Goal: Task Accomplishment & Management: Manage account settings

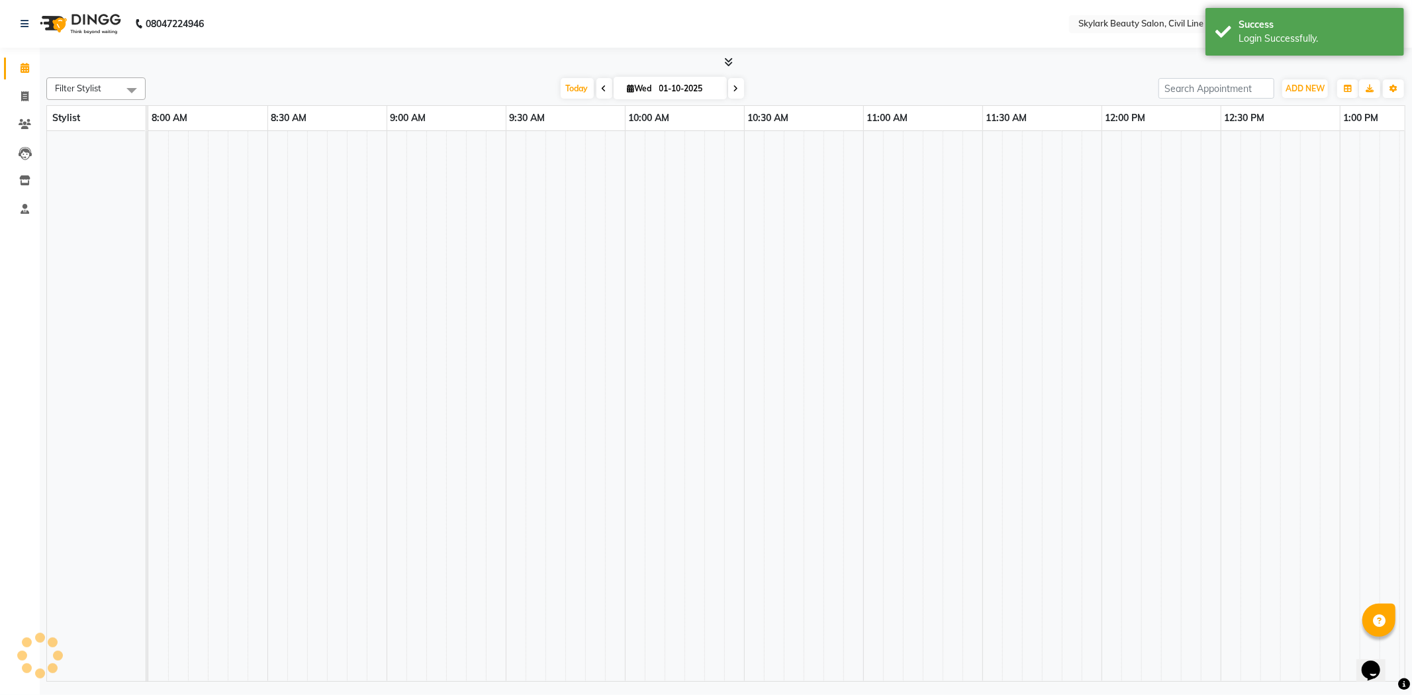
select select "en"
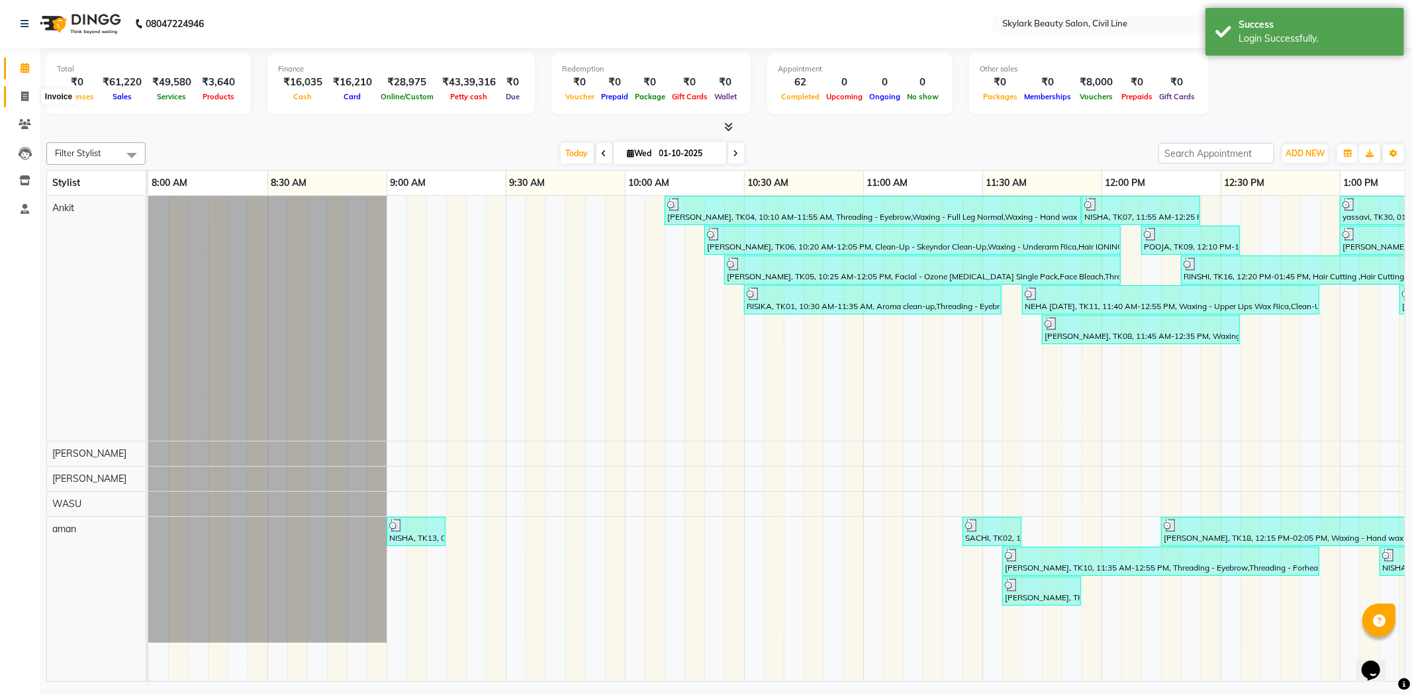
click at [27, 97] on icon at bounding box center [24, 96] width 7 height 10
select select "service"
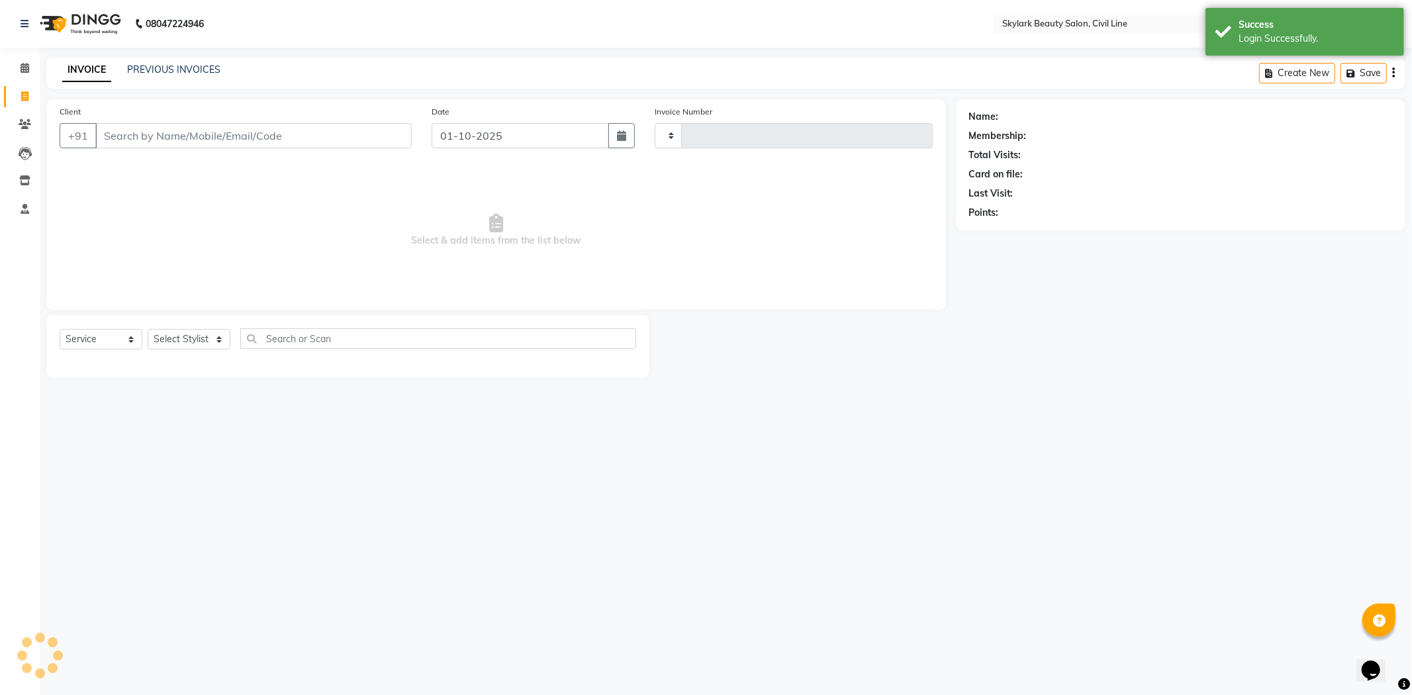
type input "7066"
select select "4588"
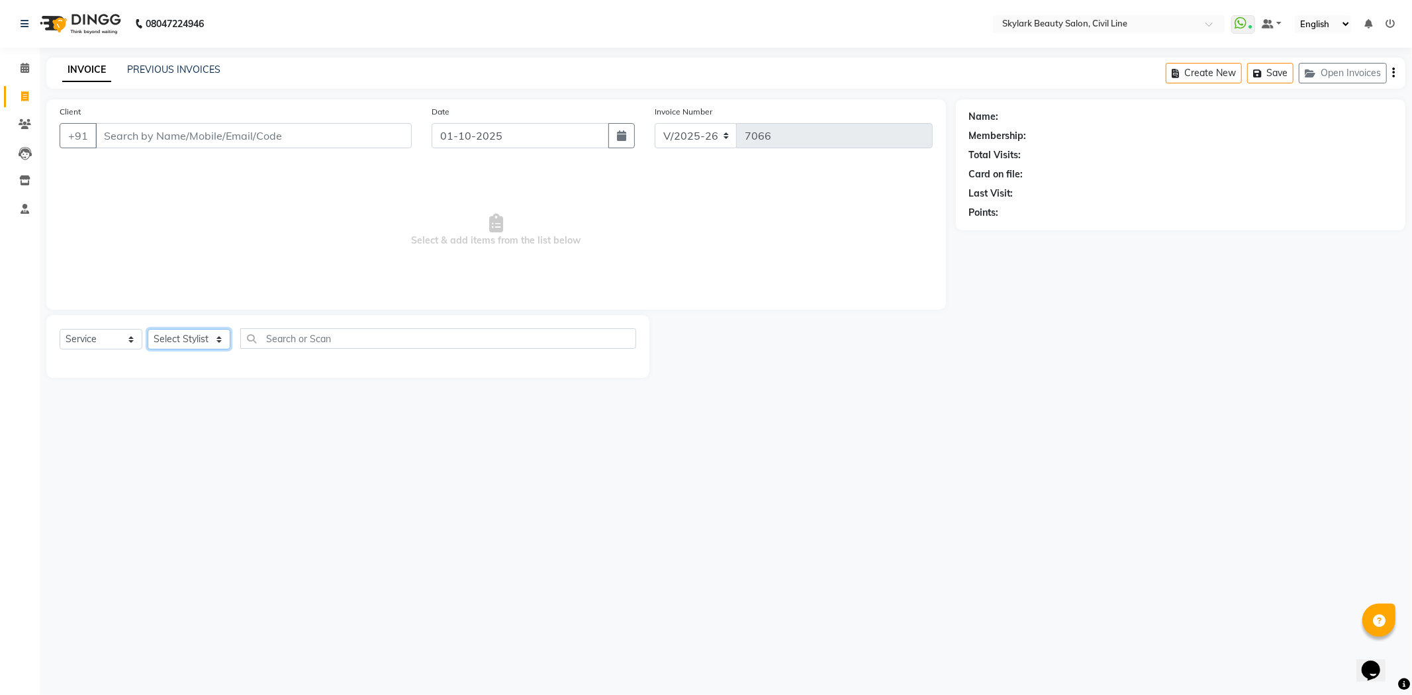
drag, startPoint x: 197, startPoint y: 334, endPoint x: 197, endPoint y: 342, distance: 7.9
click at [197, 334] on select "Select Stylist aman Ankit GAGAN WAHLA GURWINDER SINGH WASU" at bounding box center [189, 339] width 83 height 21
select select "85071"
click at [148, 330] on select "Select Stylist aman Ankit GAGAN WAHLA GURWINDER SINGH WASU" at bounding box center [189, 339] width 83 height 21
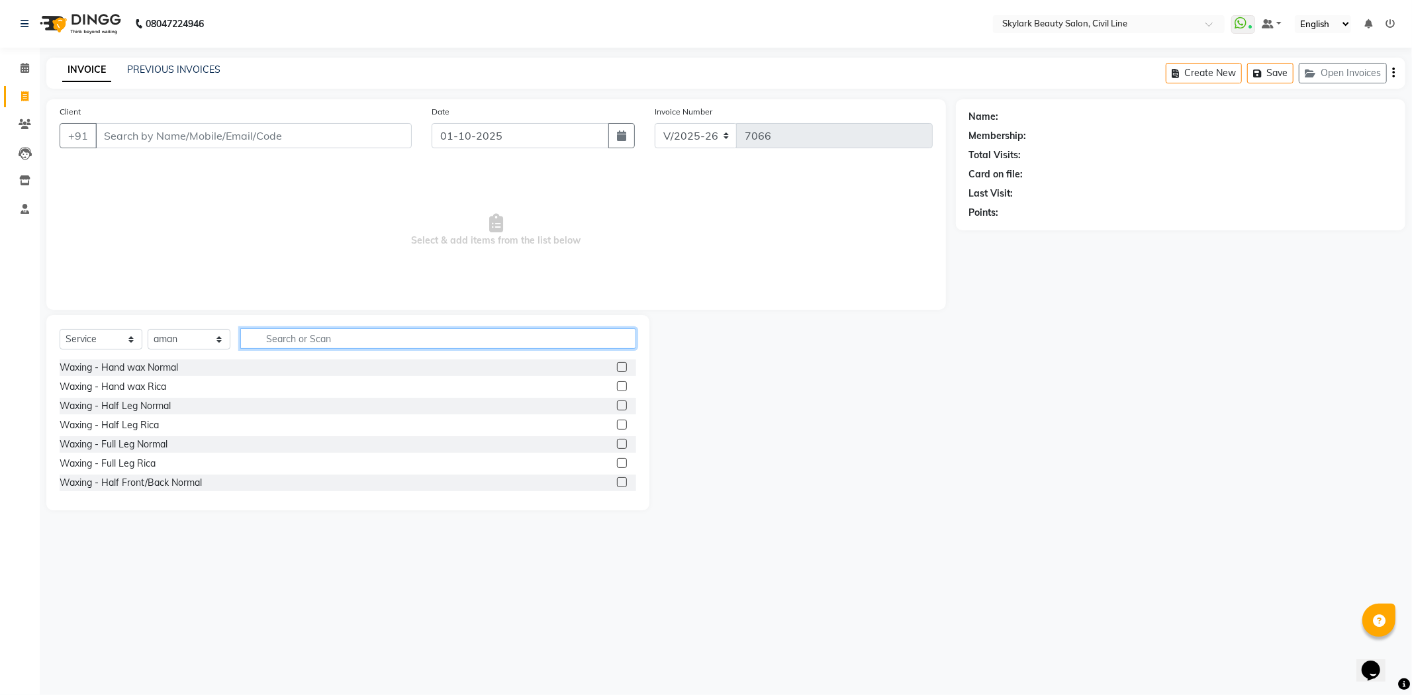
click at [285, 340] on input "text" at bounding box center [438, 338] width 396 height 21
type input "th"
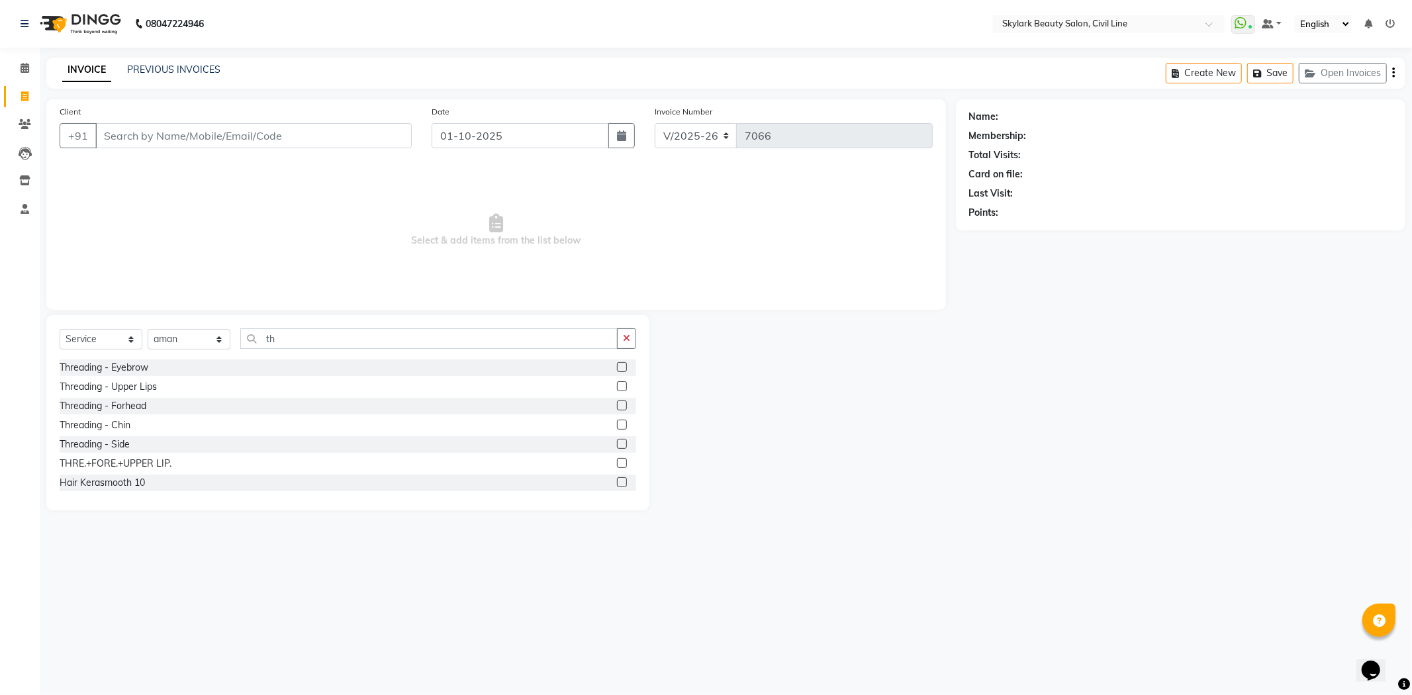
click at [617, 462] on label at bounding box center [622, 463] width 10 height 10
click at [617, 462] on input "checkbox" at bounding box center [621, 464] width 9 height 9
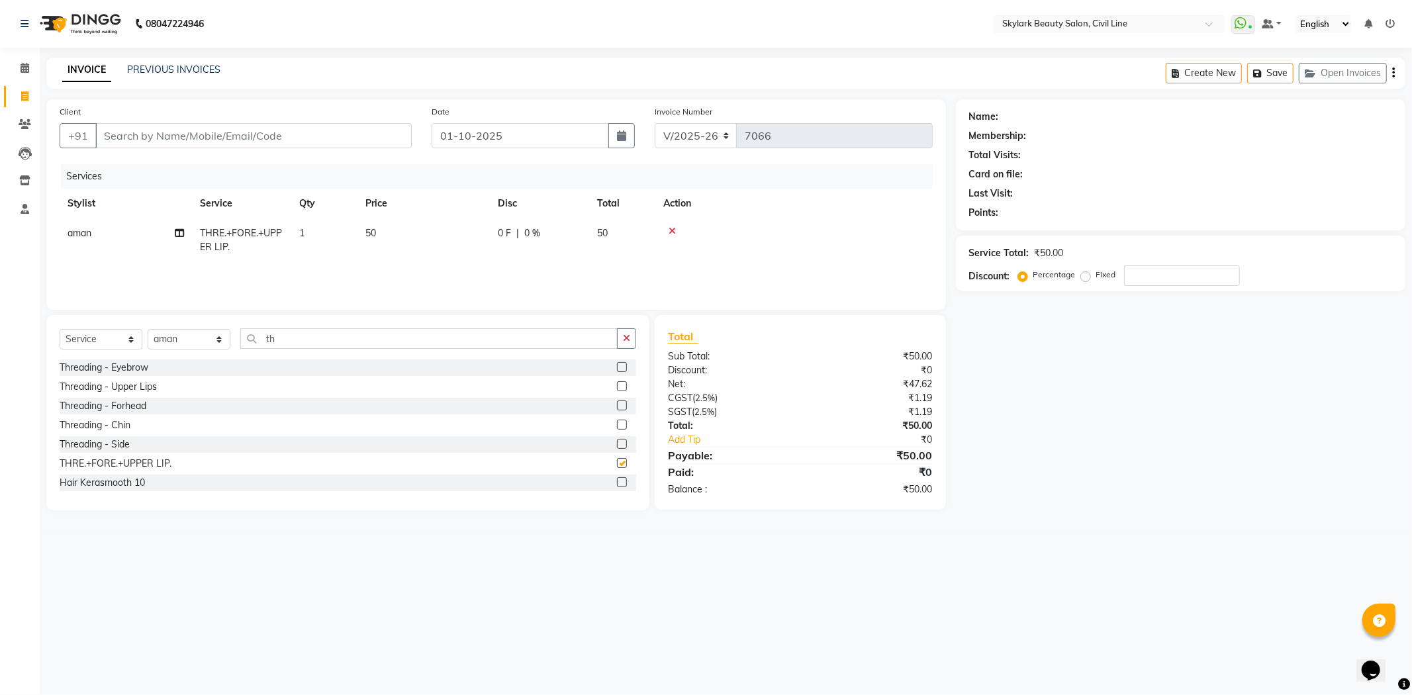
checkbox input "false"
click at [128, 135] on input "Client" at bounding box center [253, 135] width 316 height 25
type input "7"
type input "0"
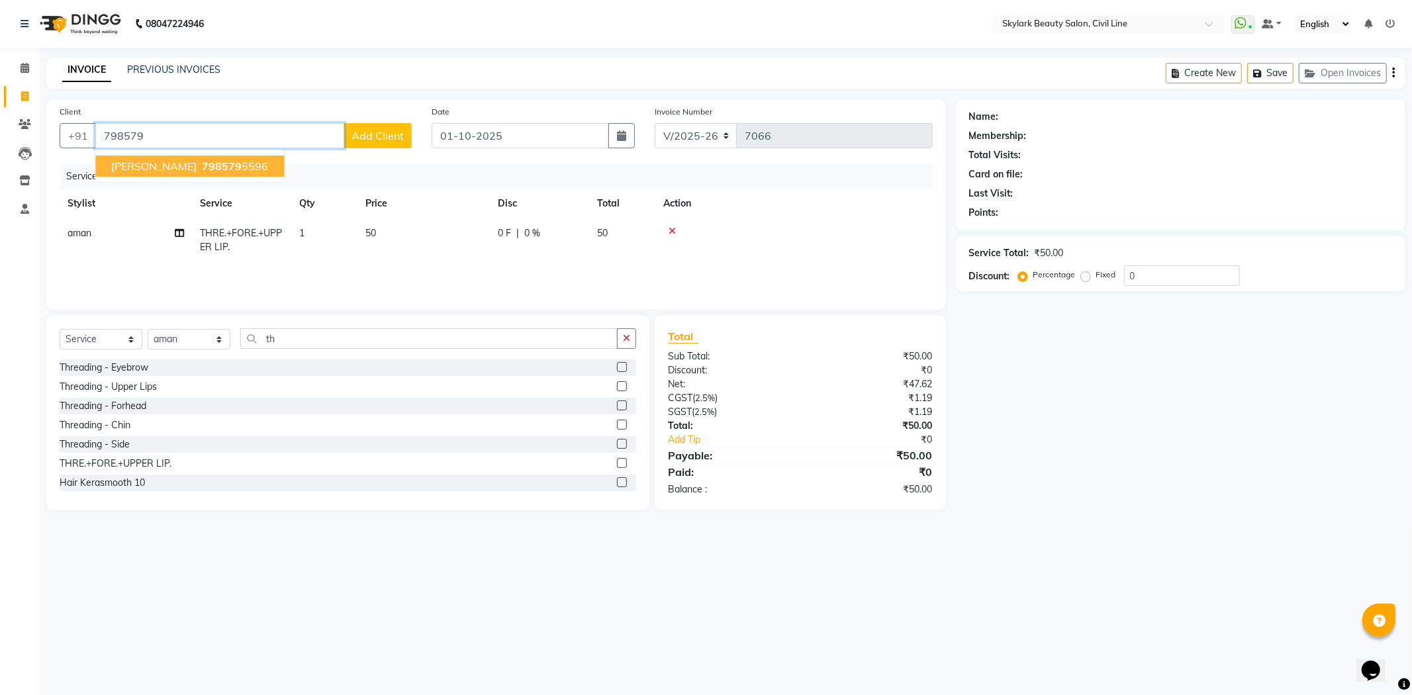
click at [202, 172] on span "798579" at bounding box center [222, 166] width 40 height 13
type input "7985795596"
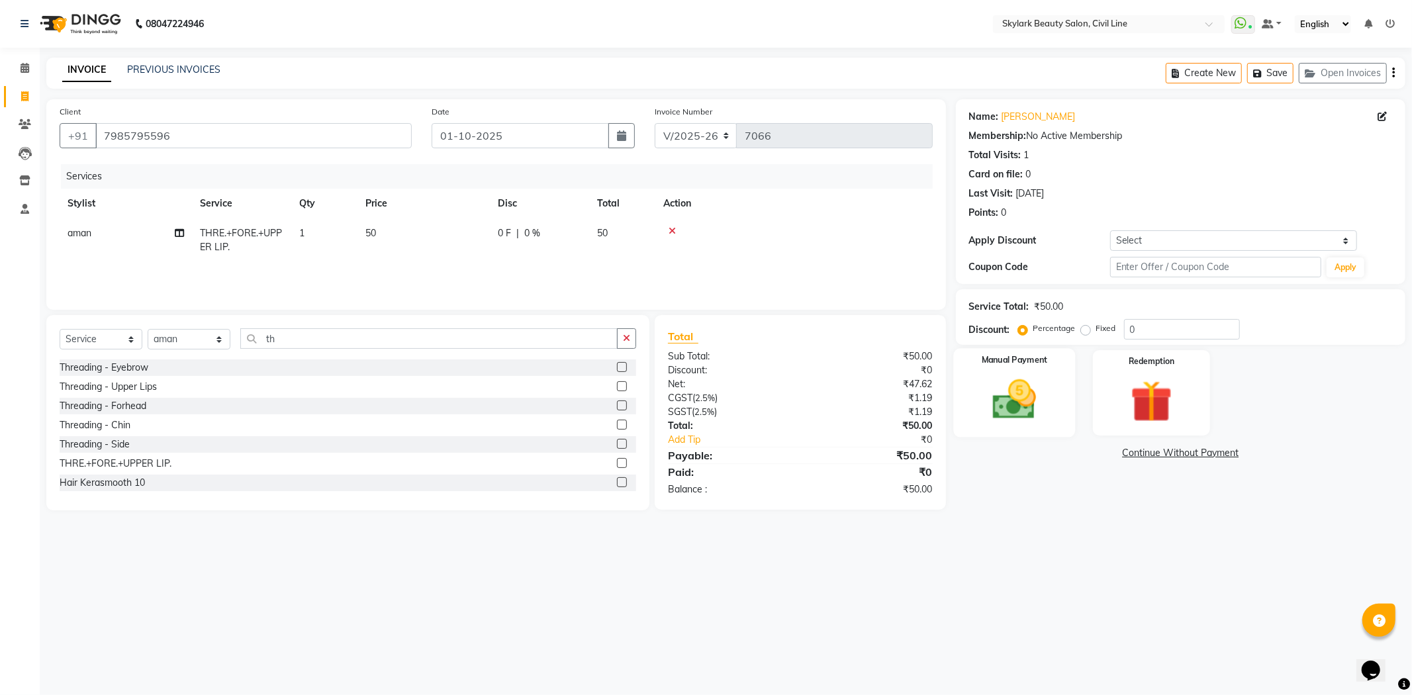
click at [1057, 418] on div "Manual Payment" at bounding box center [1014, 392] width 122 height 89
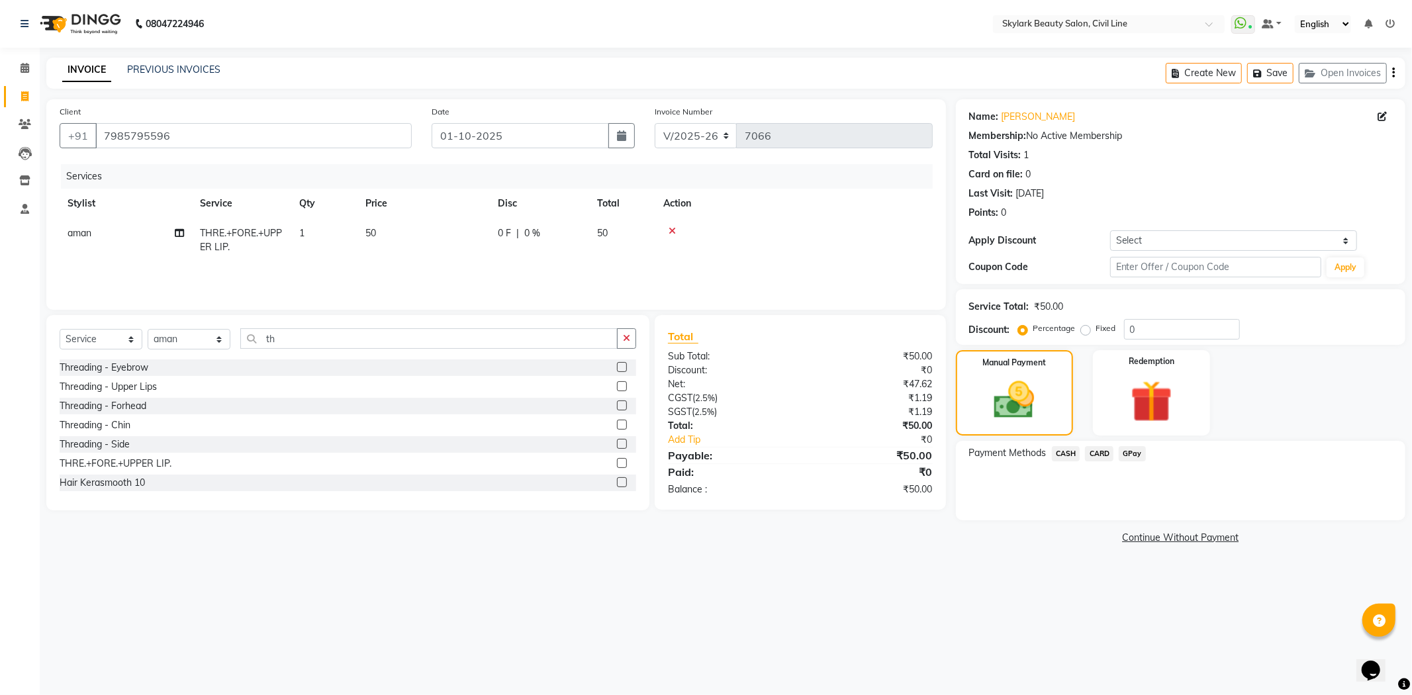
click at [1070, 452] on span "CASH" at bounding box center [1066, 453] width 28 height 15
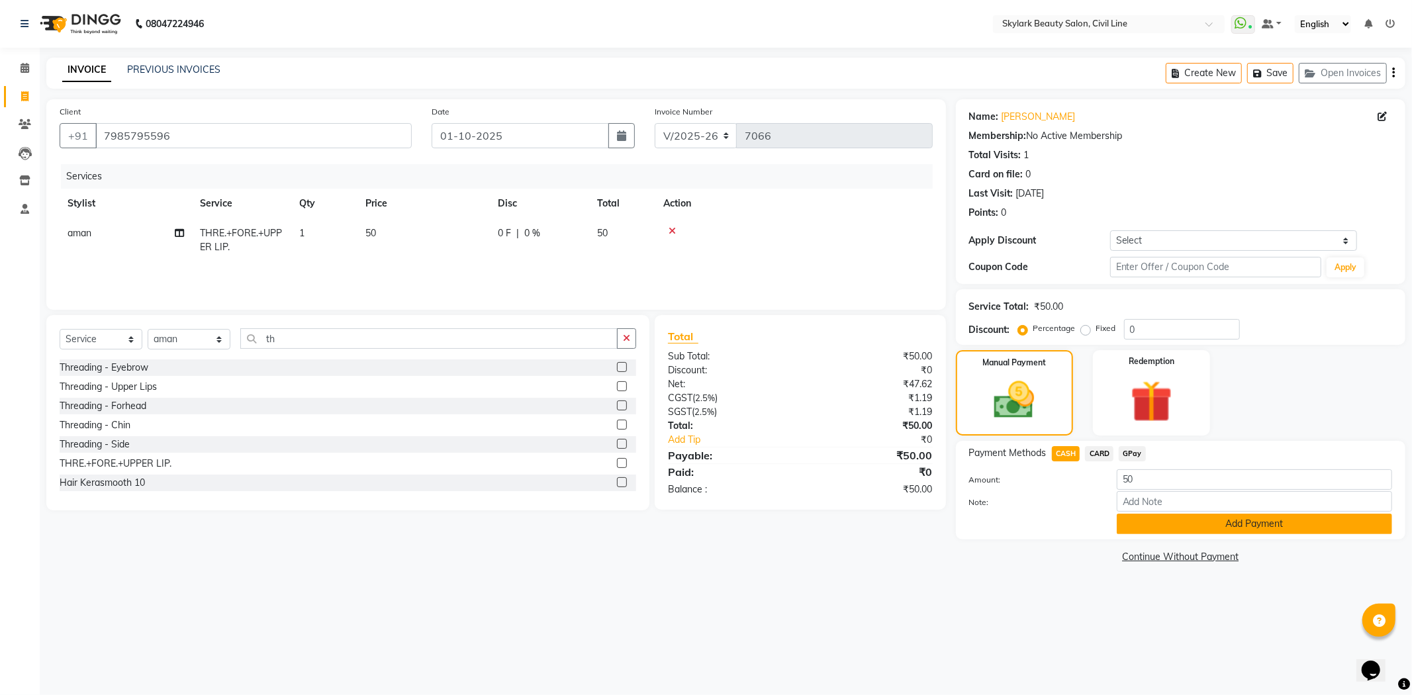
click at [1159, 522] on button "Add Payment" at bounding box center [1254, 524] width 275 height 21
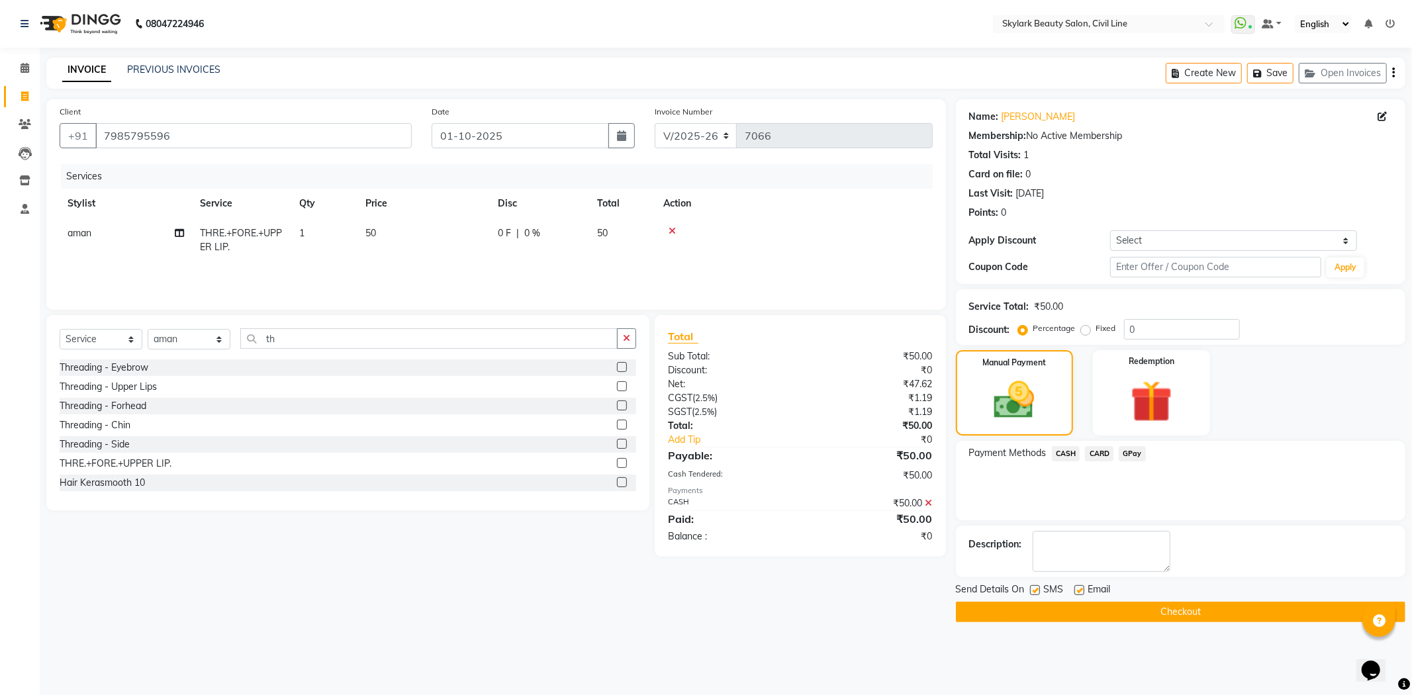
click at [1200, 619] on button "Checkout" at bounding box center [1181, 612] width 450 height 21
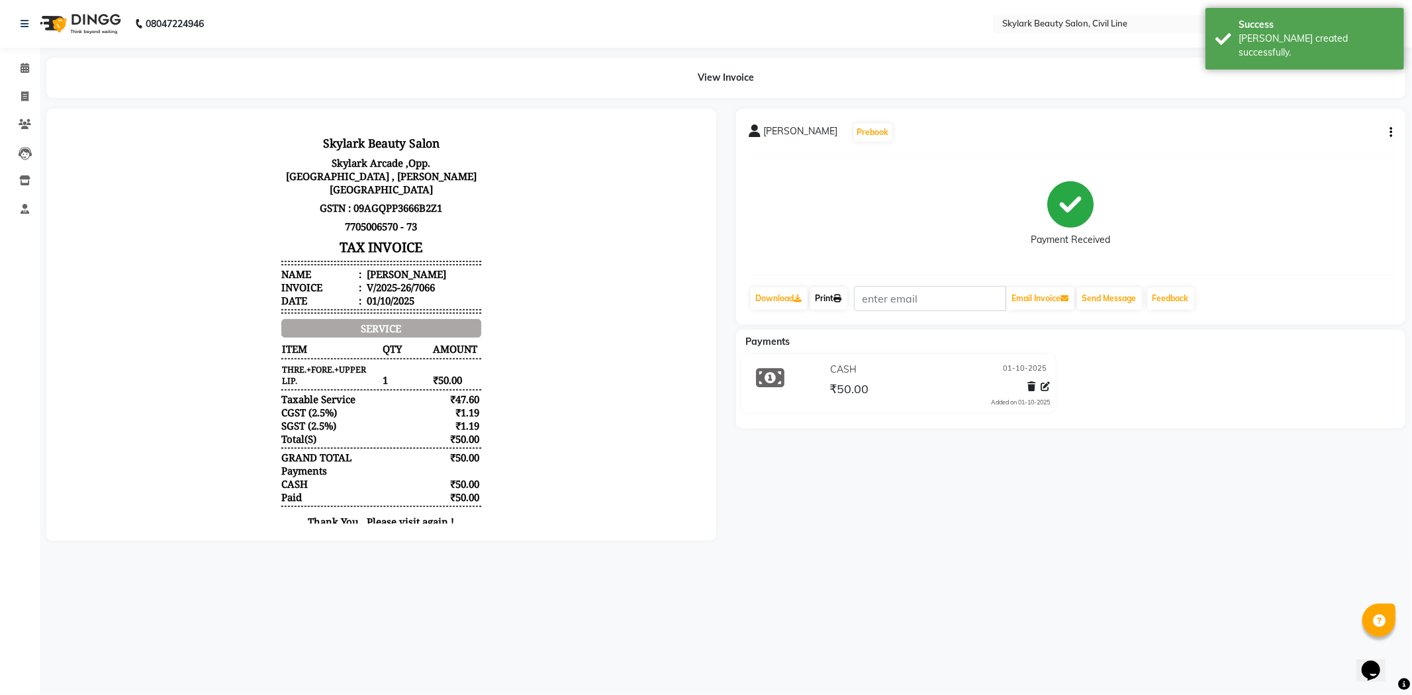
click at [831, 296] on link "Print" at bounding box center [828, 298] width 37 height 23
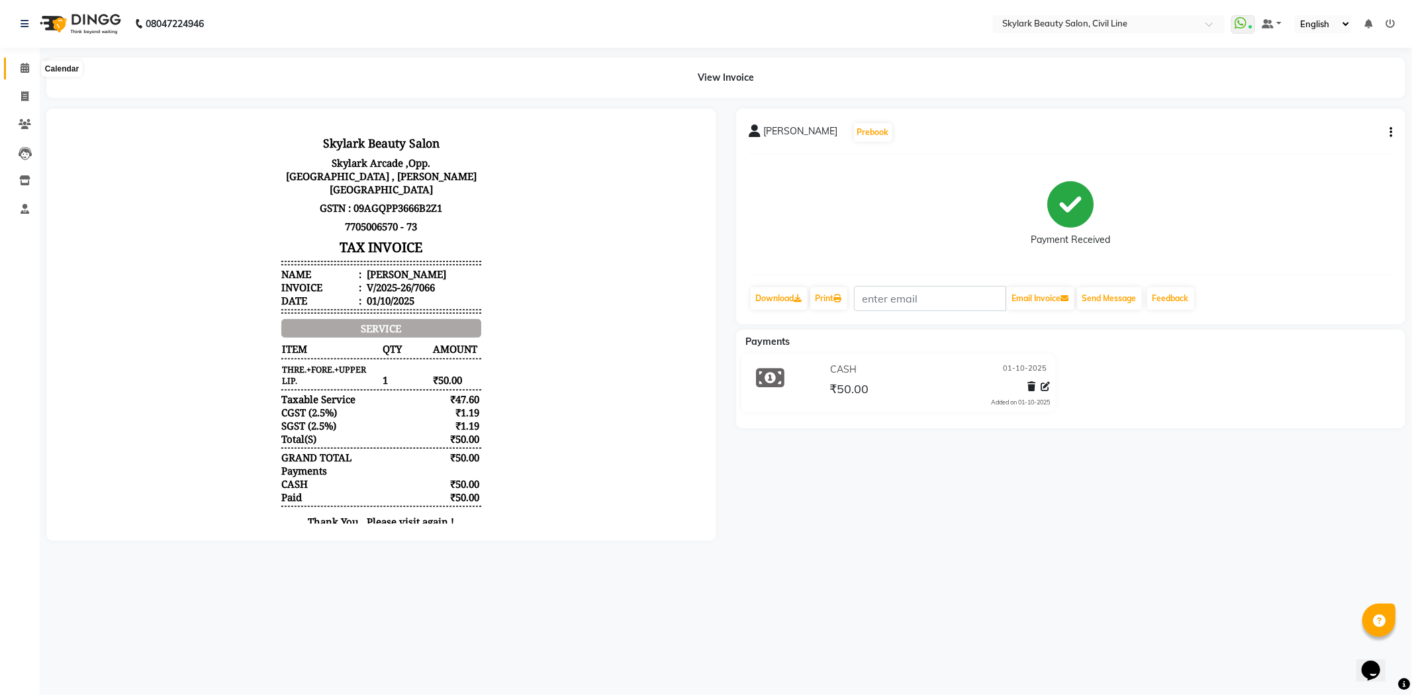
click at [21, 68] on icon at bounding box center [25, 68] width 9 height 10
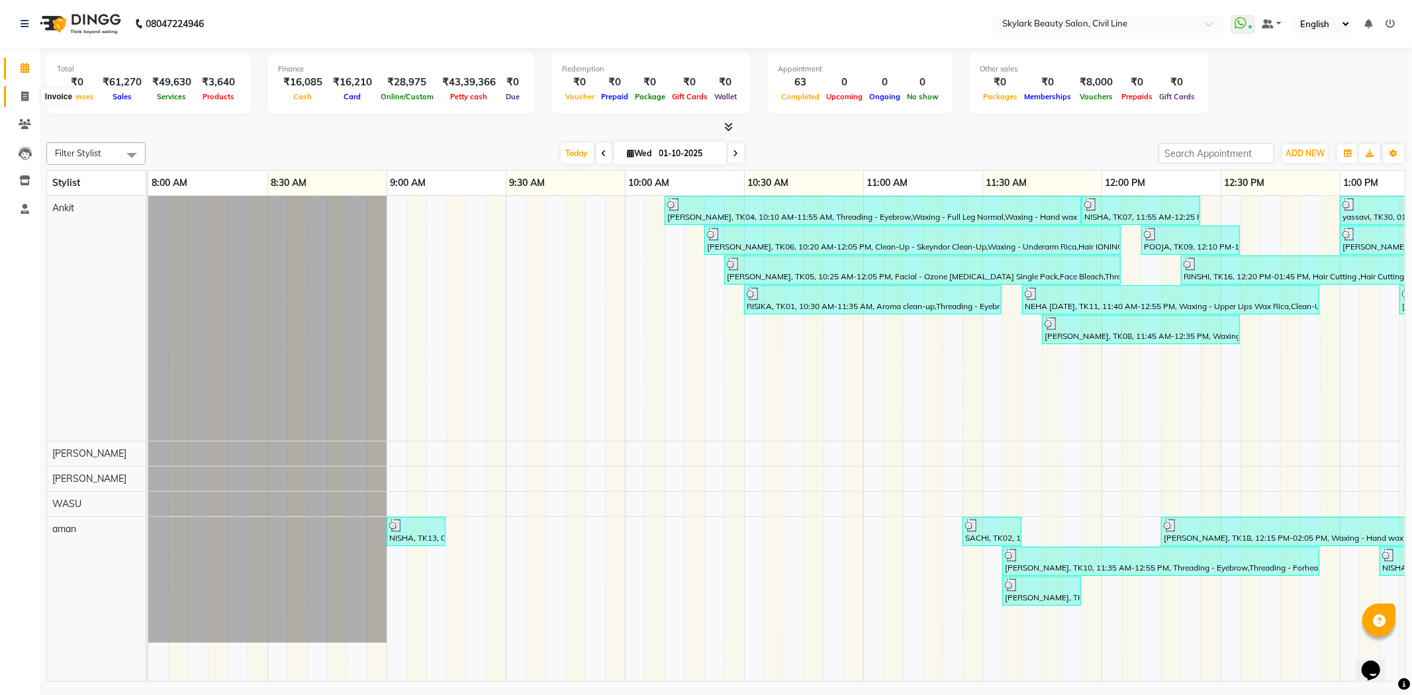
click at [20, 89] on span at bounding box center [24, 96] width 23 height 15
select select "service"
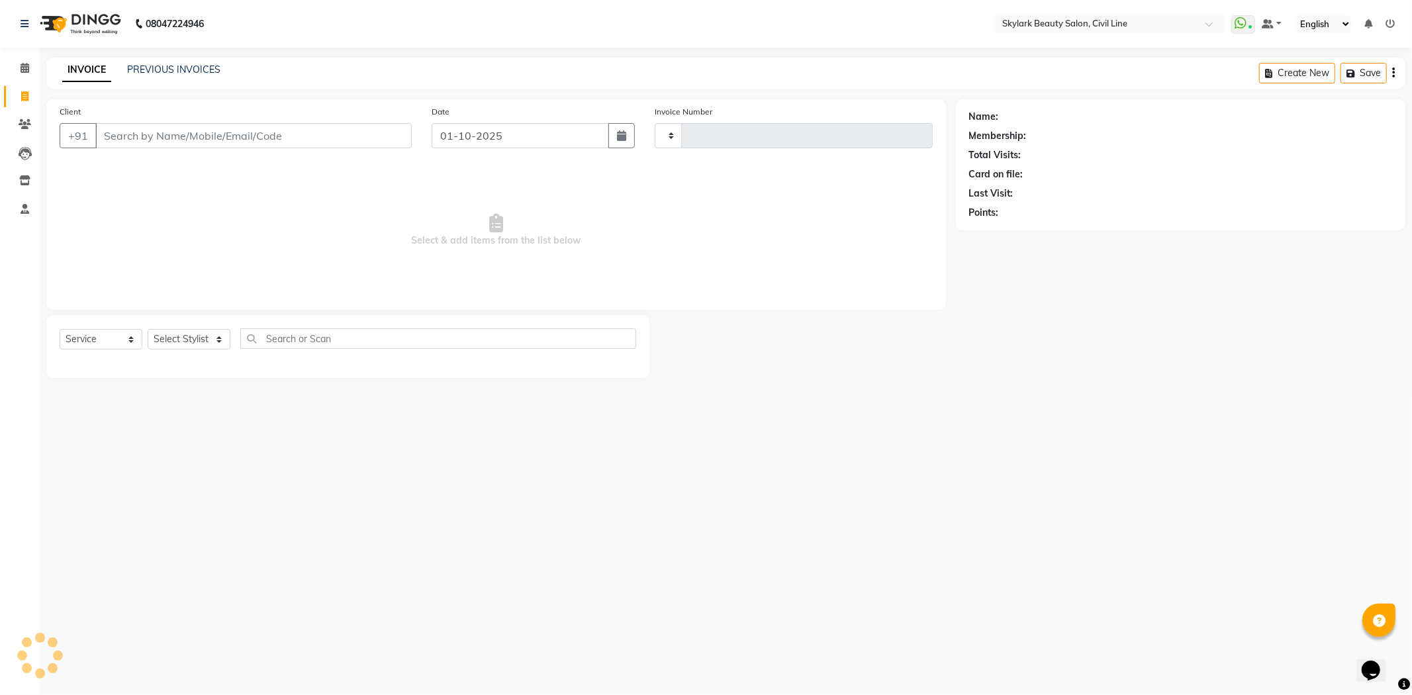
type input "7067"
select select "4588"
click at [144, 64] on link "PREVIOUS INVOICES" at bounding box center [173, 70] width 93 height 12
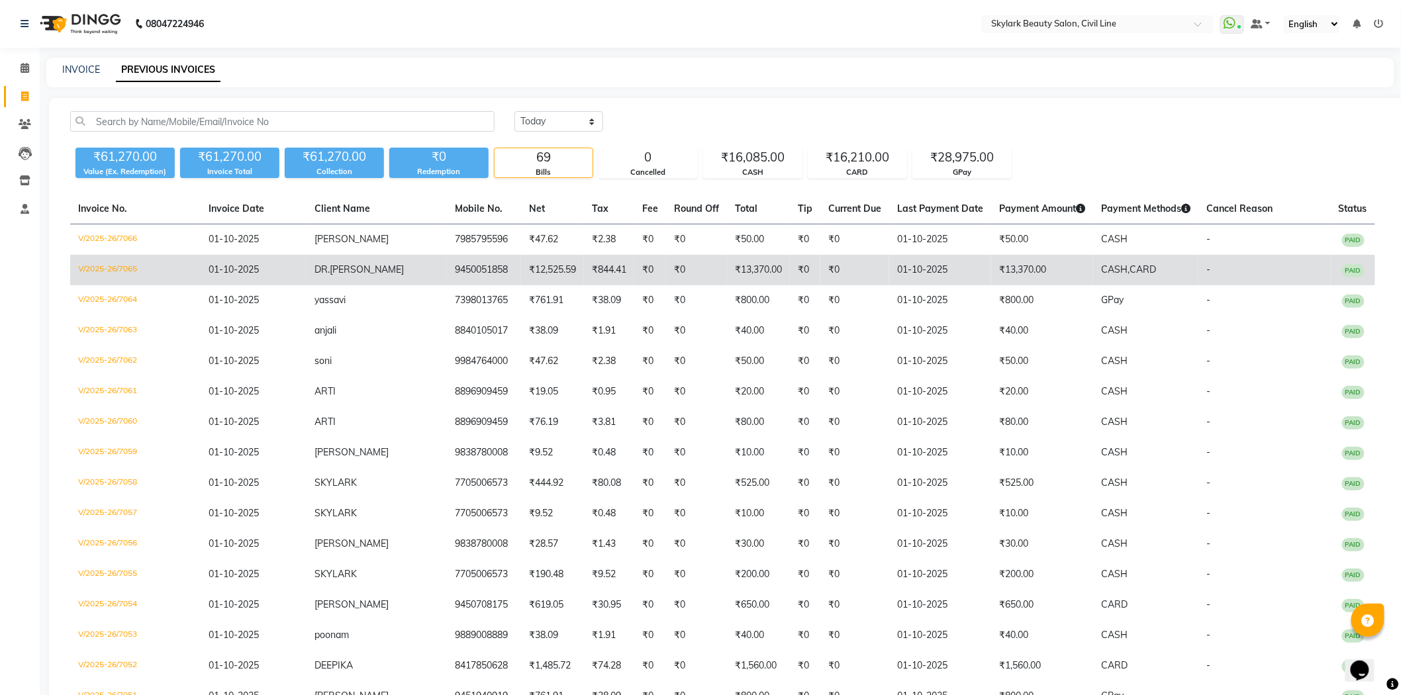
click at [464, 263] on td "9450051858" at bounding box center [484, 270] width 74 height 30
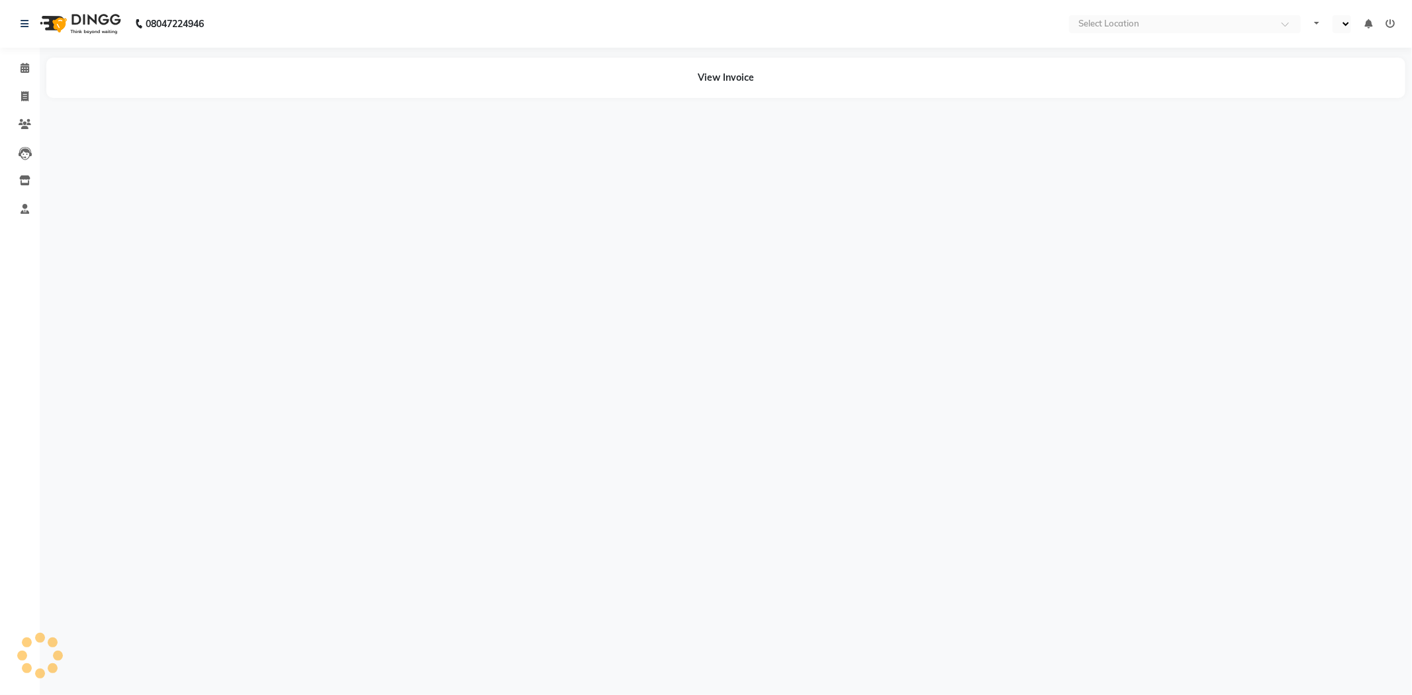
select select "en"
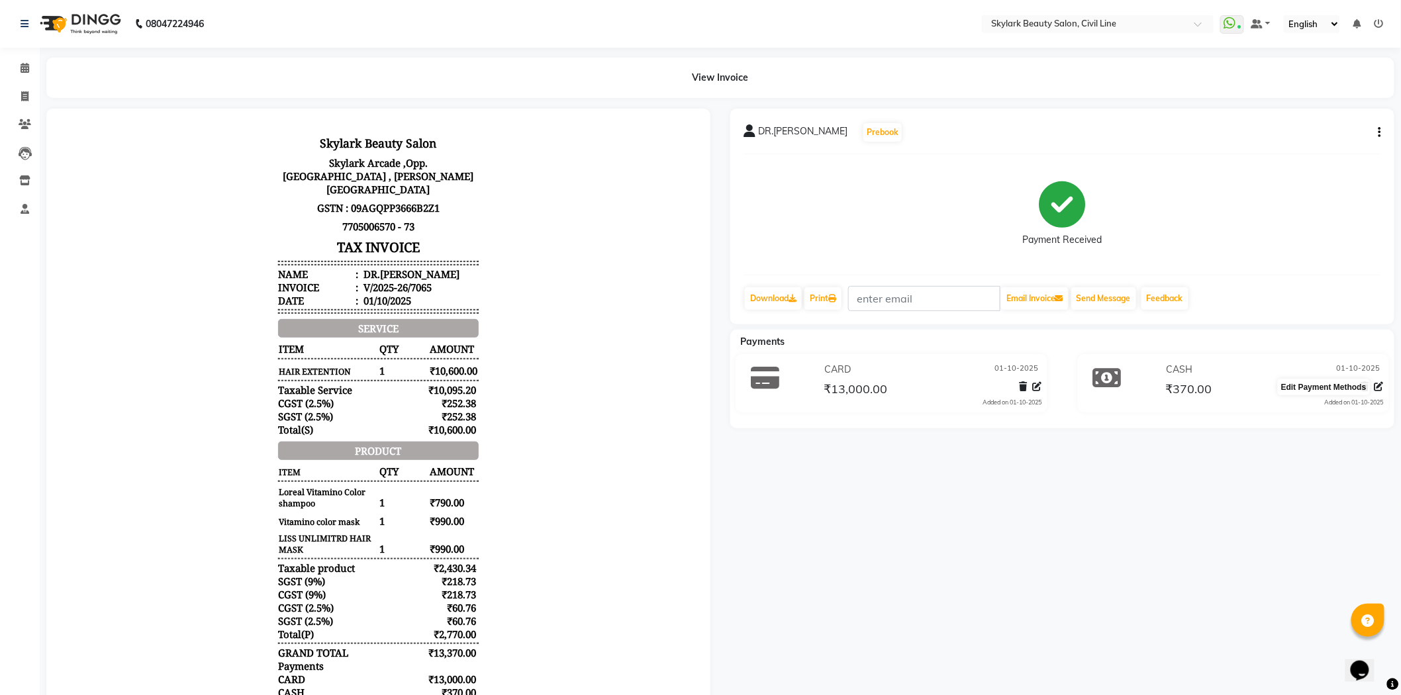
click at [1380, 387] on icon at bounding box center [1379, 386] width 9 height 9
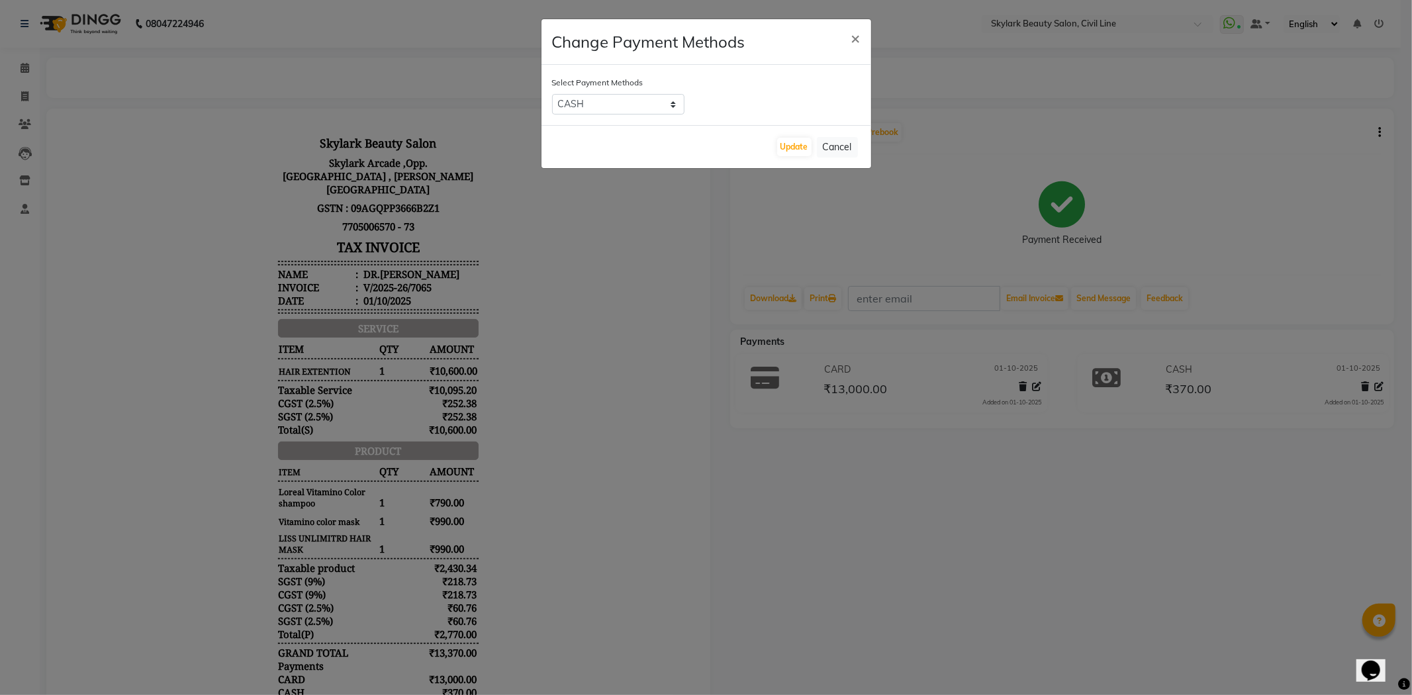
drag, startPoint x: 1289, startPoint y: 266, endPoint x: 1230, endPoint y: 269, distance: 59.6
click at [1287, 266] on ngb-modal-window "Change Payment Methods × Select Payment Methods CASH CARD GPay Update Cancel" at bounding box center [706, 347] width 1412 height 695
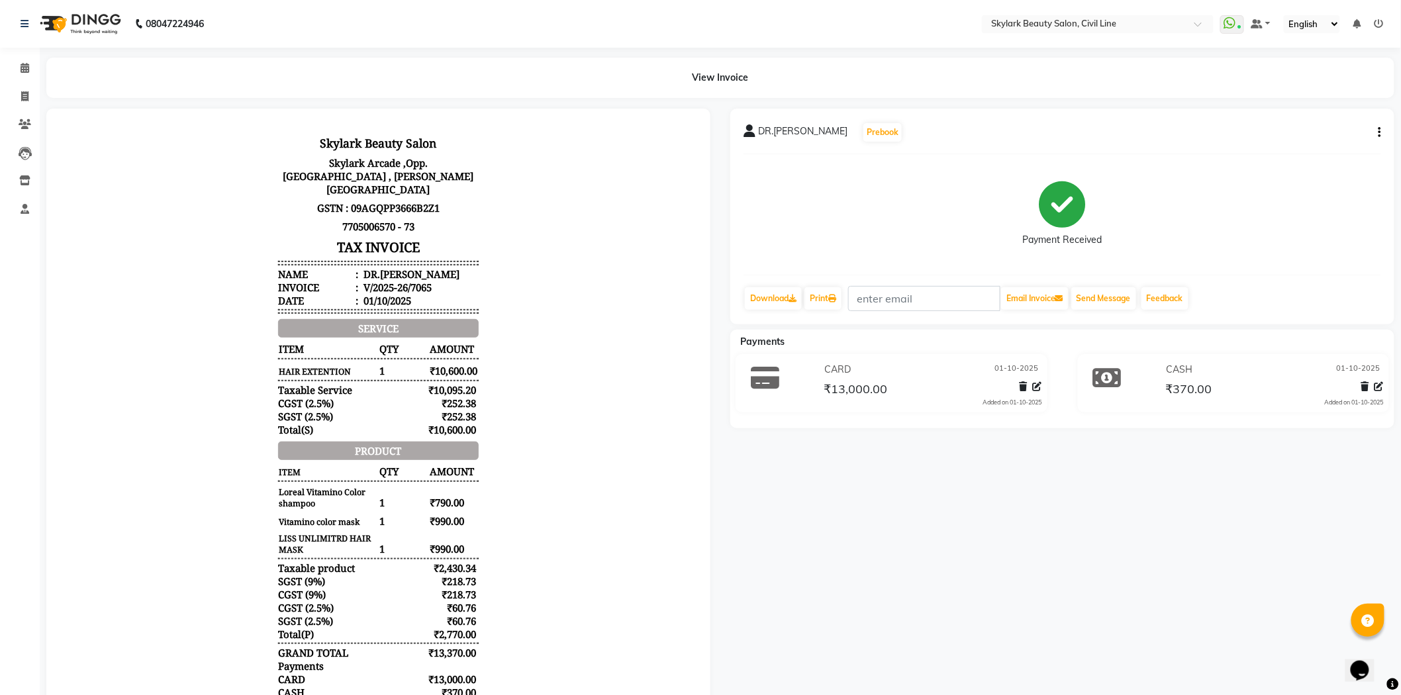
click at [1379, 133] on icon "button" at bounding box center [1380, 132] width 3 height 1
click at [1302, 144] on div "Edit Invoice" at bounding box center [1314, 140] width 91 height 17
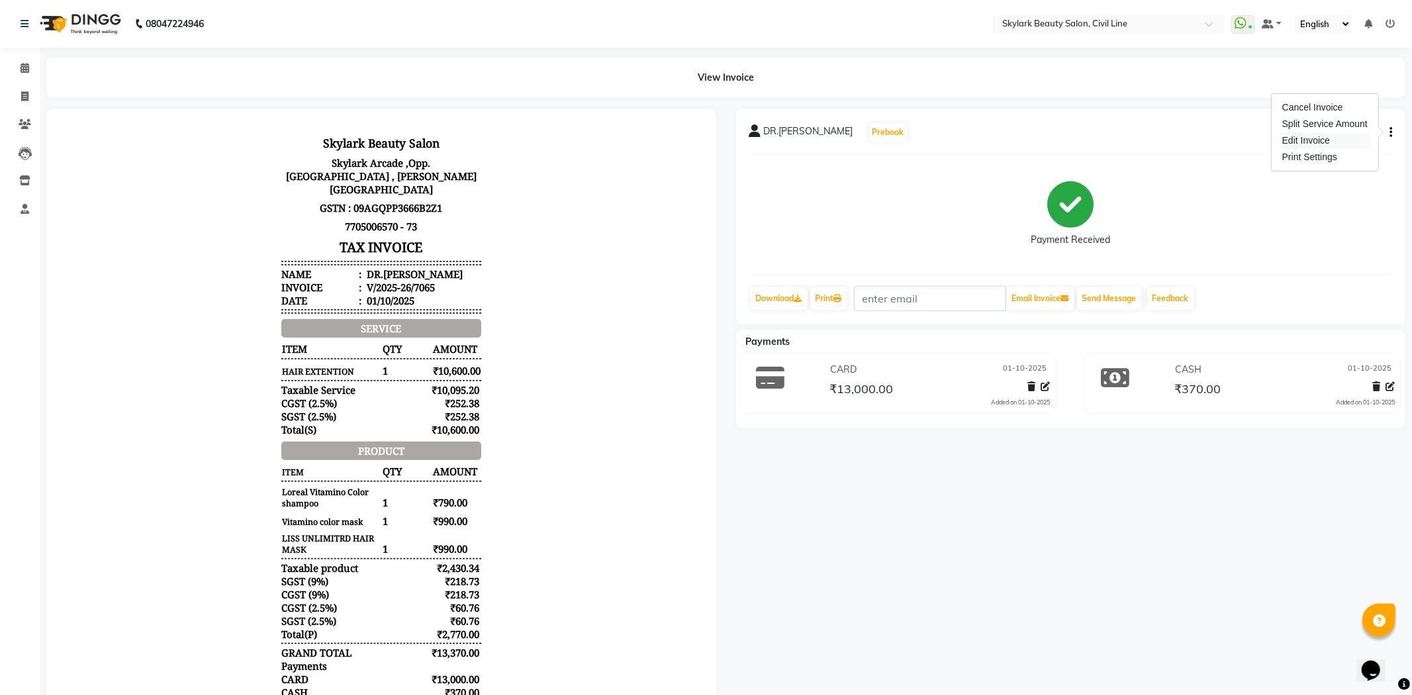
select select "service"
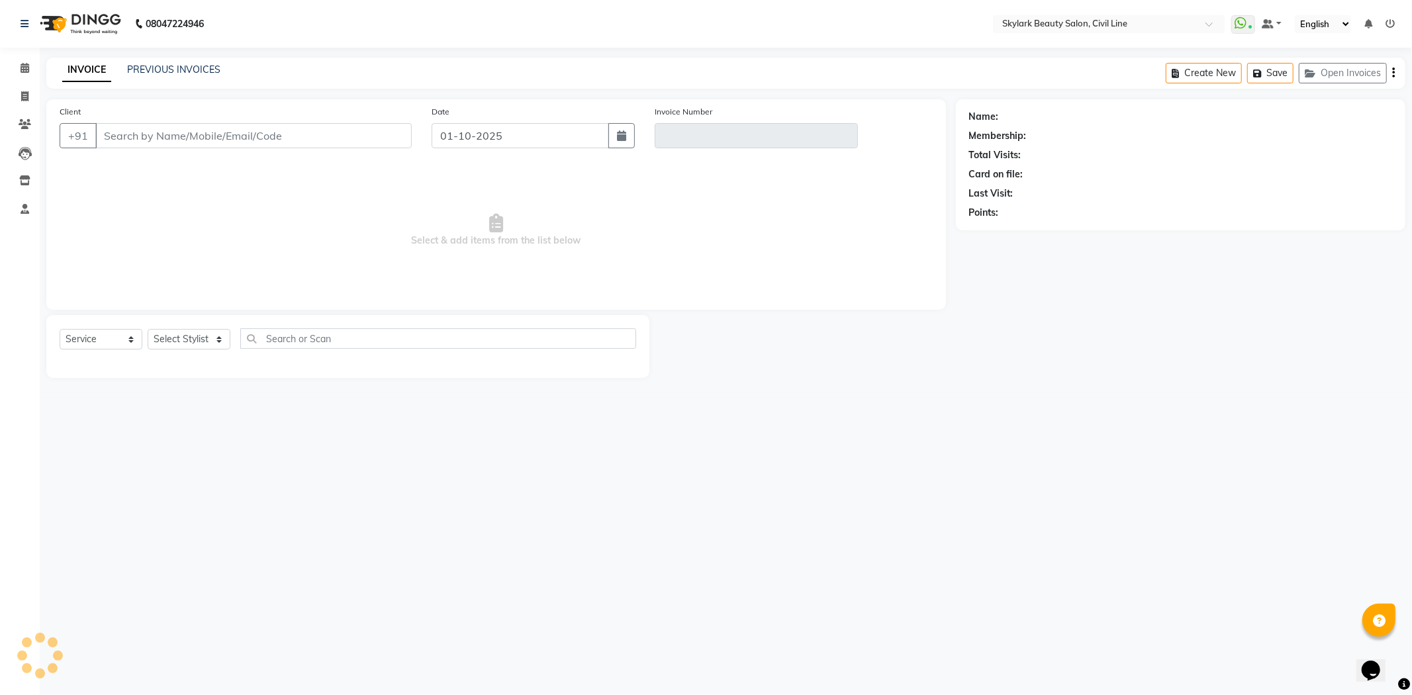
type input "9450051858"
type input "V/2025-26/7065"
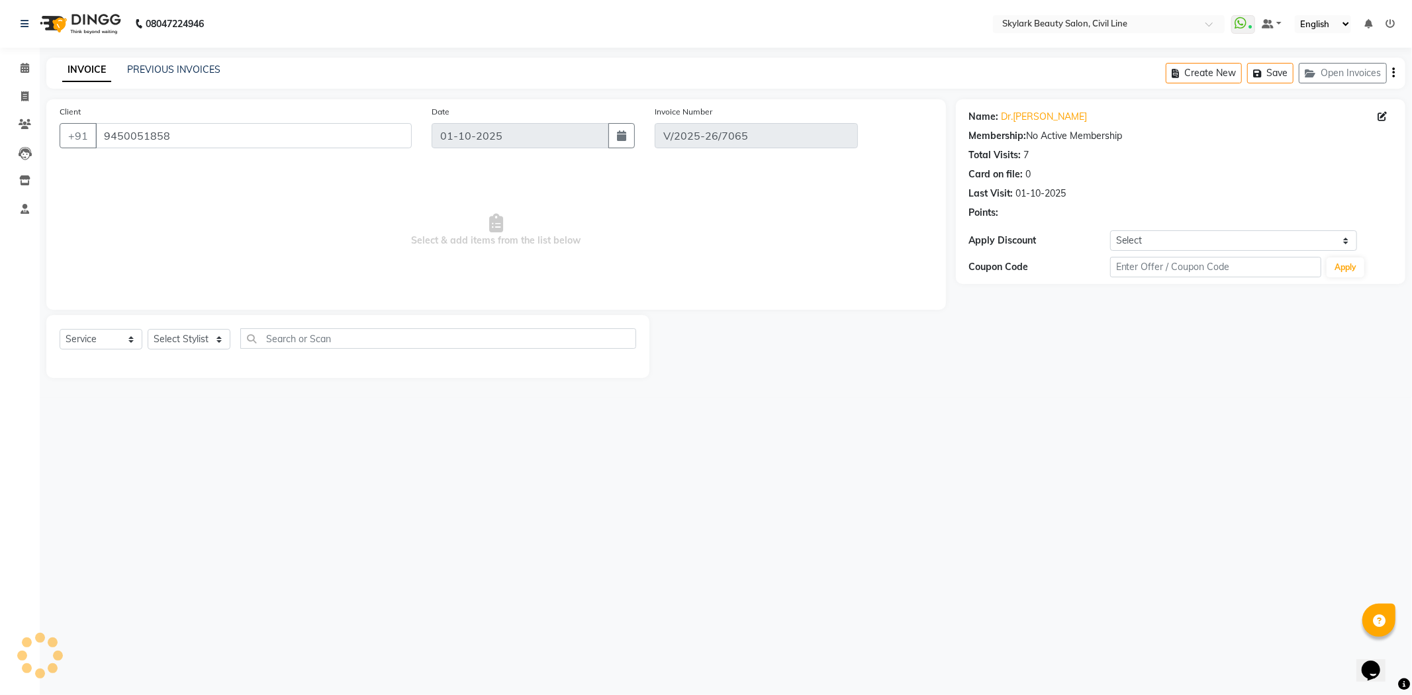
select select "select"
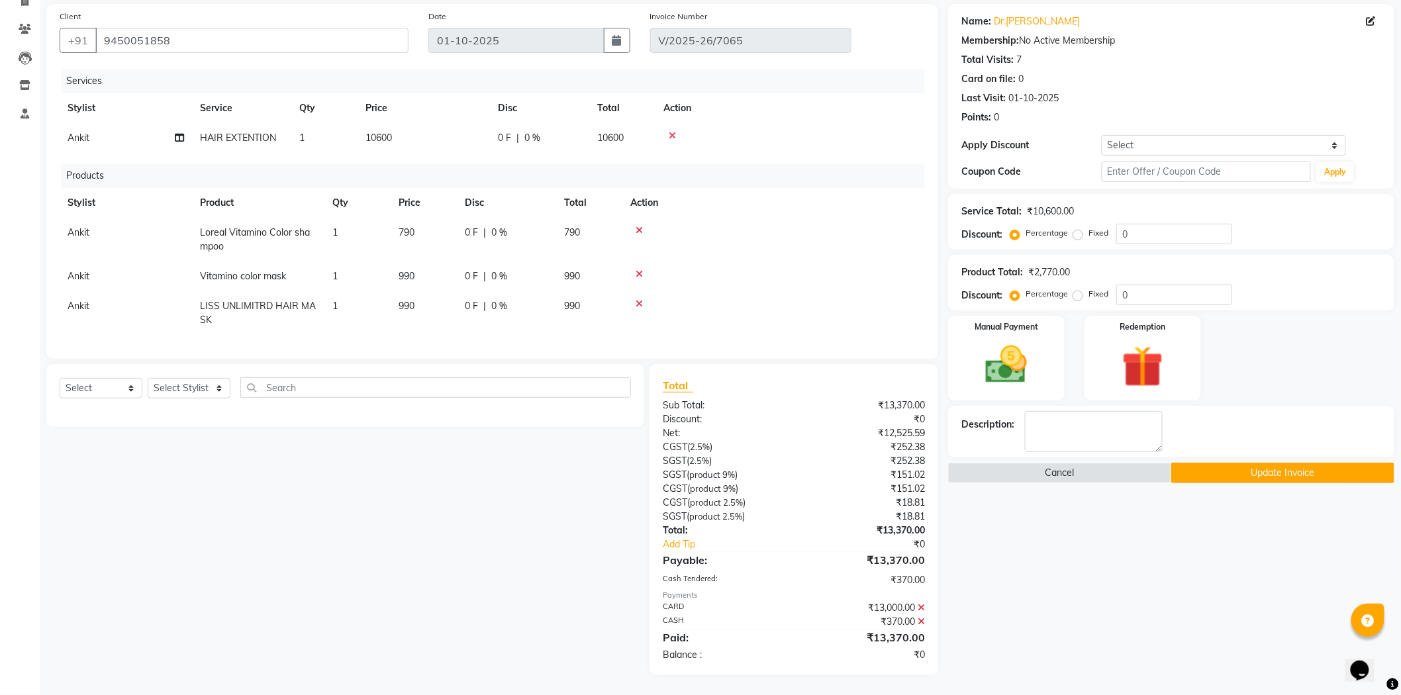
scroll to position [106, 0]
click at [922, 620] on icon at bounding box center [921, 621] width 7 height 9
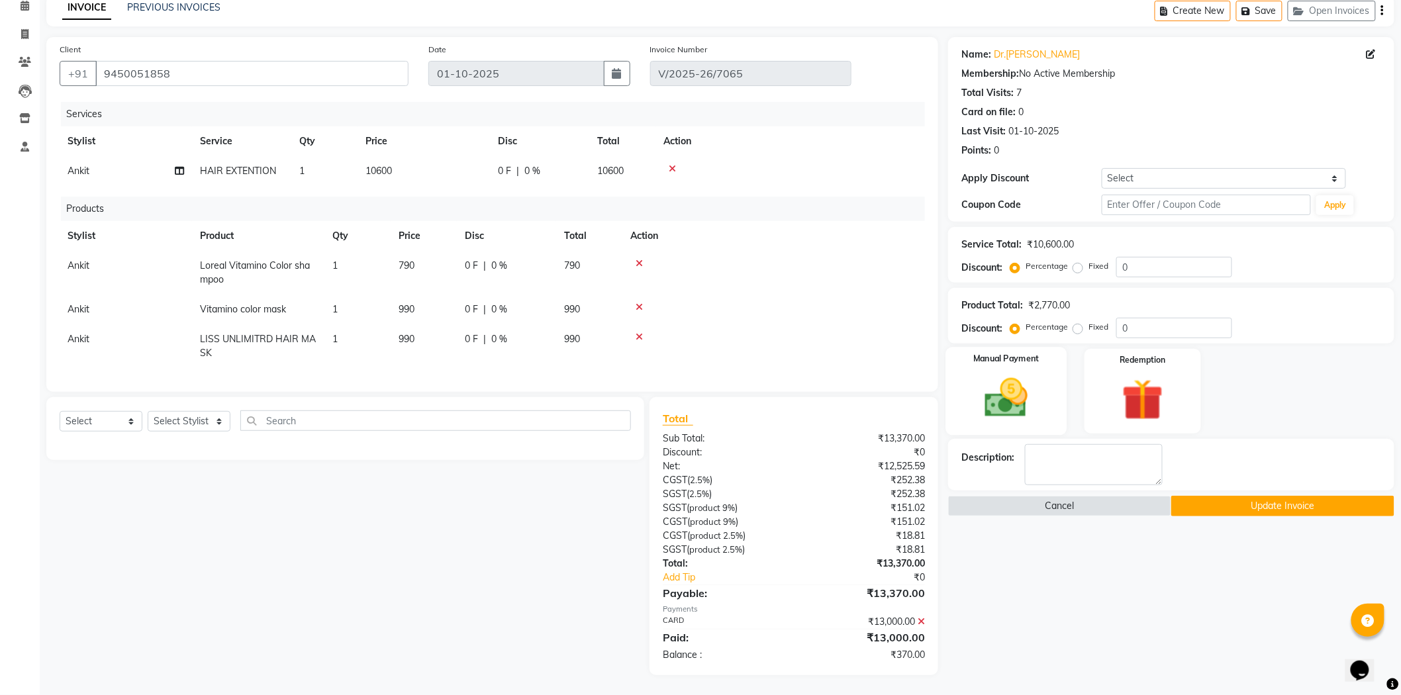
click at [1044, 413] on div "Manual Payment" at bounding box center [1006, 391] width 121 height 88
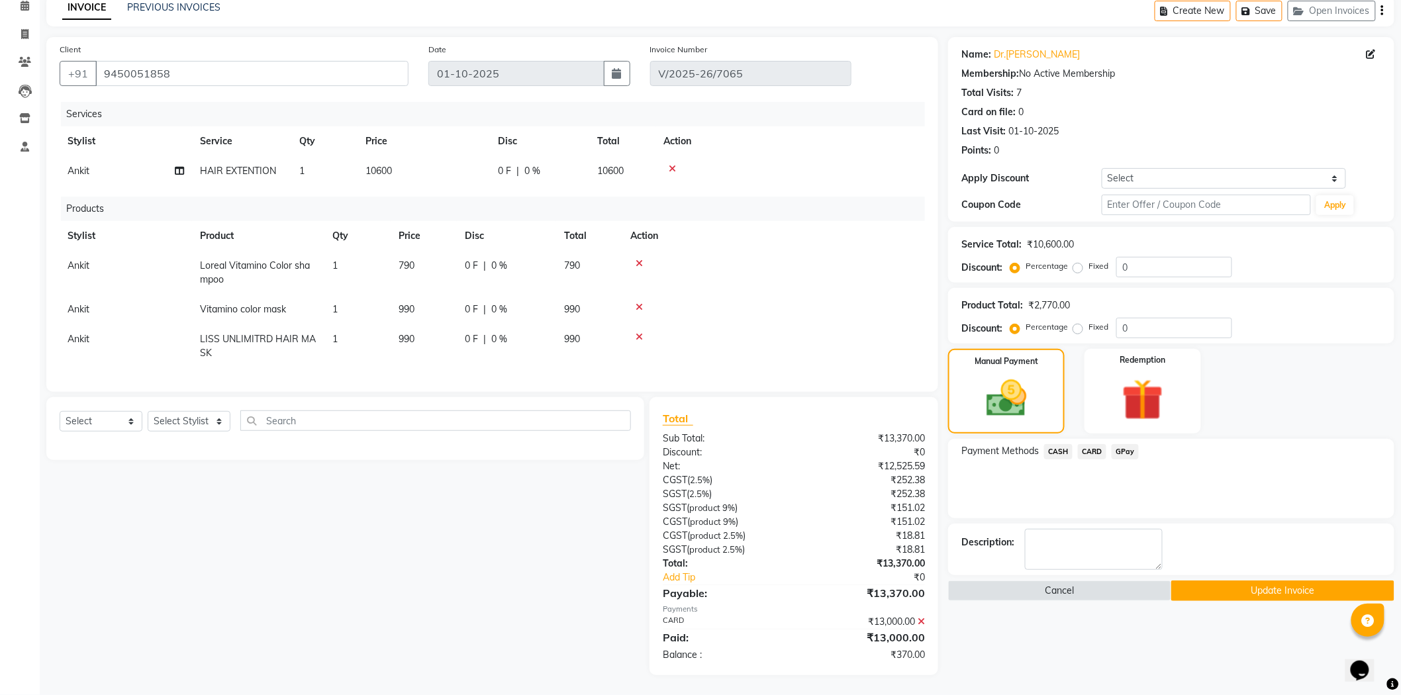
click at [1061, 444] on span "CASH" at bounding box center [1058, 451] width 28 height 15
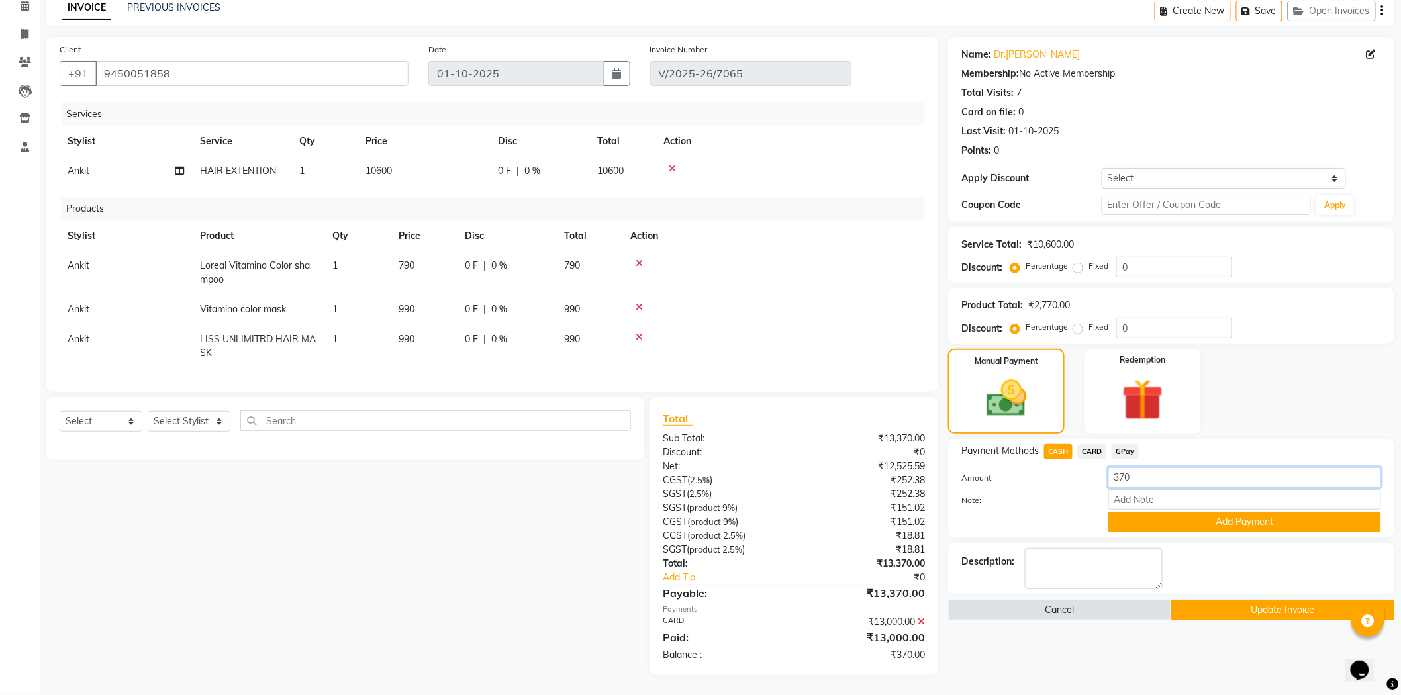
click at [1153, 467] on input "370" at bounding box center [1244, 477] width 273 height 21
type input "300"
click at [1196, 512] on button "Add Payment" at bounding box center [1244, 522] width 273 height 21
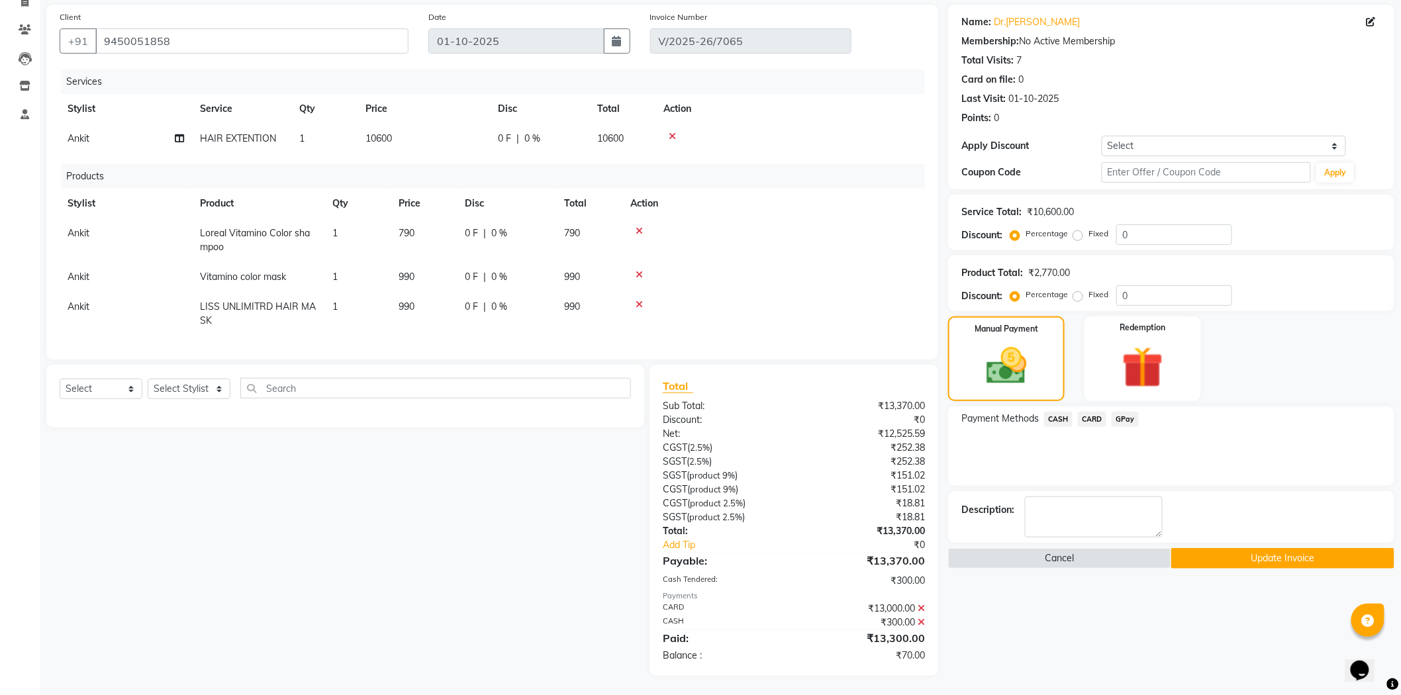
scroll to position [106, 0]
click at [1213, 548] on button "Update Invoice" at bounding box center [1282, 558] width 223 height 21
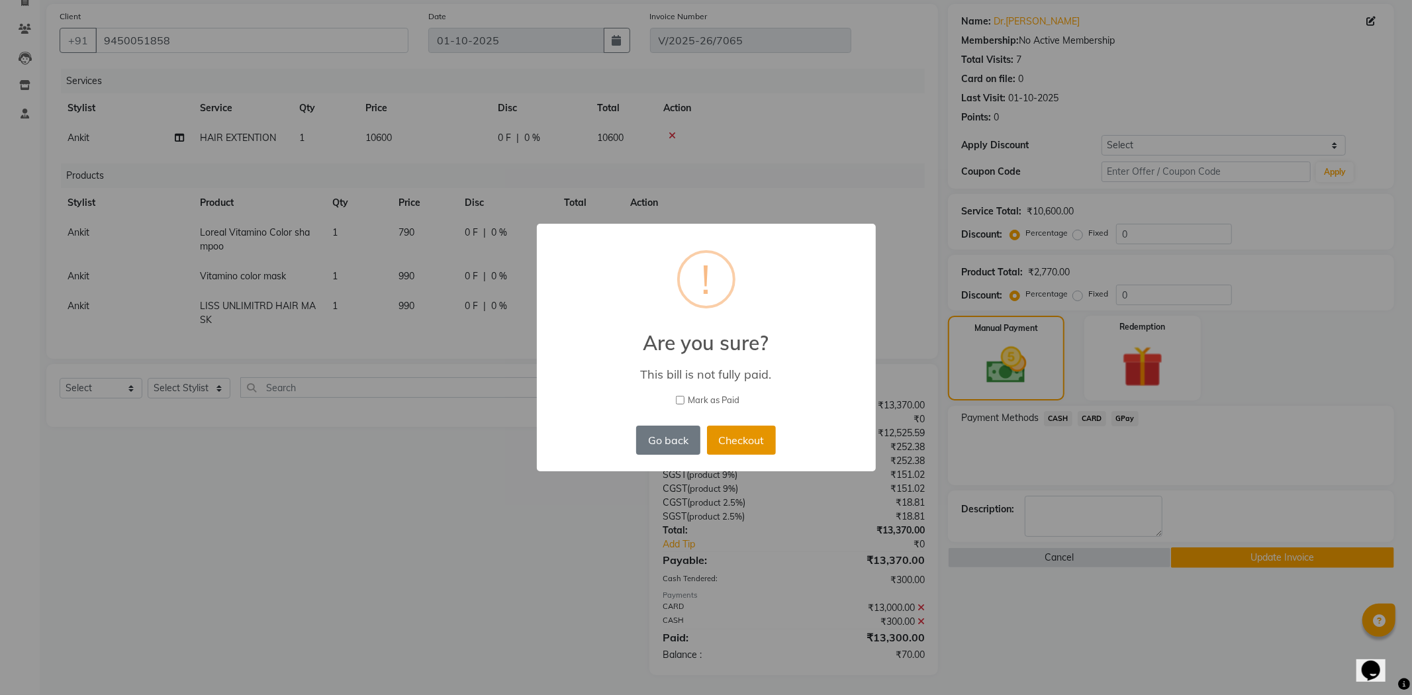
click at [747, 444] on button "Checkout" at bounding box center [741, 440] width 69 height 29
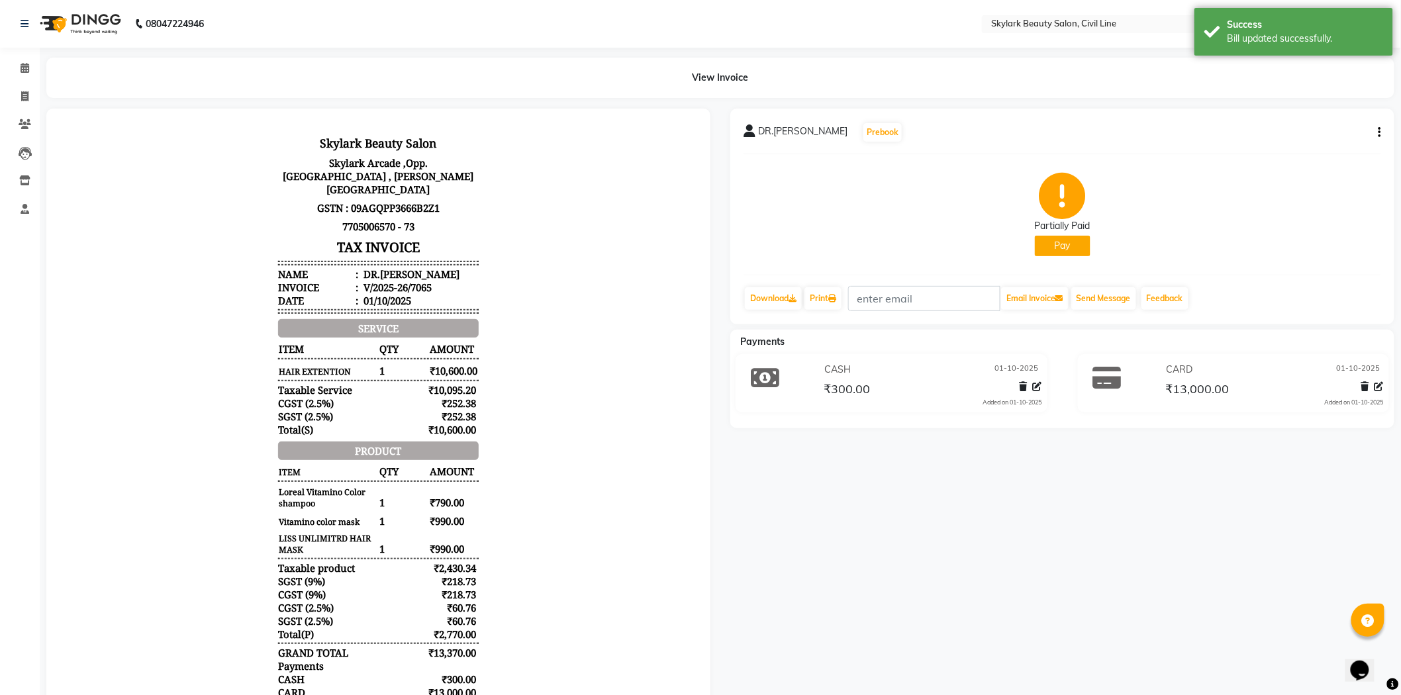
click at [1062, 243] on button "Pay" at bounding box center [1063, 246] width 56 height 21
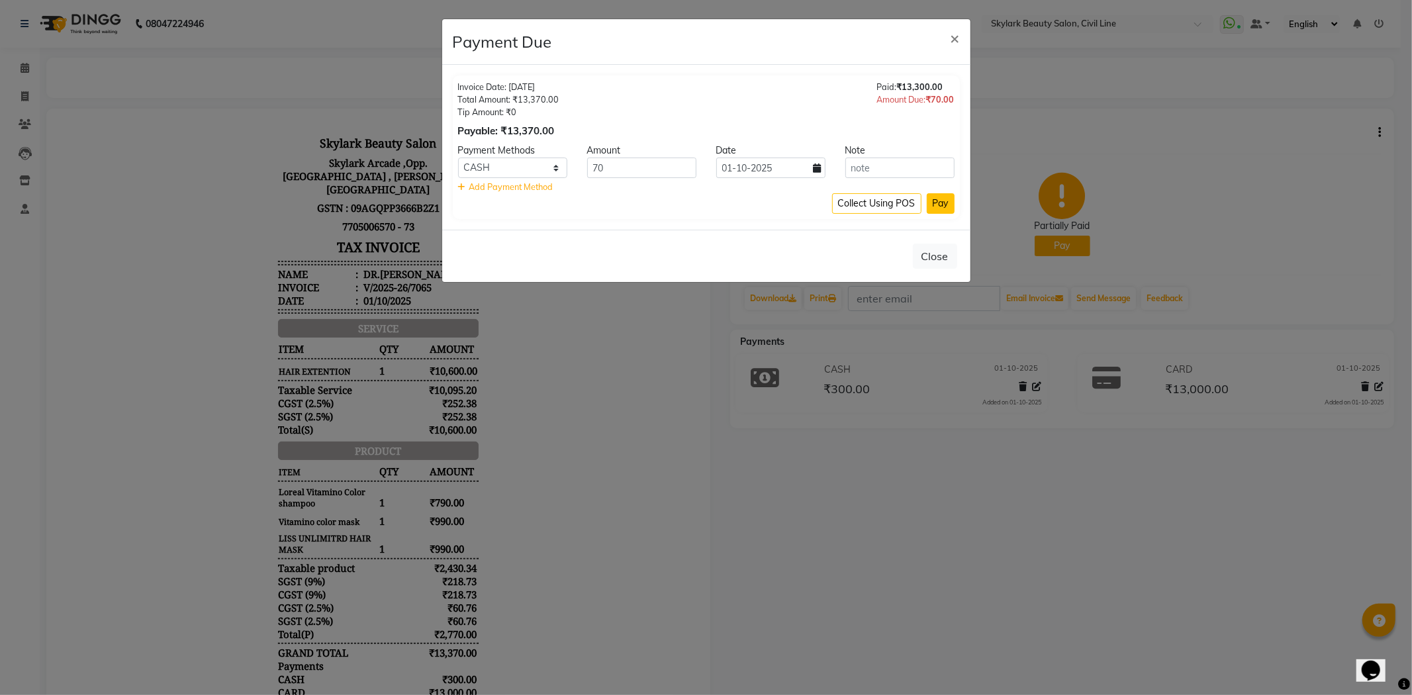
click at [938, 201] on button "Pay" at bounding box center [941, 203] width 28 height 21
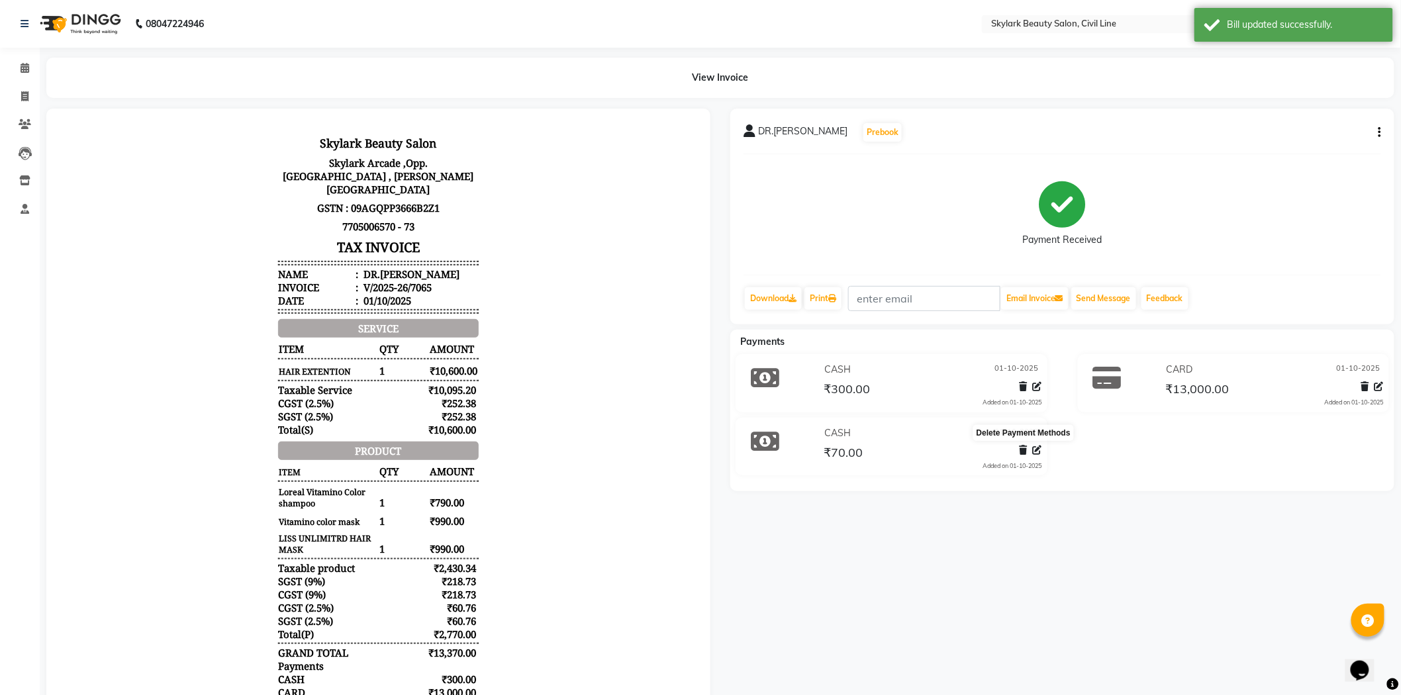
click at [1023, 452] on icon at bounding box center [1024, 450] width 8 height 9
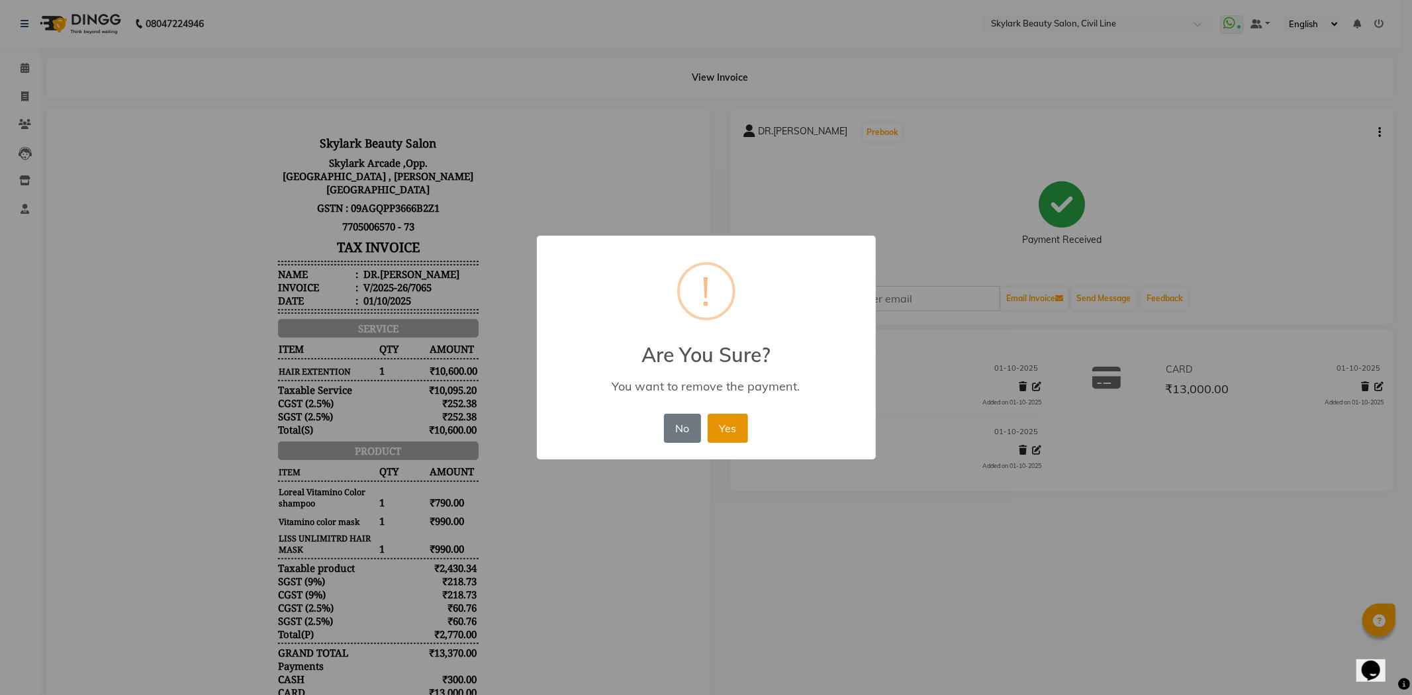
click at [735, 430] on button "Yes" at bounding box center [728, 428] width 40 height 29
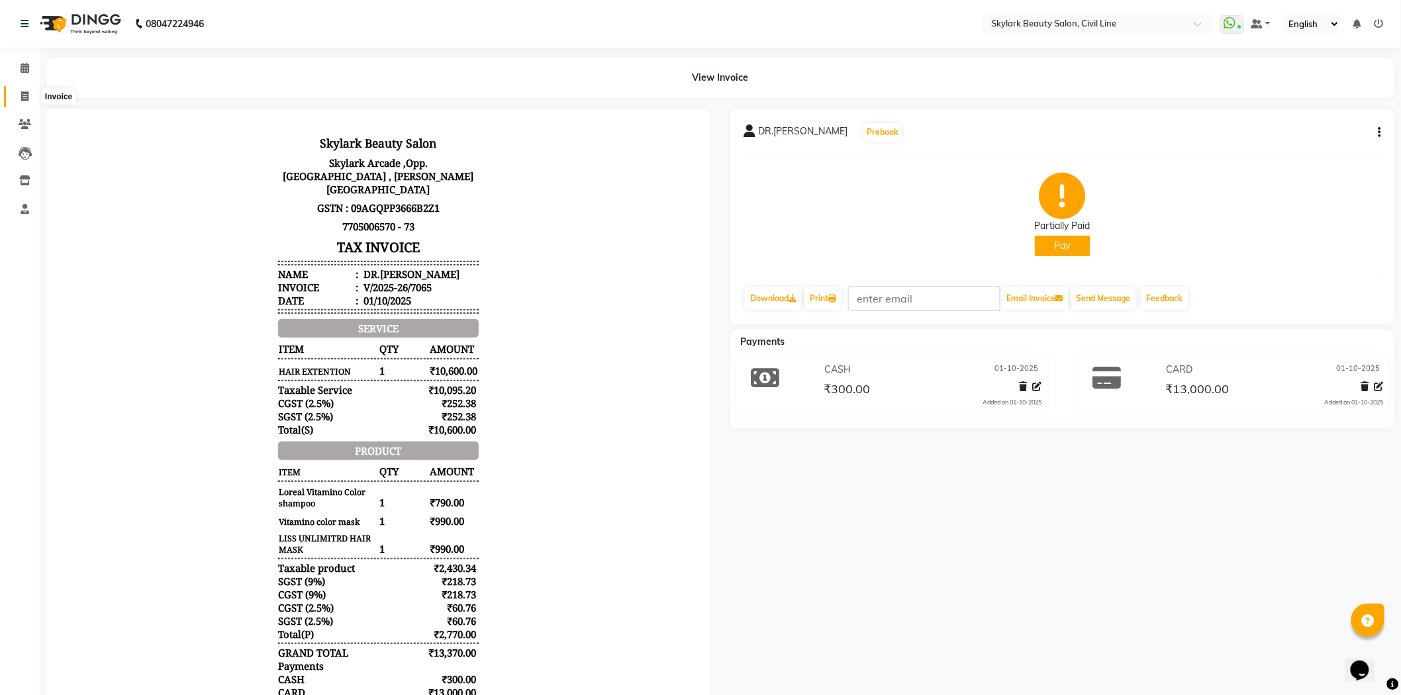
click at [25, 95] on icon at bounding box center [24, 96] width 7 height 10
select select "service"
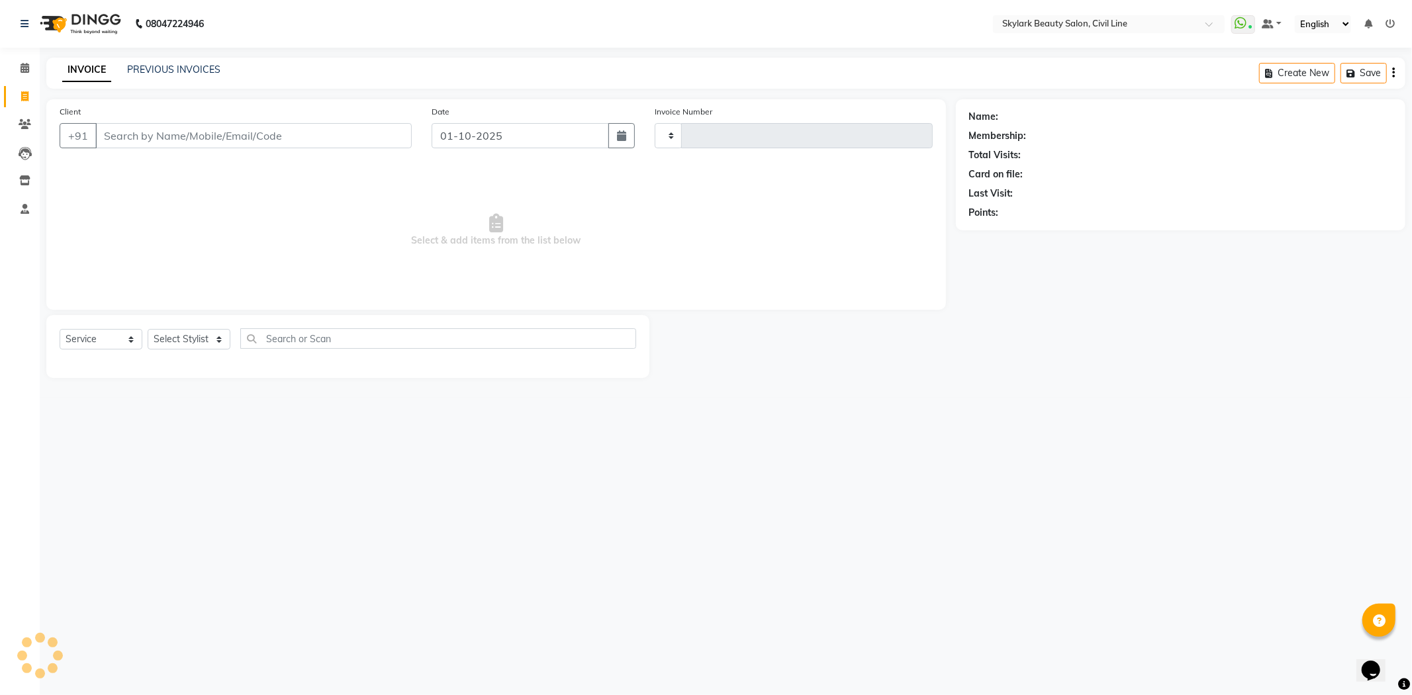
type input "7067"
select select "4588"
click at [170, 142] on input "Client" at bounding box center [253, 135] width 316 height 25
type input "t"
click at [185, 341] on select "Select Stylist aman Ankit GAGAN WAHLA GURWINDER SINGH WASU" at bounding box center [189, 339] width 83 height 21
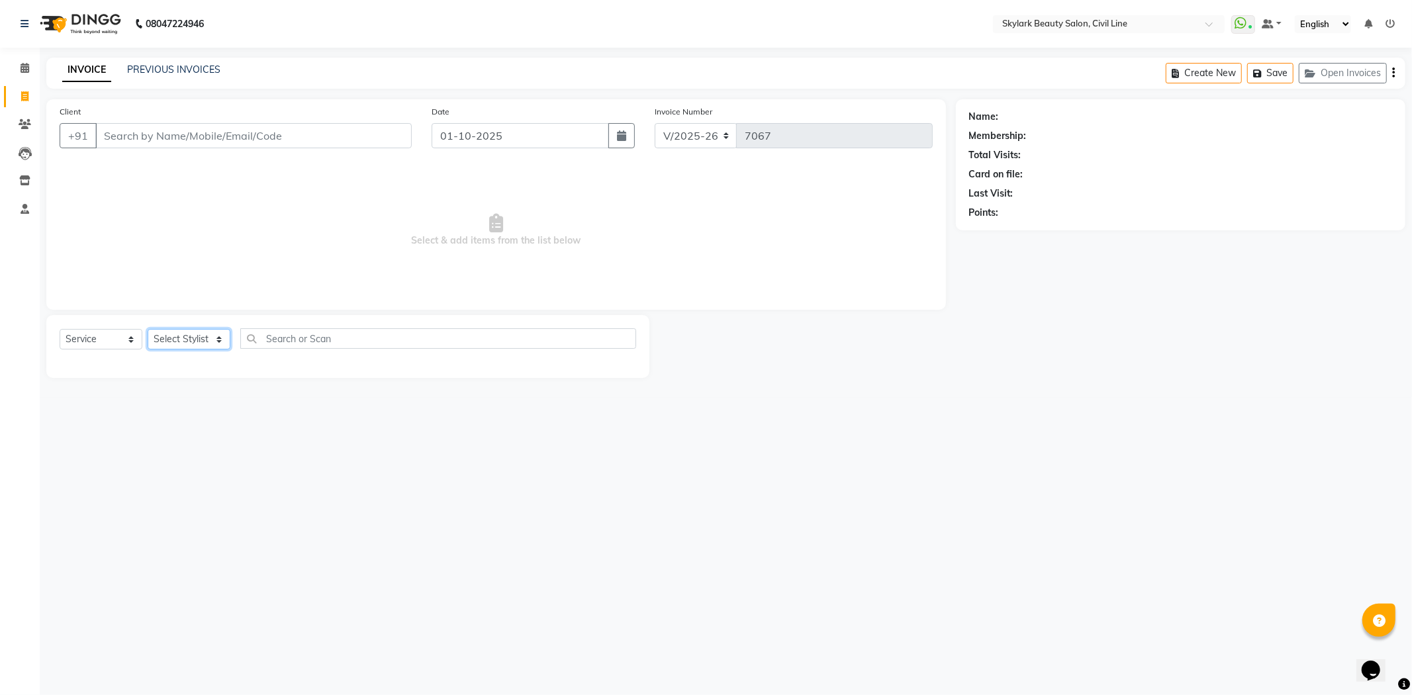
select select "28120"
click at [148, 330] on select "Select Stylist aman Ankit GAGAN WAHLA GURWINDER SINGH WASU" at bounding box center [189, 339] width 83 height 21
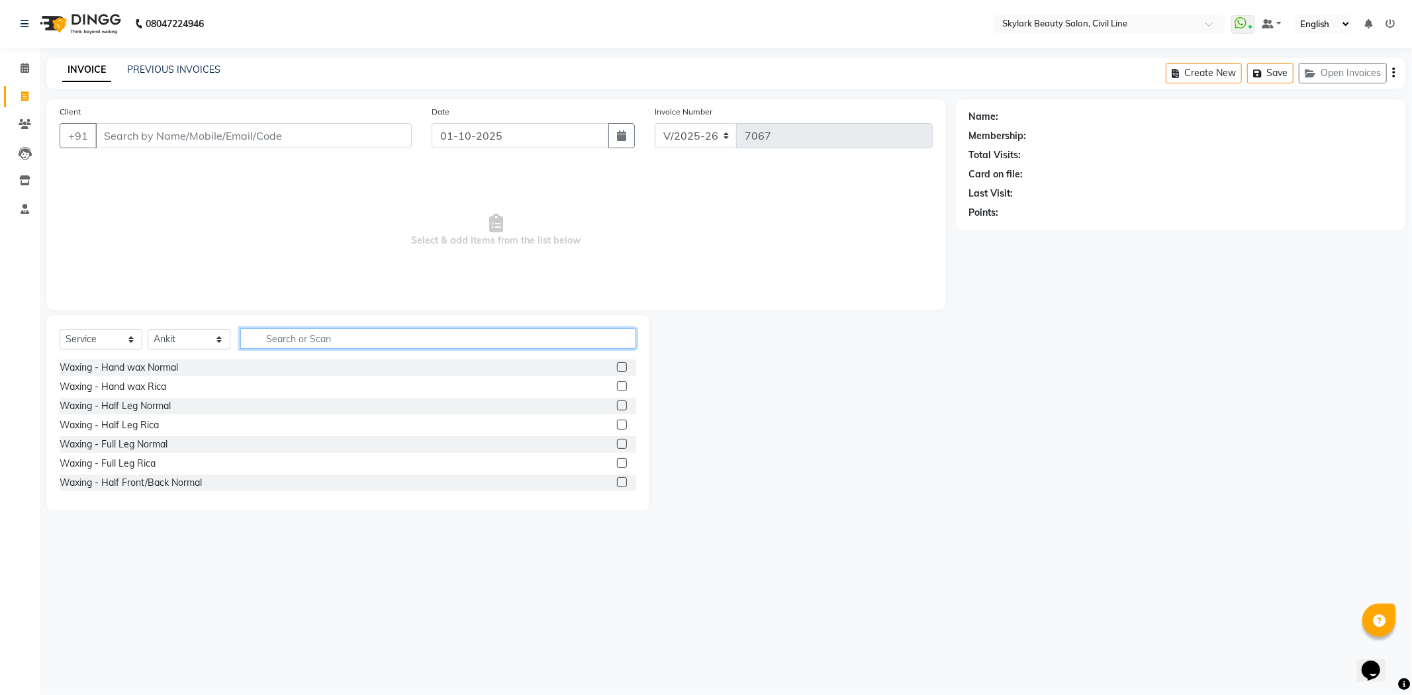
click at [323, 338] on input "text" at bounding box center [438, 338] width 396 height 21
type input "th"
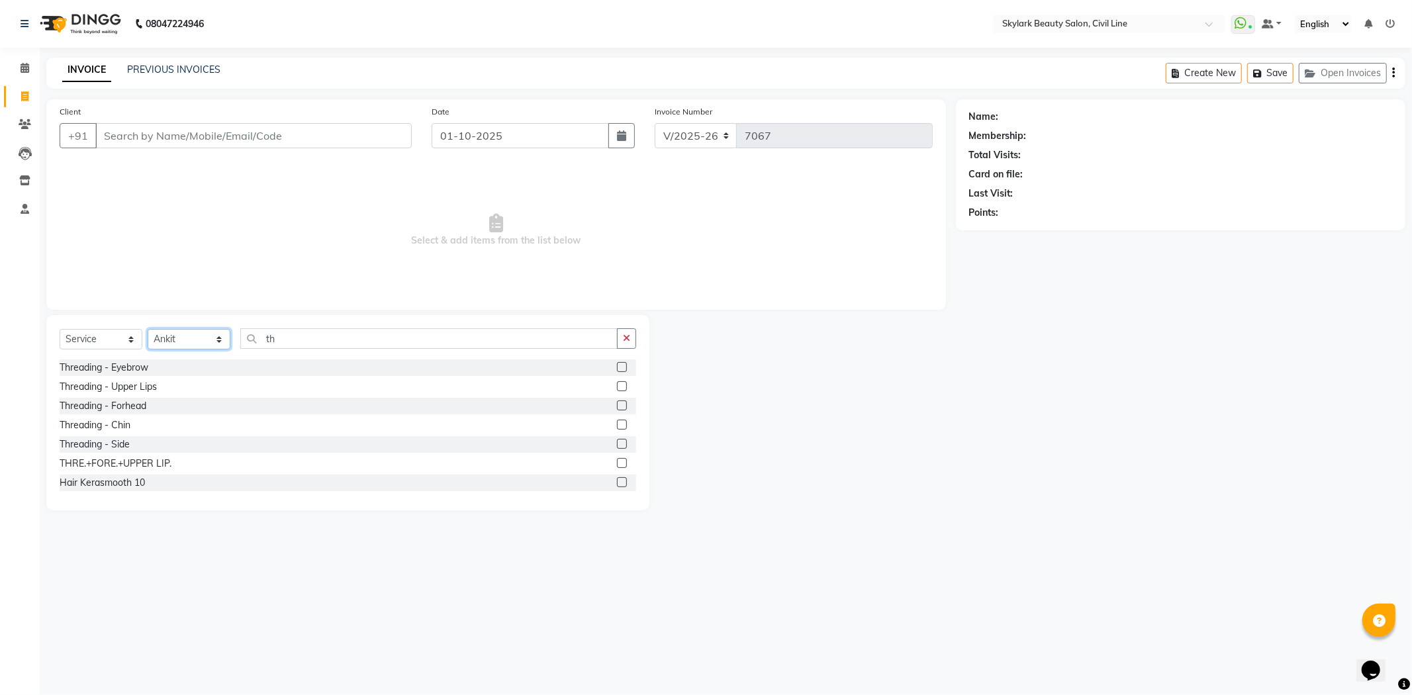
click at [201, 336] on select "Select Stylist aman Ankit GAGAN WAHLA GURWINDER SINGH WASU" at bounding box center [189, 339] width 83 height 21
select select "85071"
click at [148, 330] on select "Select Stylist aman Ankit GAGAN WAHLA GURWINDER SINGH WASU" at bounding box center [189, 339] width 83 height 21
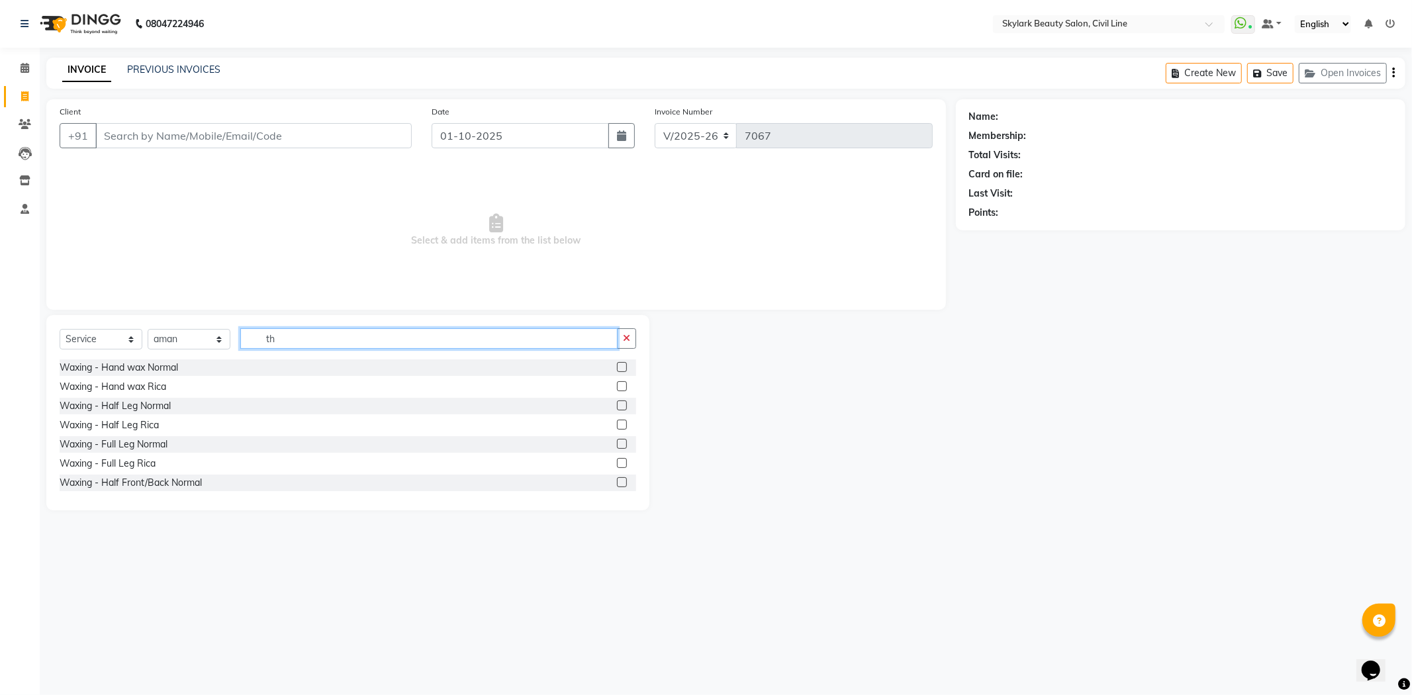
click at [290, 341] on input "th" at bounding box center [428, 338] width 377 height 21
type input "t"
type input "th"
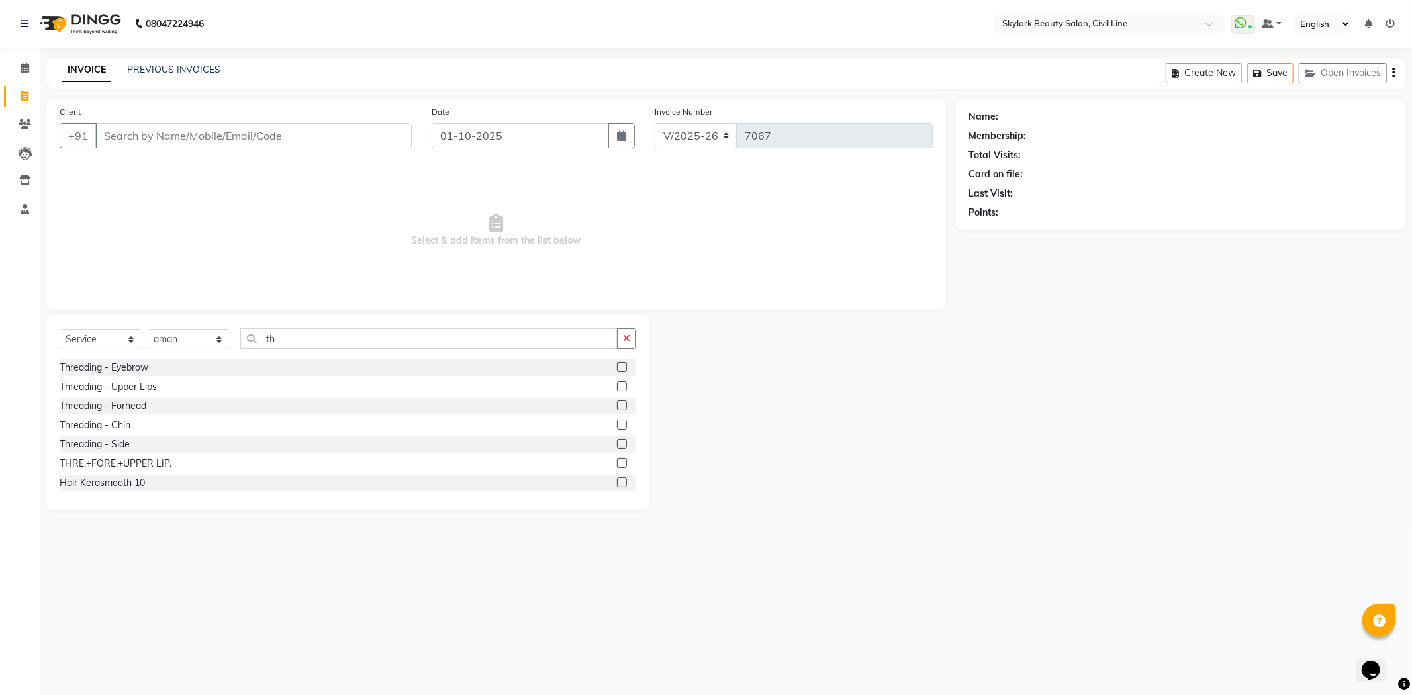
drag, startPoint x: 614, startPoint y: 465, endPoint x: 595, endPoint y: 447, distance: 26.2
click at [617, 464] on label at bounding box center [622, 463] width 10 height 10
click at [617, 464] on input "checkbox" at bounding box center [621, 464] width 9 height 9
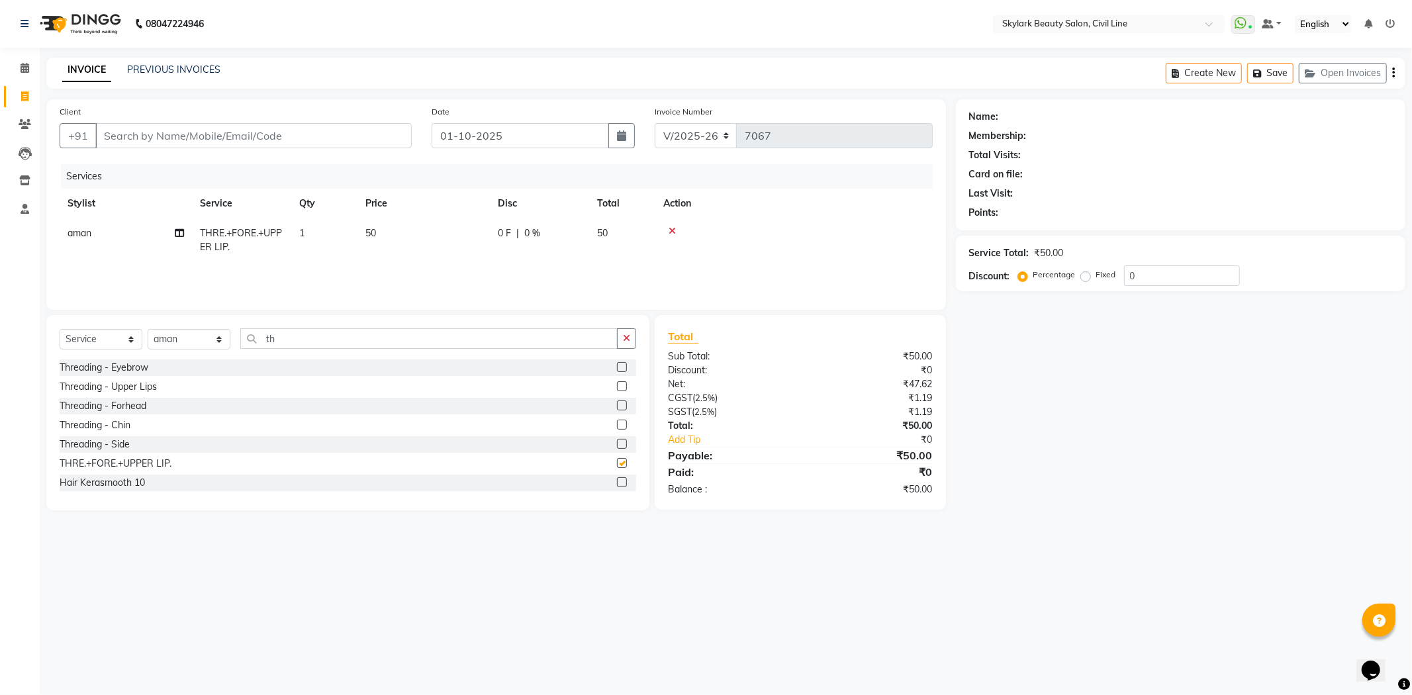
checkbox input "false"
click at [386, 342] on input "th" at bounding box center [428, 338] width 377 height 21
type input "t"
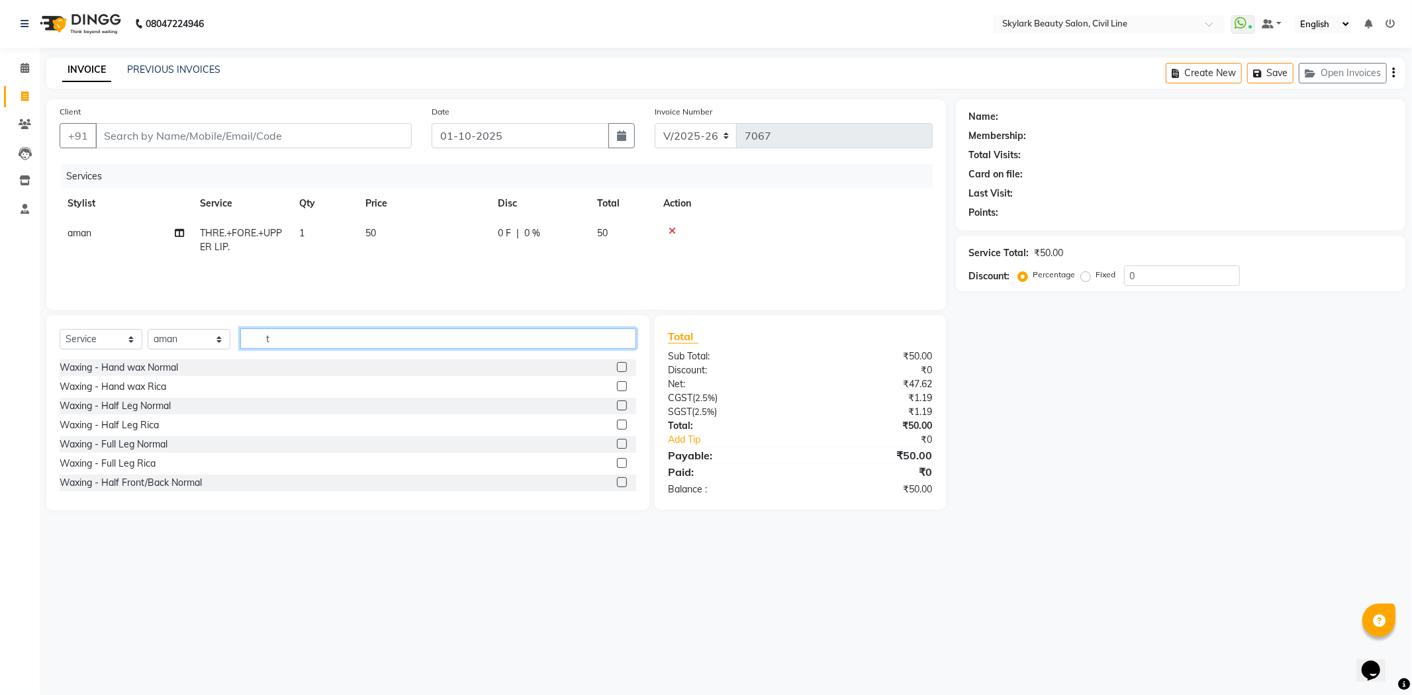
type input "th"
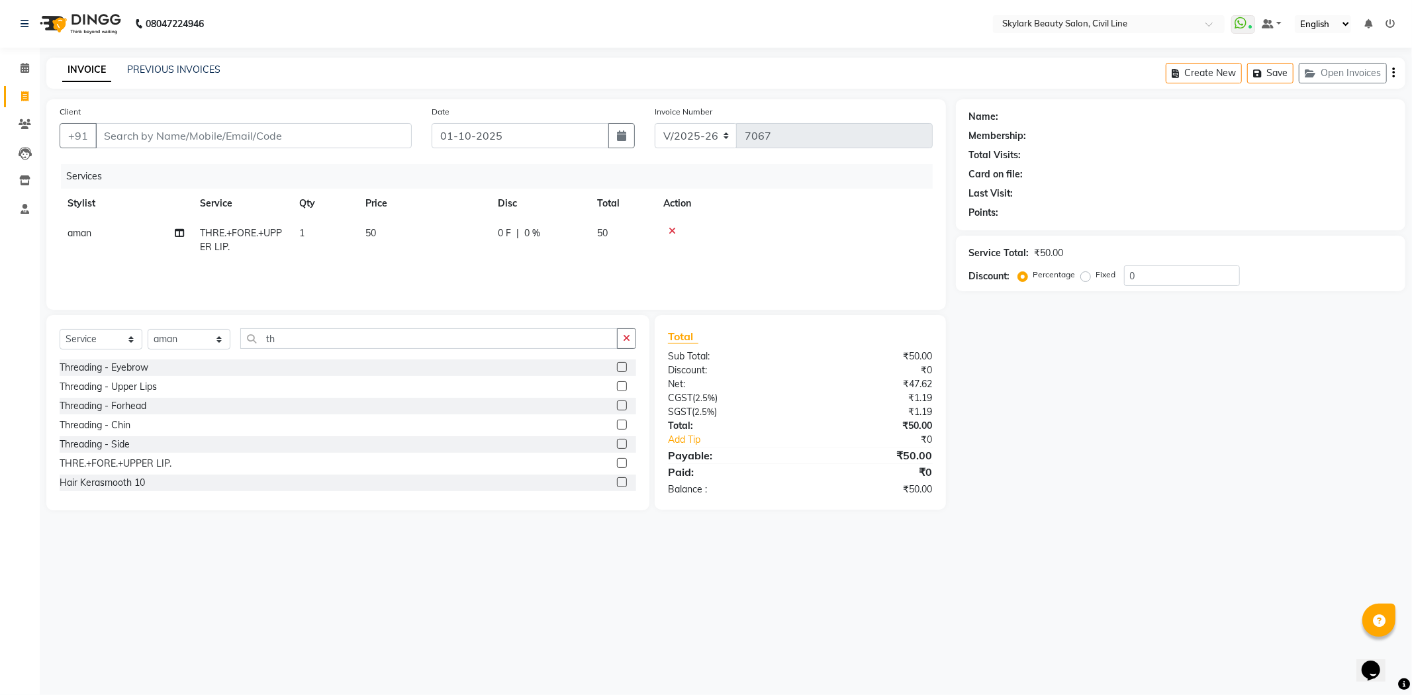
click at [617, 365] on label at bounding box center [622, 367] width 10 height 10
click at [617, 365] on input "checkbox" at bounding box center [621, 367] width 9 height 9
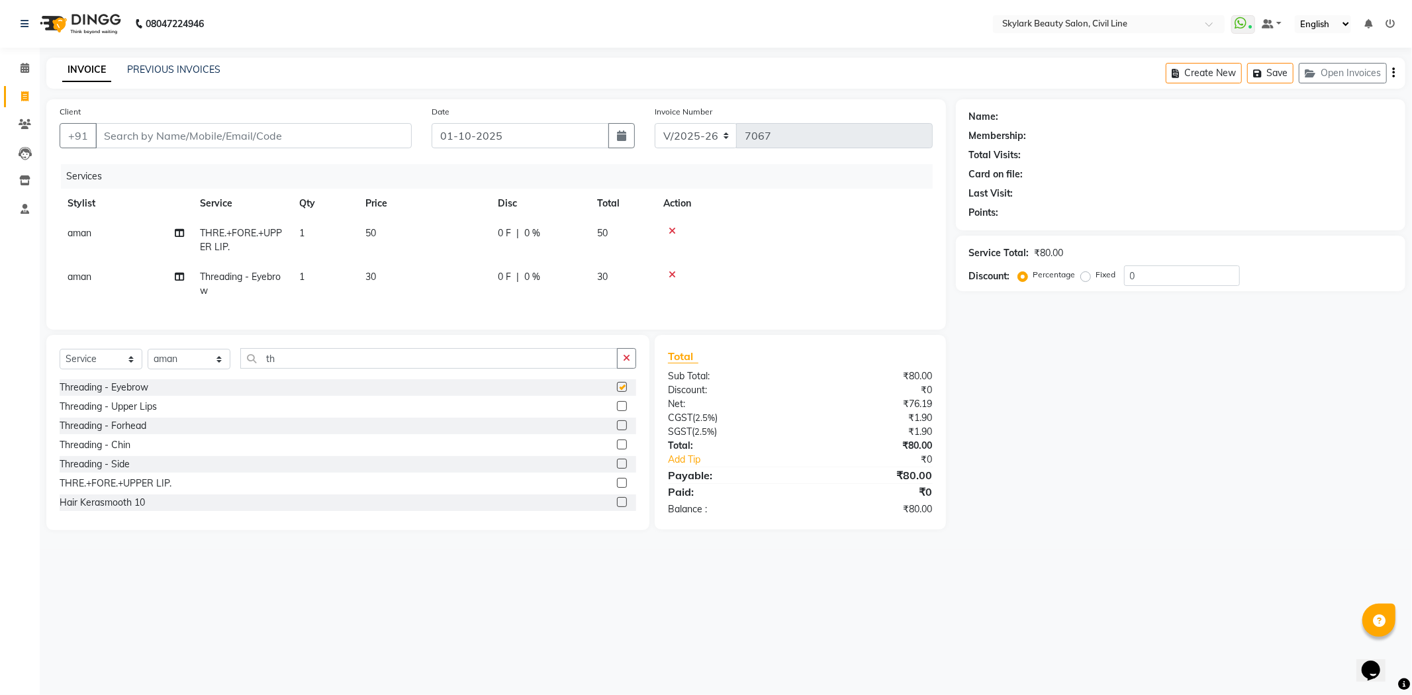
checkbox input "false"
click at [173, 134] on input "Client" at bounding box center [253, 135] width 316 height 25
click at [183, 158] on button "ALKA 87368769 29" at bounding box center [161, 166] width 132 height 21
type input "8736876929"
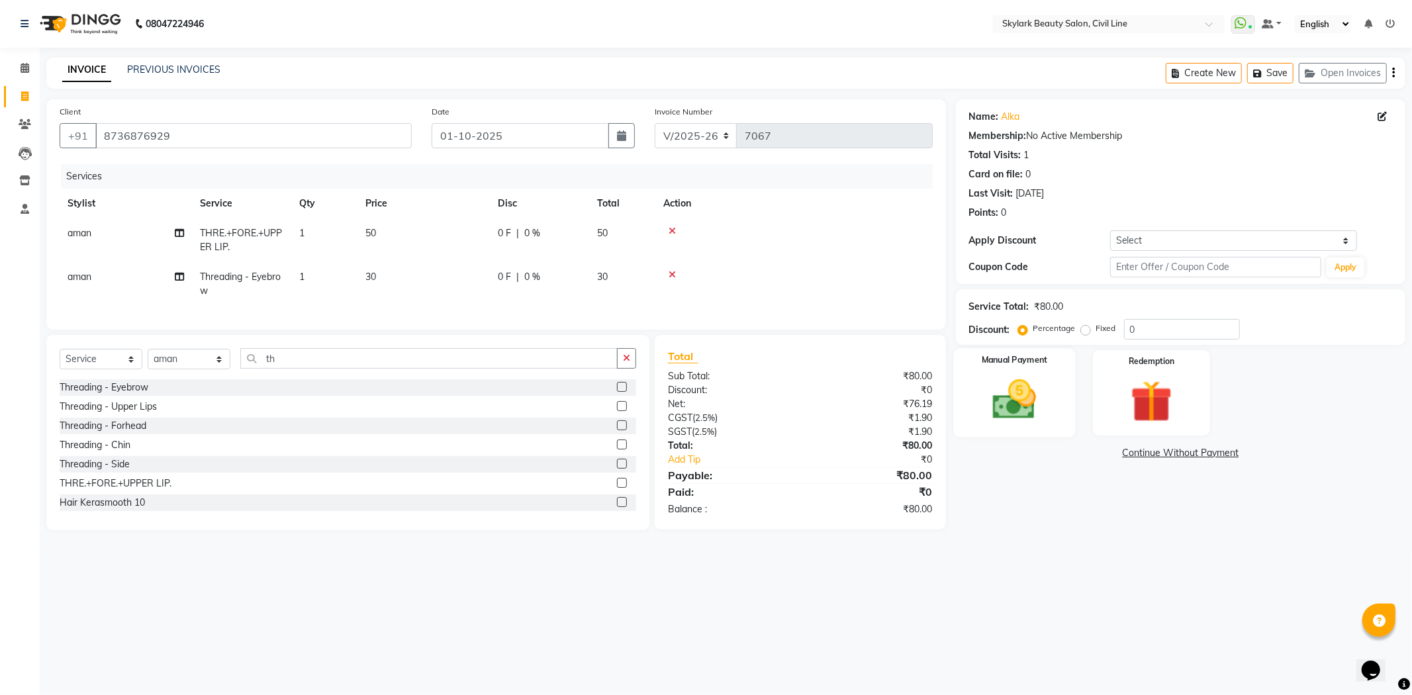
click at [1042, 430] on div "Manual Payment" at bounding box center [1014, 392] width 122 height 89
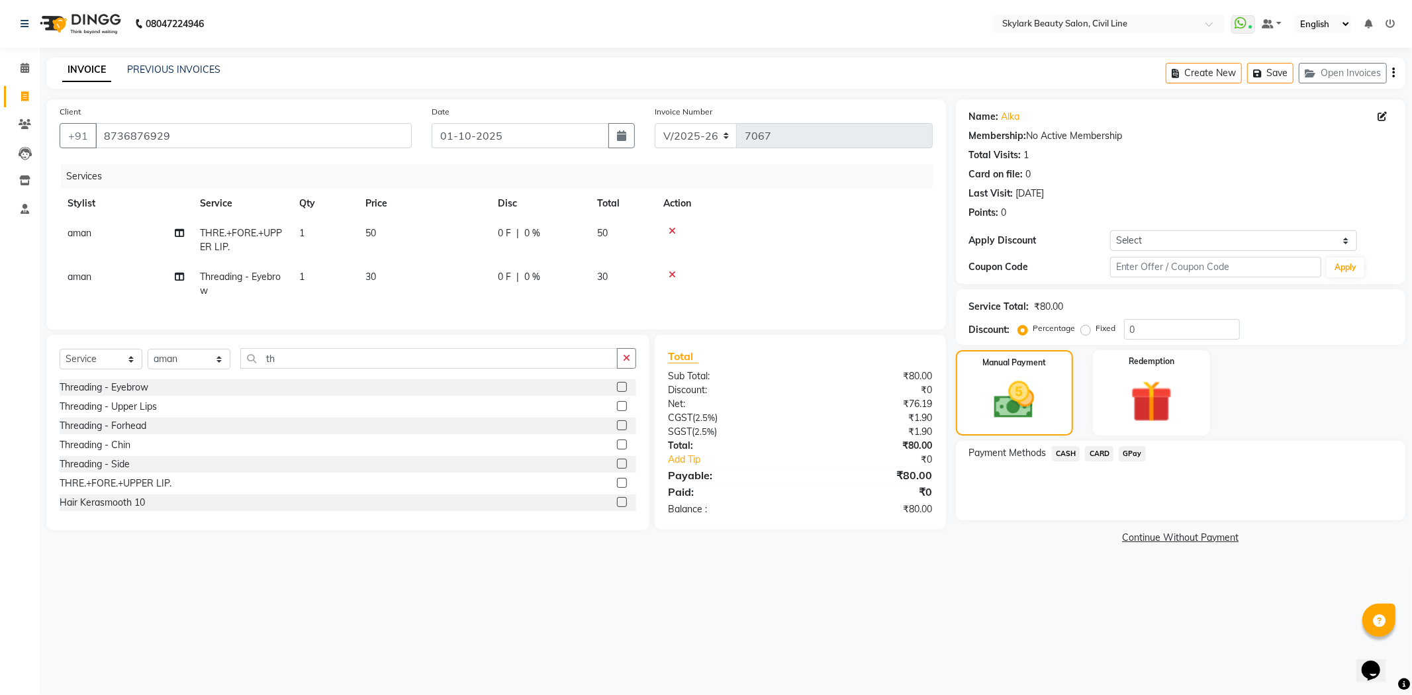
click at [1067, 451] on span "CASH" at bounding box center [1066, 453] width 28 height 15
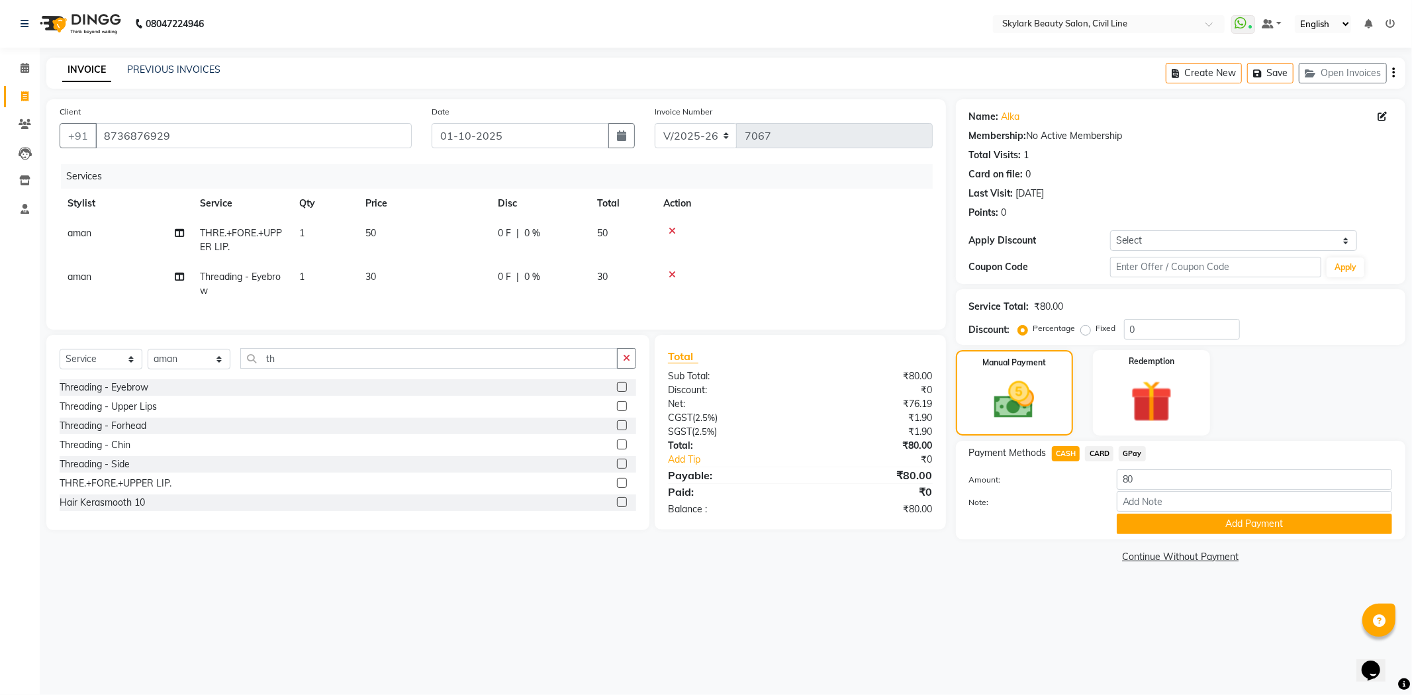
click at [1139, 453] on span "GPay" at bounding box center [1132, 453] width 27 height 15
click at [1202, 528] on button "Add Payment" at bounding box center [1254, 524] width 275 height 21
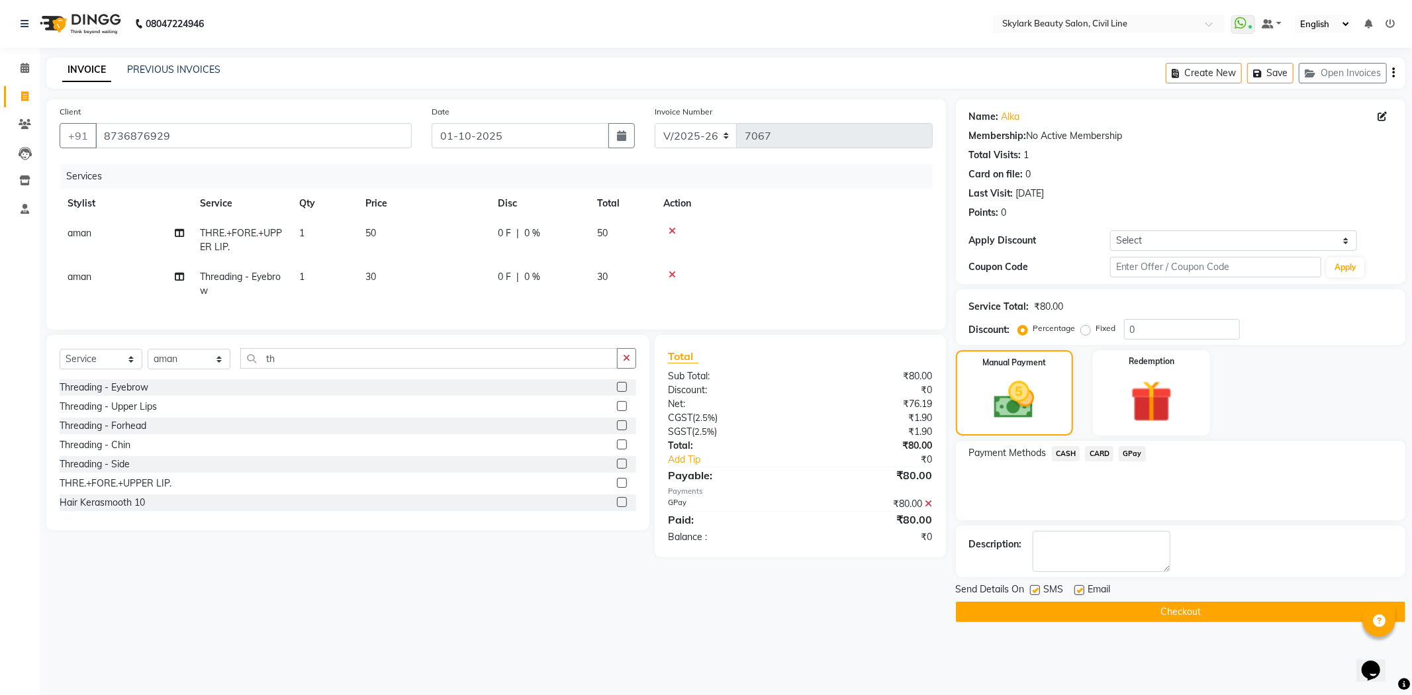
click at [1223, 612] on button "Checkout" at bounding box center [1181, 612] width 450 height 21
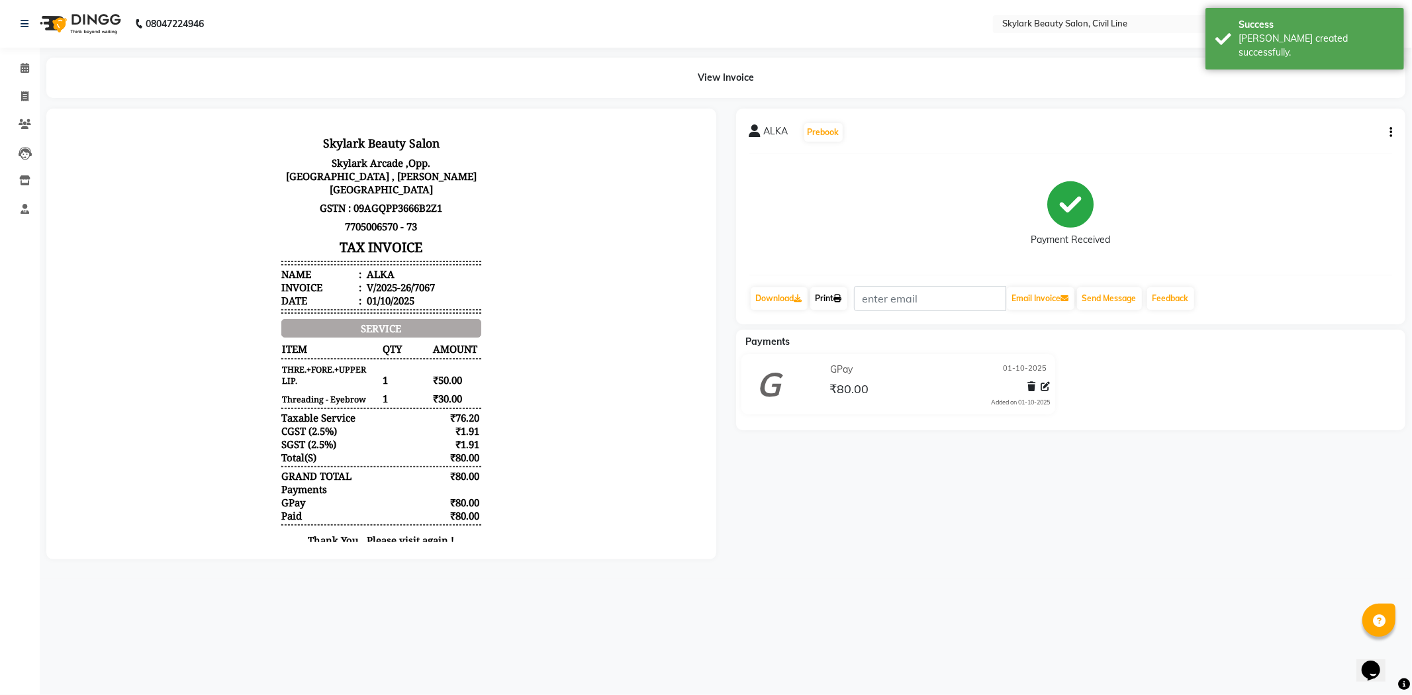
click at [823, 299] on link "Print" at bounding box center [828, 298] width 37 height 23
click at [26, 91] on icon at bounding box center [24, 96] width 7 height 10
select select "service"
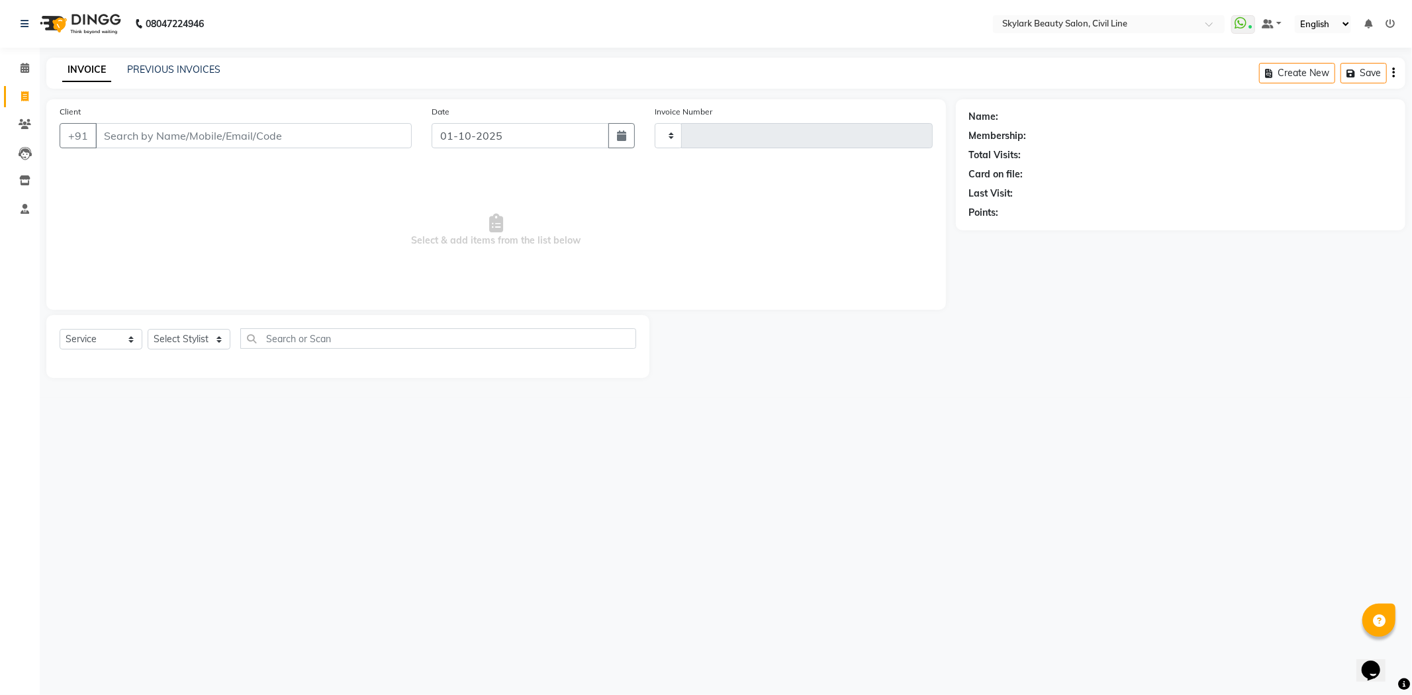
type input "7068"
select select "4588"
click at [147, 70] on link "PREVIOUS INVOICES" at bounding box center [173, 70] width 93 height 12
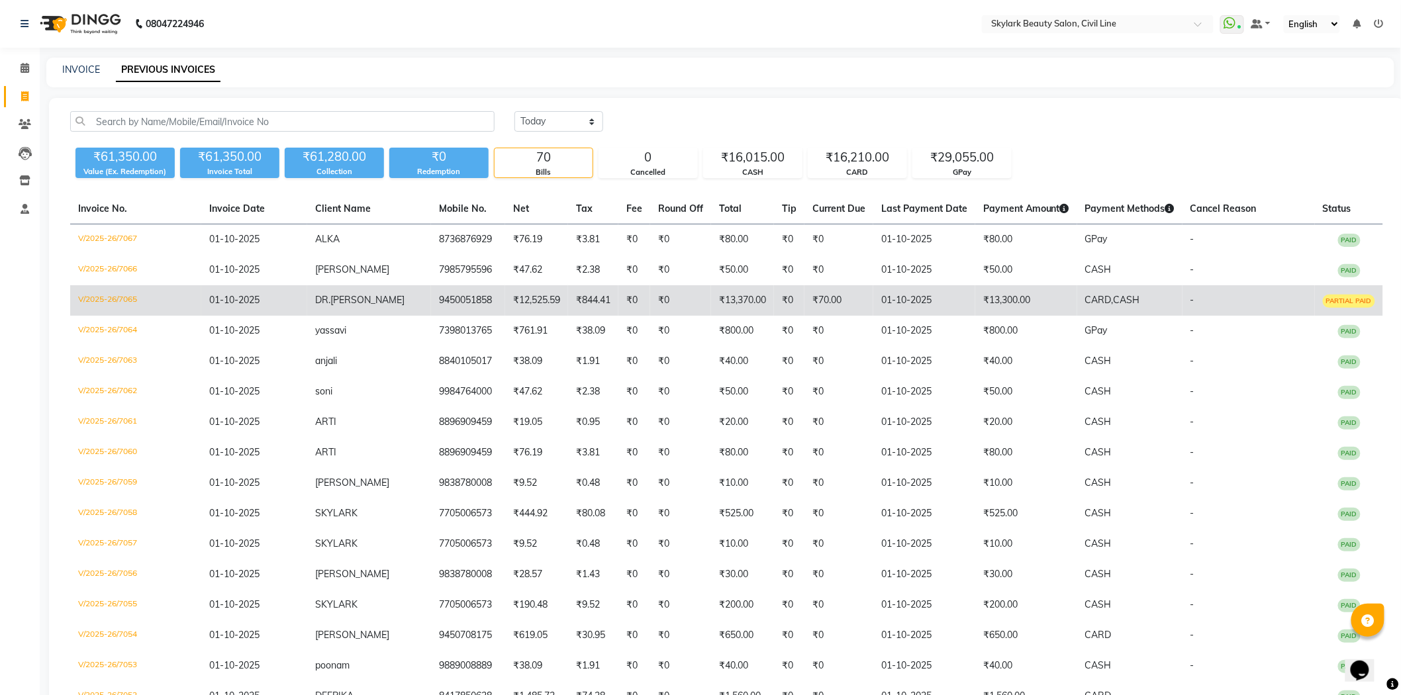
click at [689, 307] on td "₹0" at bounding box center [680, 300] width 61 height 30
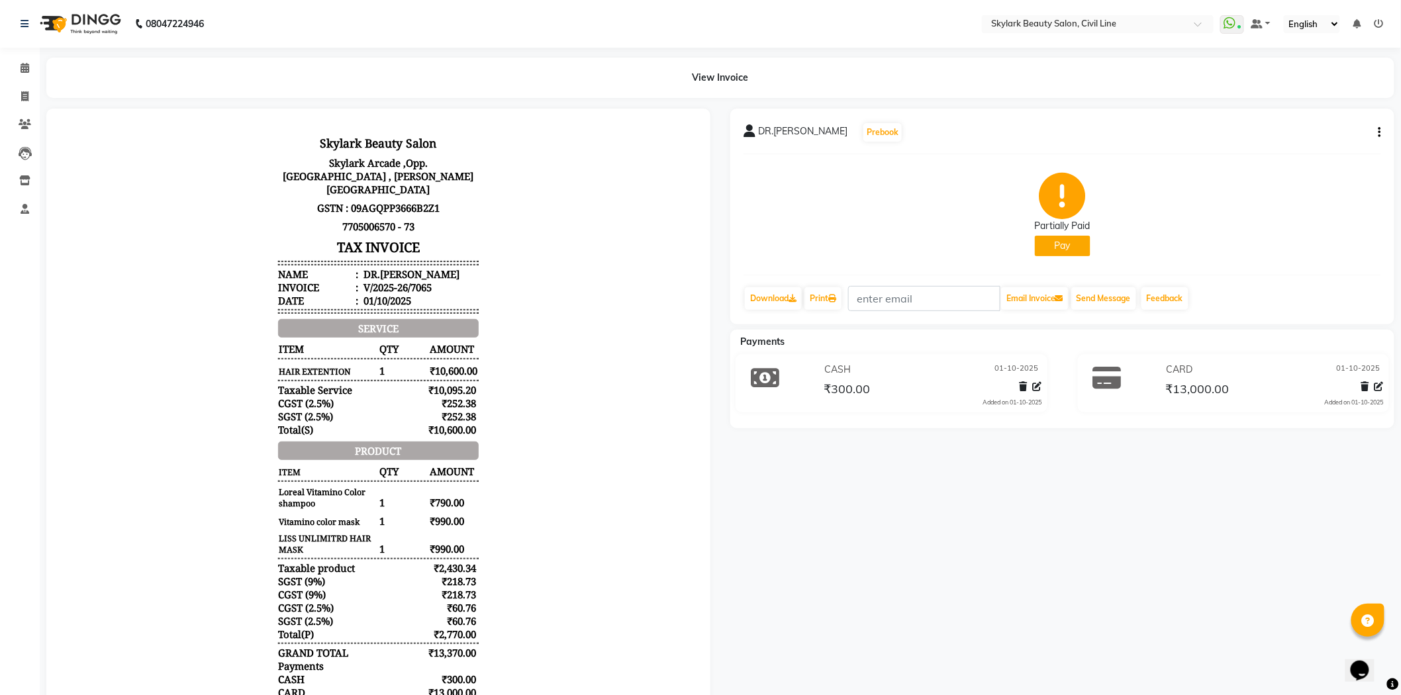
click at [1061, 248] on button "Pay" at bounding box center [1063, 246] width 56 height 21
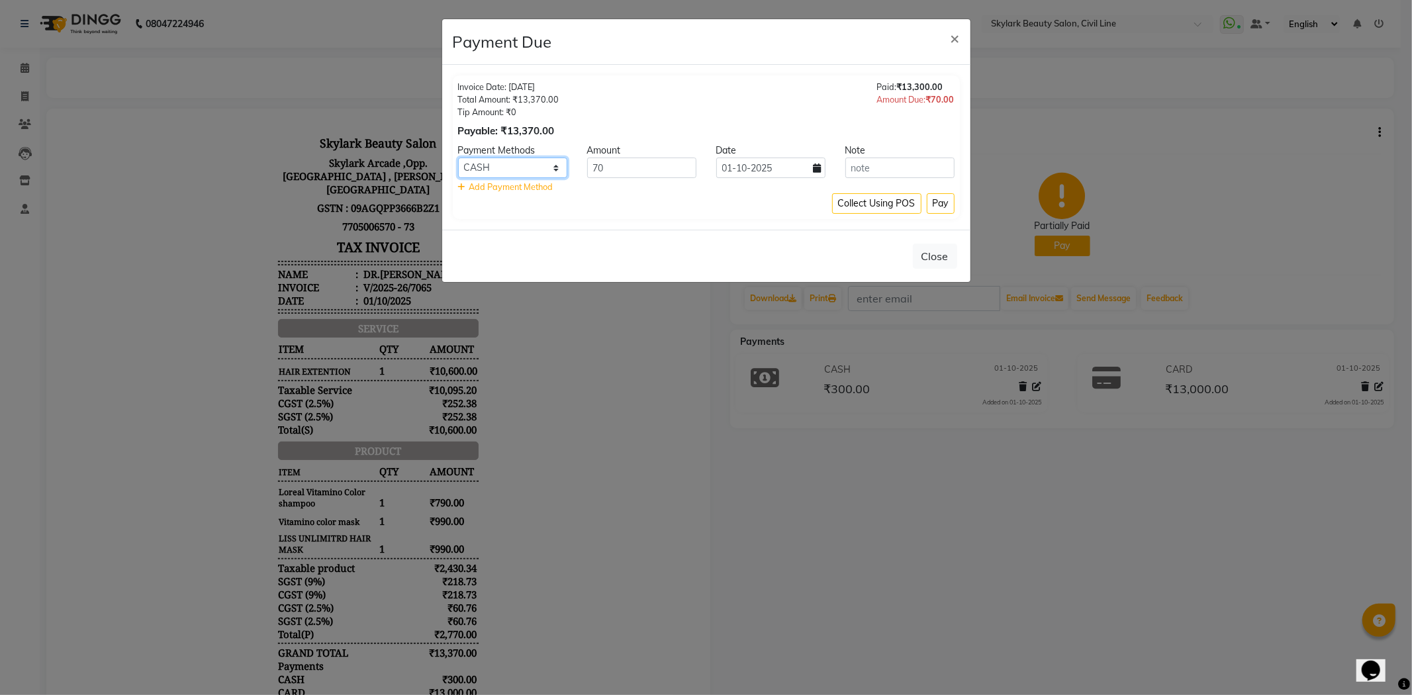
click at [555, 171] on select "CASH CARD GPay" at bounding box center [512, 168] width 109 height 21
click at [458, 158] on select "CASH CARD GPay" at bounding box center [512, 168] width 109 height 21
click at [616, 169] on input "70" at bounding box center [641, 168] width 109 height 21
type input "7"
click at [932, 201] on button "Pay" at bounding box center [941, 203] width 28 height 21
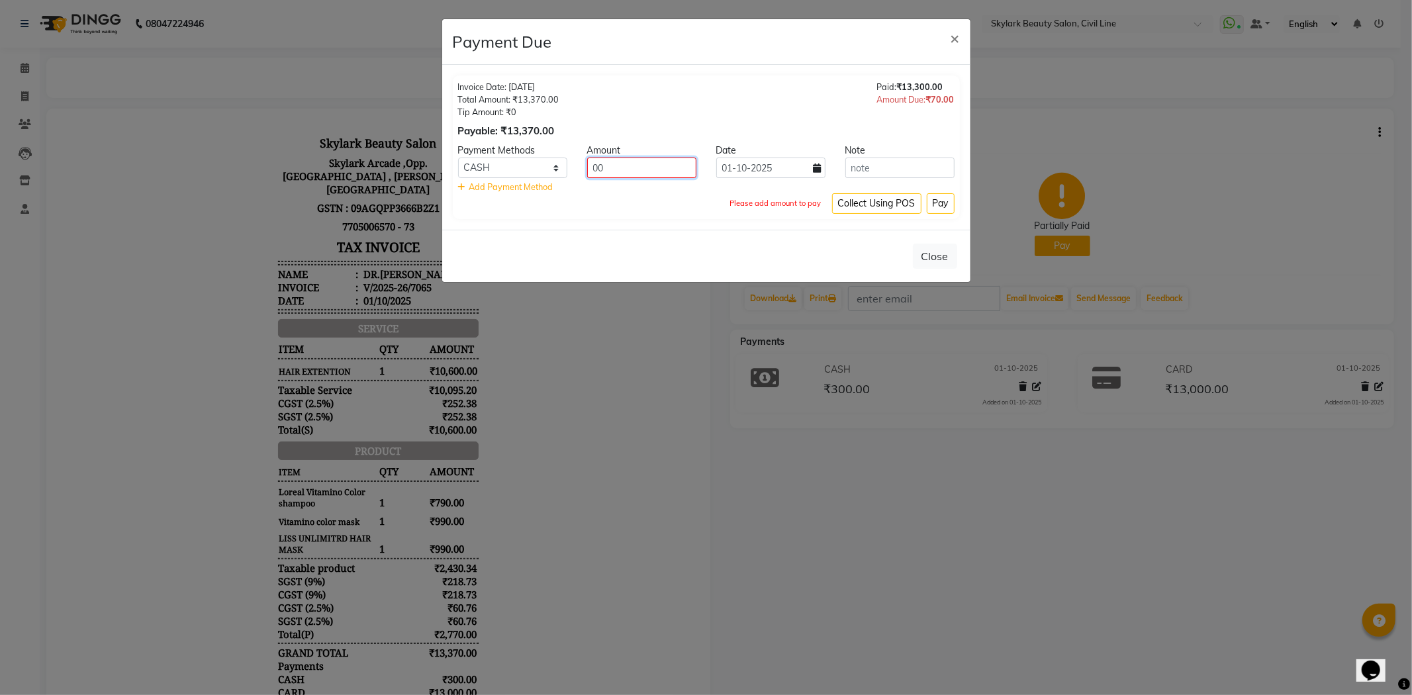
click at [614, 162] on input "00" at bounding box center [641, 168] width 109 height 21
type input "0"
click at [938, 252] on button "Close" at bounding box center [935, 256] width 44 height 25
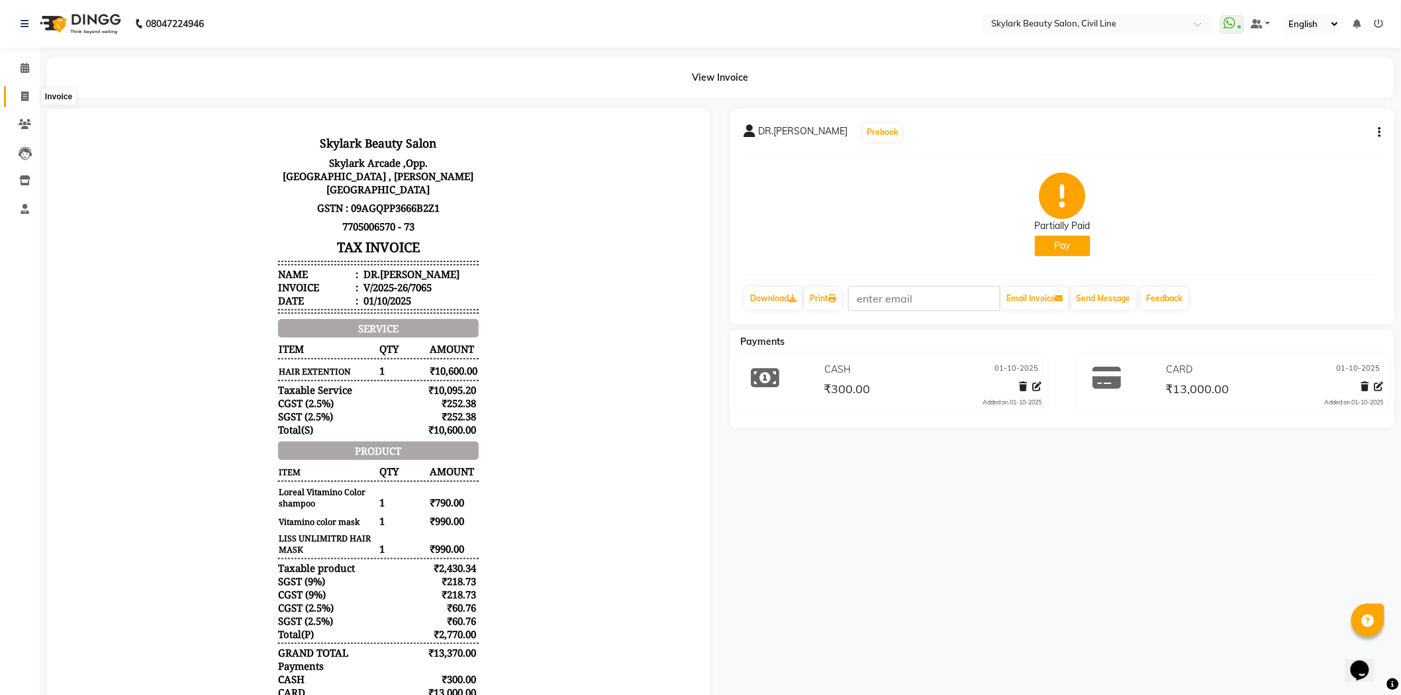
click at [23, 95] on icon at bounding box center [24, 96] width 7 height 10
select select "service"
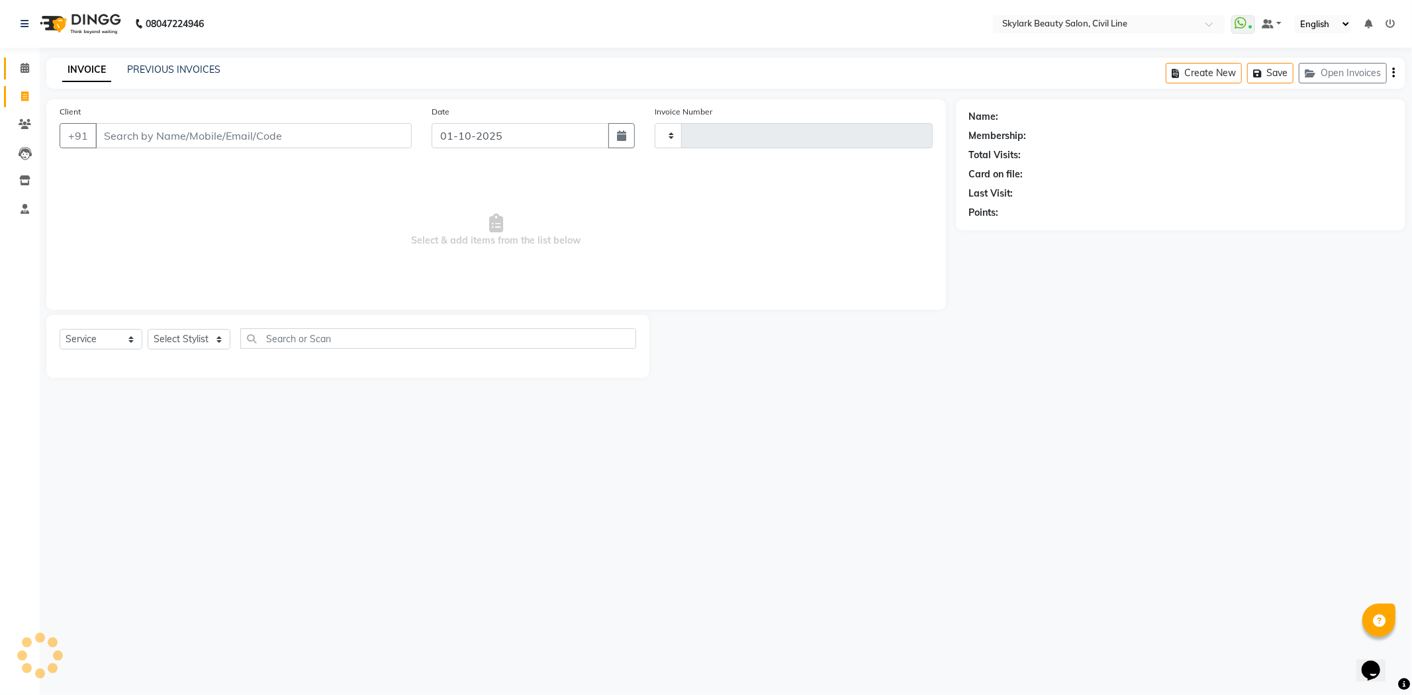
type input "7068"
select select "4588"
click at [21, 68] on icon at bounding box center [25, 68] width 9 height 10
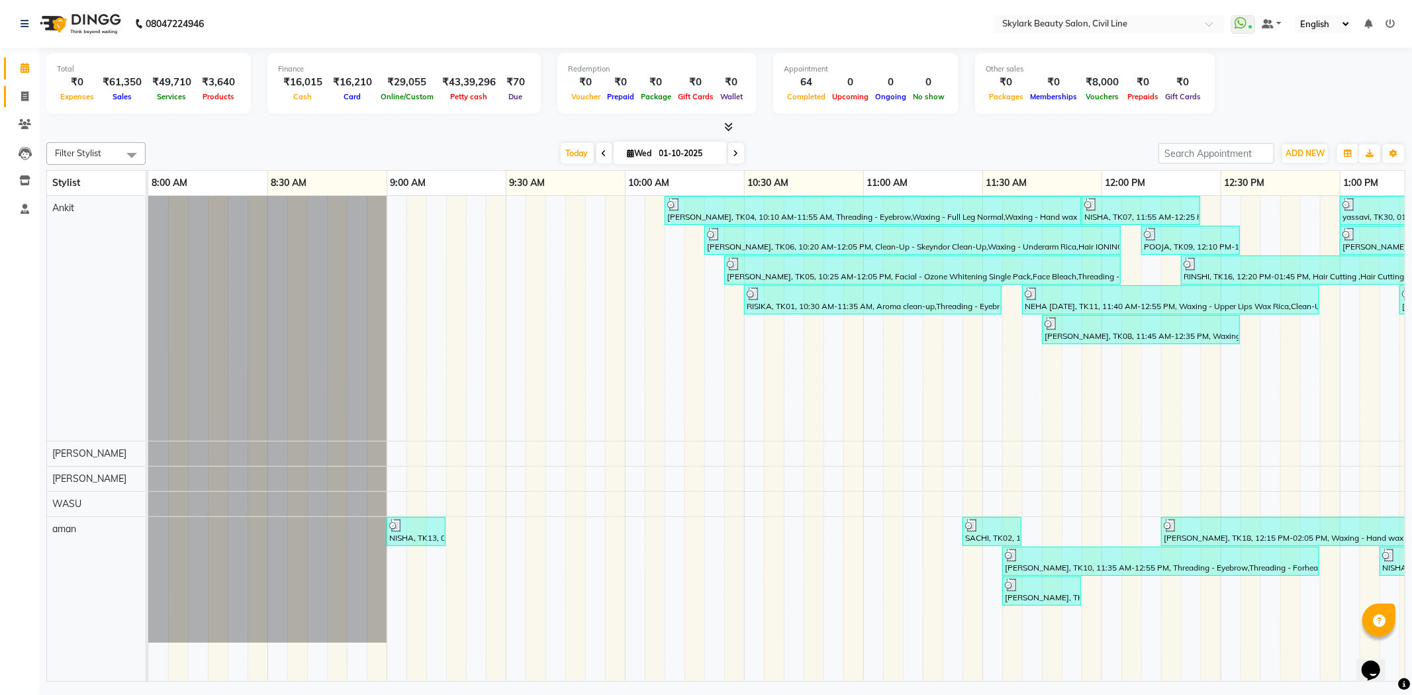
click at [26, 97] on icon at bounding box center [24, 96] width 7 height 10
select select "service"
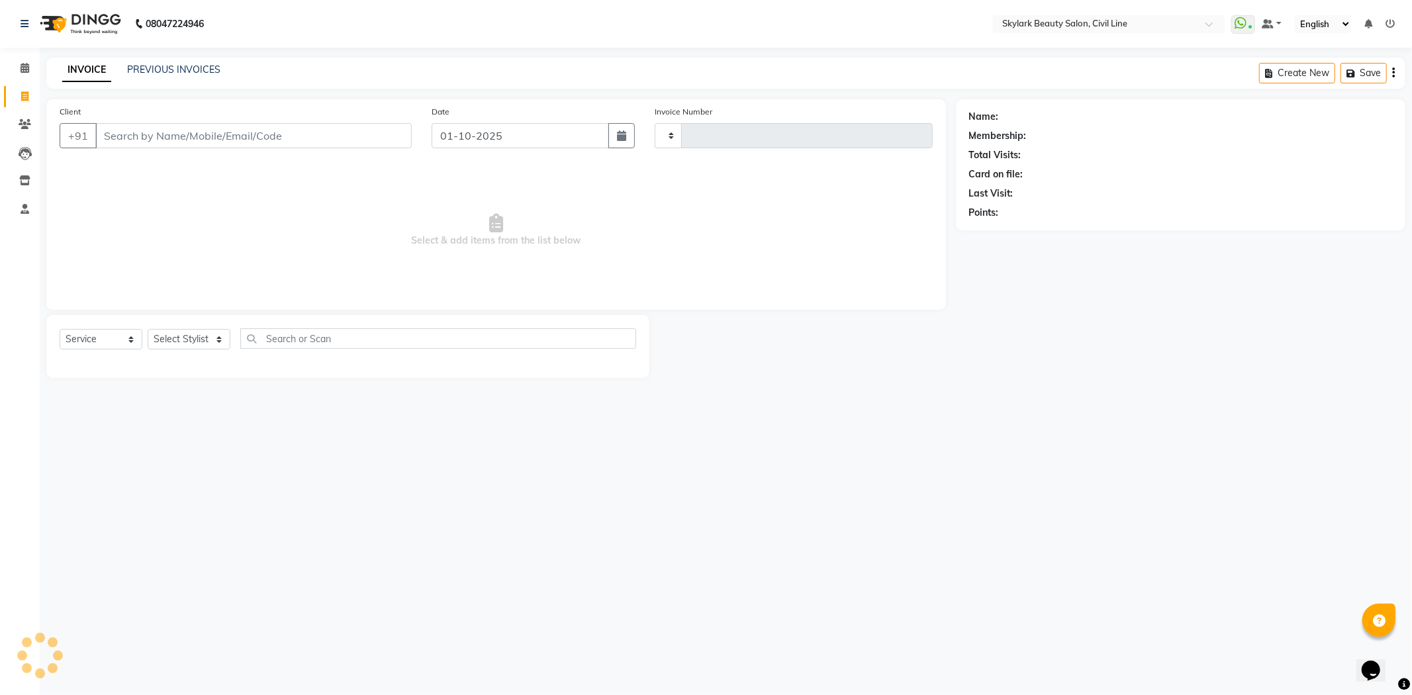
type input "7068"
select select "4588"
drag, startPoint x: 155, startPoint y: 58, endPoint x: 159, endPoint y: 64, distance: 7.2
click at [159, 64] on div "INVOICE PREVIOUS INVOICES Create New Save Open Invoices" at bounding box center [725, 73] width 1359 height 31
click at [160, 65] on link "PREVIOUS INVOICES" at bounding box center [173, 70] width 93 height 12
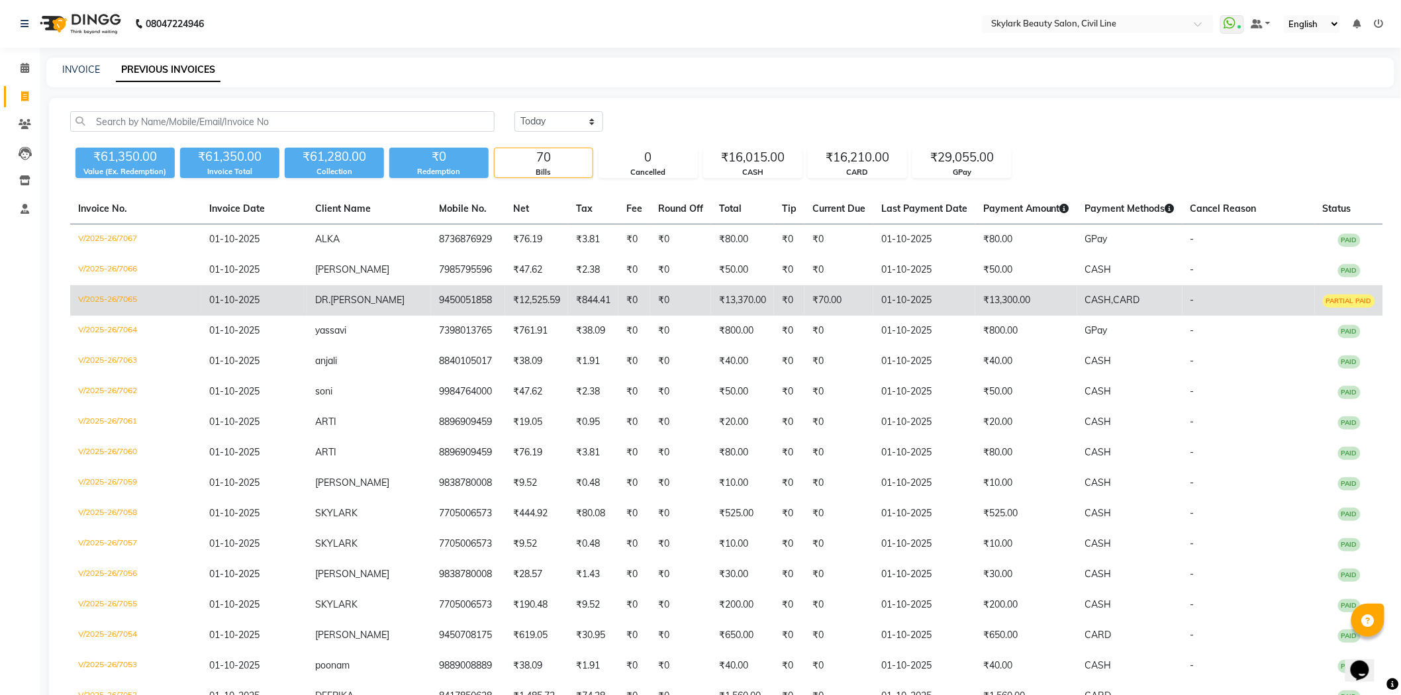
click at [1329, 305] on span "PARTIAL PAID" at bounding box center [1349, 301] width 52 height 13
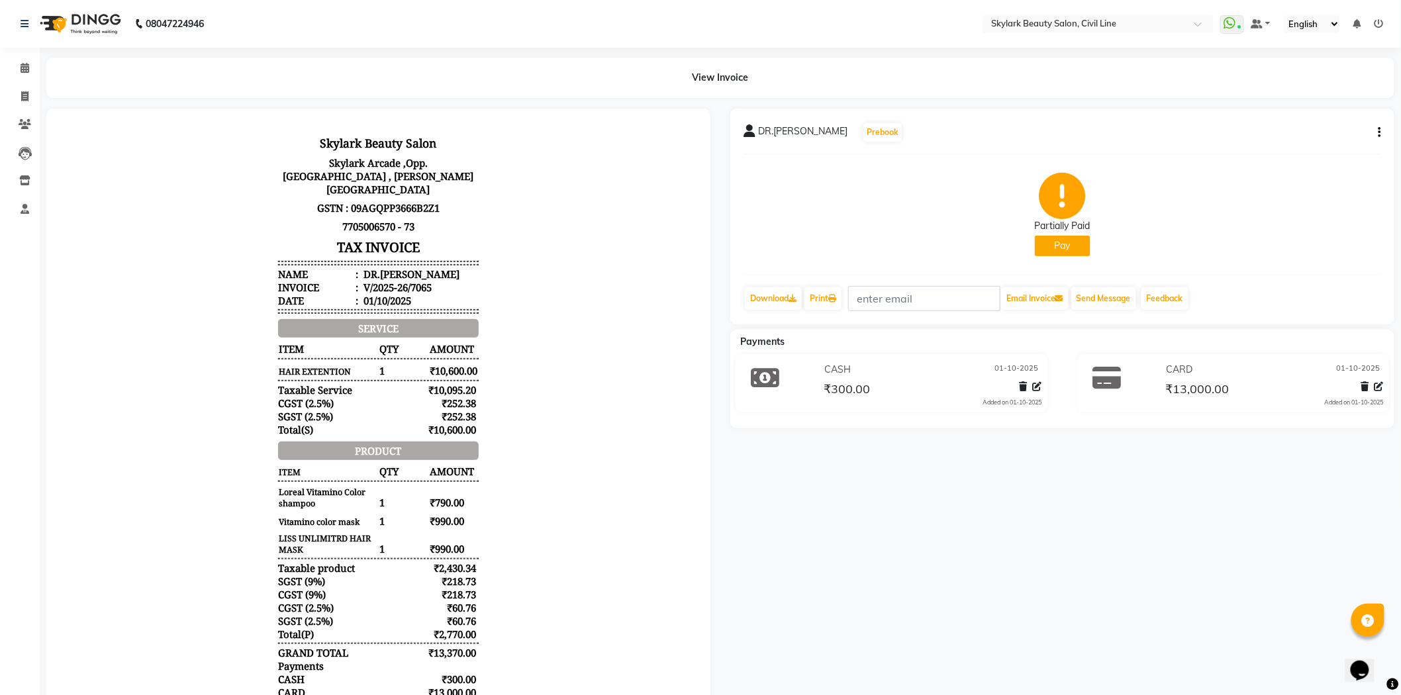
click at [1380, 133] on icon "button" at bounding box center [1380, 132] width 3 height 1
click at [1309, 141] on div "Edit Invoice" at bounding box center [1314, 140] width 91 height 17
select select "service"
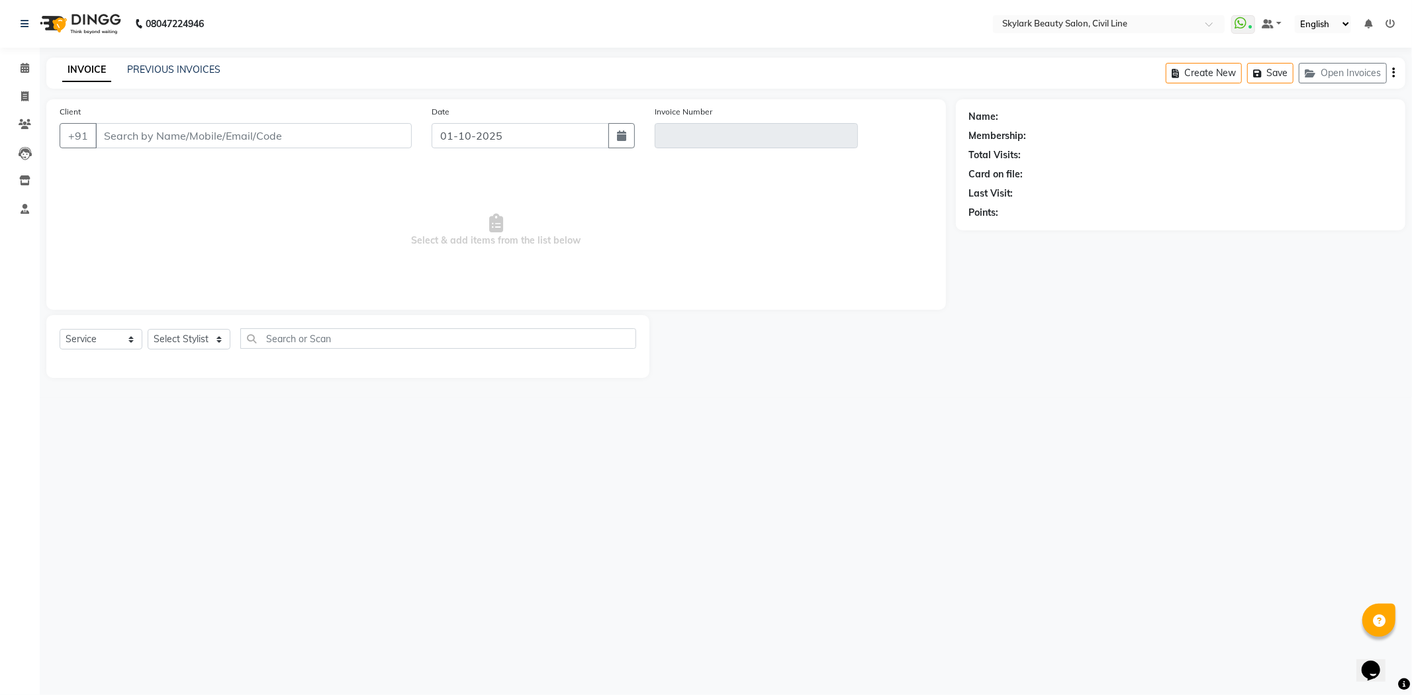
type input "9450051858"
type input "V/2025-26/7065"
select select "select"
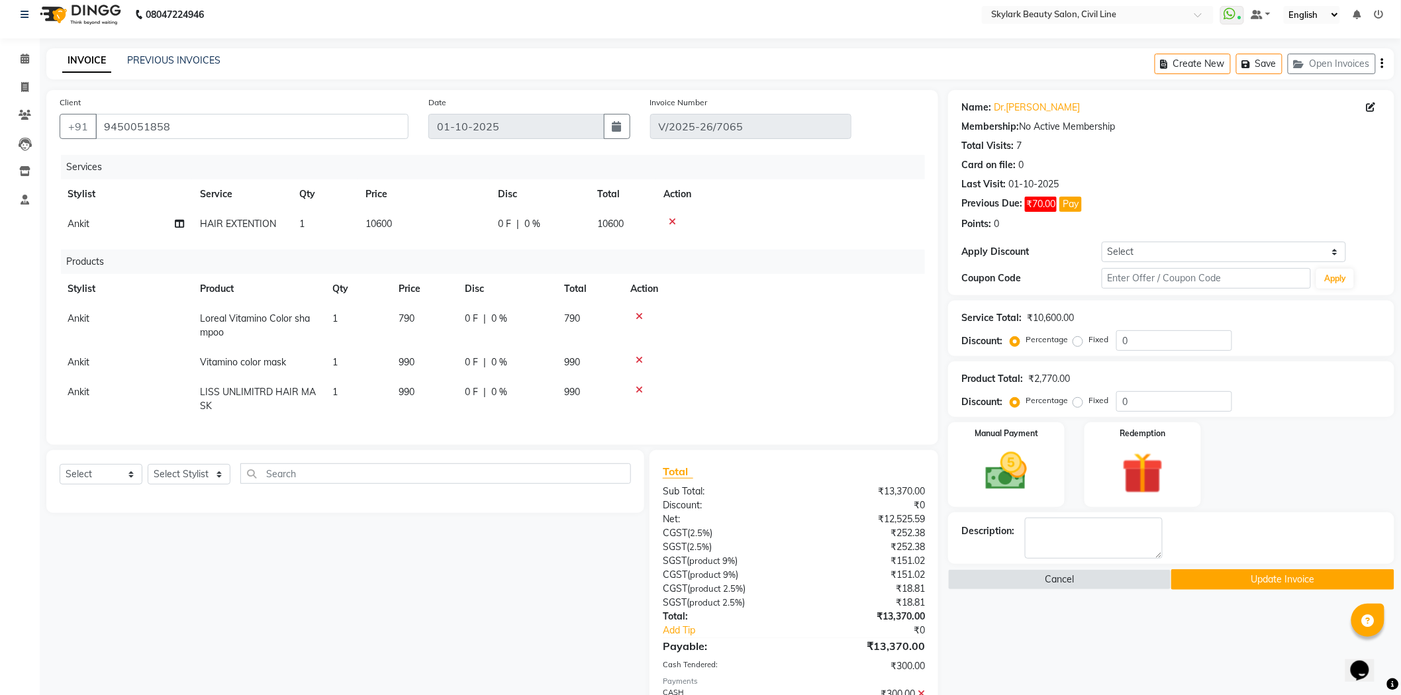
scroll to position [73, 0]
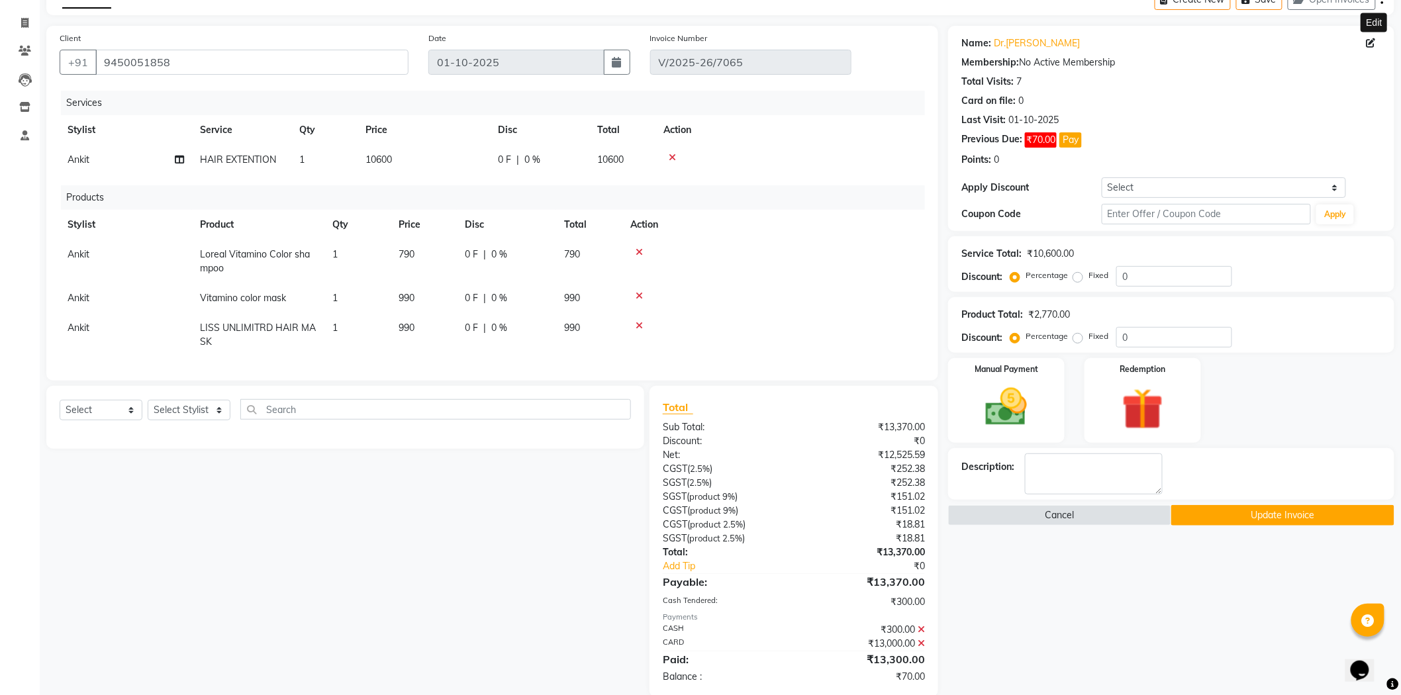
click at [1371, 44] on icon at bounding box center [1371, 42] width 9 height 9
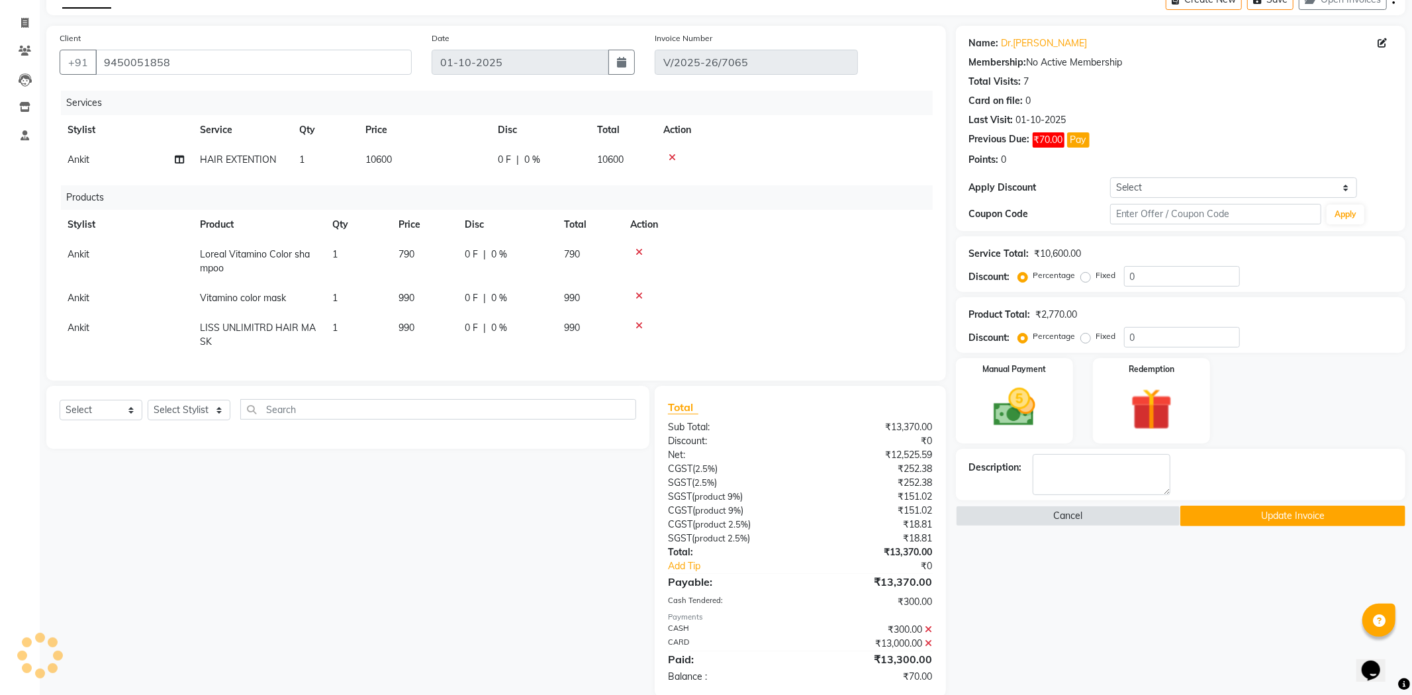
select select "[DEMOGRAPHIC_DATA]"
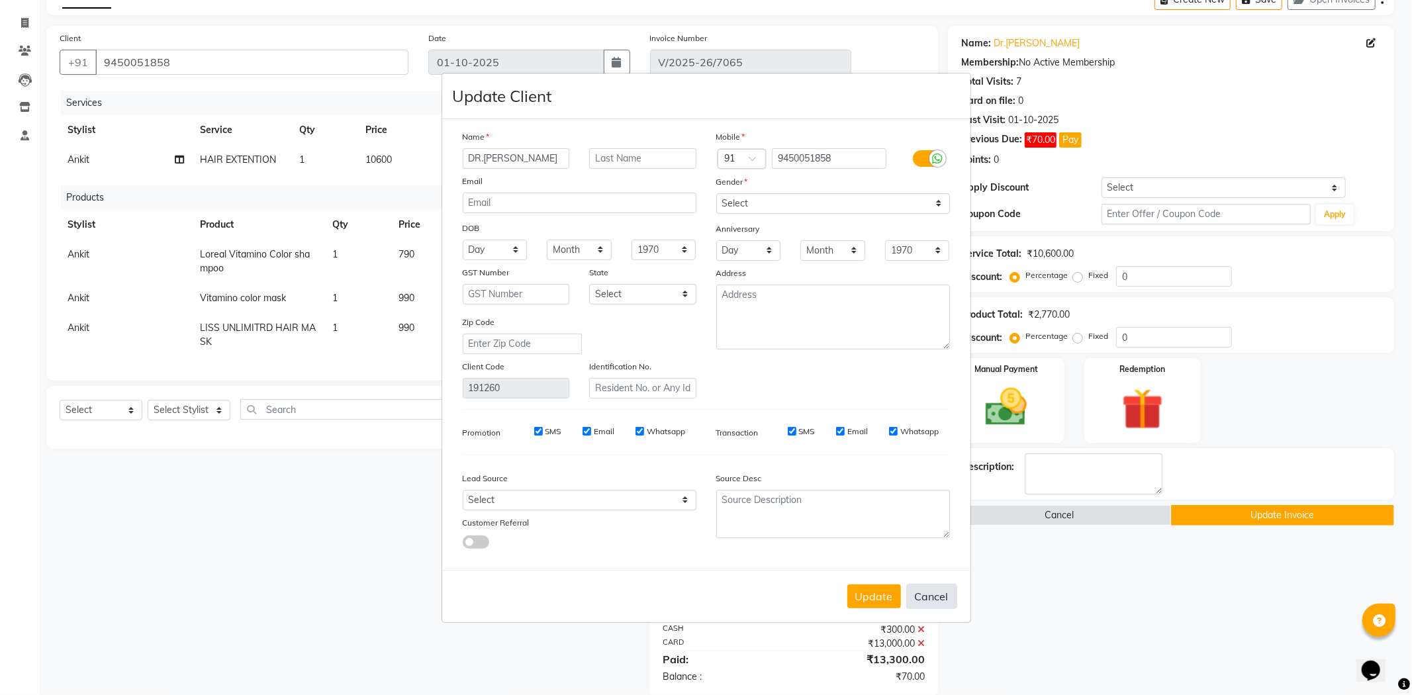
click at [944, 599] on button "Cancel" at bounding box center [931, 596] width 51 height 25
select select
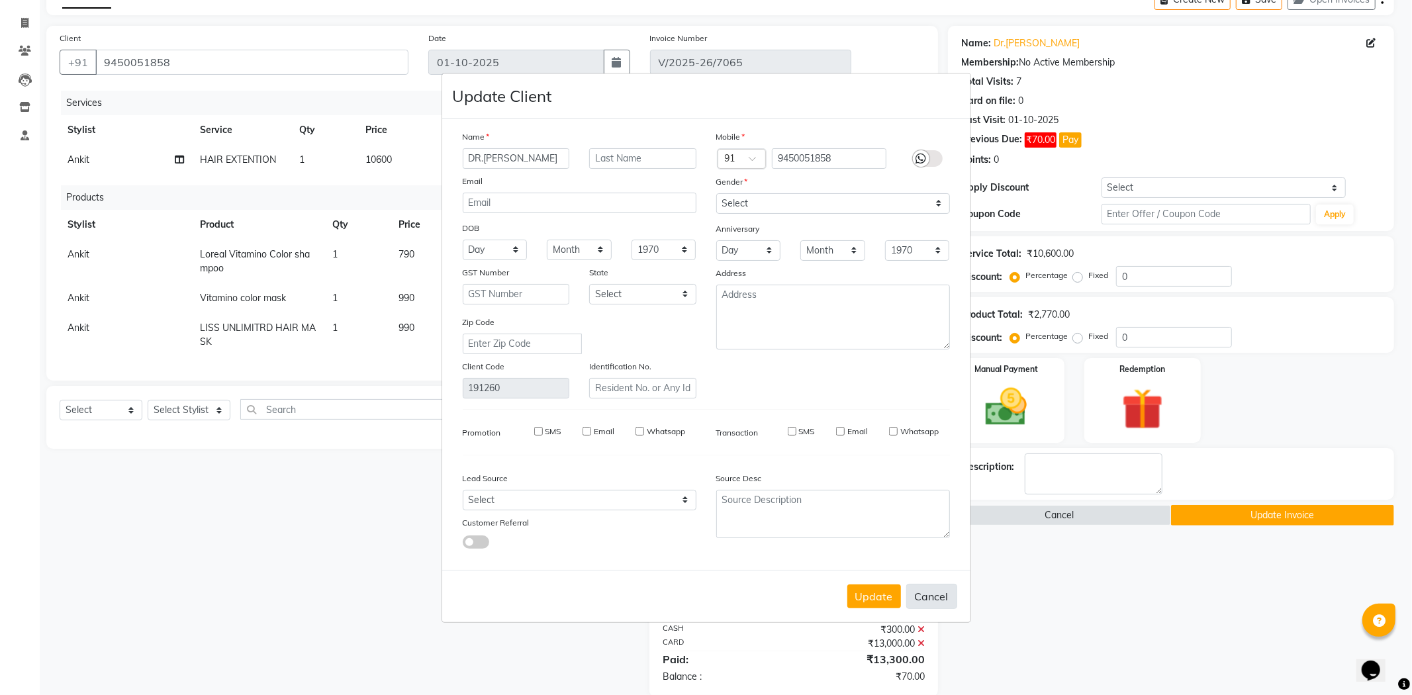
select select
checkbox input "false"
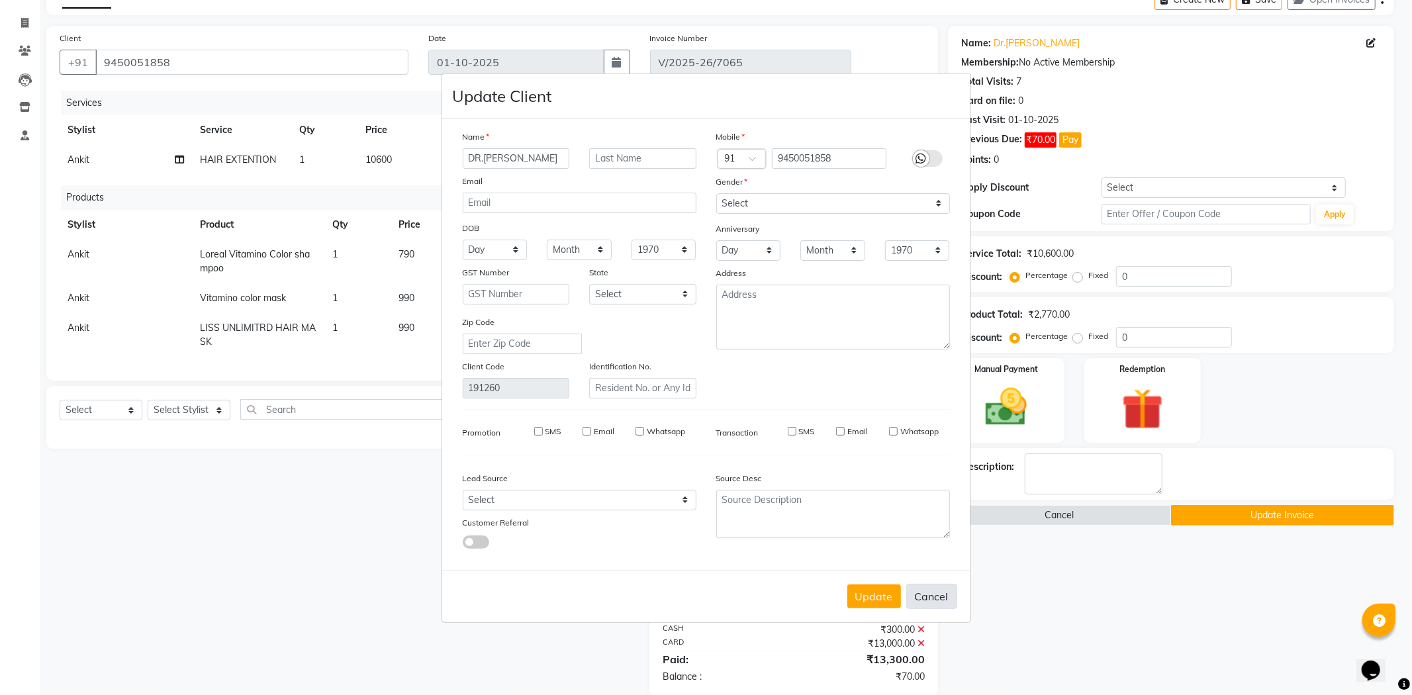
checkbox input "false"
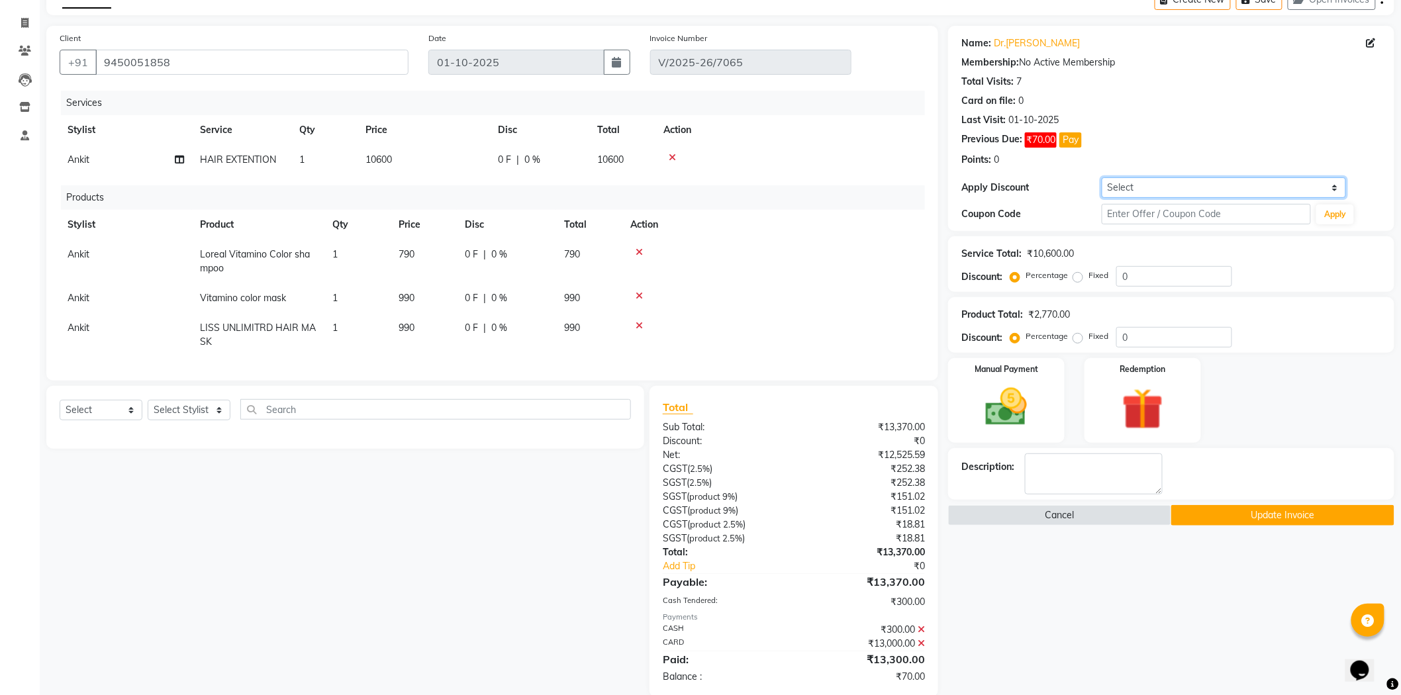
click at [1165, 187] on select "Select Coupon → Package 10 Coupon → Review 5 Coupon → Birthday Offer" at bounding box center [1224, 187] width 245 height 21
click at [1151, 182] on select "Select Coupon → Package 10 Coupon → Review 5 Coupon → Birthday Offer" at bounding box center [1224, 187] width 245 height 21
click at [1136, 336] on input "0" at bounding box center [1174, 337] width 116 height 21
click at [1089, 338] on label "Fixed" at bounding box center [1099, 336] width 20 height 12
click at [1080, 338] on input "Fixed" at bounding box center [1080, 336] width 9 height 9
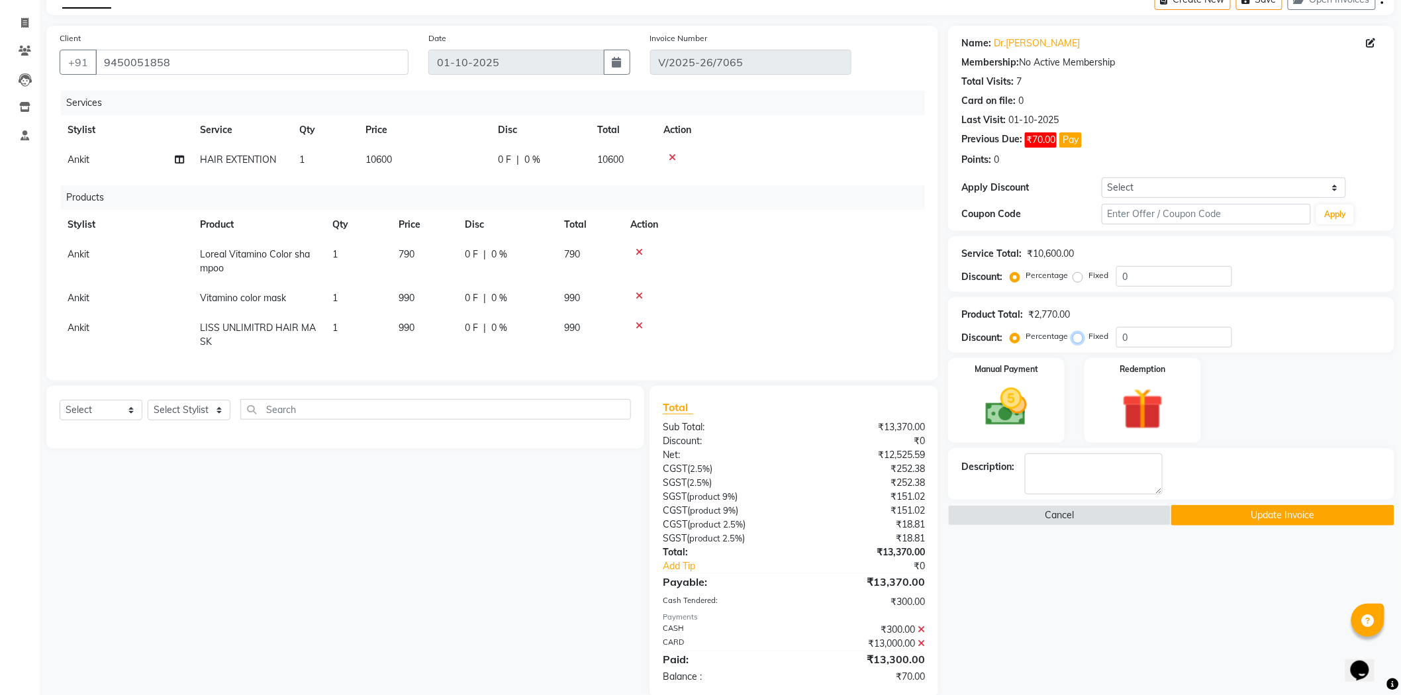
radio input "true"
drag, startPoint x: 1202, startPoint y: 316, endPoint x: 1160, endPoint y: 352, distance: 54.5
click at [1200, 331] on div "Product Total: ₹2,770.00 Discount: Percentage Fixed 0" at bounding box center [1171, 325] width 420 height 45
click at [1153, 338] on input "0" at bounding box center [1174, 337] width 116 height 21
type input "70"
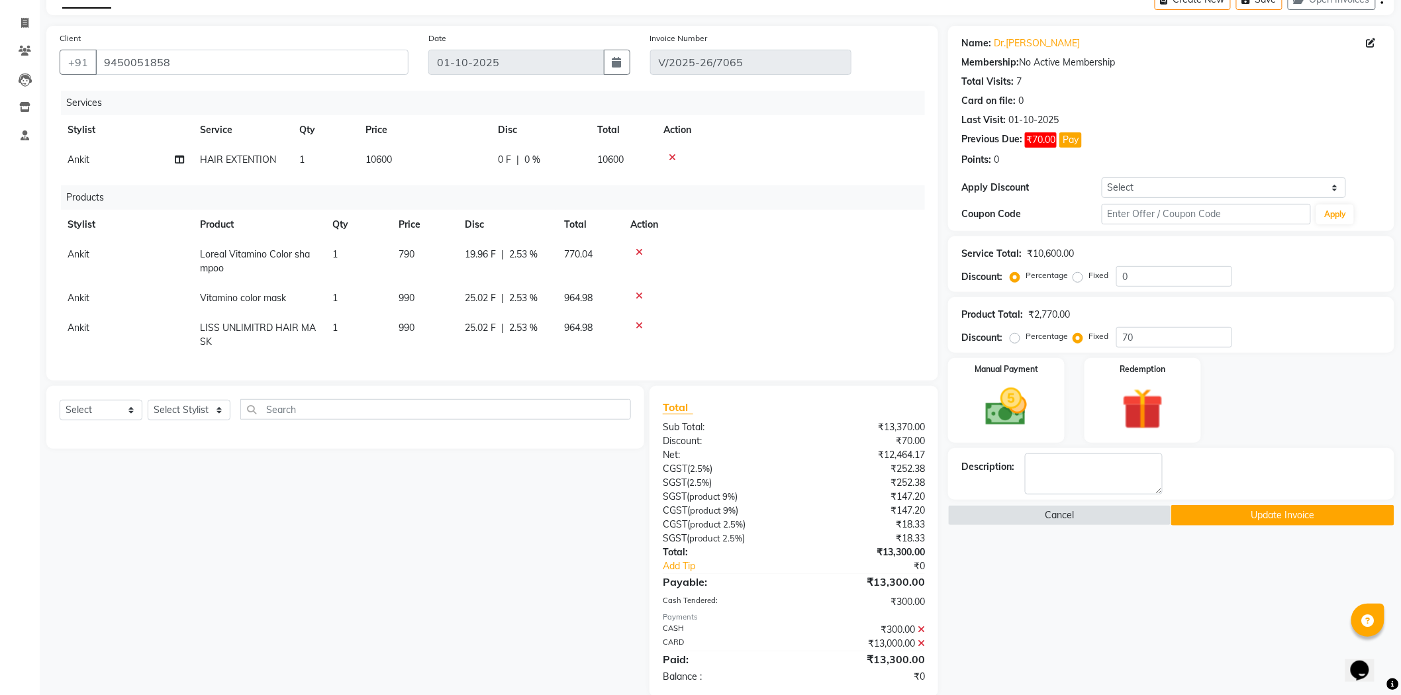
click at [1353, 437] on div "Manual Payment Redemption" at bounding box center [1171, 400] width 466 height 85
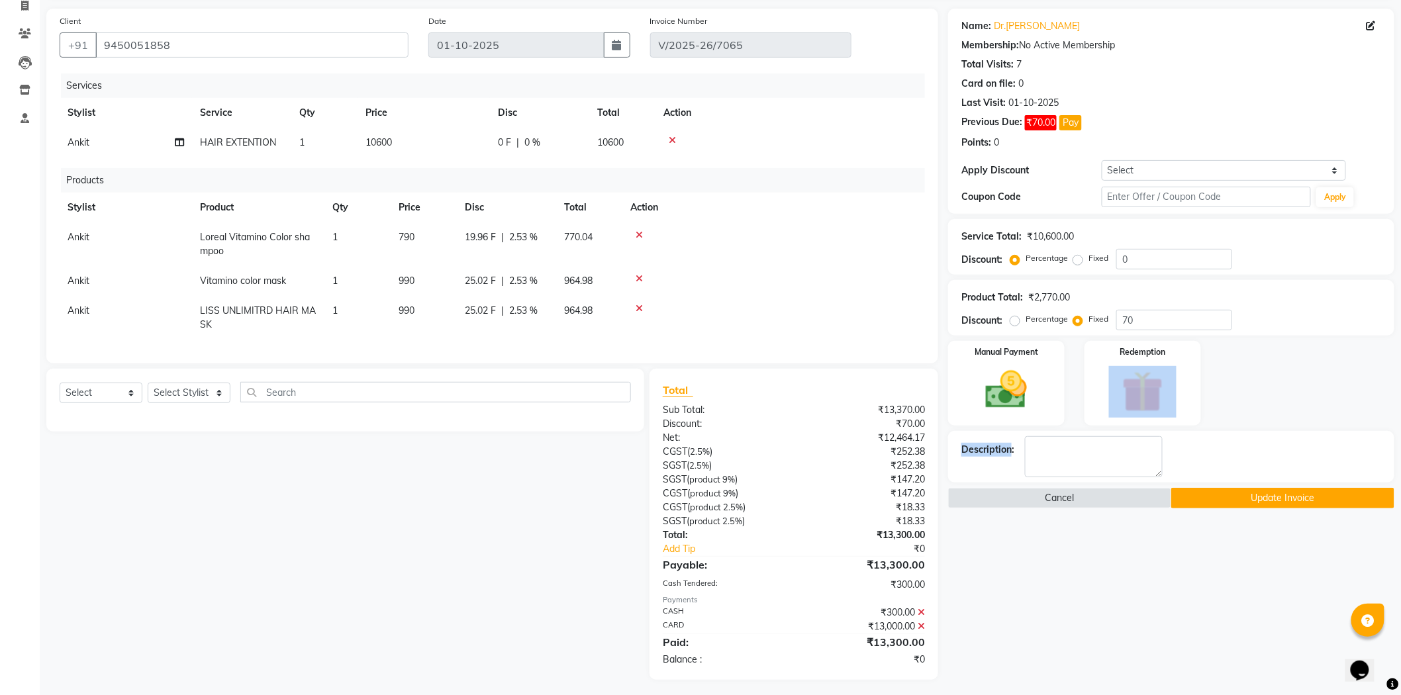
scroll to position [106, 0]
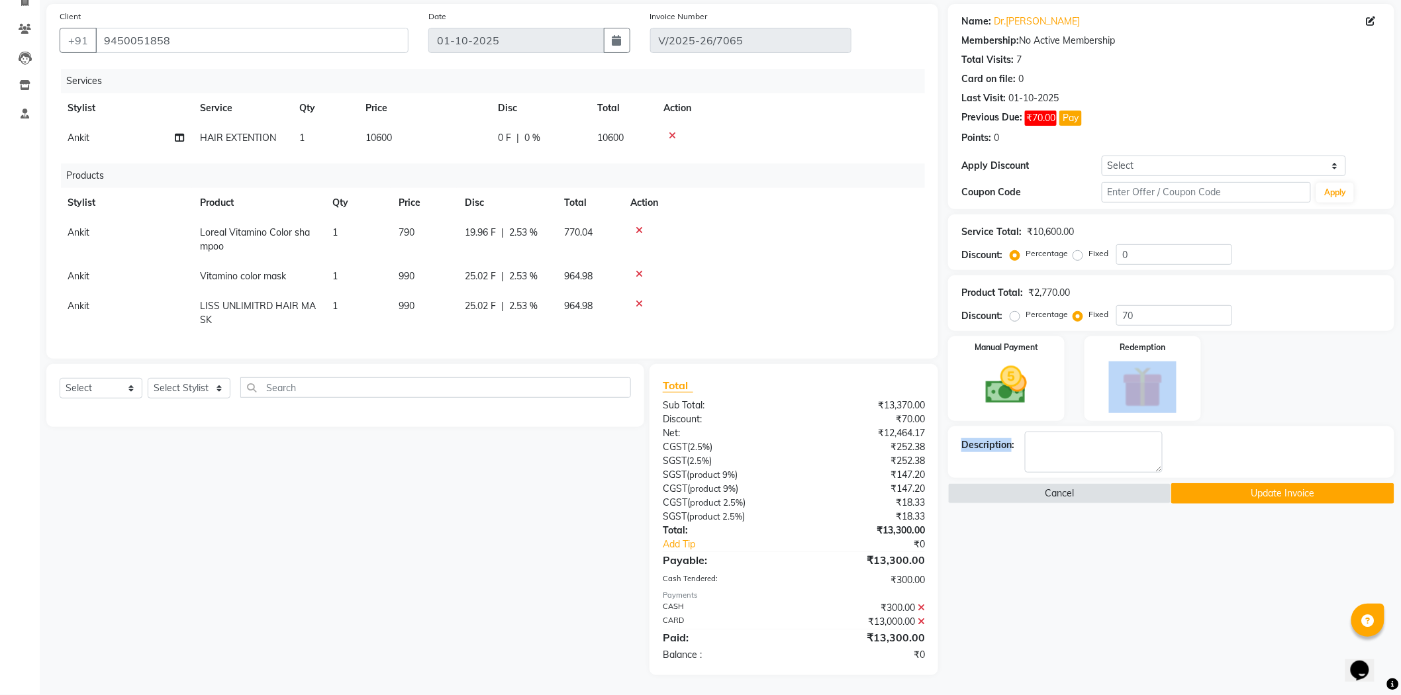
click at [1288, 378] on div "Manual Payment Redemption" at bounding box center [1171, 378] width 466 height 85
click at [1337, 156] on select "Select Coupon → Package 10 Coupon → Review 5 Coupon → Birthday Offer" at bounding box center [1224, 166] width 245 height 21
click at [1234, 91] on div "Last Visit: 01-10-2025" at bounding box center [1171, 98] width 420 height 14
click at [1073, 111] on button "Pay" at bounding box center [1070, 118] width 23 height 15
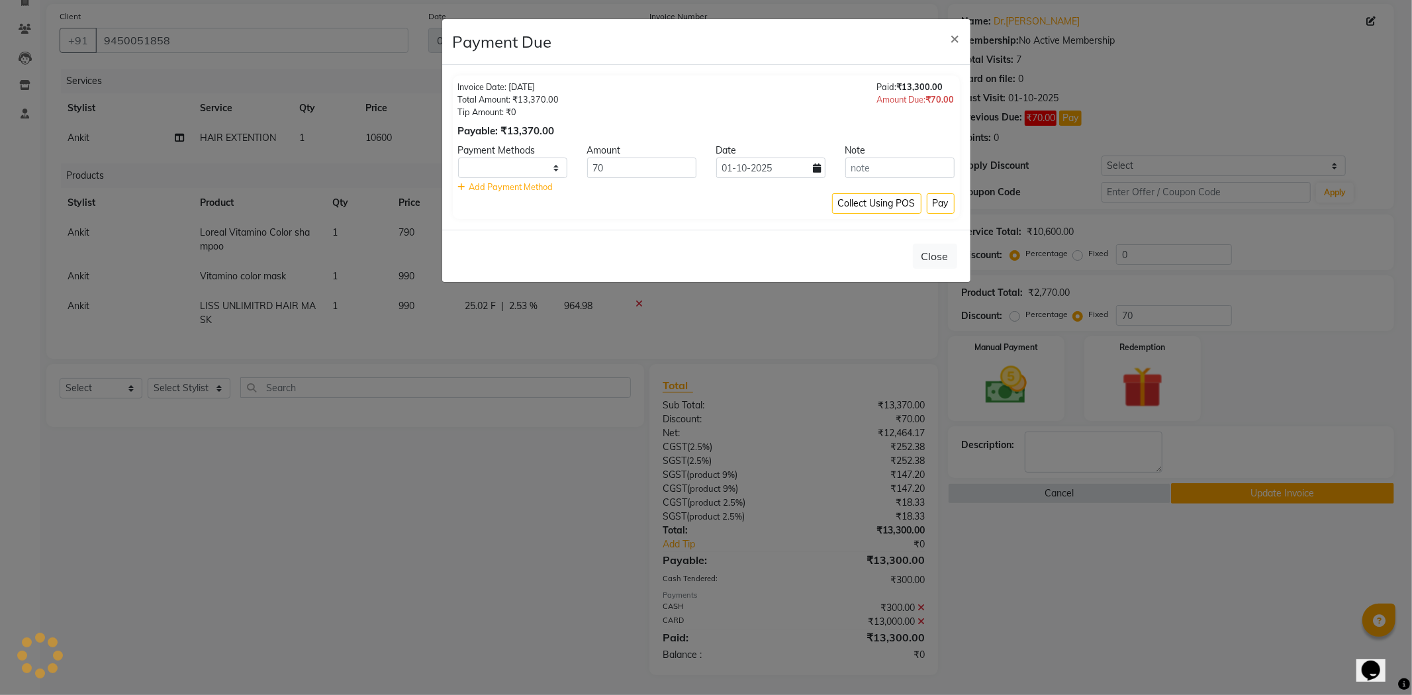
select select "1"
click at [938, 208] on button "Pay" at bounding box center [941, 203] width 28 height 21
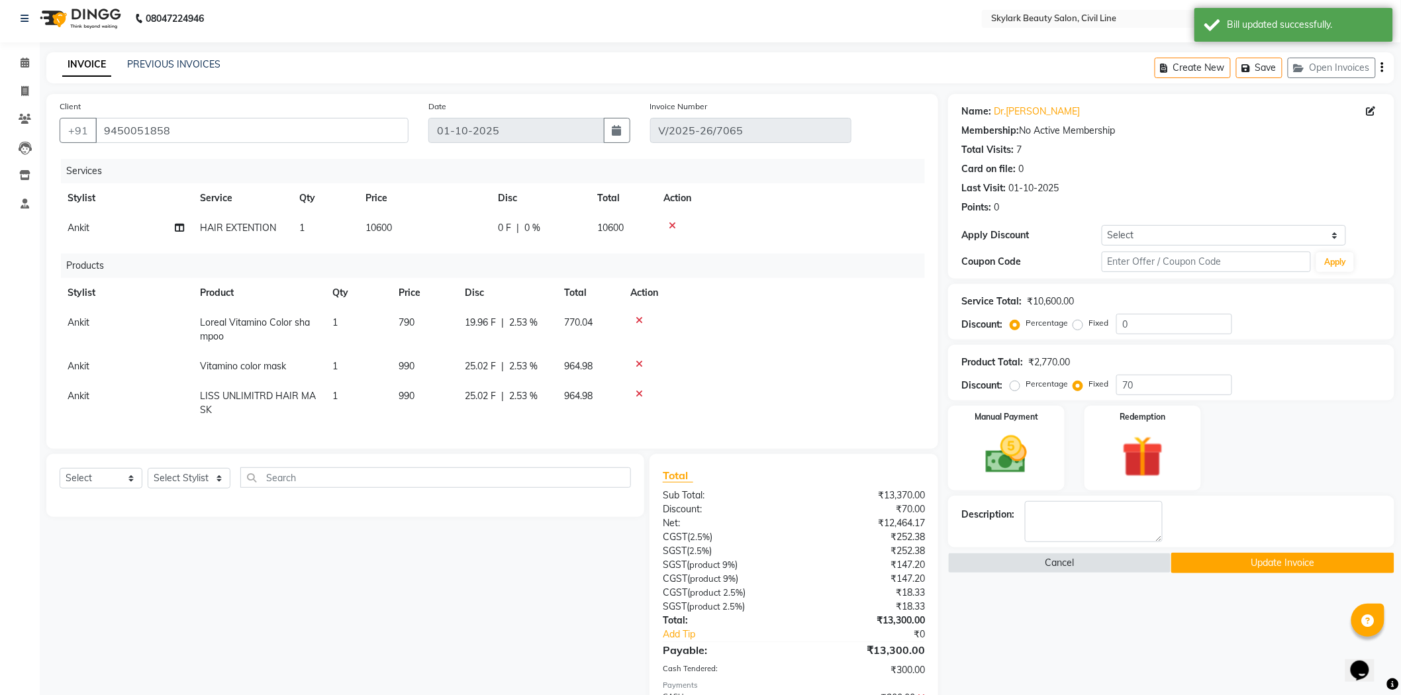
scroll to position [0, 0]
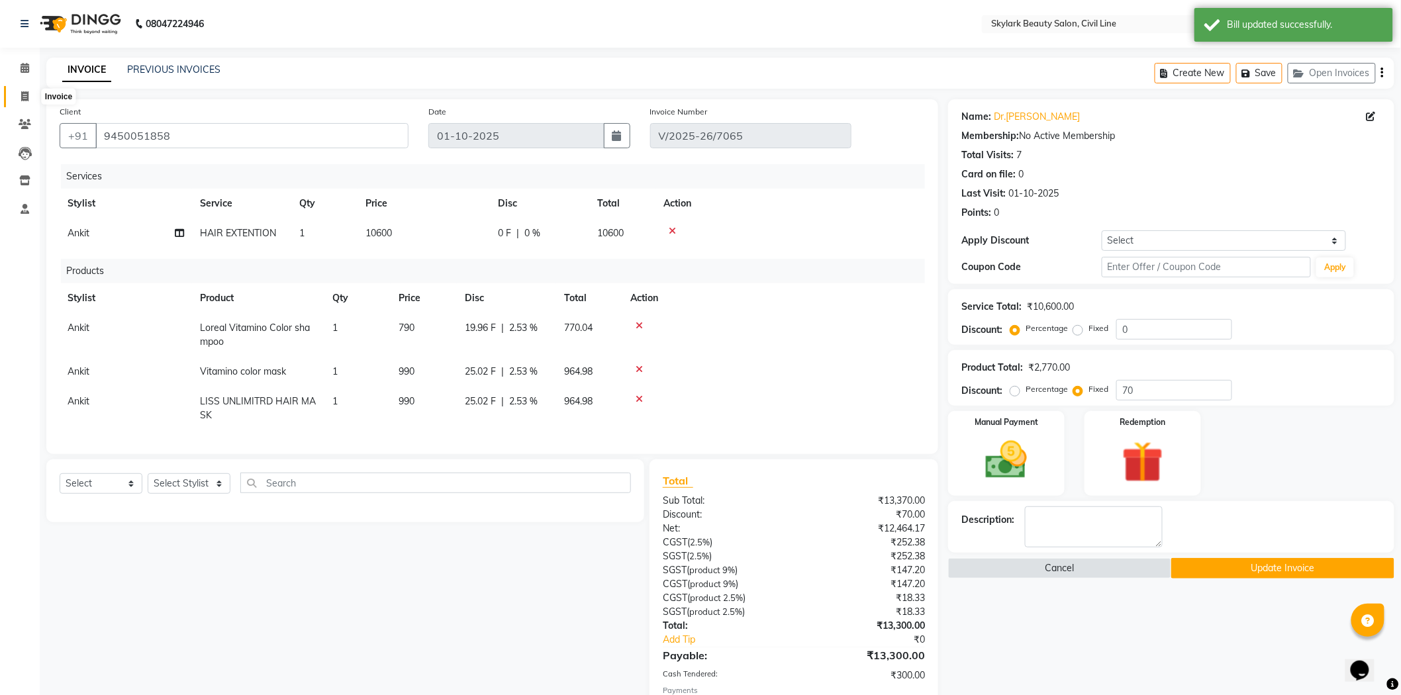
click at [24, 93] on icon at bounding box center [24, 96] width 7 height 10
select select "service"
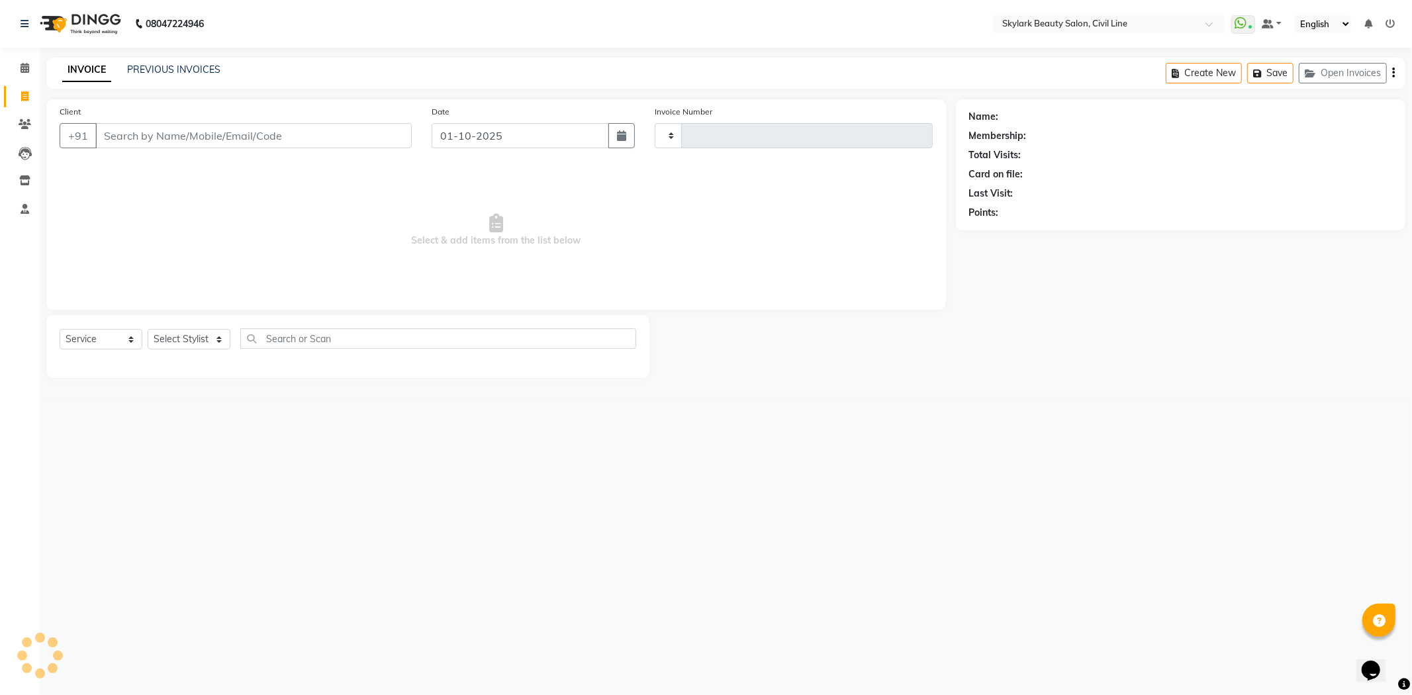
type input "7068"
select select "4588"
click at [28, 95] on icon at bounding box center [24, 96] width 7 height 10
select select "service"
type input "7068"
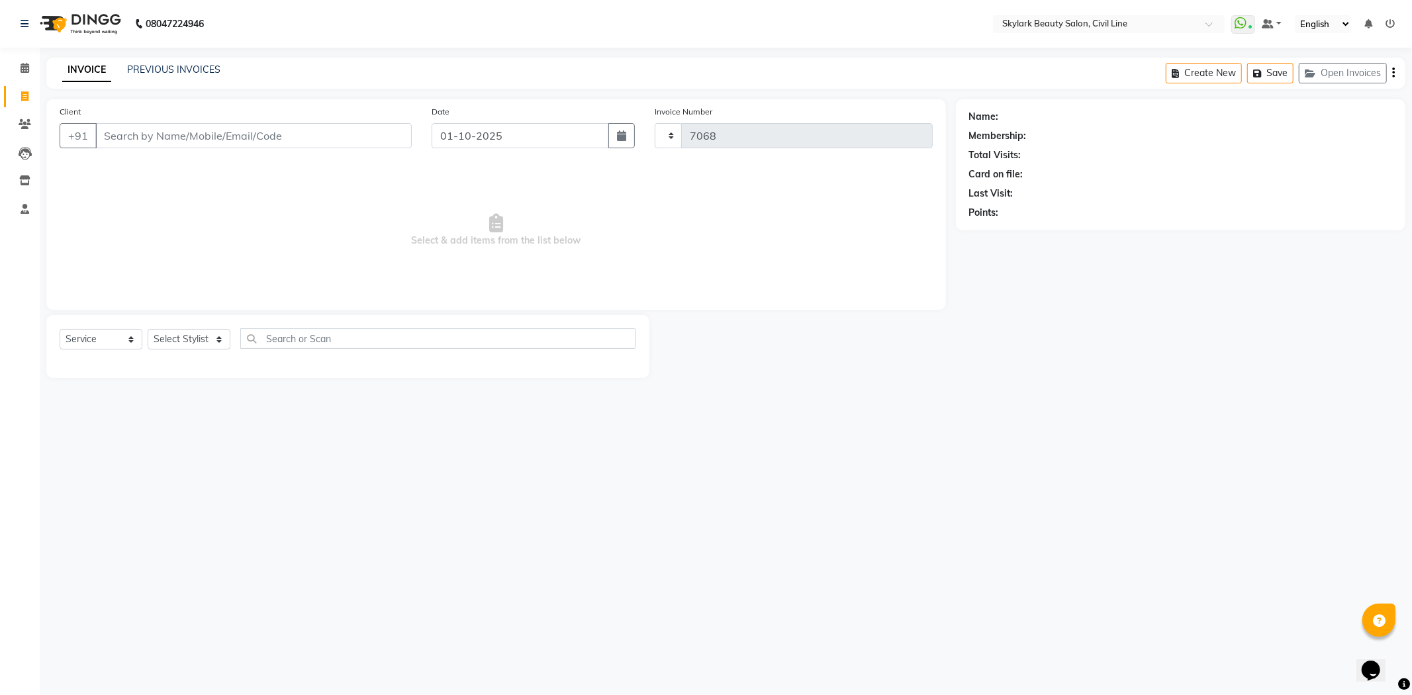
select select "4588"
click at [203, 68] on link "PREVIOUS INVOICES" at bounding box center [173, 70] width 93 height 12
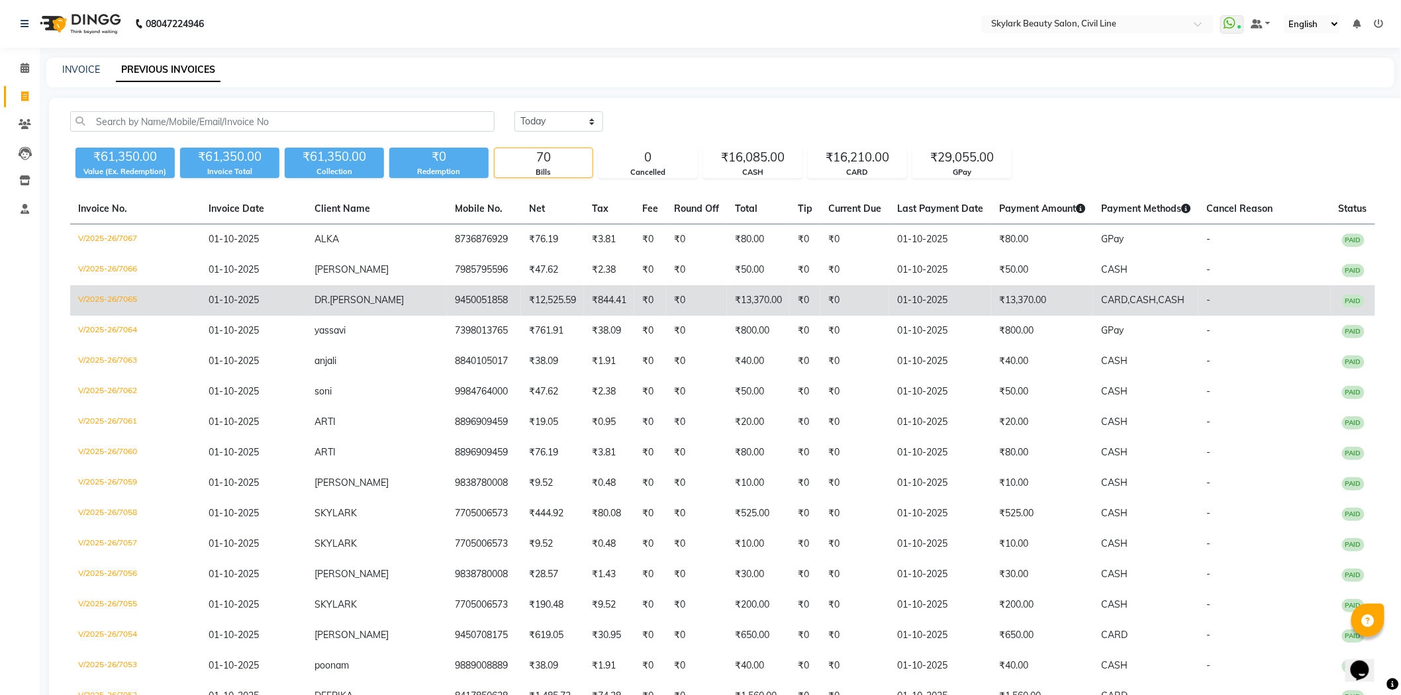
click at [820, 303] on td "₹0" at bounding box center [805, 300] width 30 height 30
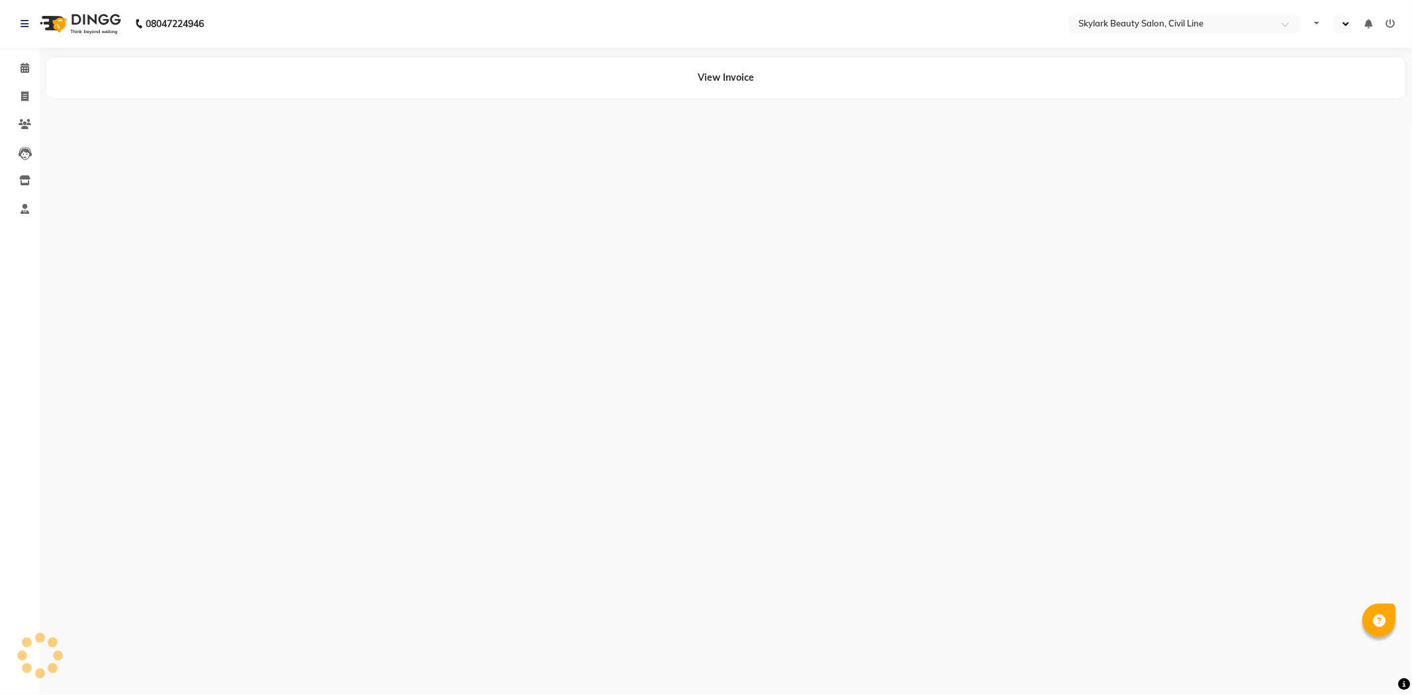
select select "en"
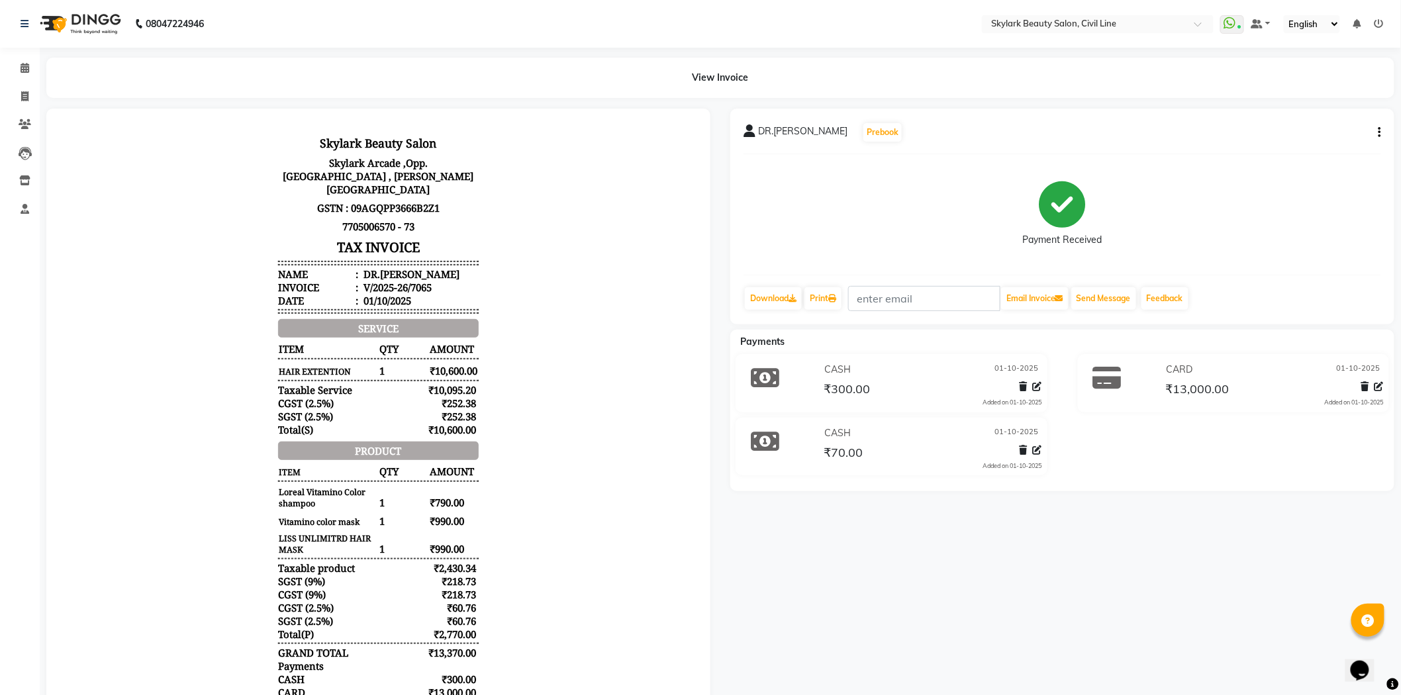
click at [1378, 132] on button "button" at bounding box center [1377, 133] width 8 height 14
click at [1270, 140] on div "Edit Invoice" at bounding box center [1314, 140] width 91 height 17
select select "service"
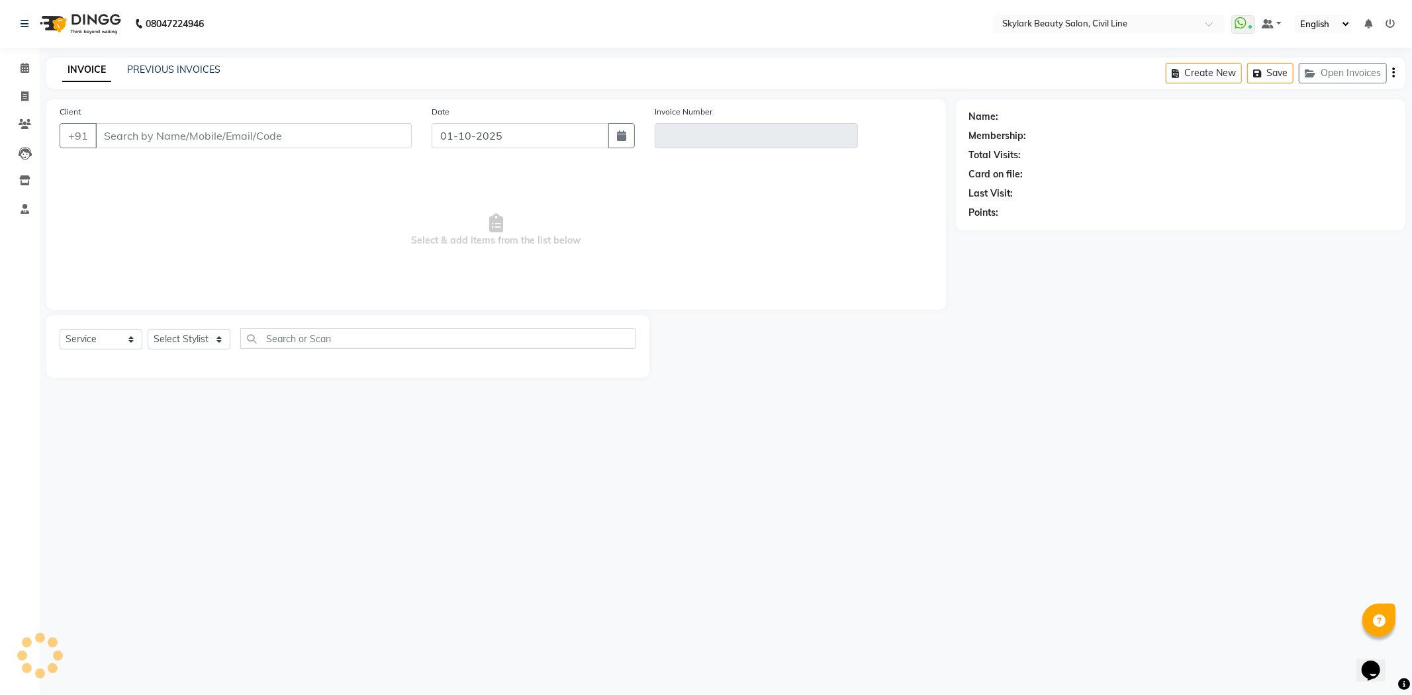
type input "9450051858"
type input "V/2025-26/7065"
select select "select"
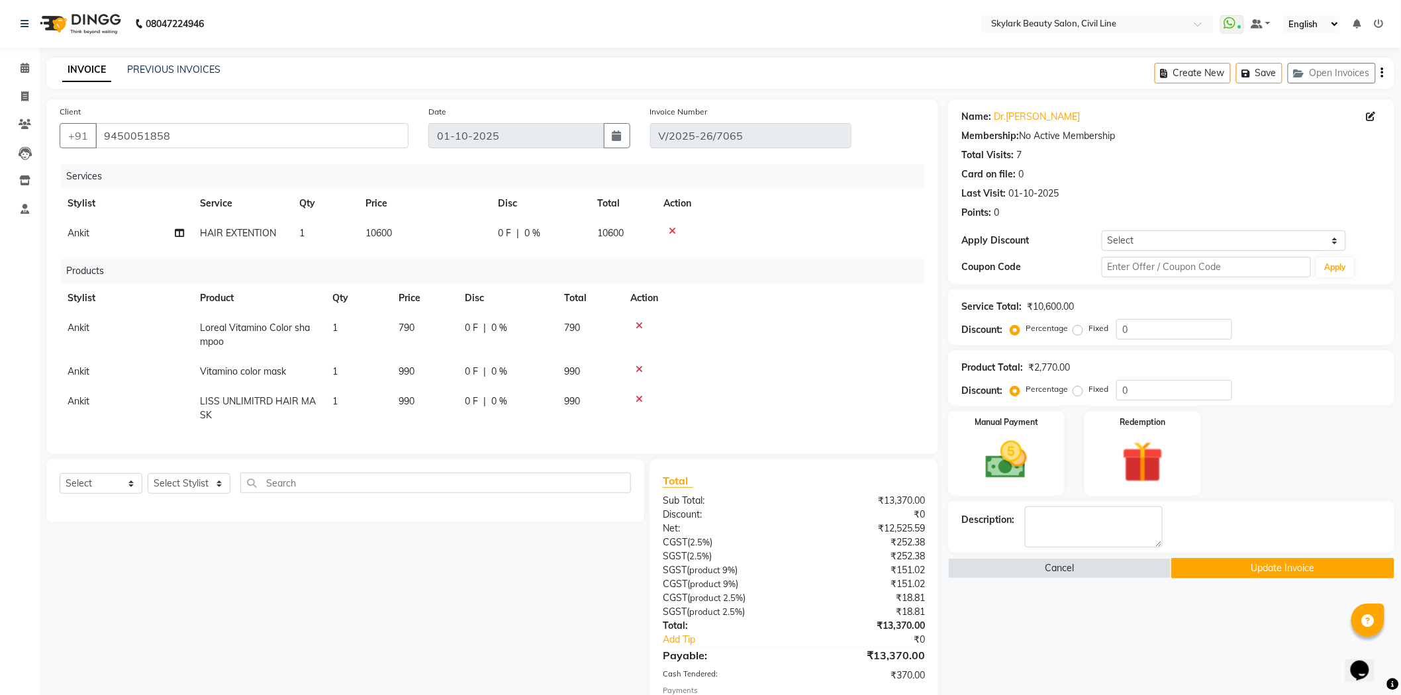
click at [1089, 389] on label "Fixed" at bounding box center [1099, 389] width 20 height 12
click at [1081, 389] on input "Fixed" at bounding box center [1080, 389] width 9 height 9
radio input "true"
click at [1143, 387] on input "0" at bounding box center [1174, 390] width 116 height 21
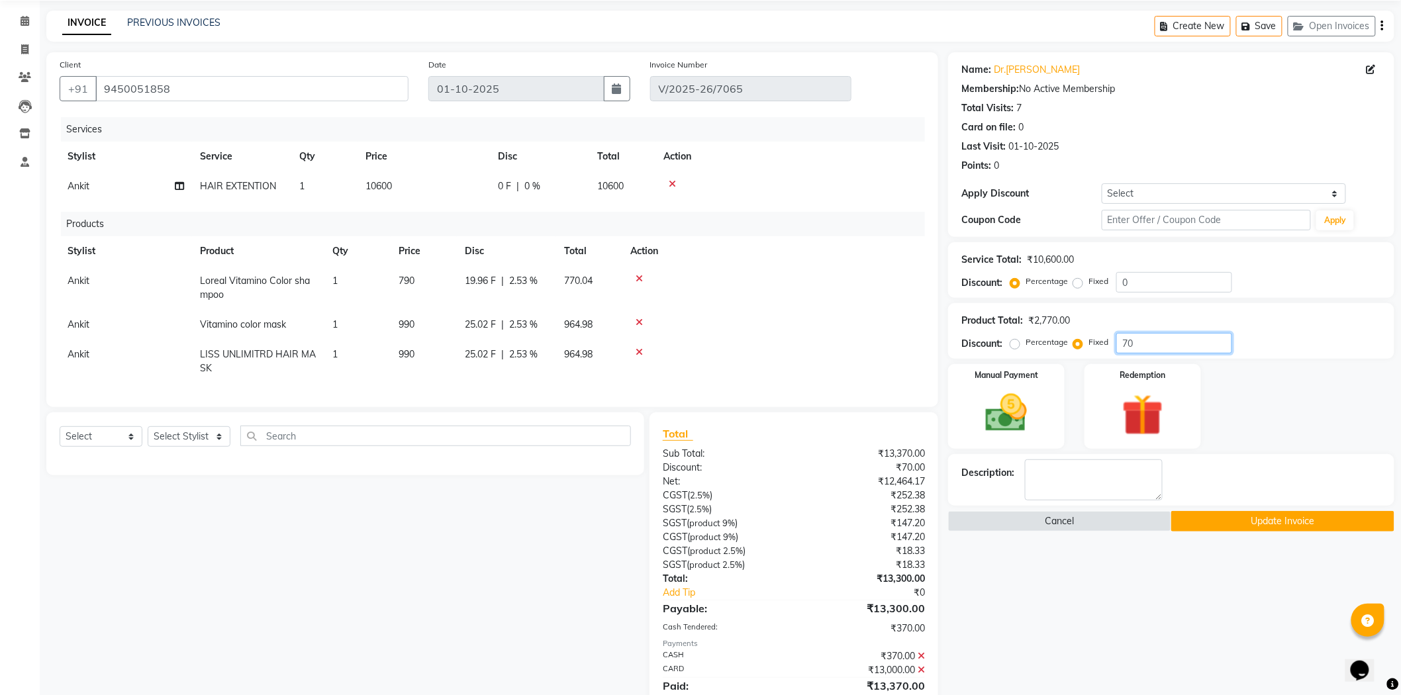
scroll to position [73, 0]
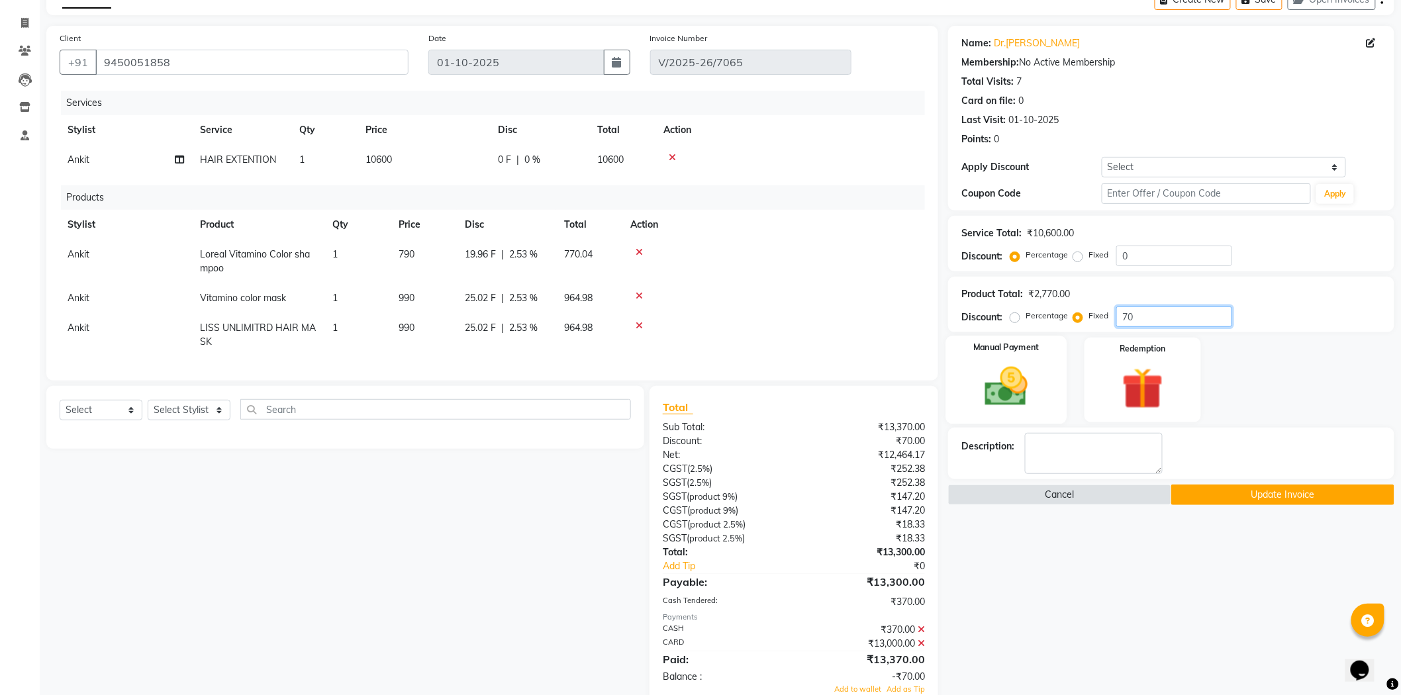
type input "70"
click at [1038, 412] on div "Manual Payment" at bounding box center [1006, 380] width 121 height 88
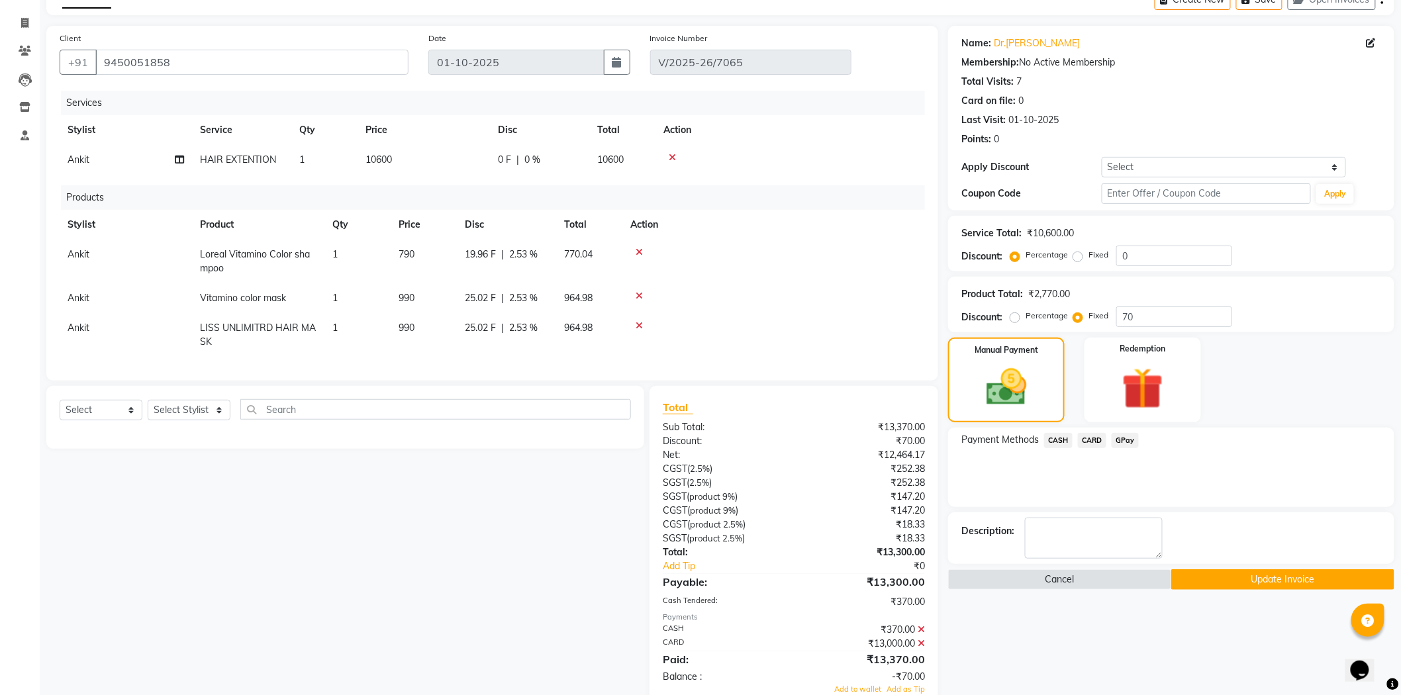
click at [1061, 437] on span "CASH" at bounding box center [1058, 440] width 28 height 15
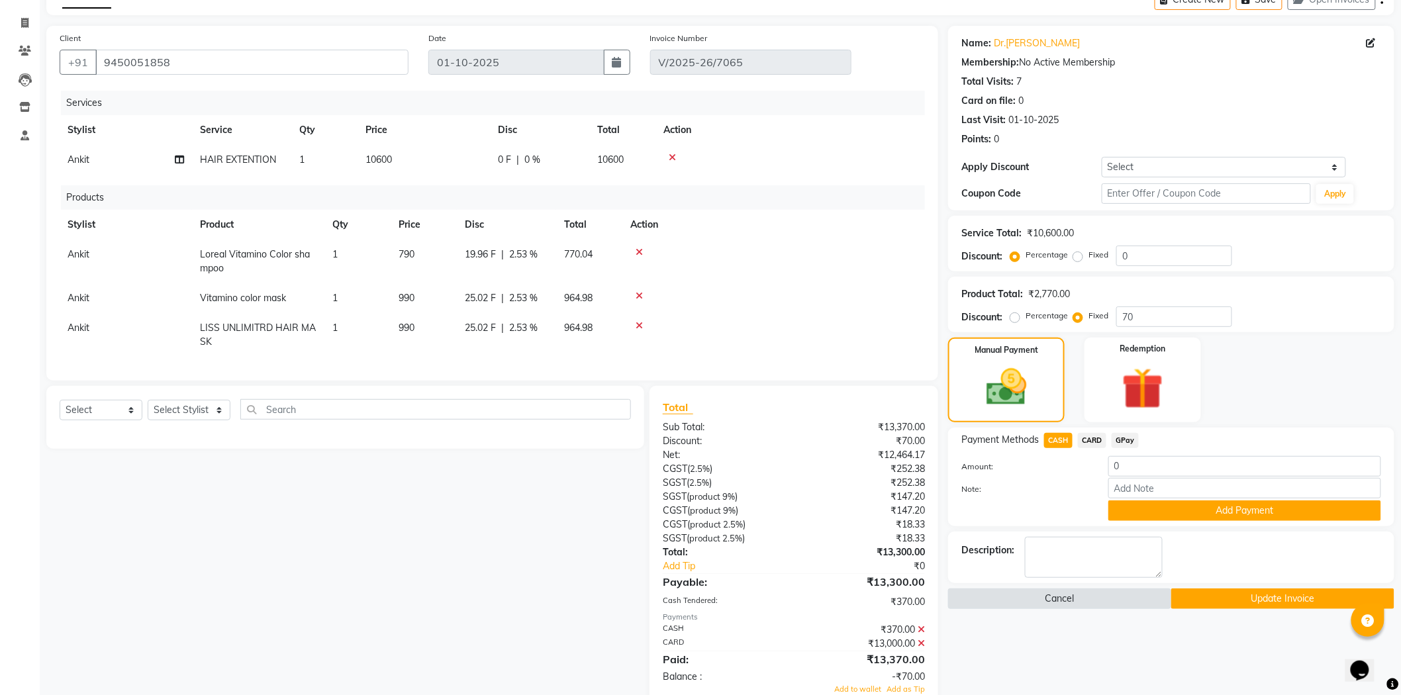
click at [1077, 598] on button "Cancel" at bounding box center [1059, 599] width 223 height 21
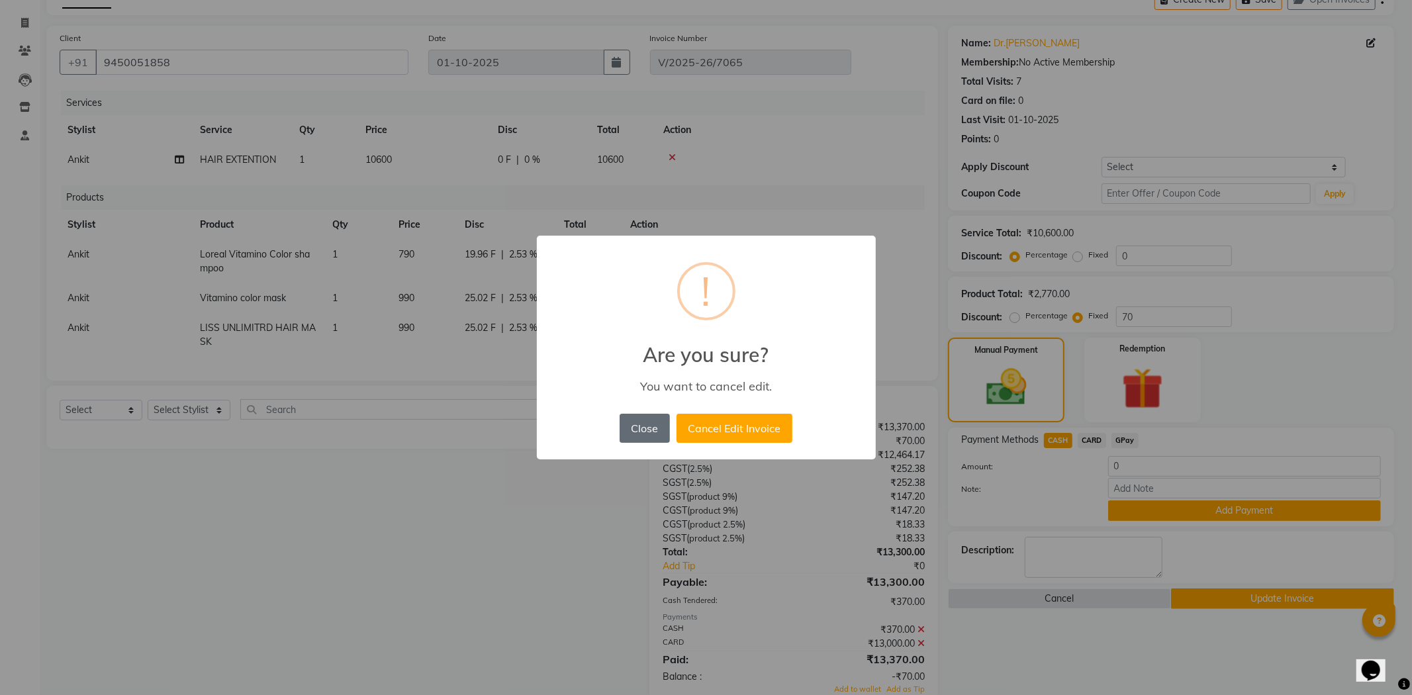
click at [642, 428] on button "Close" at bounding box center [645, 428] width 50 height 29
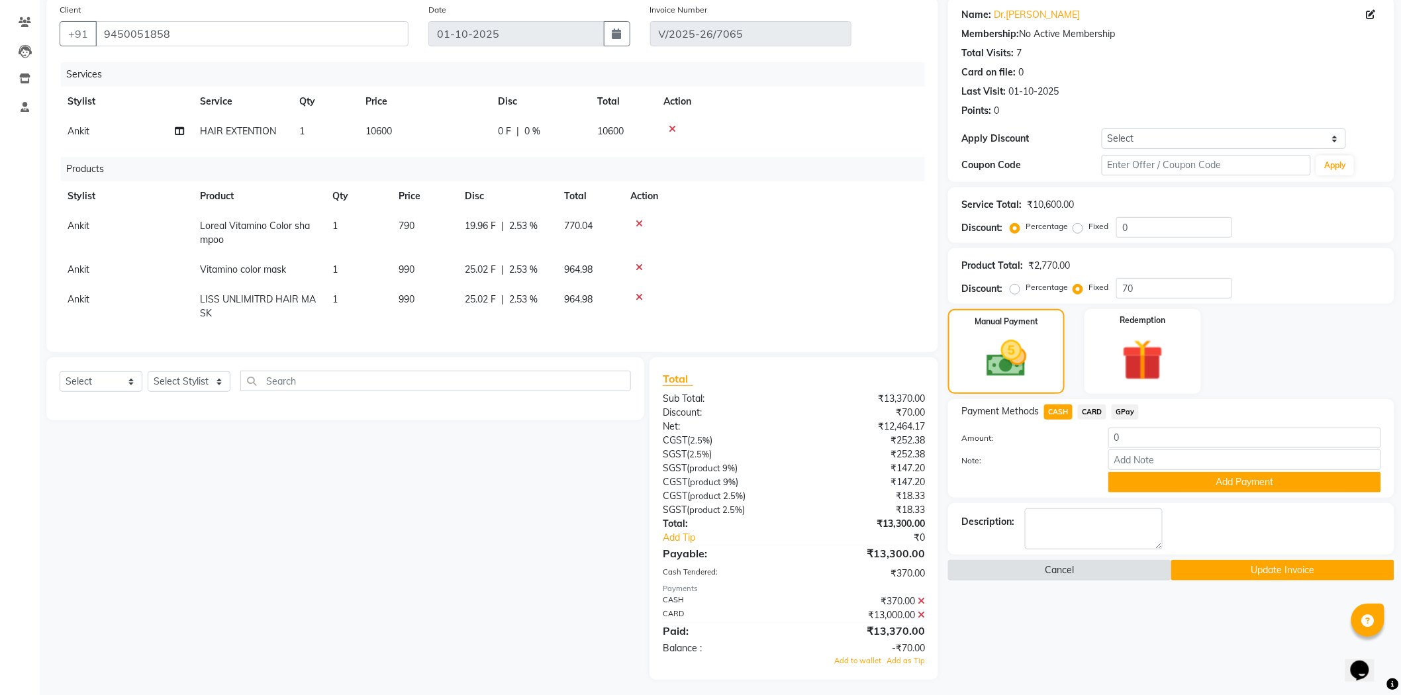
scroll to position [117, 0]
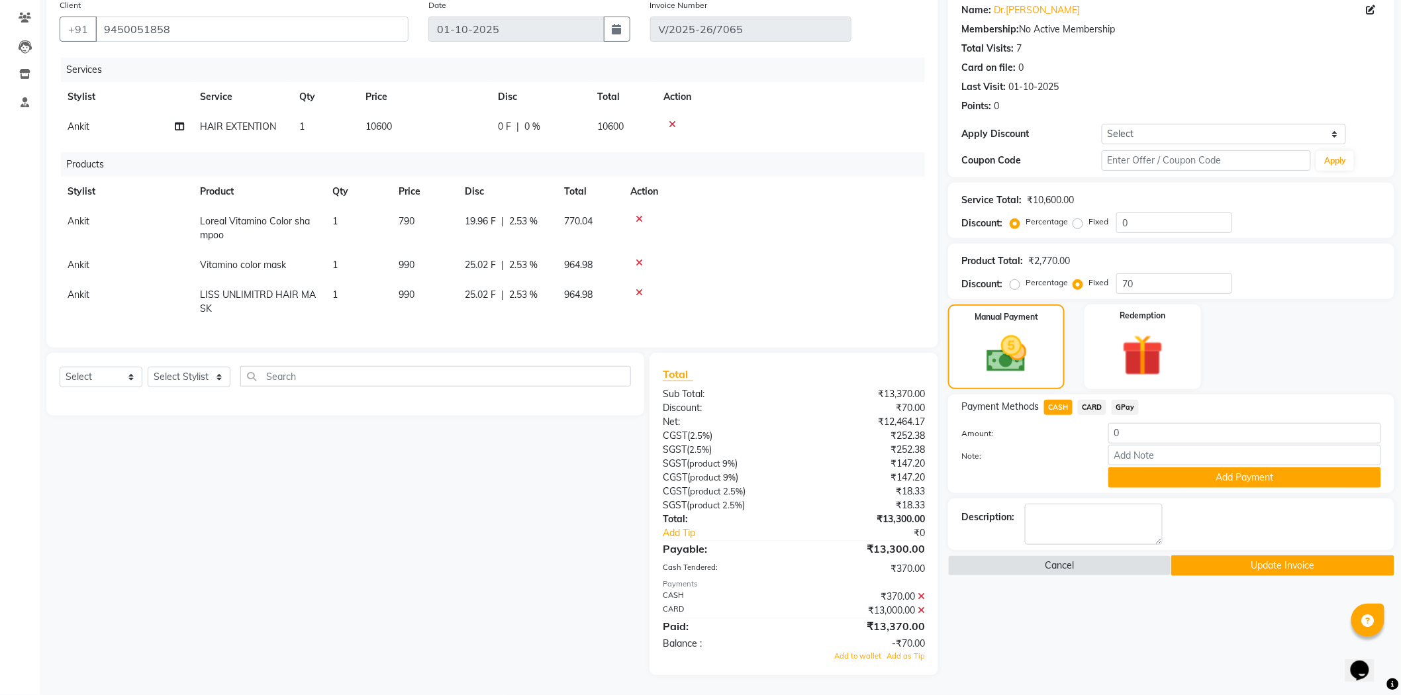
click at [1192, 556] on button "Update Invoice" at bounding box center [1282, 566] width 223 height 21
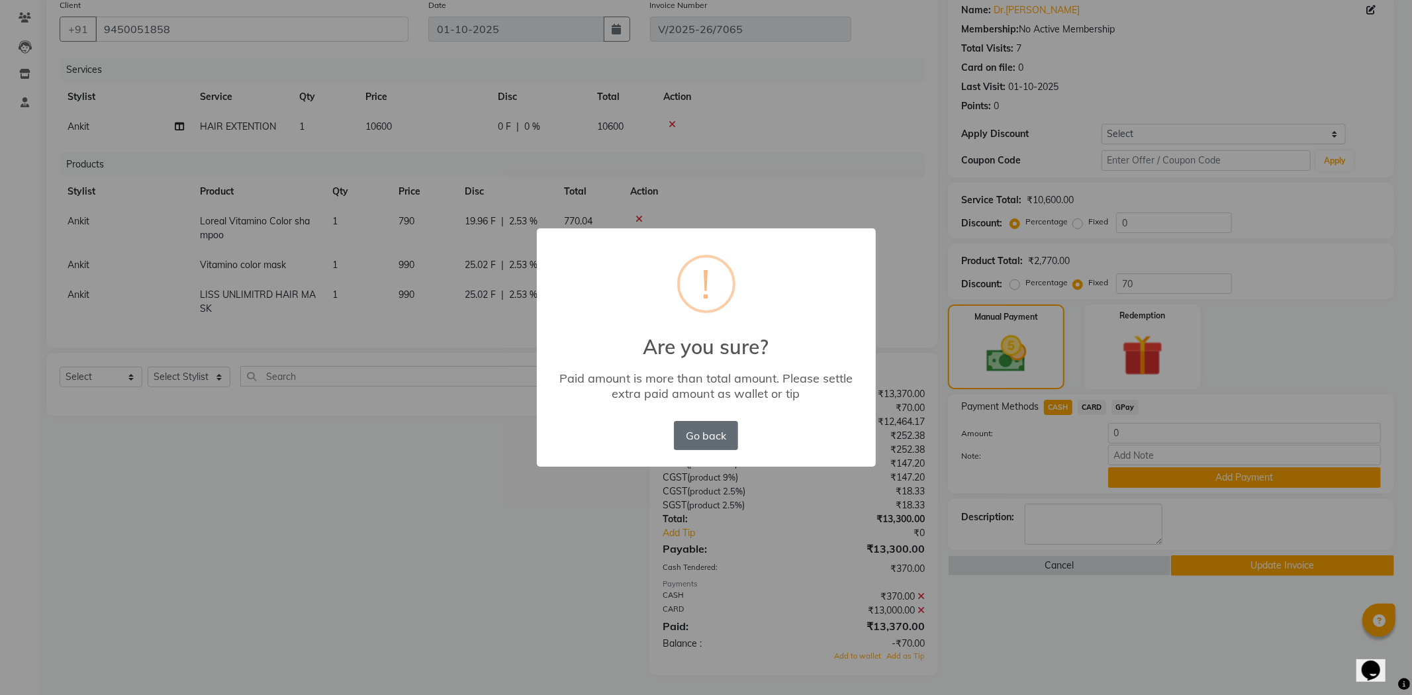
click at [694, 432] on button "Go back" at bounding box center [706, 435] width 64 height 29
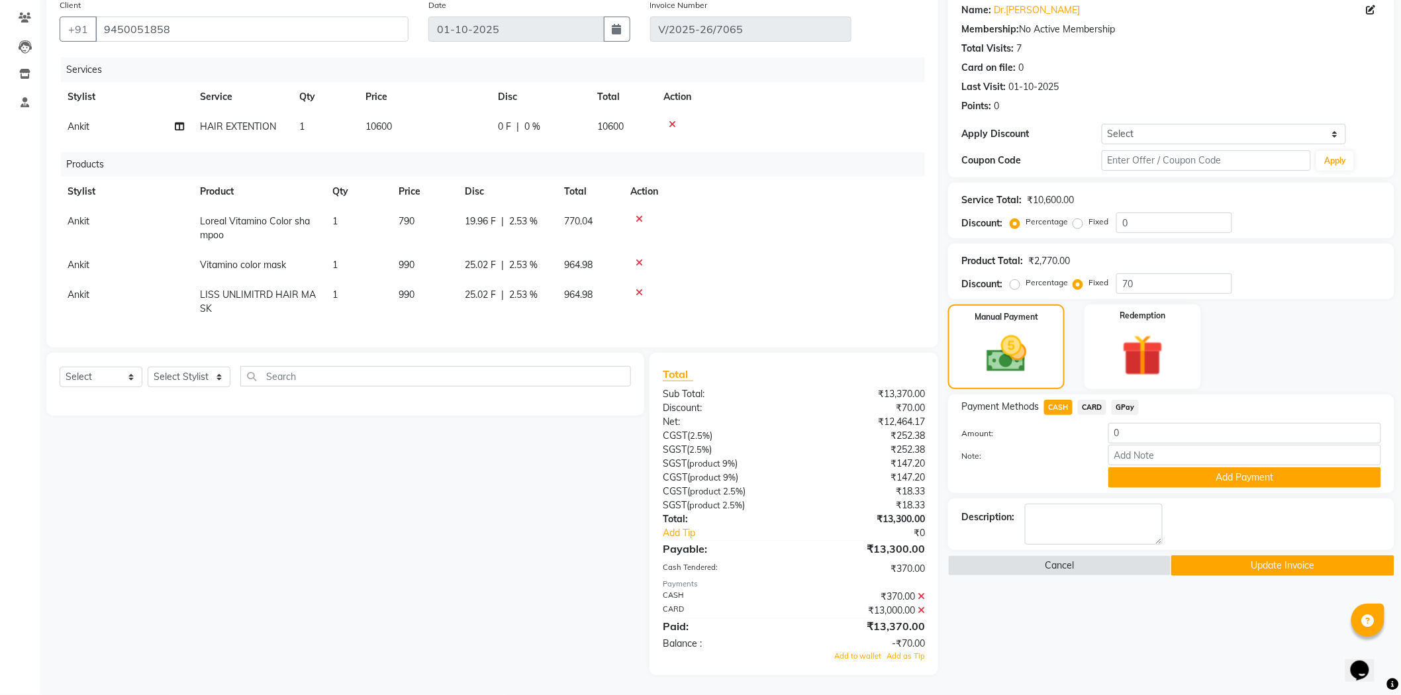
click at [923, 594] on icon at bounding box center [921, 596] width 7 height 9
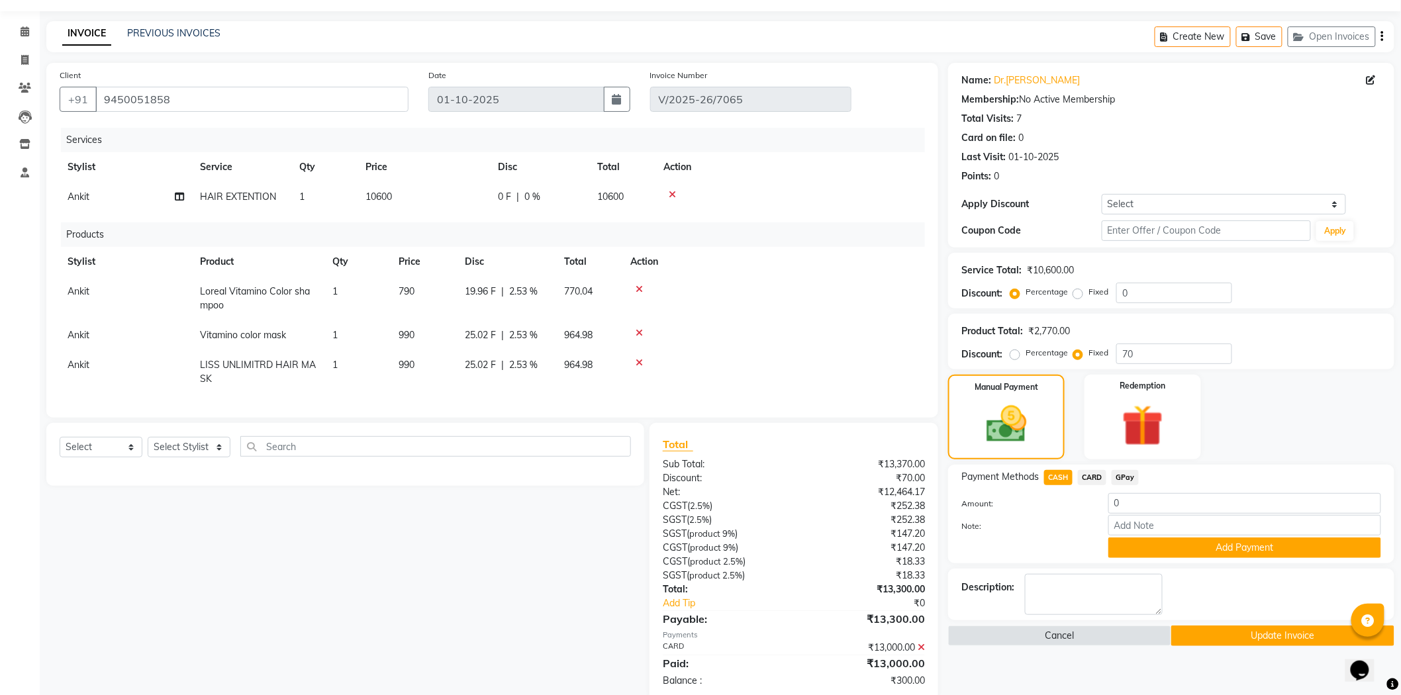
scroll to position [73, 0]
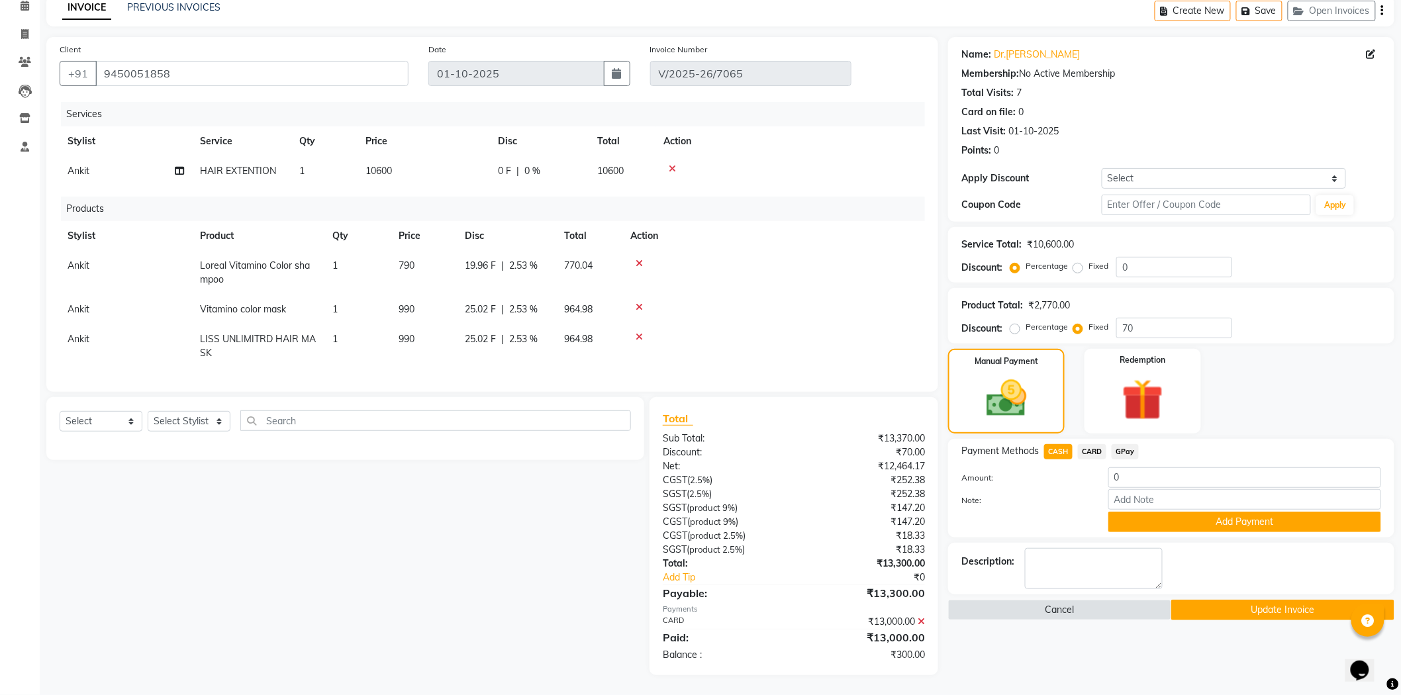
click at [1247, 600] on button "Update Invoice" at bounding box center [1282, 610] width 223 height 21
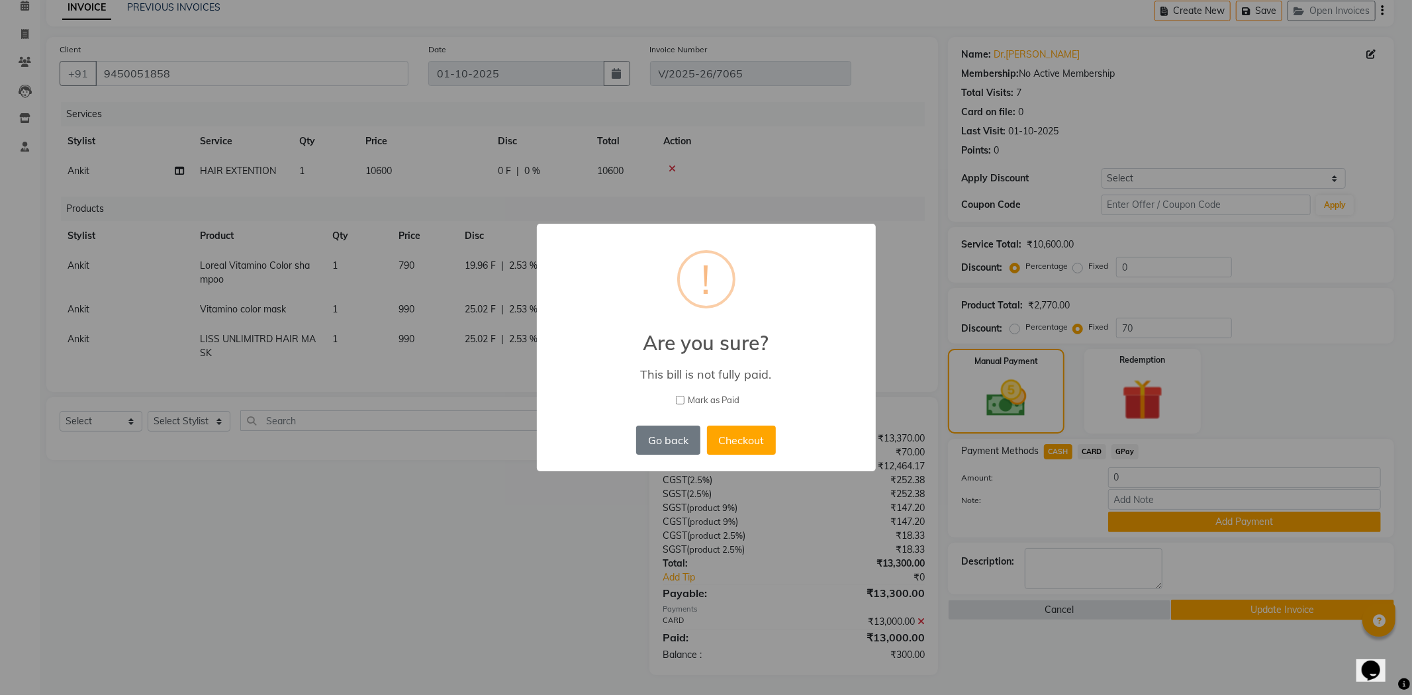
click at [680, 400] on input "Mark as Paid" at bounding box center [680, 400] width 9 height 9
checkbox input "true"
click at [759, 435] on button "Checkout" at bounding box center [741, 440] width 69 height 29
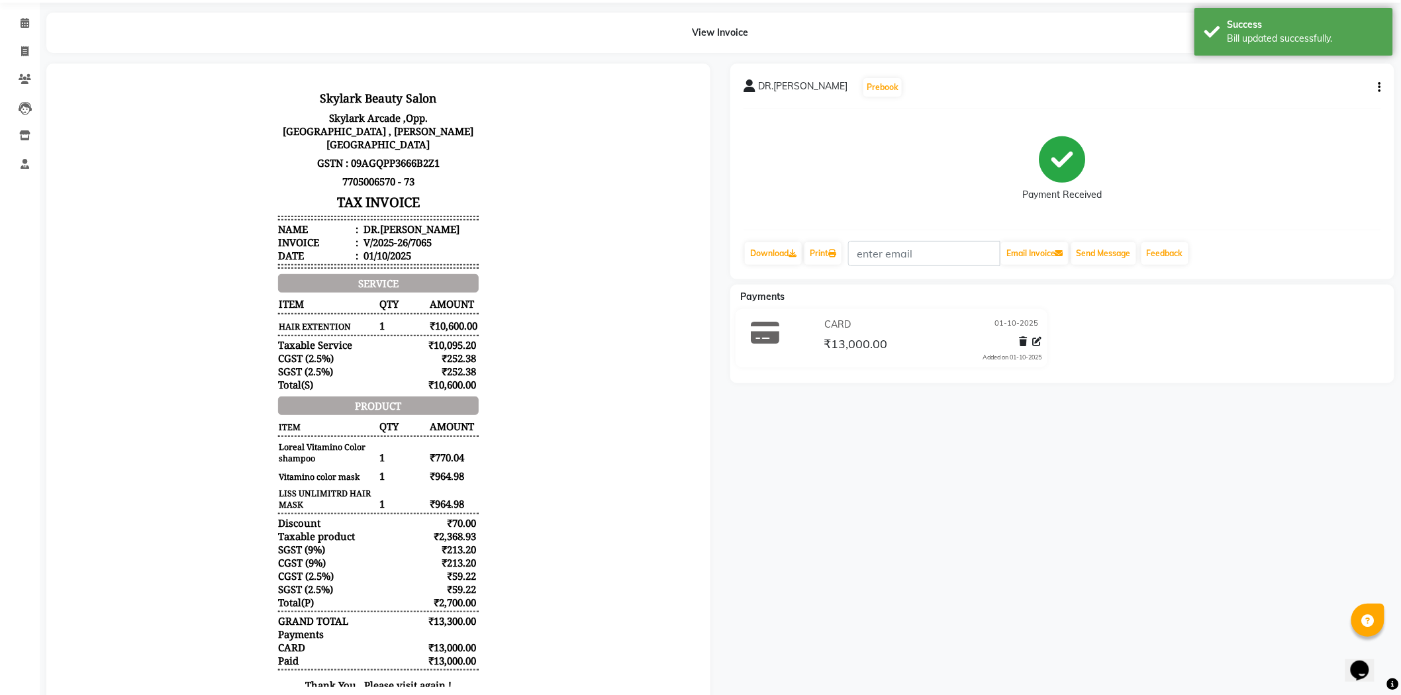
scroll to position [11, 0]
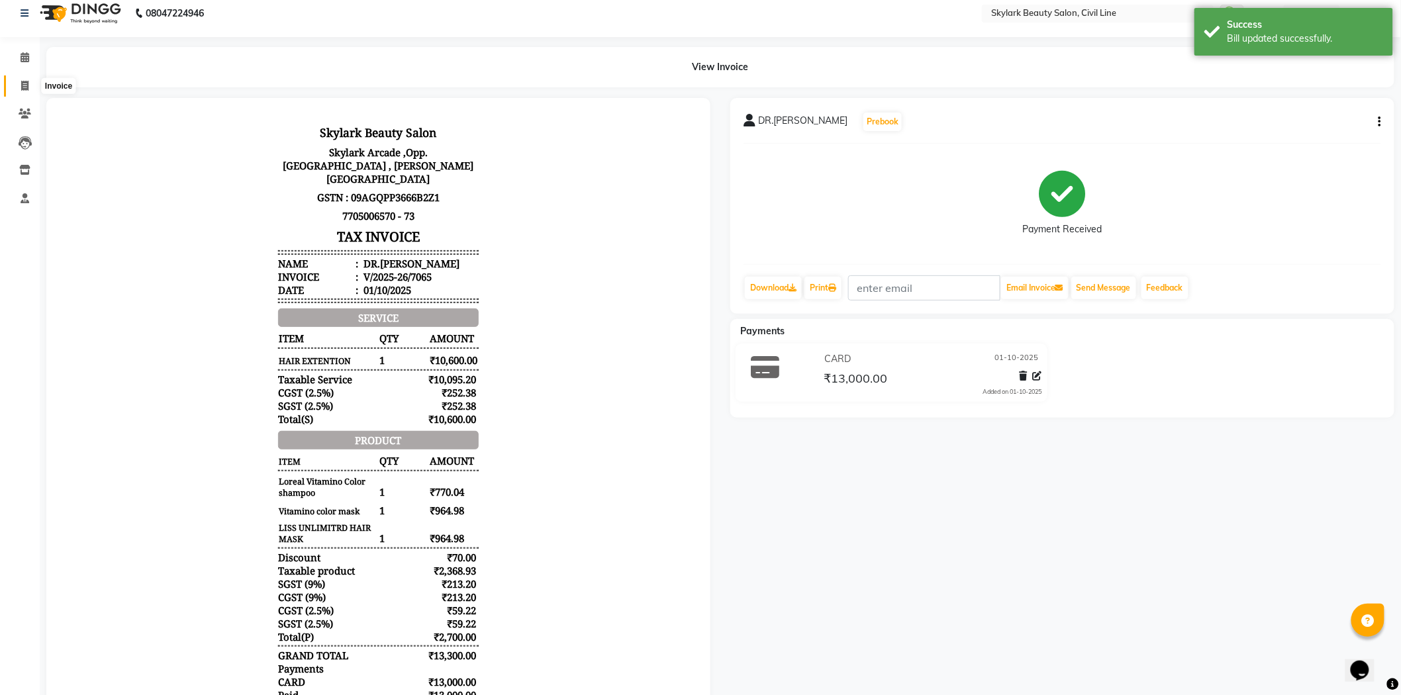
click at [21, 84] on icon at bounding box center [24, 86] width 7 height 10
select select "service"
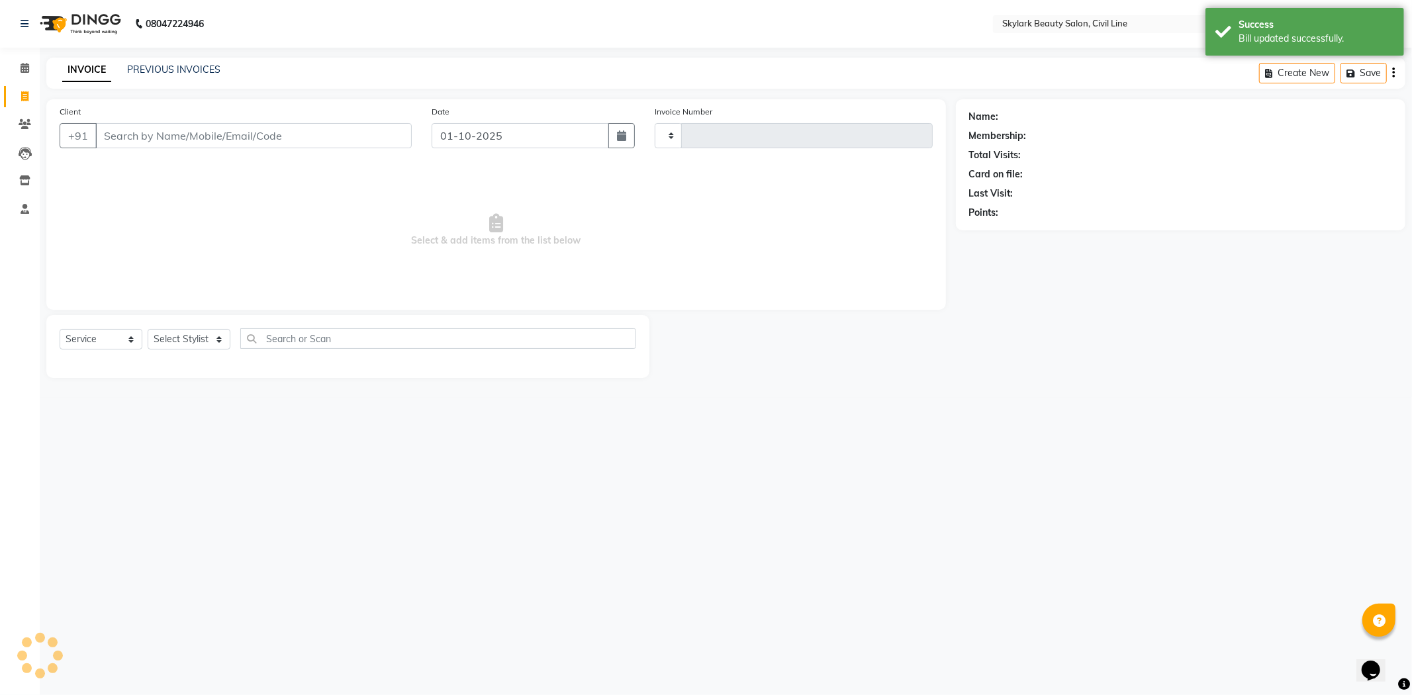
type input "7068"
select select "4588"
click at [187, 62] on div "INVOICE PREVIOUS INVOICES Create New Save Open Invoices" at bounding box center [725, 73] width 1359 height 31
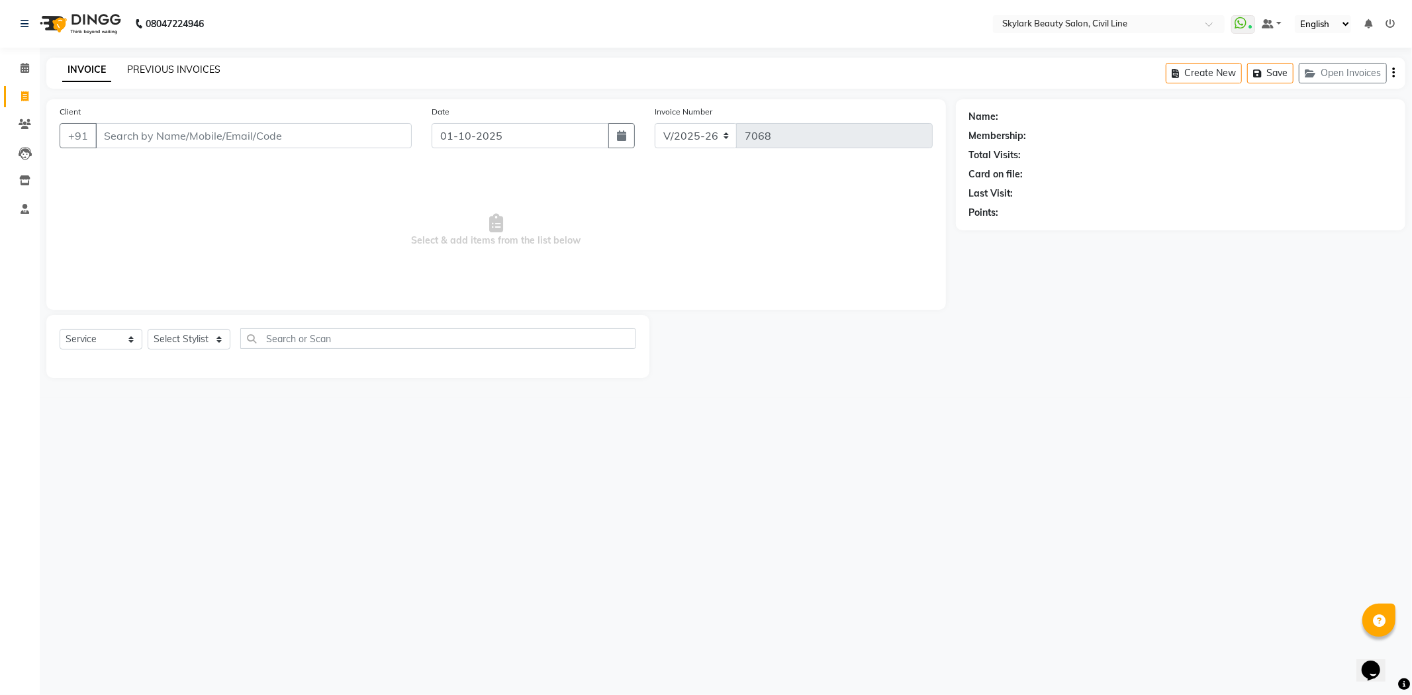
click at [189, 65] on link "PREVIOUS INVOICES" at bounding box center [173, 70] width 93 height 12
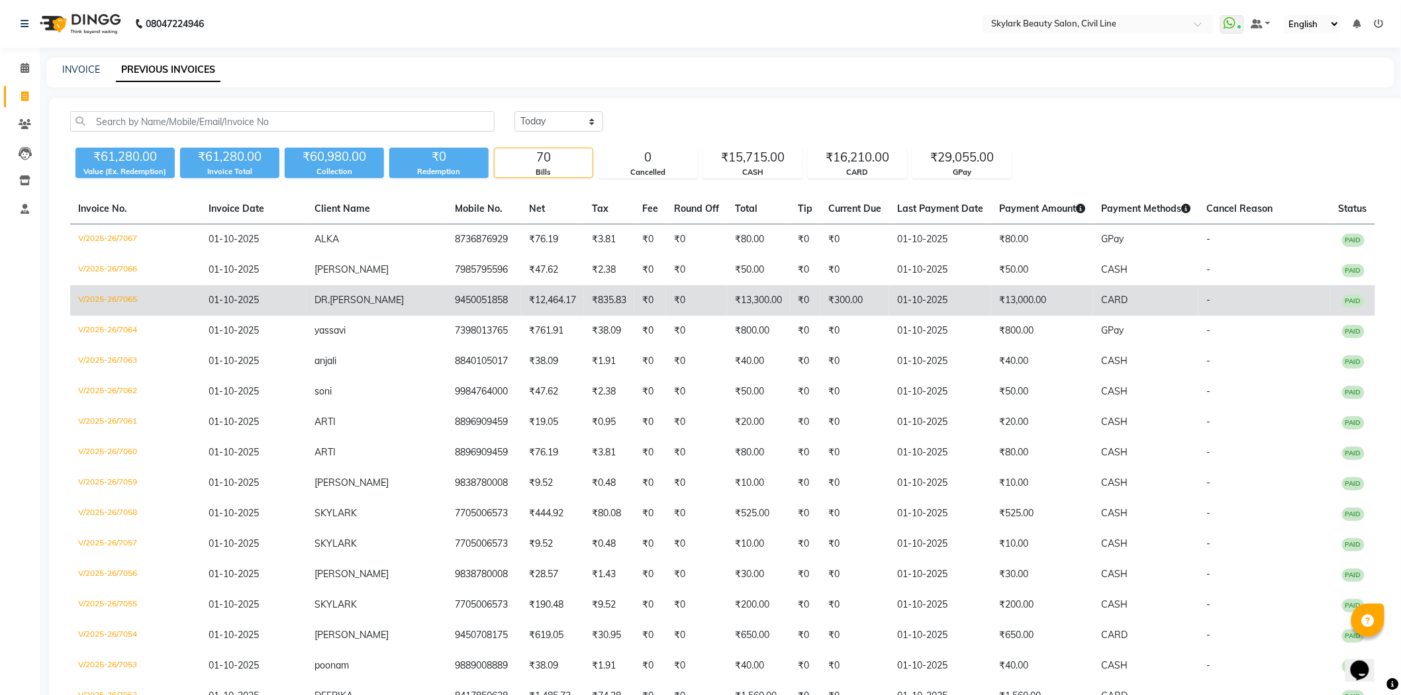
click at [810, 299] on td "₹0" at bounding box center [805, 300] width 30 height 30
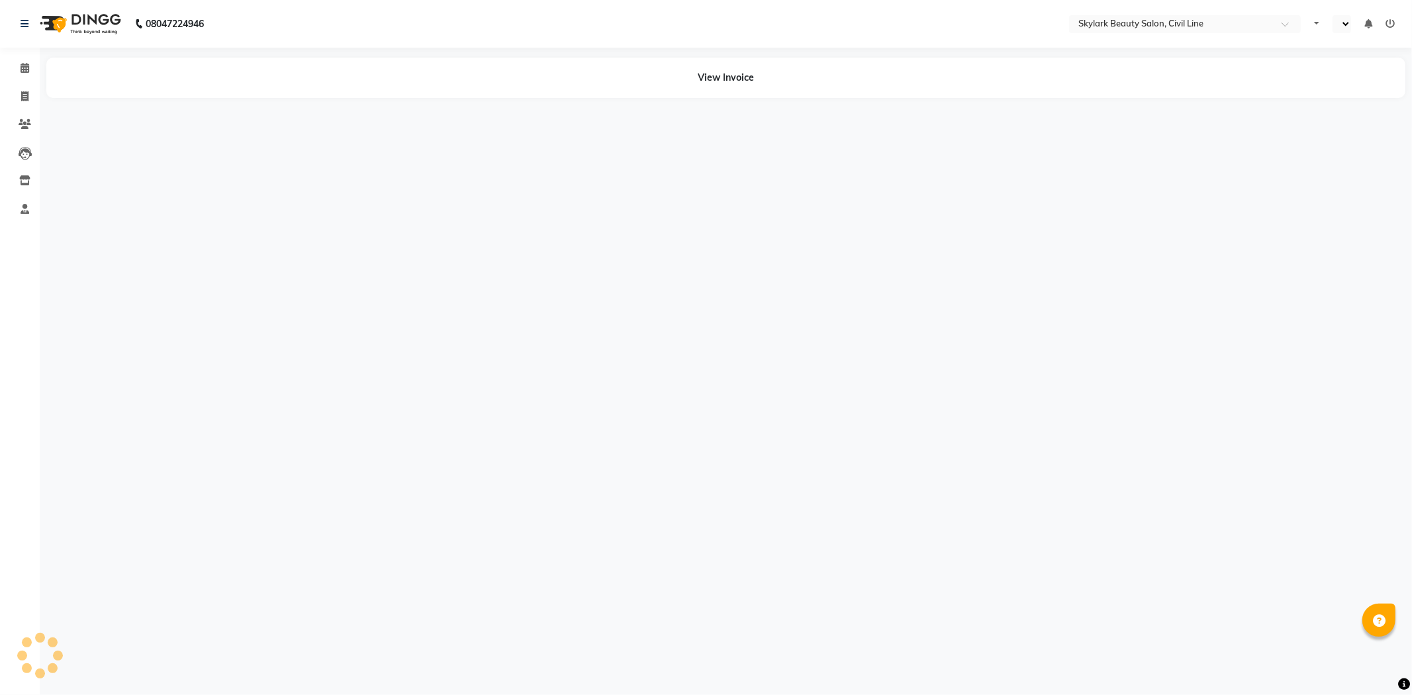
select select "en"
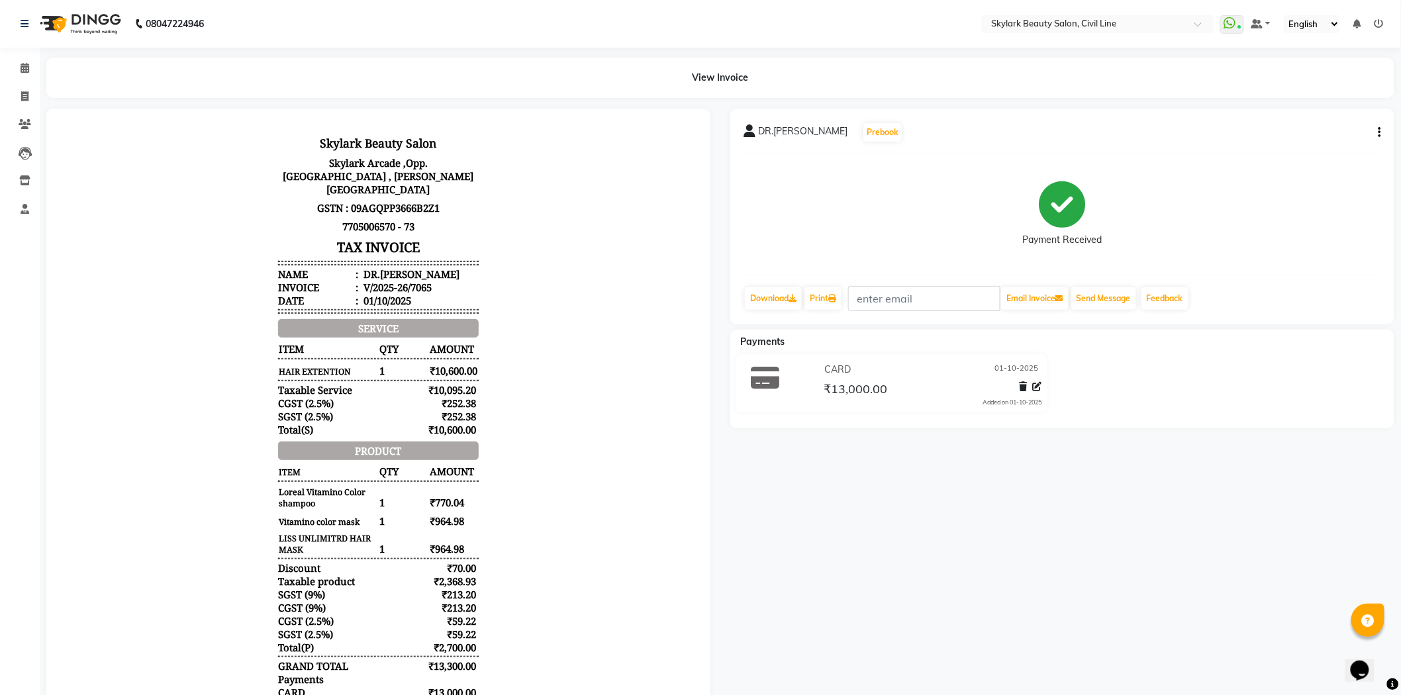
click at [1379, 133] on icon "button" at bounding box center [1380, 132] width 3 height 1
click at [1284, 144] on div "Edit Invoice" at bounding box center [1314, 140] width 91 height 17
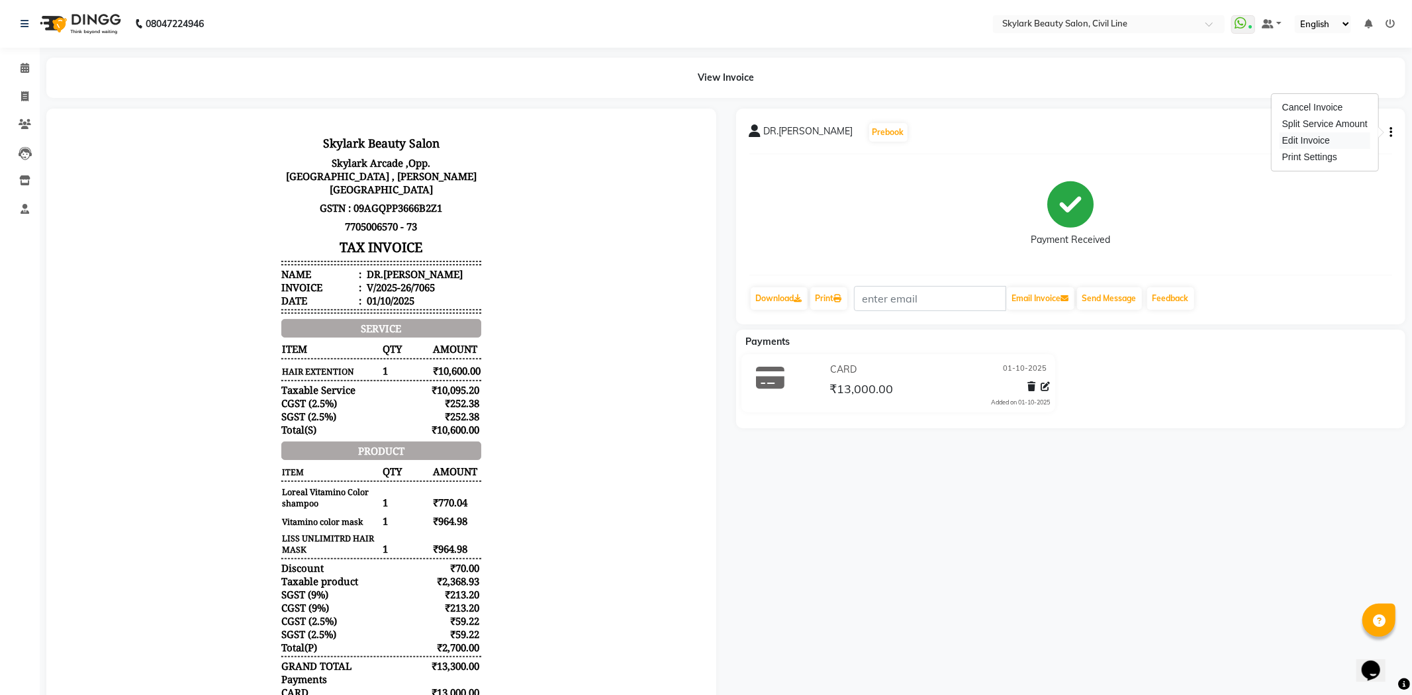
select select "service"
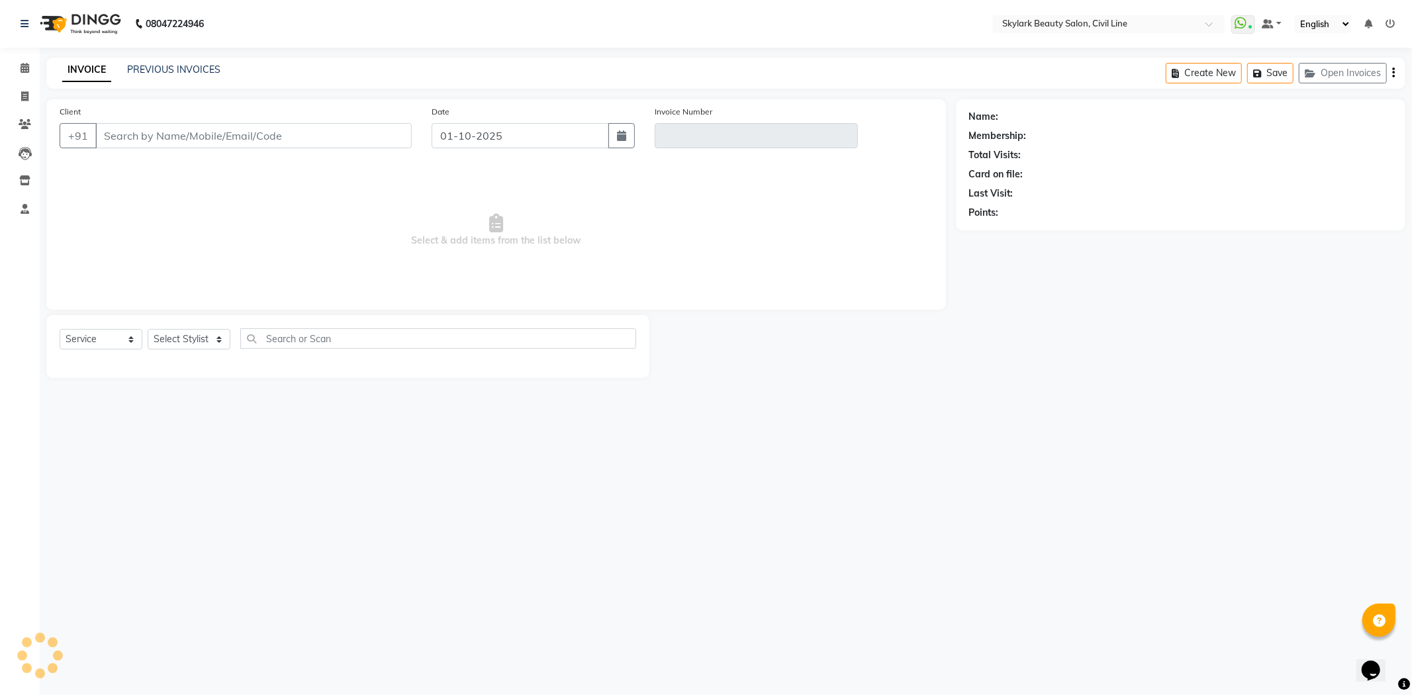
type input "9450051858"
type input "V/2025-26/7065"
select select "select"
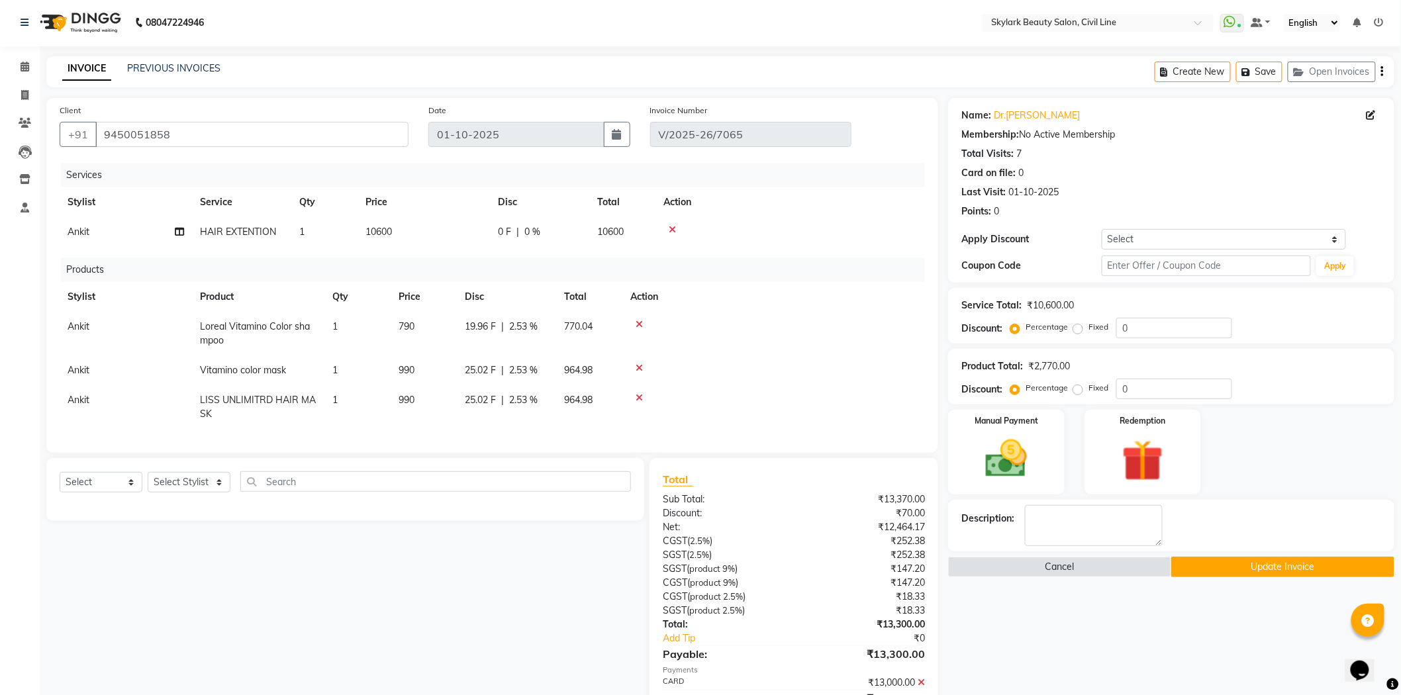
scroll to position [73, 0]
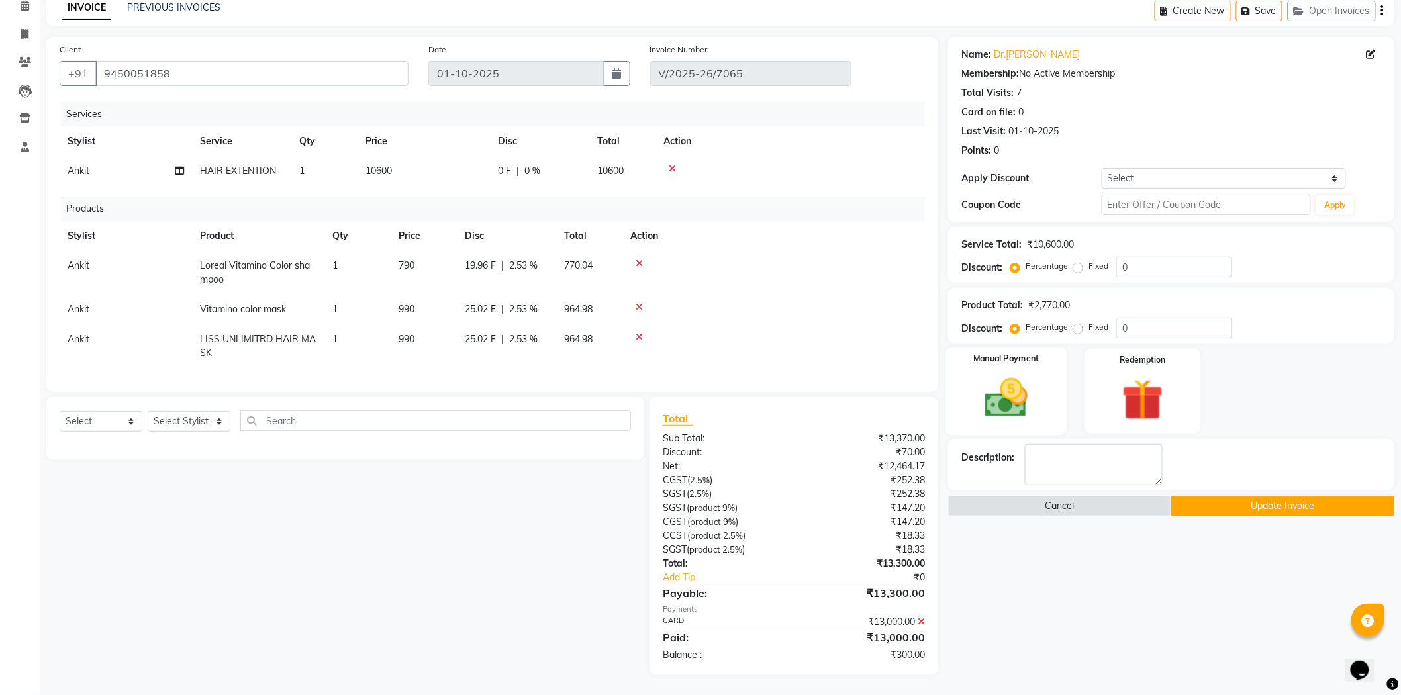
click at [1060, 413] on div "Manual Payment" at bounding box center [1006, 391] width 121 height 88
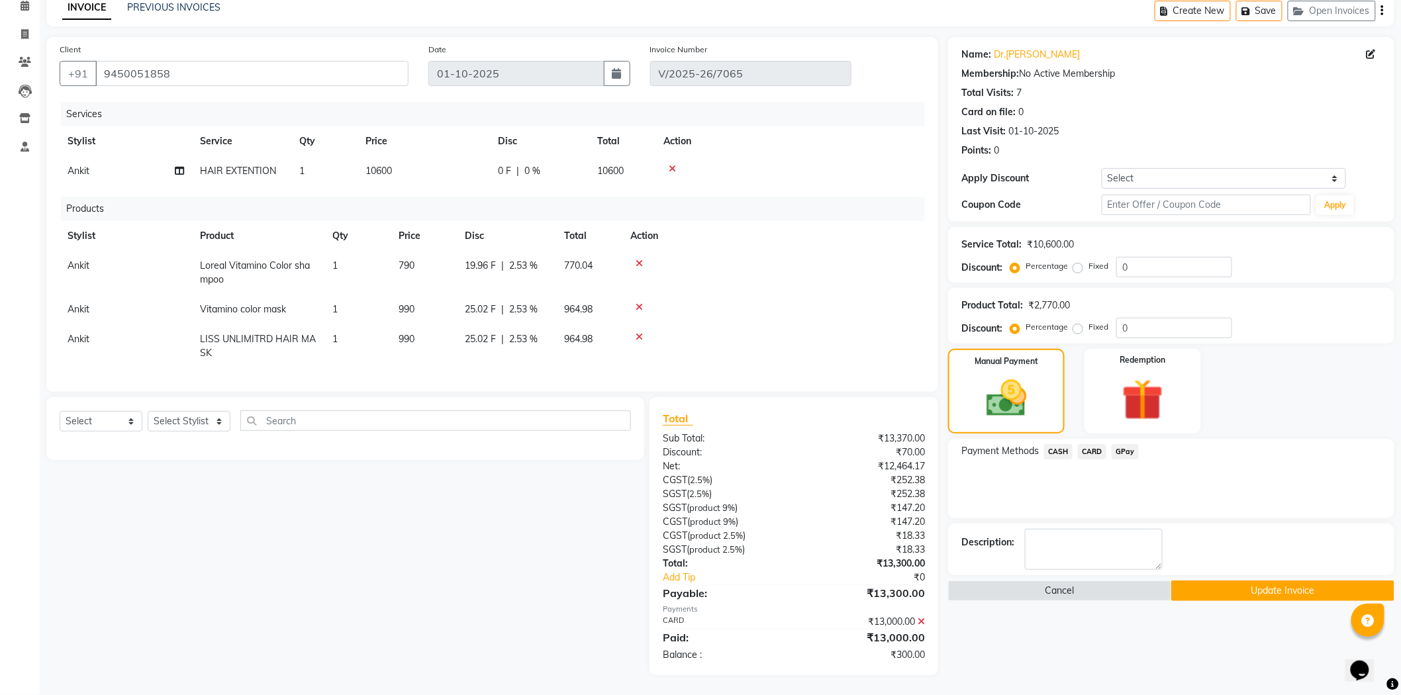
click at [1065, 444] on span "CASH" at bounding box center [1058, 451] width 28 height 15
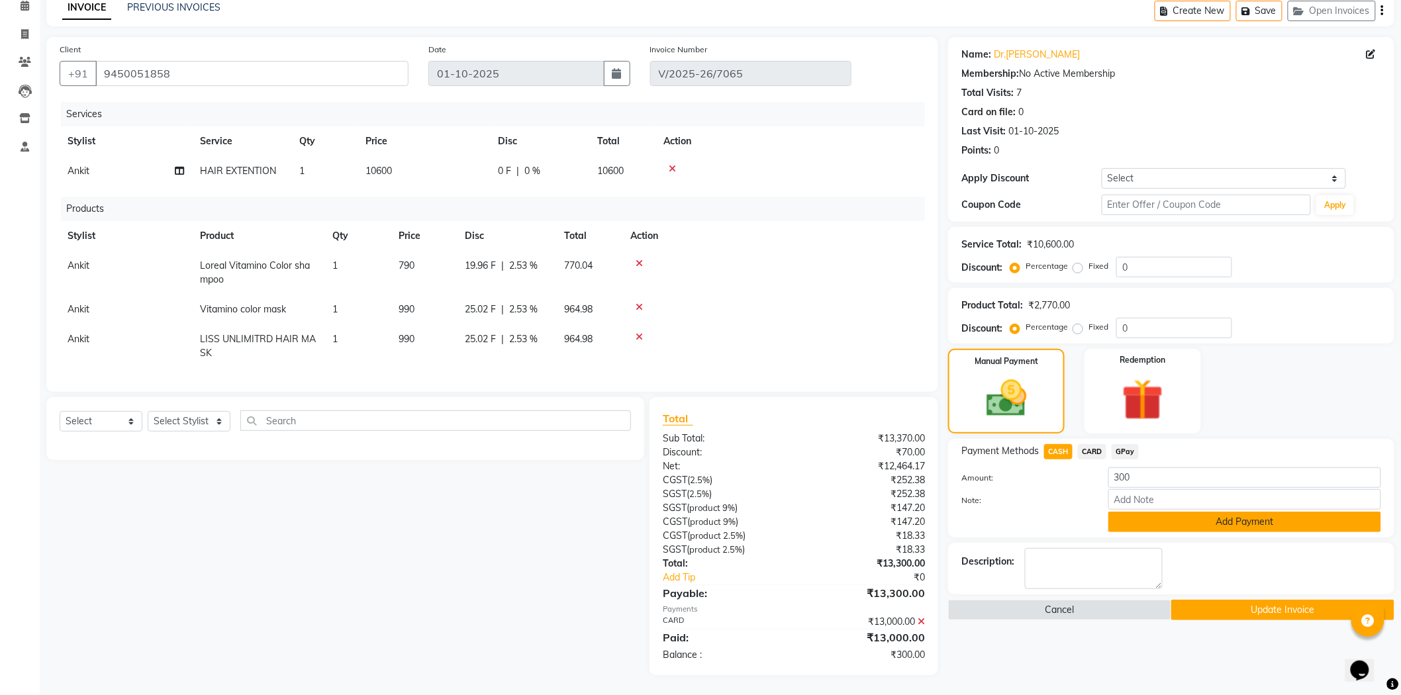
click at [1218, 512] on button "Add Payment" at bounding box center [1244, 522] width 273 height 21
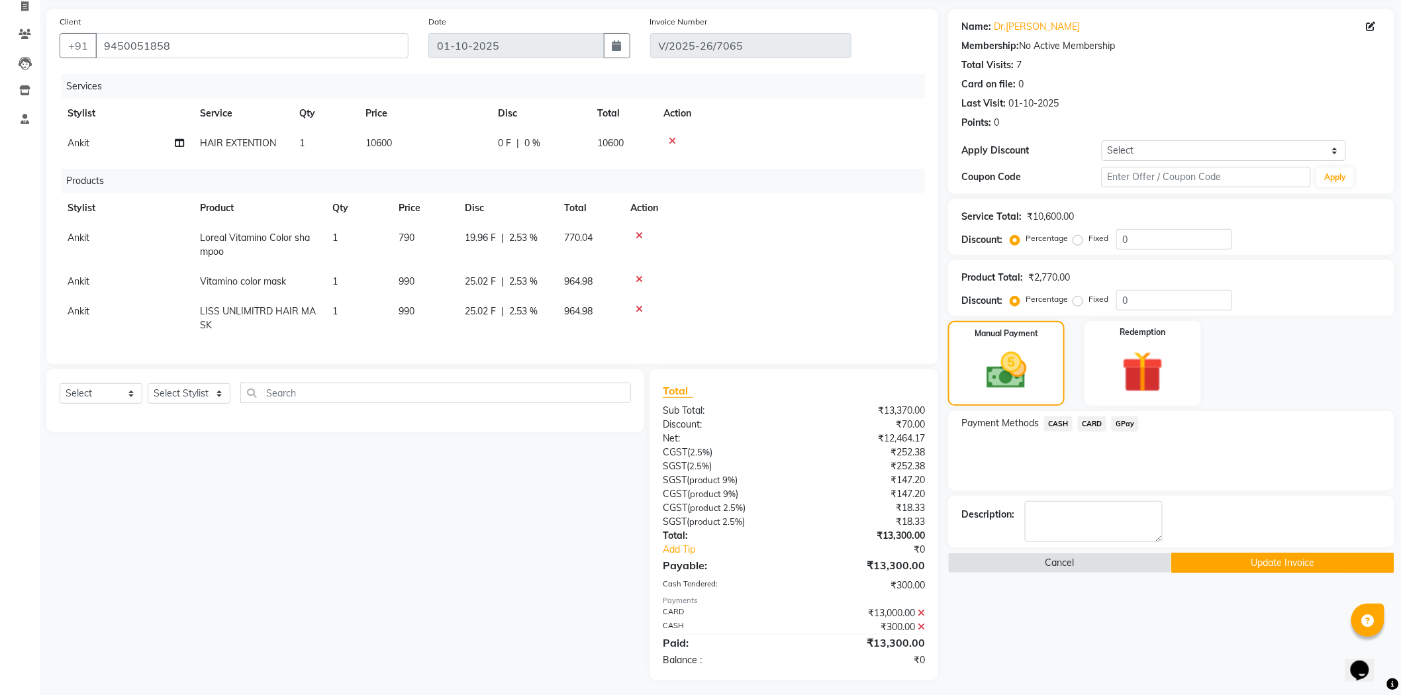
scroll to position [106, 0]
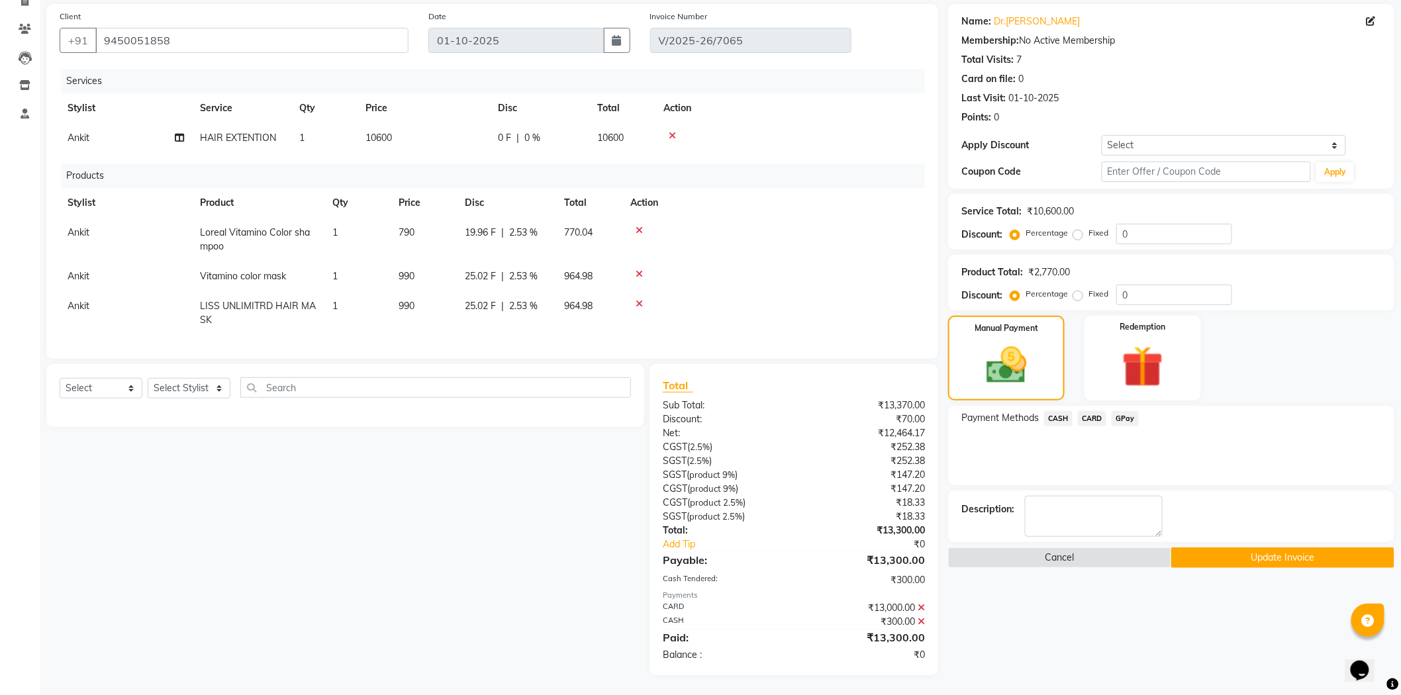
click at [1259, 548] on button "Update Invoice" at bounding box center [1282, 558] width 223 height 21
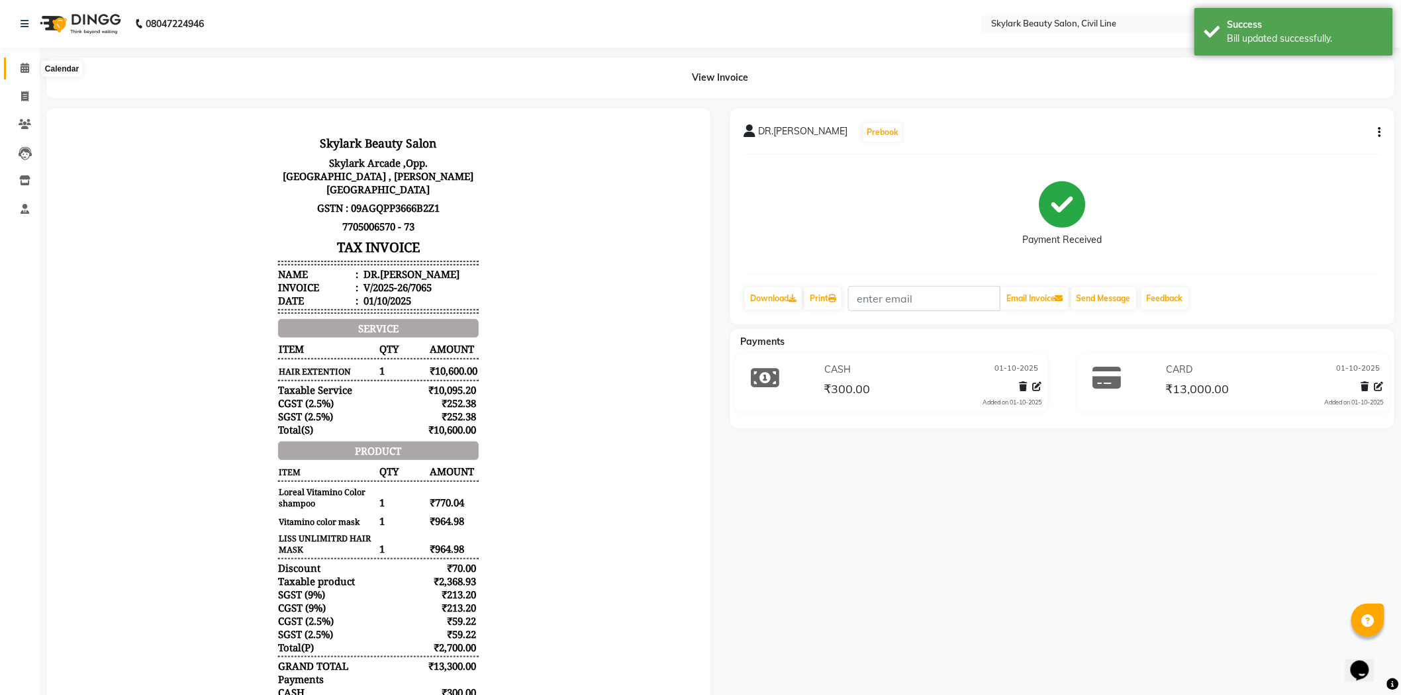
click at [23, 64] on icon at bounding box center [25, 68] width 9 height 10
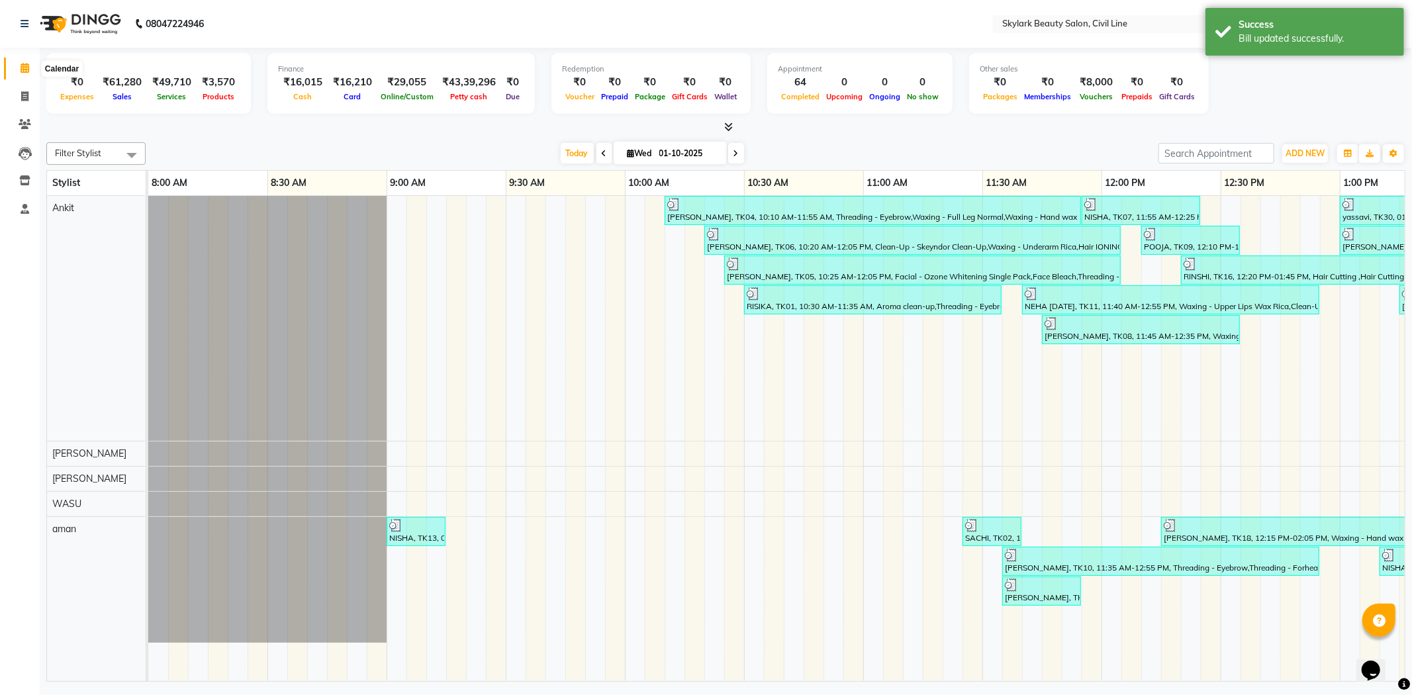
click at [18, 66] on span at bounding box center [24, 68] width 23 height 15
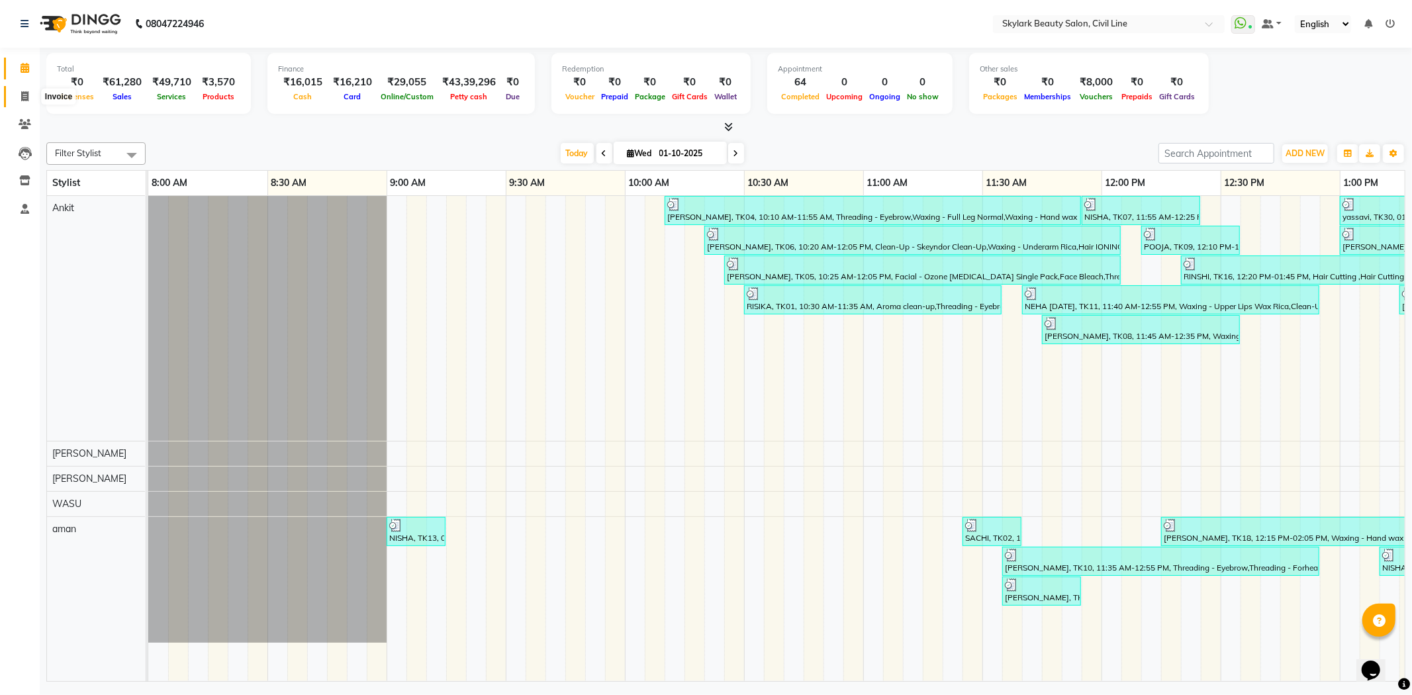
click at [24, 89] on span at bounding box center [24, 96] width 23 height 15
select select "4588"
select select "service"
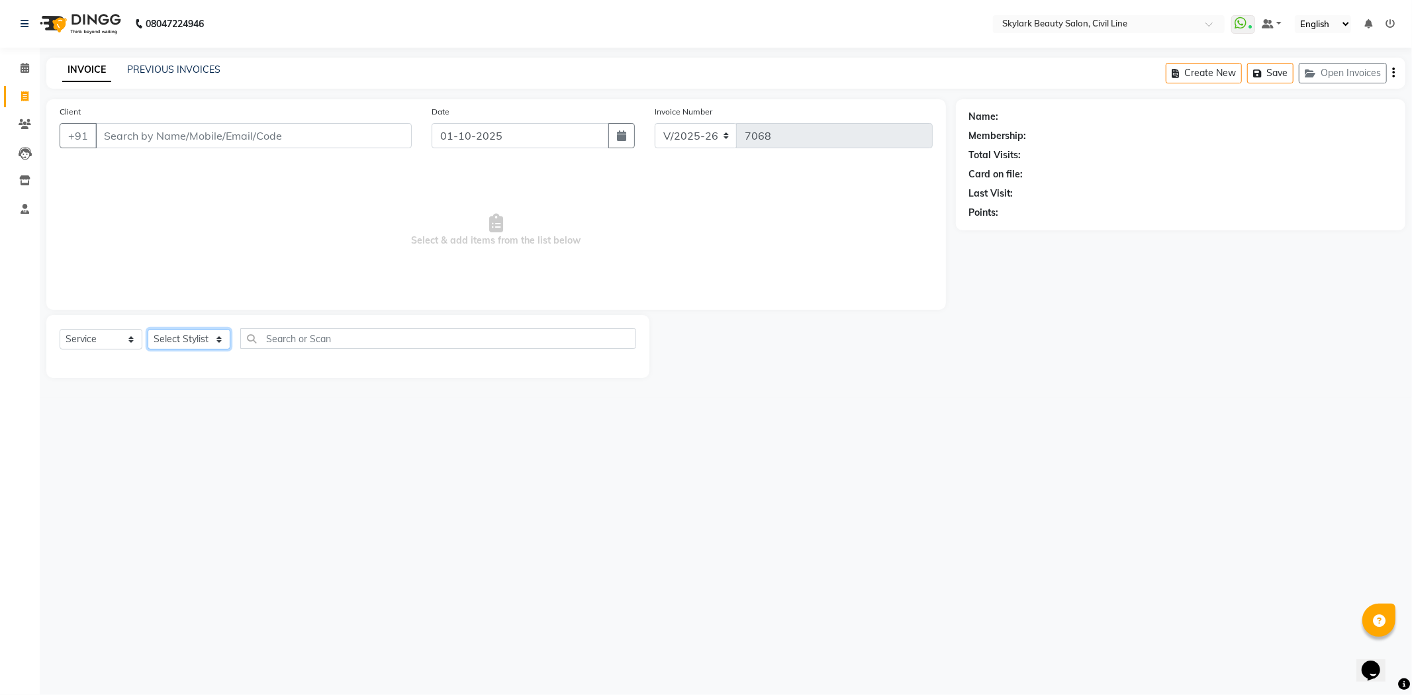
click at [199, 332] on select "Select Stylist aman Ankit GAGAN WAHLA GURWINDER SINGH WASU" at bounding box center [189, 339] width 83 height 21
select select "85071"
click at [148, 330] on select "Select Stylist aman Ankit GAGAN WAHLA GURWINDER SINGH WASU" at bounding box center [189, 339] width 83 height 21
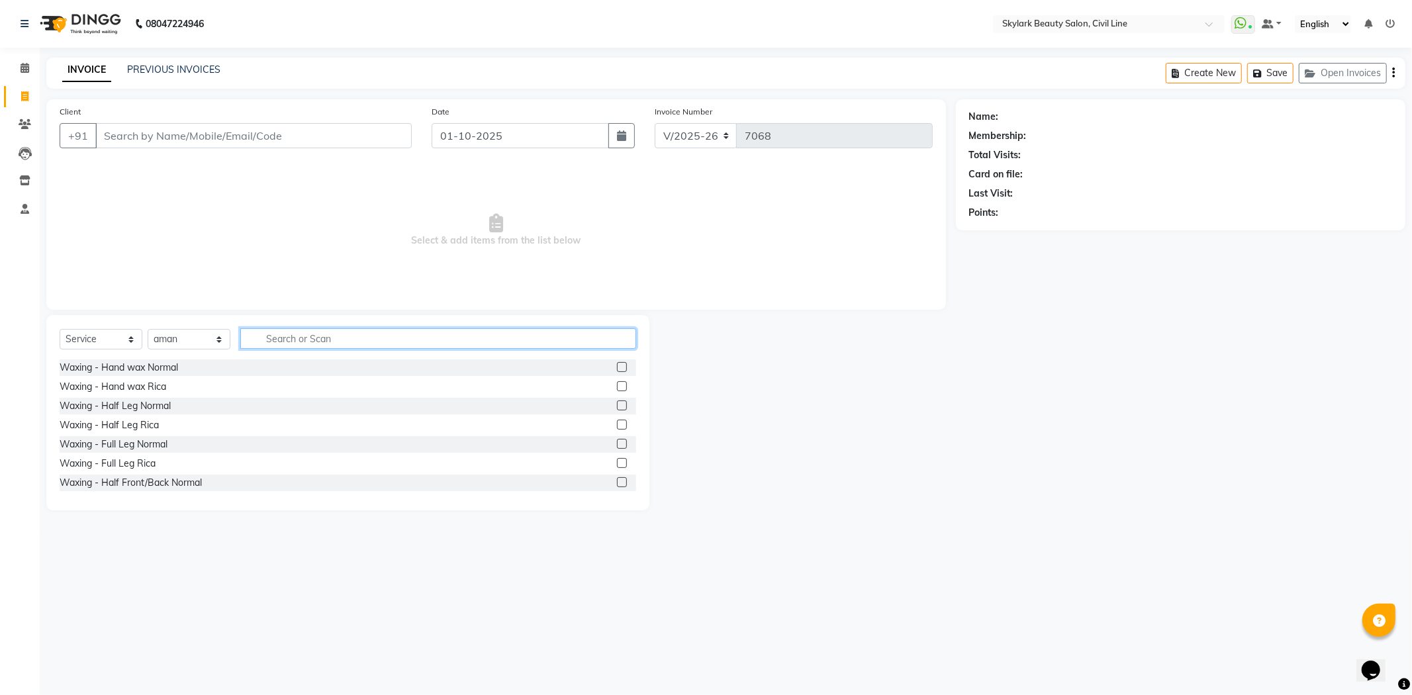
click at [346, 338] on input "text" at bounding box center [438, 338] width 396 height 21
click at [617, 384] on label at bounding box center [622, 386] width 10 height 10
click at [617, 384] on input "checkbox" at bounding box center [621, 387] width 9 height 9
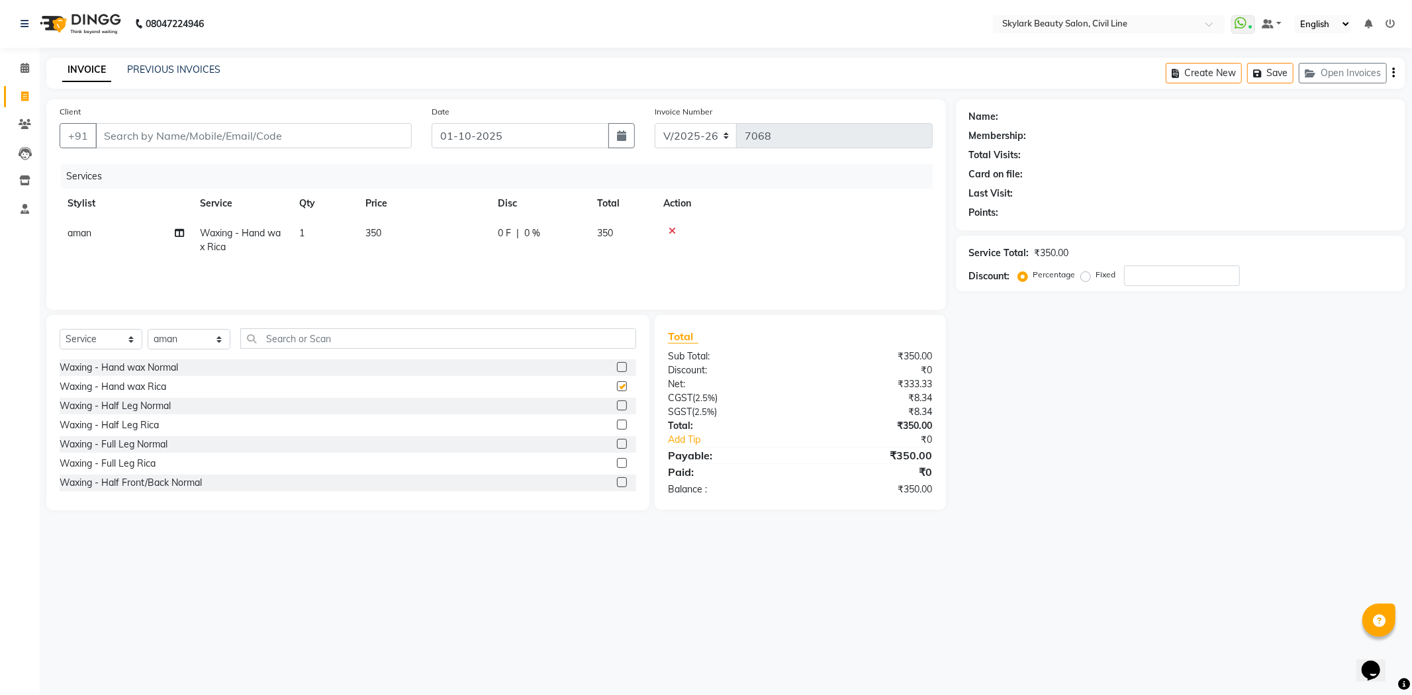
checkbox input "false"
click at [617, 424] on label at bounding box center [622, 425] width 10 height 10
click at [617, 424] on input "checkbox" at bounding box center [621, 425] width 9 height 9
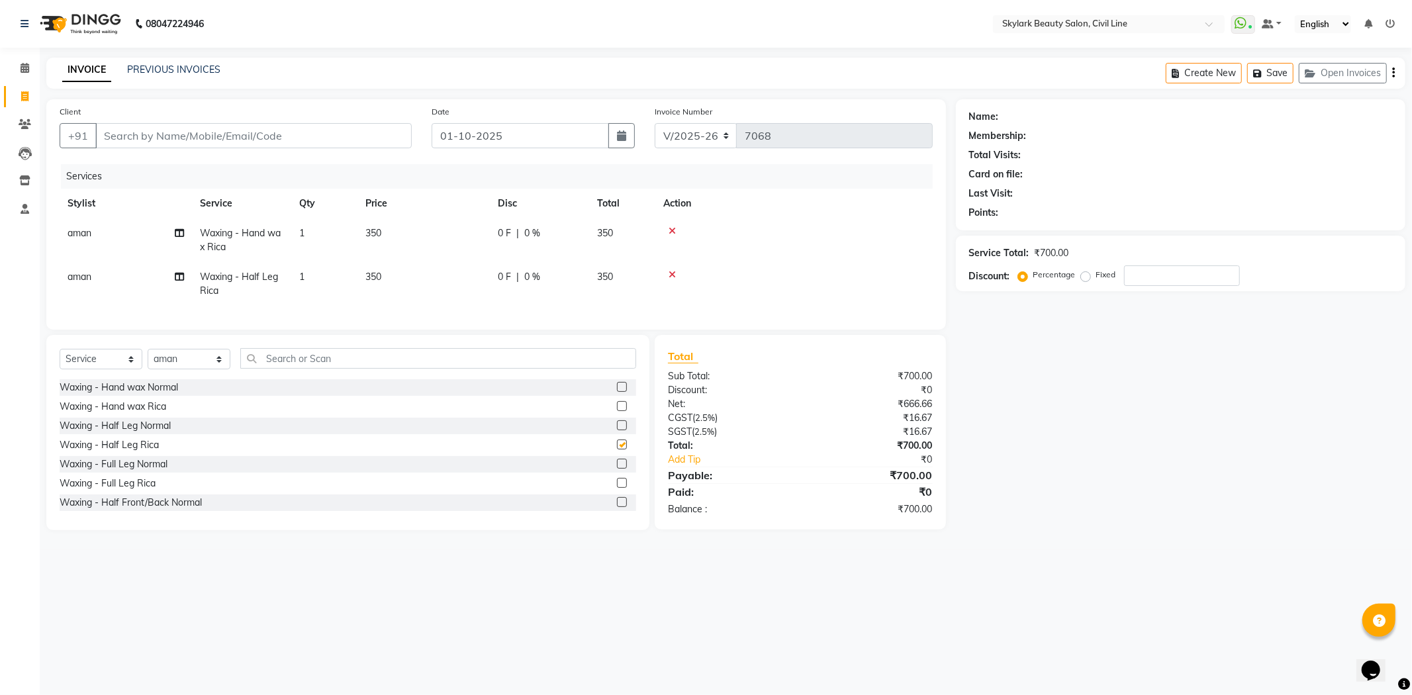
checkbox input "false"
click at [617, 475] on label at bounding box center [622, 470] width 10 height 10
click at [617, 475] on input "checkbox" at bounding box center [621, 471] width 9 height 9
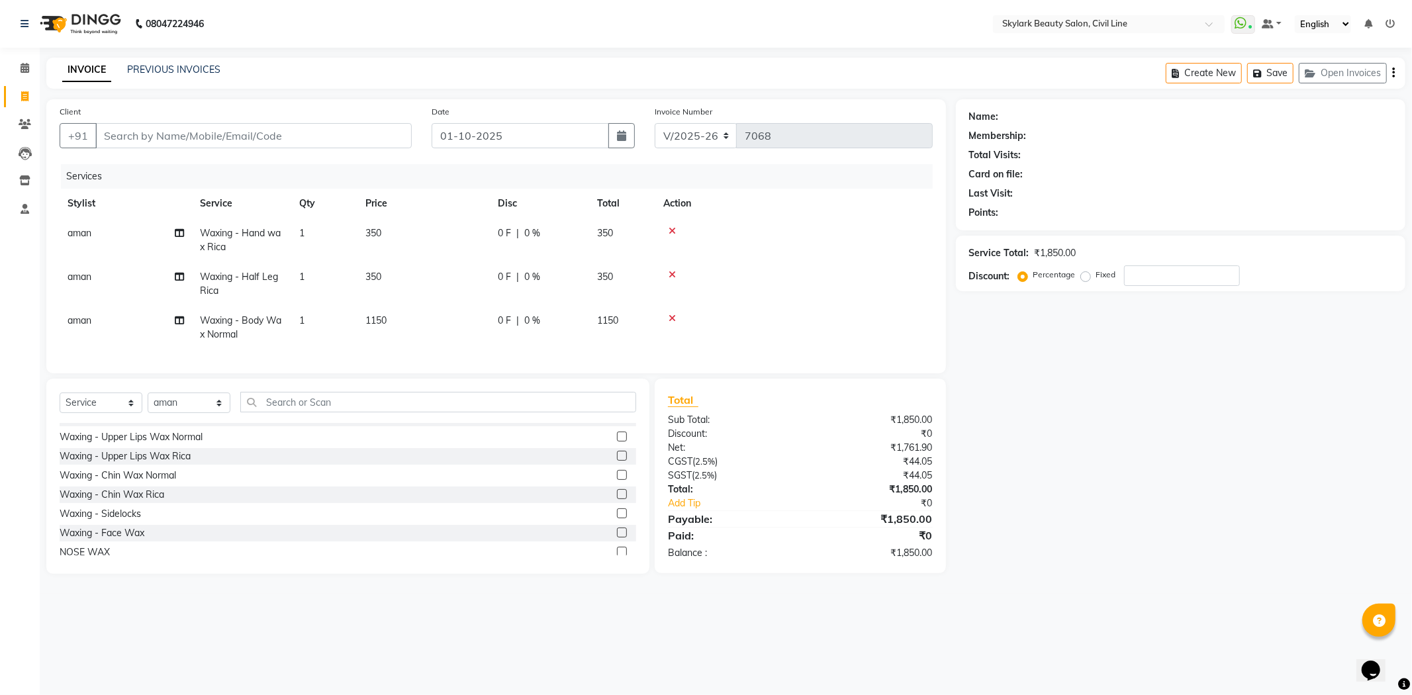
checkbox input "false"
click at [617, 503] on label at bounding box center [622, 498] width 10 height 10
click at [617, 503] on input "checkbox" at bounding box center [621, 499] width 9 height 9
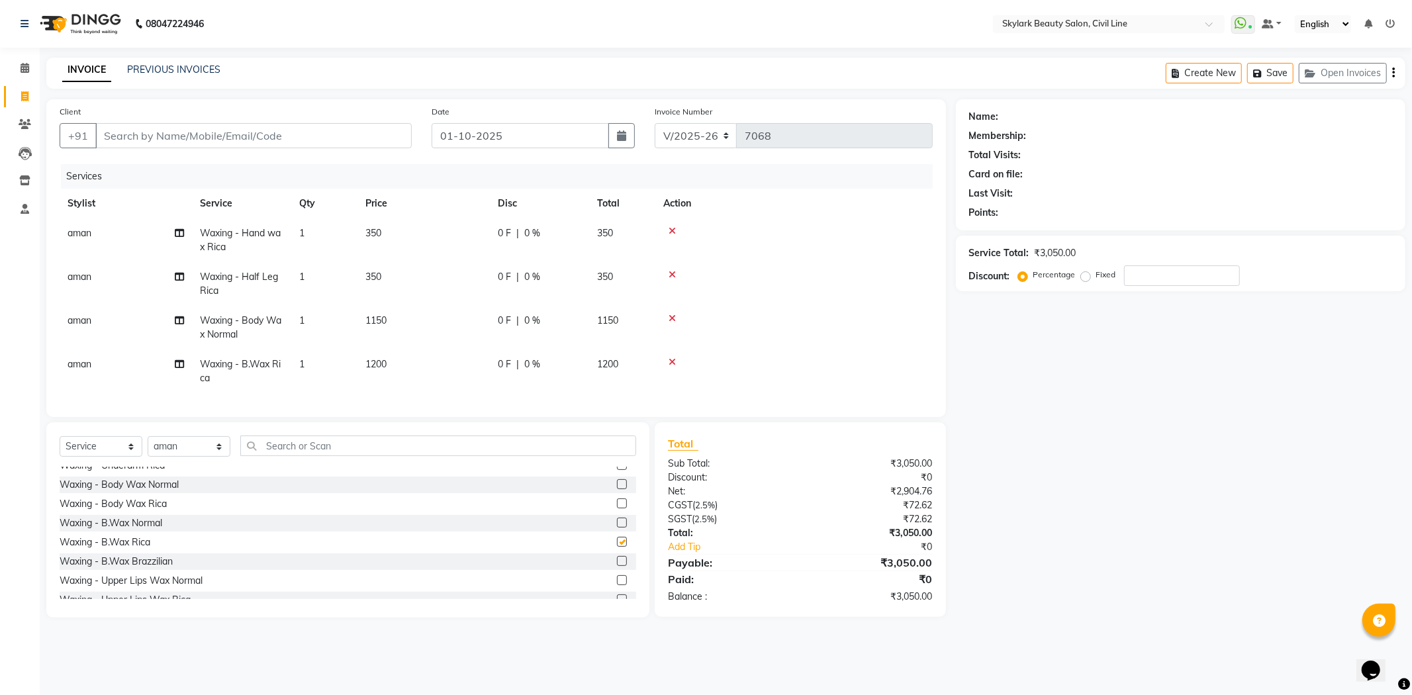
checkbox input "false"
click at [617, 544] on label at bounding box center [622, 539] width 10 height 10
click at [617, 544] on input "checkbox" at bounding box center [621, 539] width 9 height 9
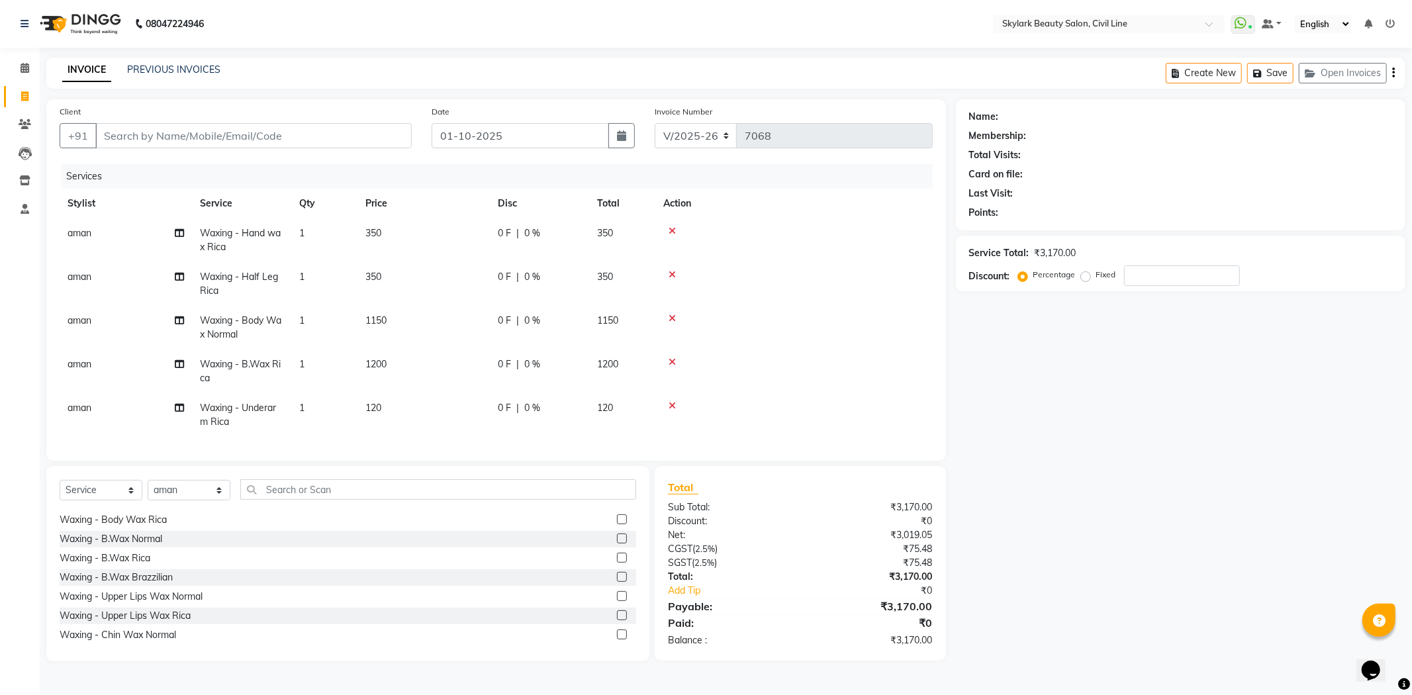
checkbox input "false"
click at [617, 575] on label at bounding box center [622, 570] width 10 height 10
click at [617, 575] on input "checkbox" at bounding box center [621, 570] width 9 height 9
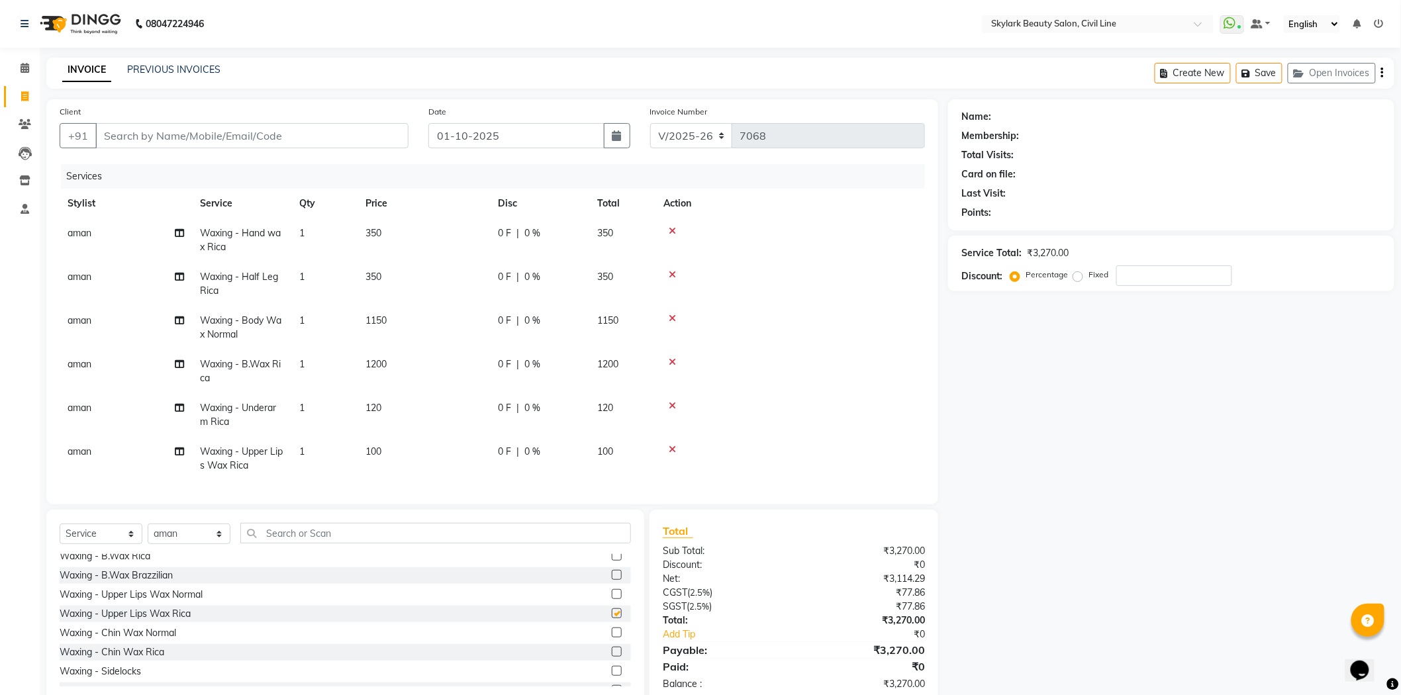
checkbox input "false"
click at [671, 358] on icon at bounding box center [672, 362] width 7 height 9
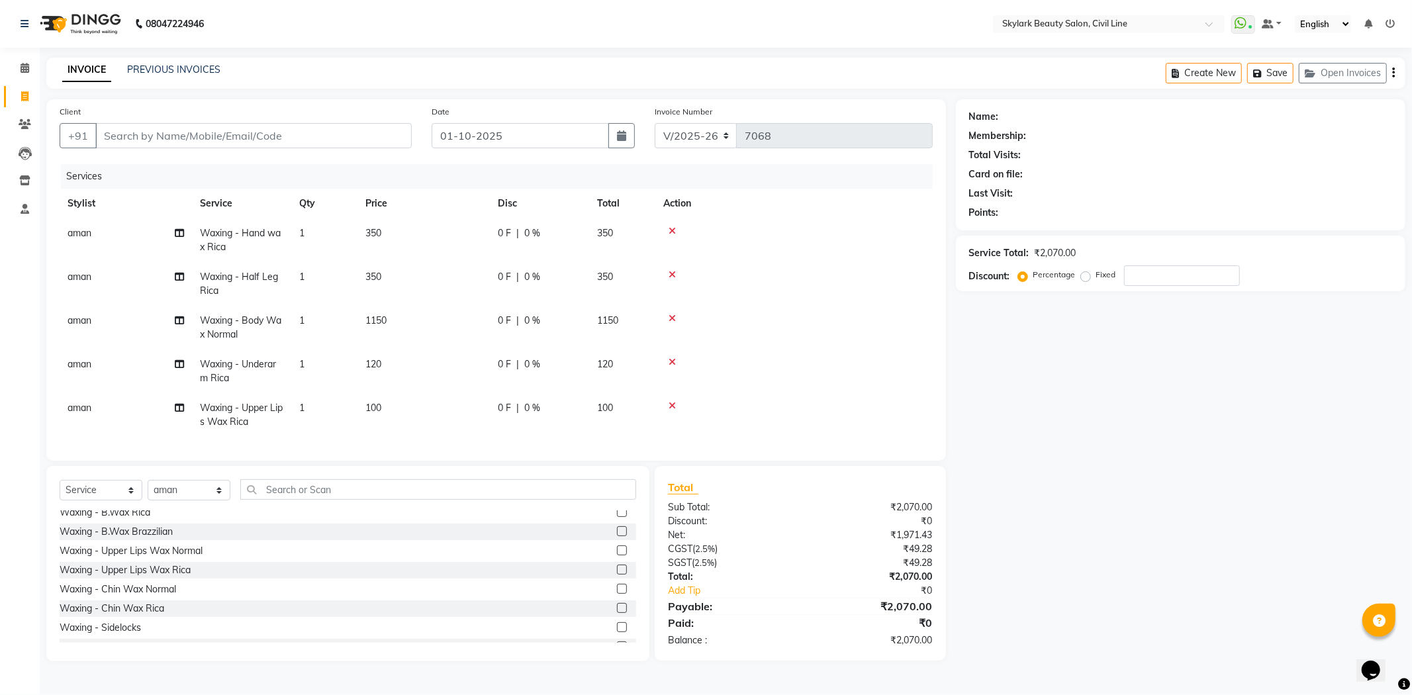
click at [674, 310] on td at bounding box center [793, 328] width 277 height 44
click at [673, 318] on icon at bounding box center [672, 318] width 7 height 9
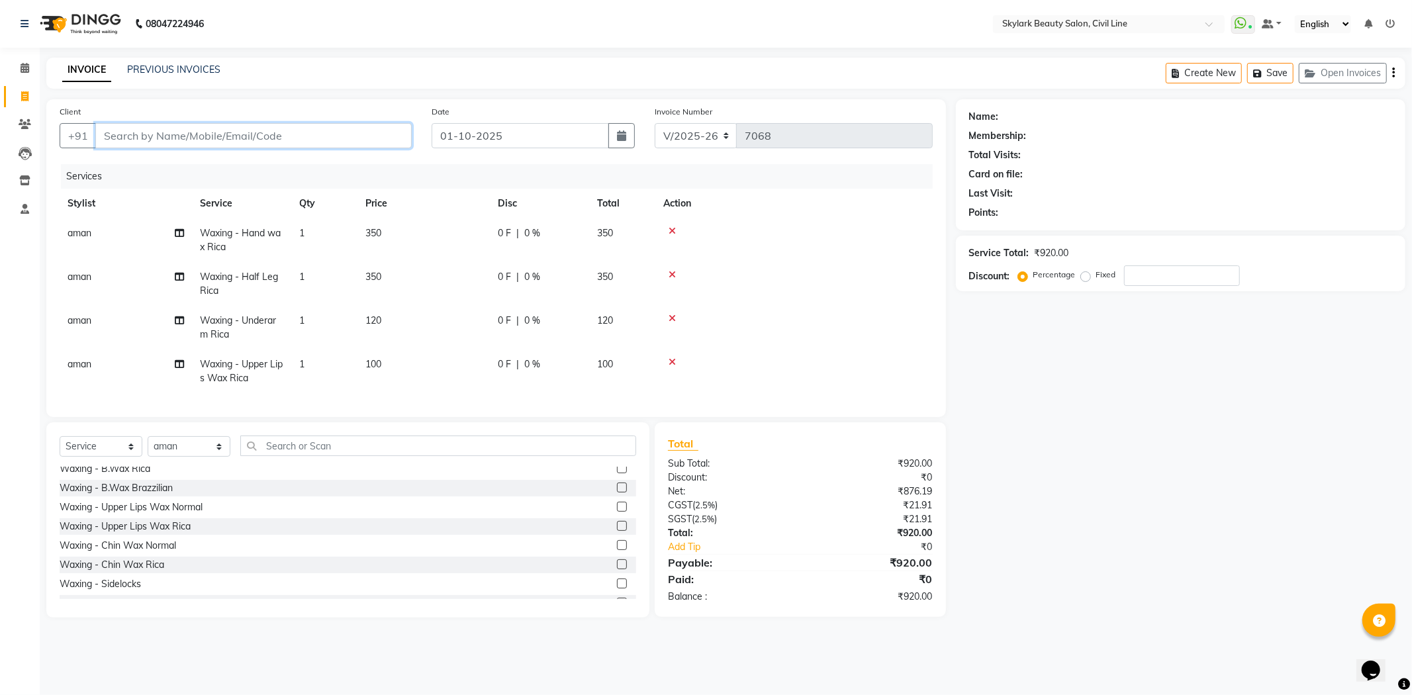
click at [149, 139] on input "Client" at bounding box center [253, 135] width 316 height 25
type input "9"
type input "0"
drag, startPoint x: 163, startPoint y: 157, endPoint x: 170, endPoint y: 160, distance: 8.0
click at [167, 160] on button "tulika 991972499 3" at bounding box center [189, 166] width 189 height 21
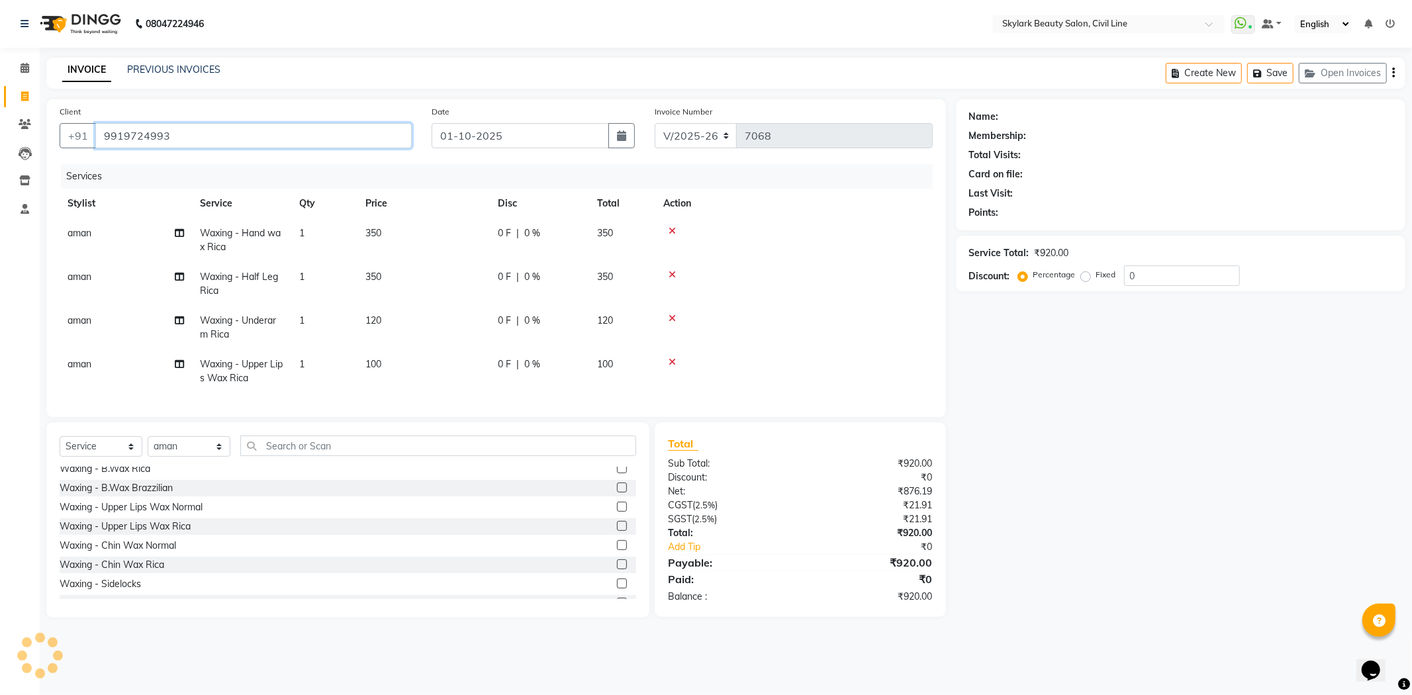
type input "9919724993"
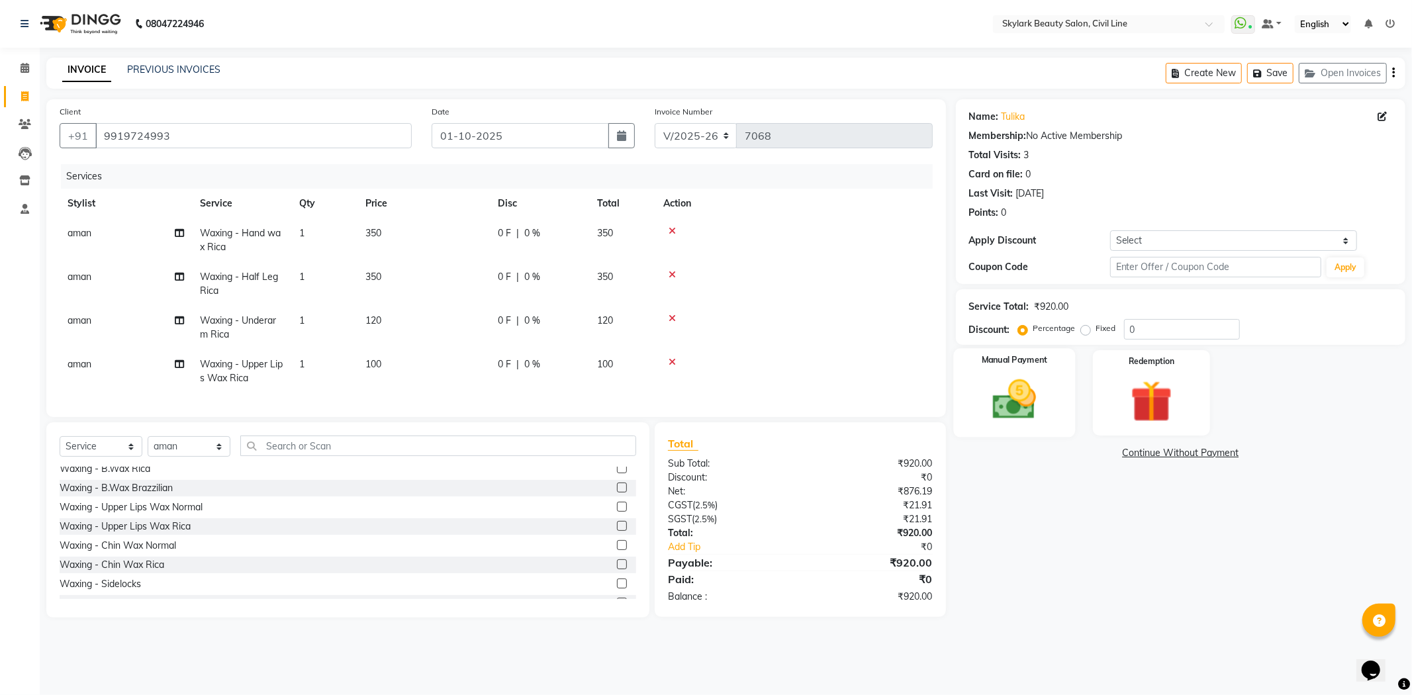
click at [1051, 417] on div "Manual Payment" at bounding box center [1014, 392] width 122 height 89
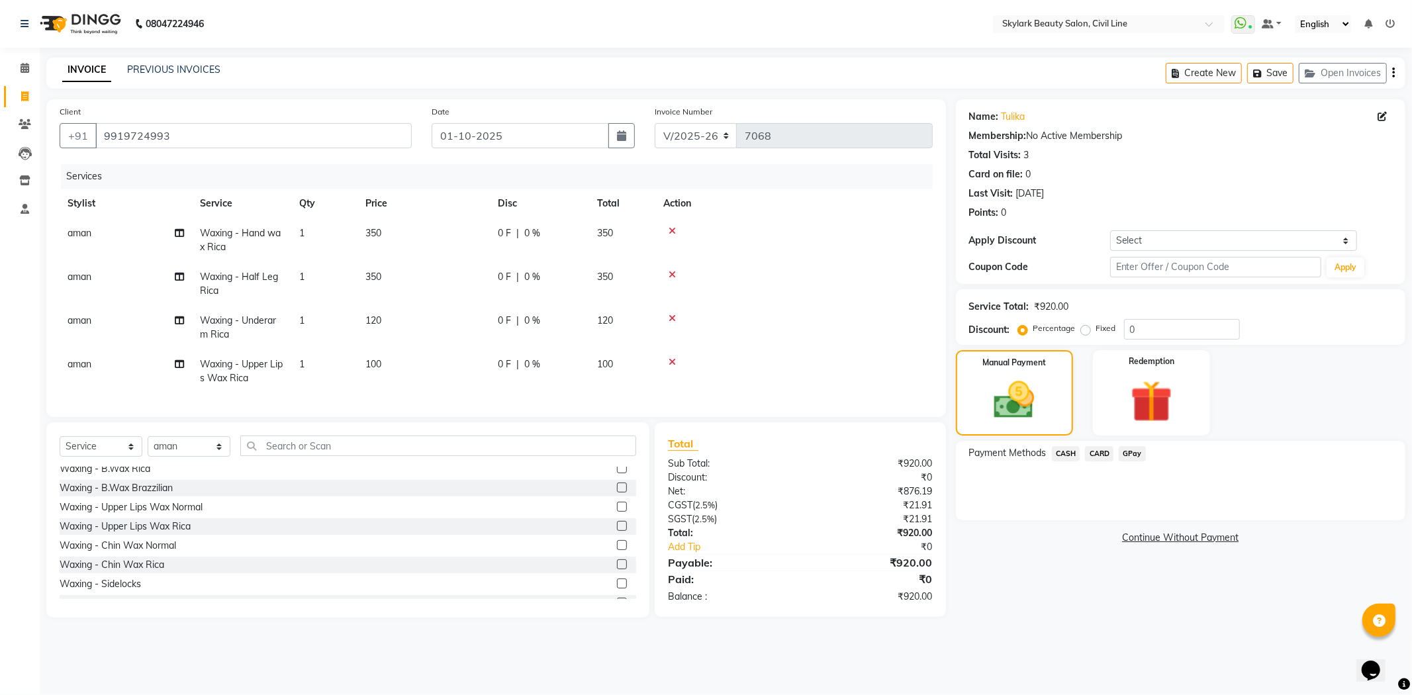
click at [1068, 451] on span "CASH" at bounding box center [1066, 453] width 28 height 15
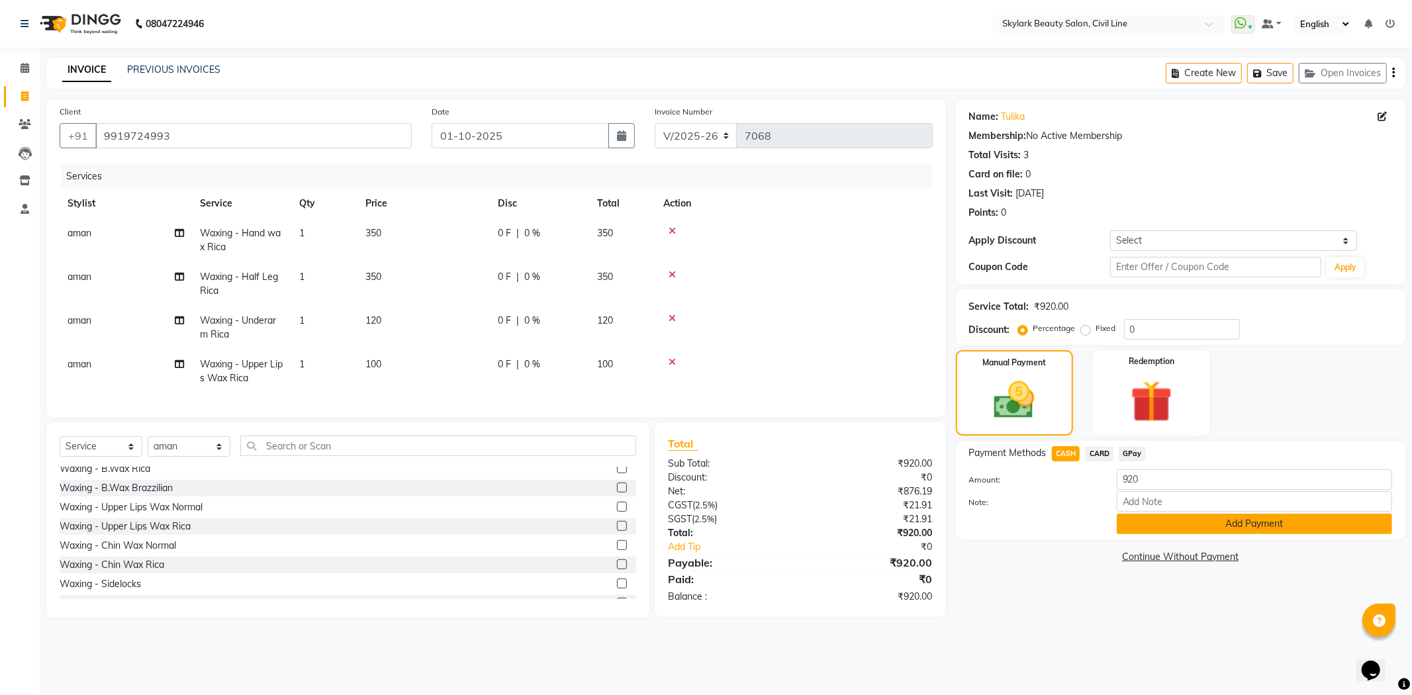
click at [1173, 521] on button "Add Payment" at bounding box center [1254, 524] width 275 height 21
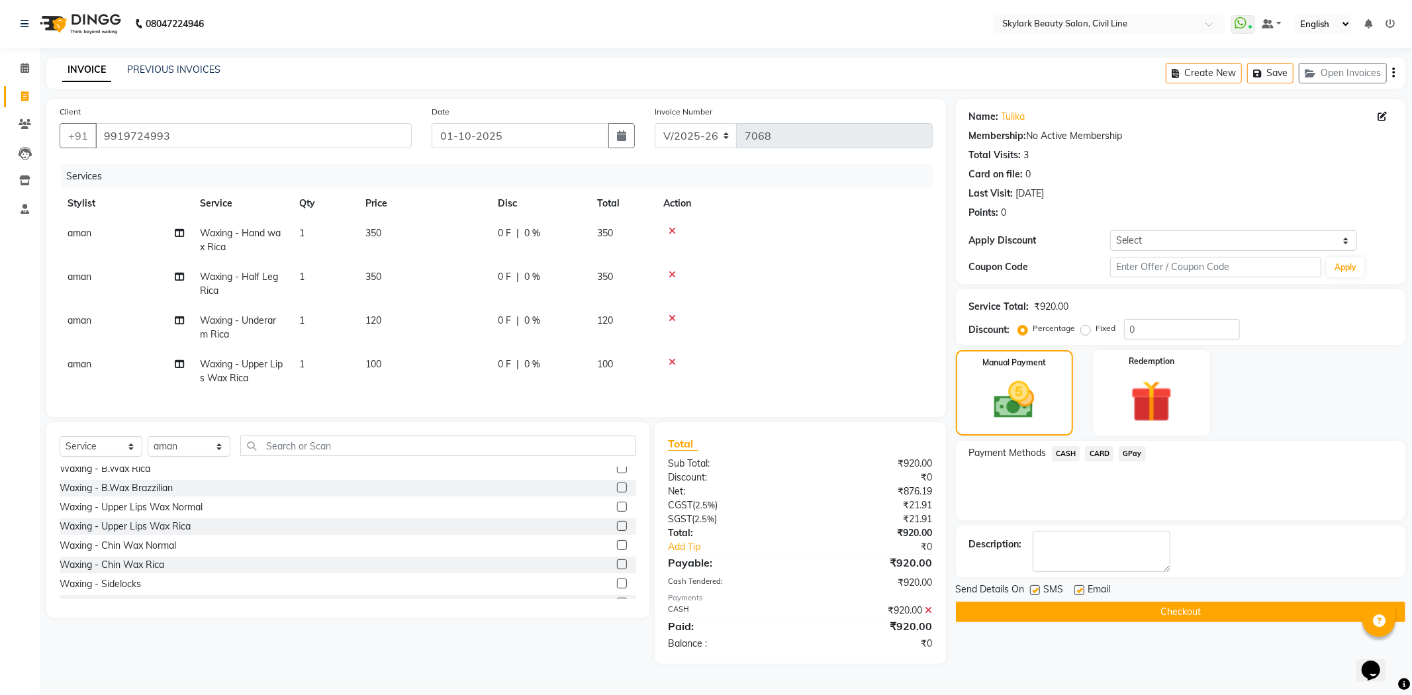
click at [1166, 606] on button "Checkout" at bounding box center [1181, 612] width 450 height 21
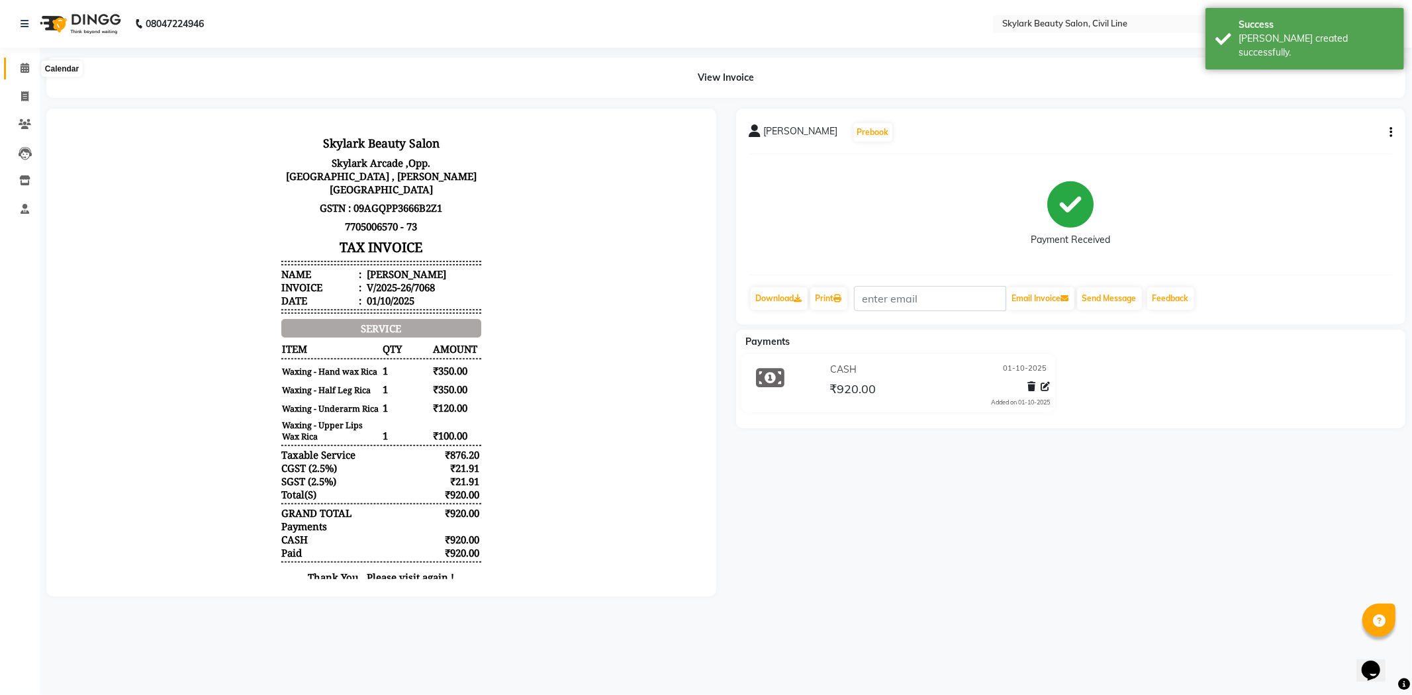
click at [25, 61] on span at bounding box center [24, 68] width 23 height 15
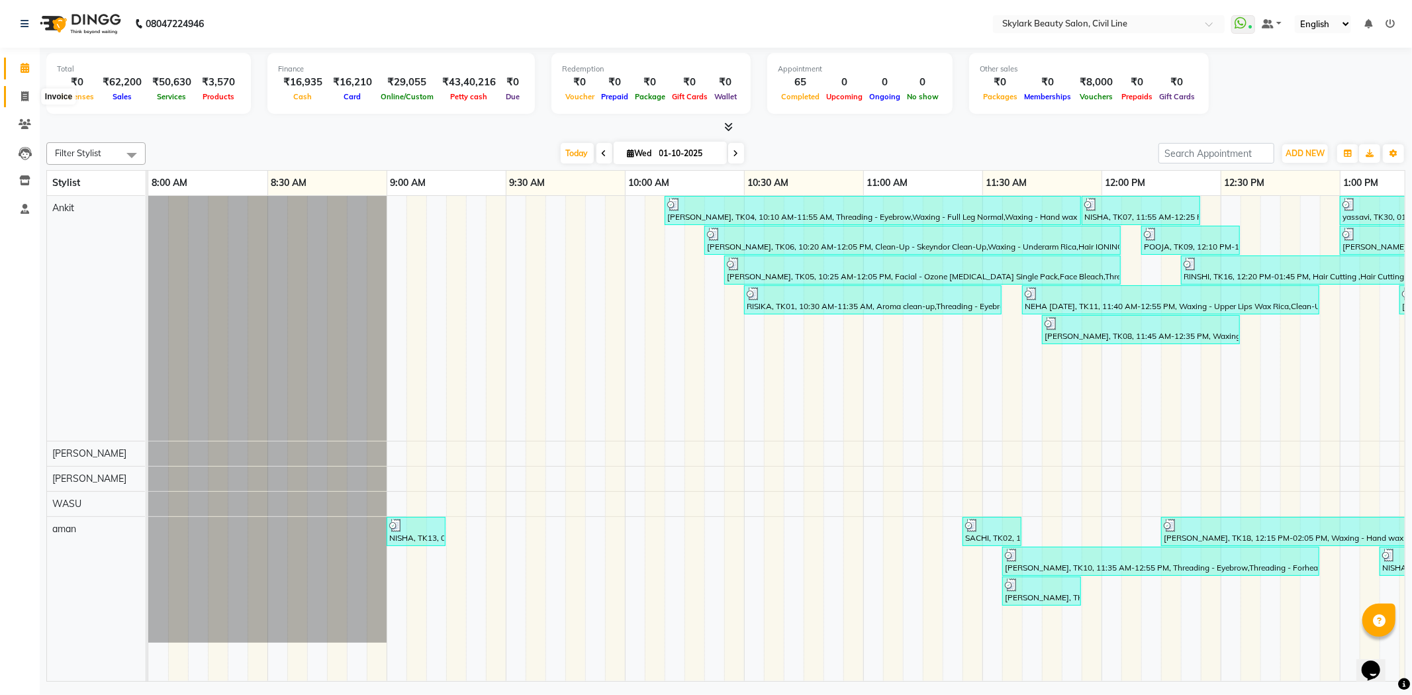
click at [23, 100] on icon at bounding box center [24, 96] width 7 height 10
select select "4588"
select select "service"
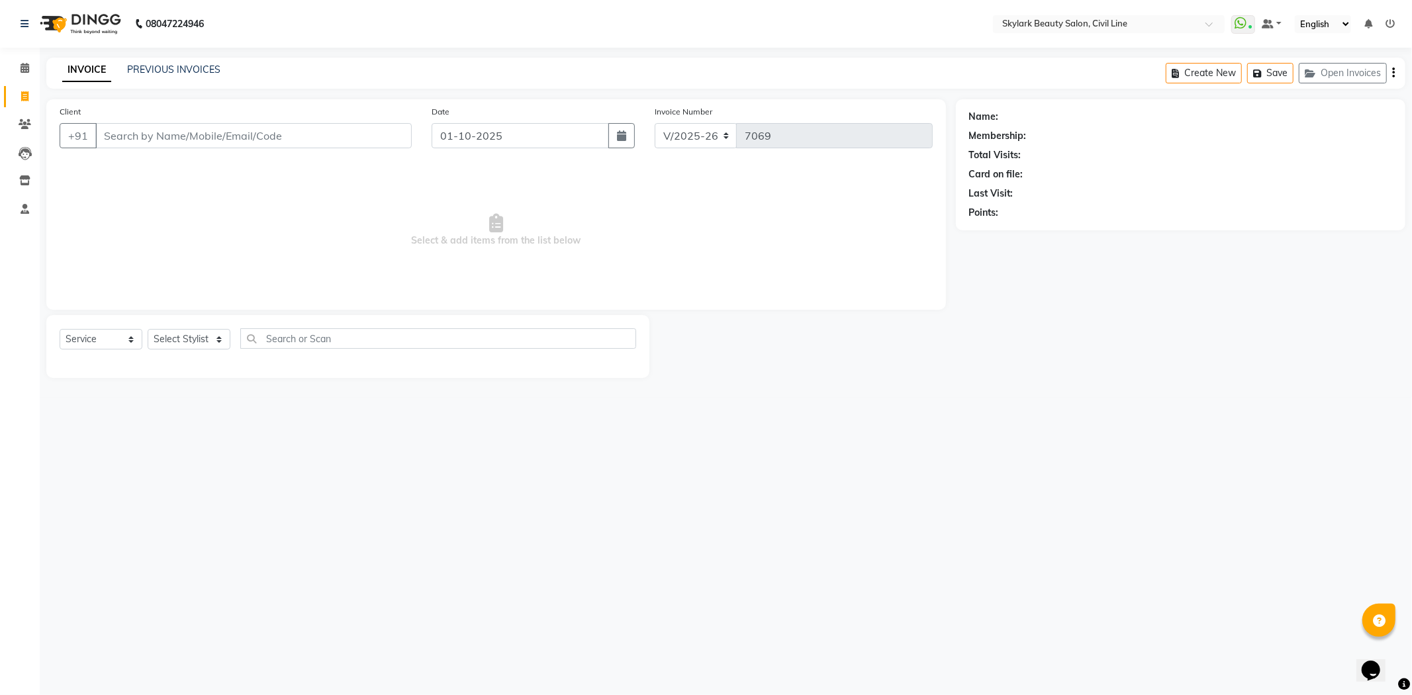
click at [229, 139] on input "Client" at bounding box center [253, 135] width 316 height 25
click at [199, 334] on select "Select Stylist aman Ankit GAGAN WAHLA GURWINDER SINGH WASU" at bounding box center [189, 339] width 83 height 21
select select "85071"
click at [148, 330] on select "Select Stylist aman Ankit GAGAN WAHLA GURWINDER SINGH WASU" at bounding box center [189, 339] width 83 height 21
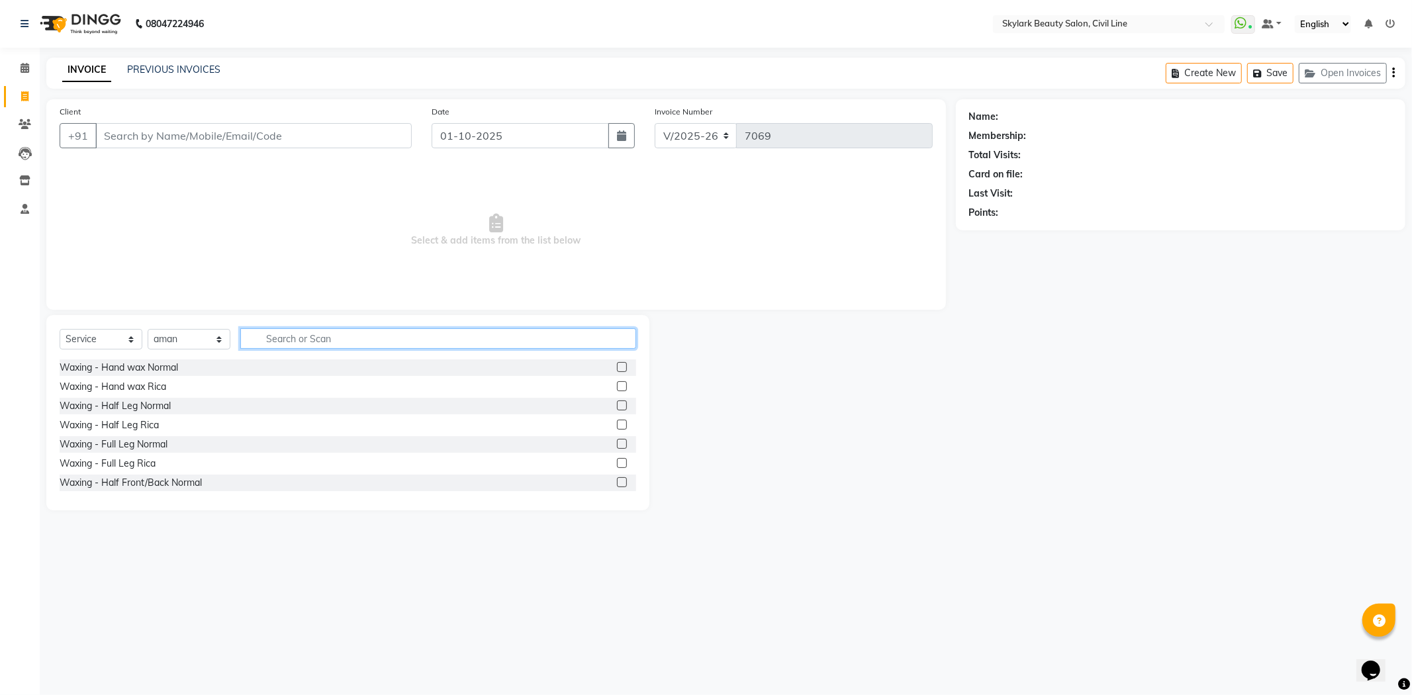
click at [281, 331] on input "text" at bounding box center [438, 338] width 396 height 21
click at [281, 137] on input "Client" at bounding box center [253, 135] width 316 height 25
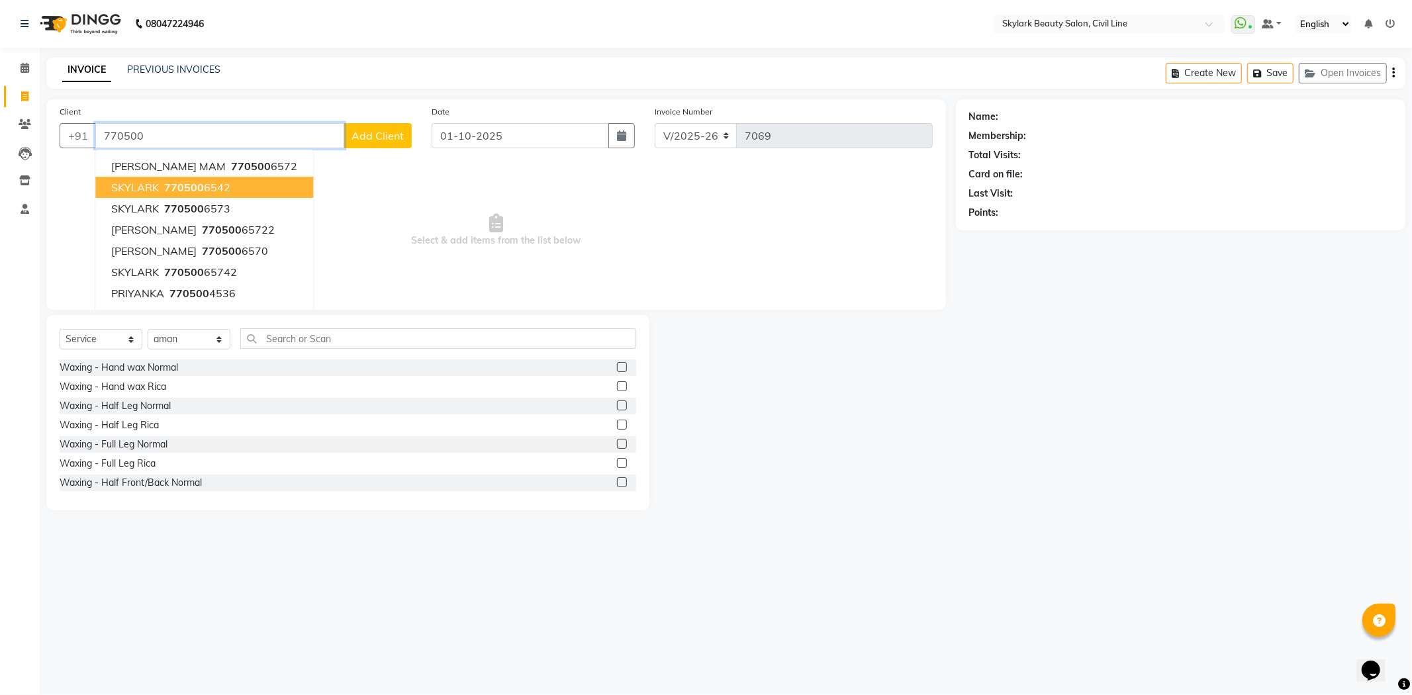
click at [183, 193] on span "770500" at bounding box center [184, 187] width 40 height 13
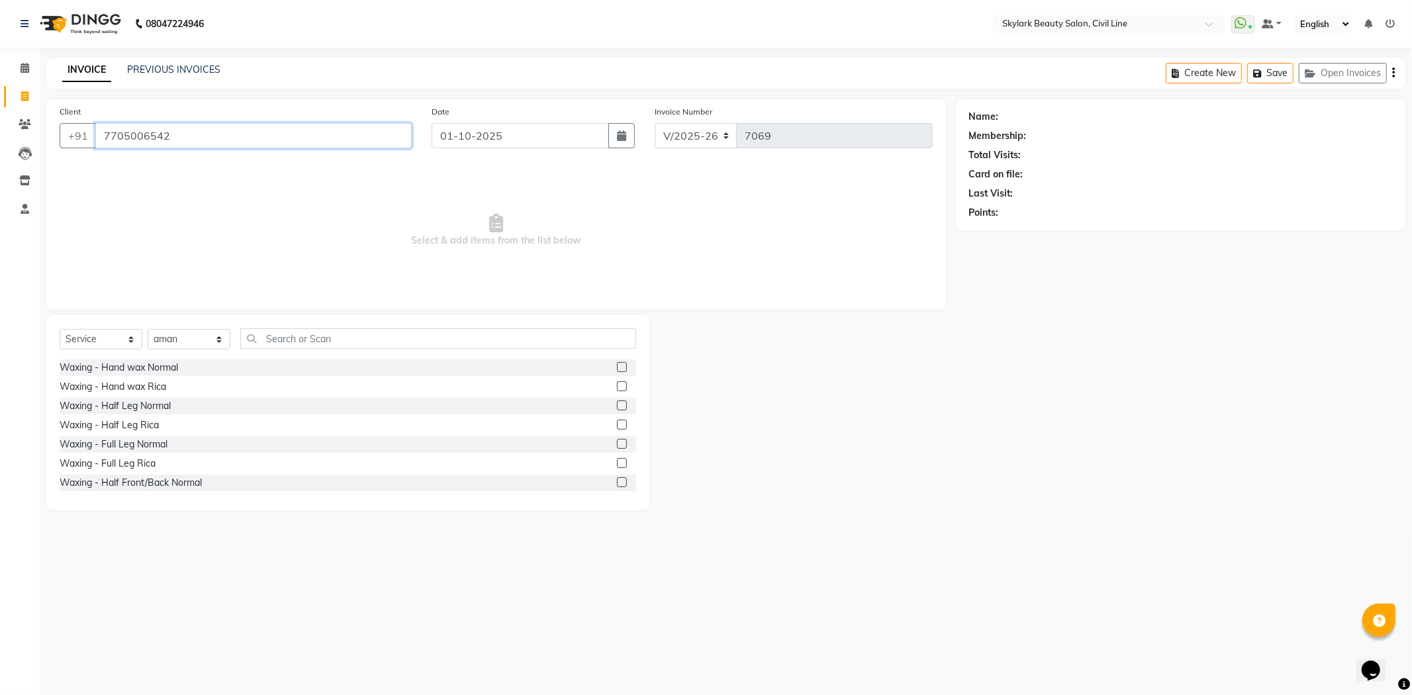
type input "7705006542"
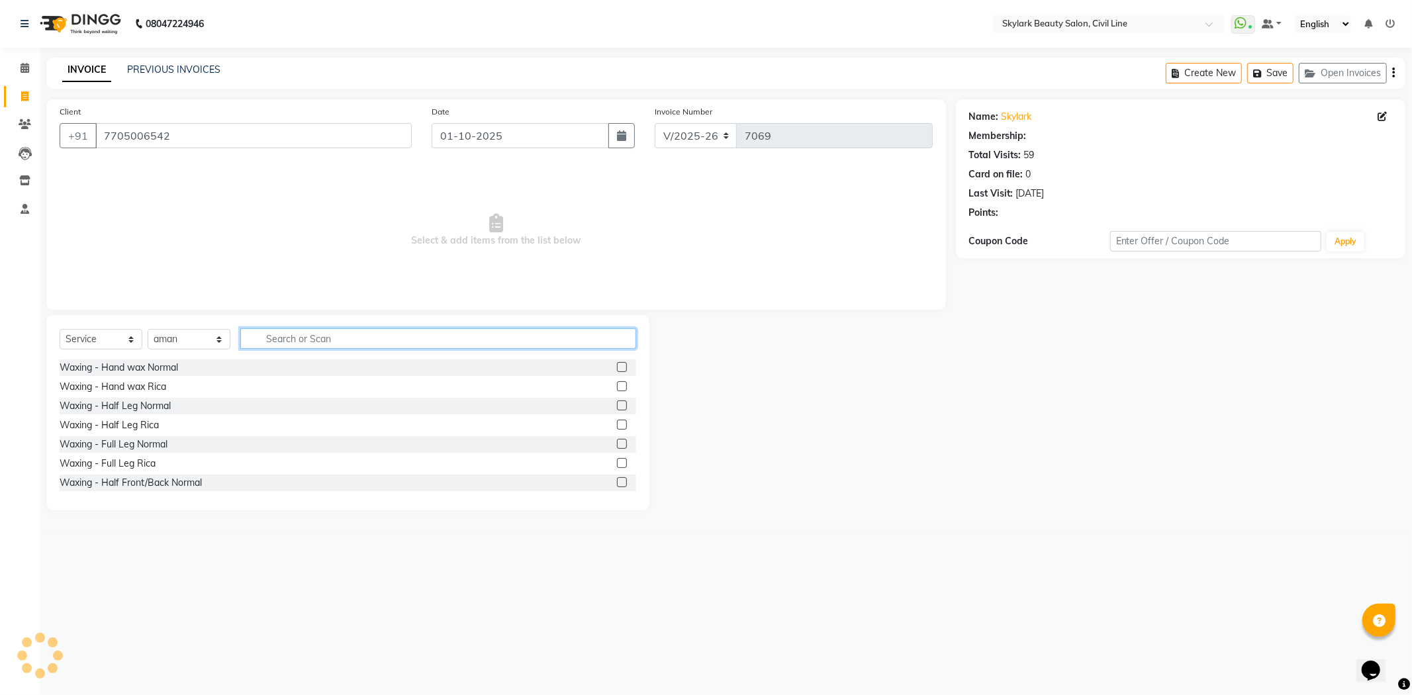
click at [332, 345] on input "text" at bounding box center [438, 338] width 396 height 21
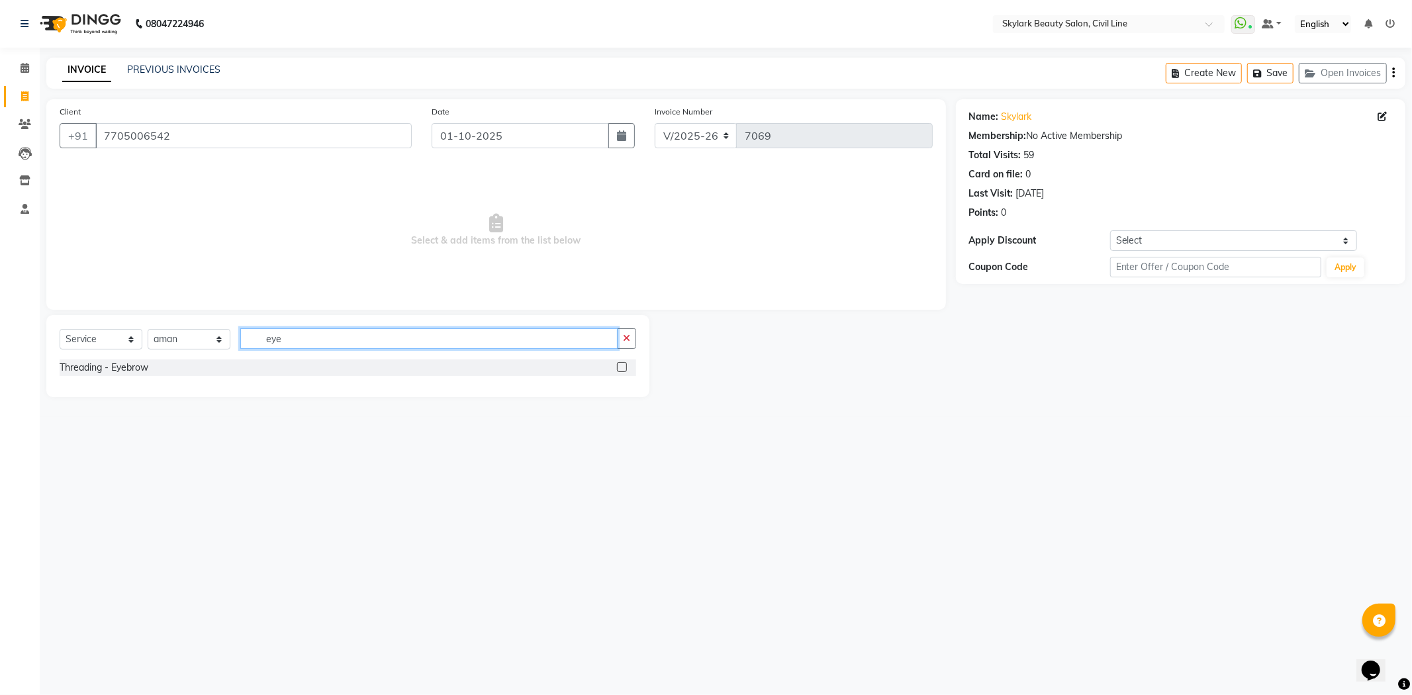
type input "eye"
click at [618, 367] on label at bounding box center [622, 367] width 10 height 10
click at [618, 367] on input "checkbox" at bounding box center [621, 367] width 9 height 9
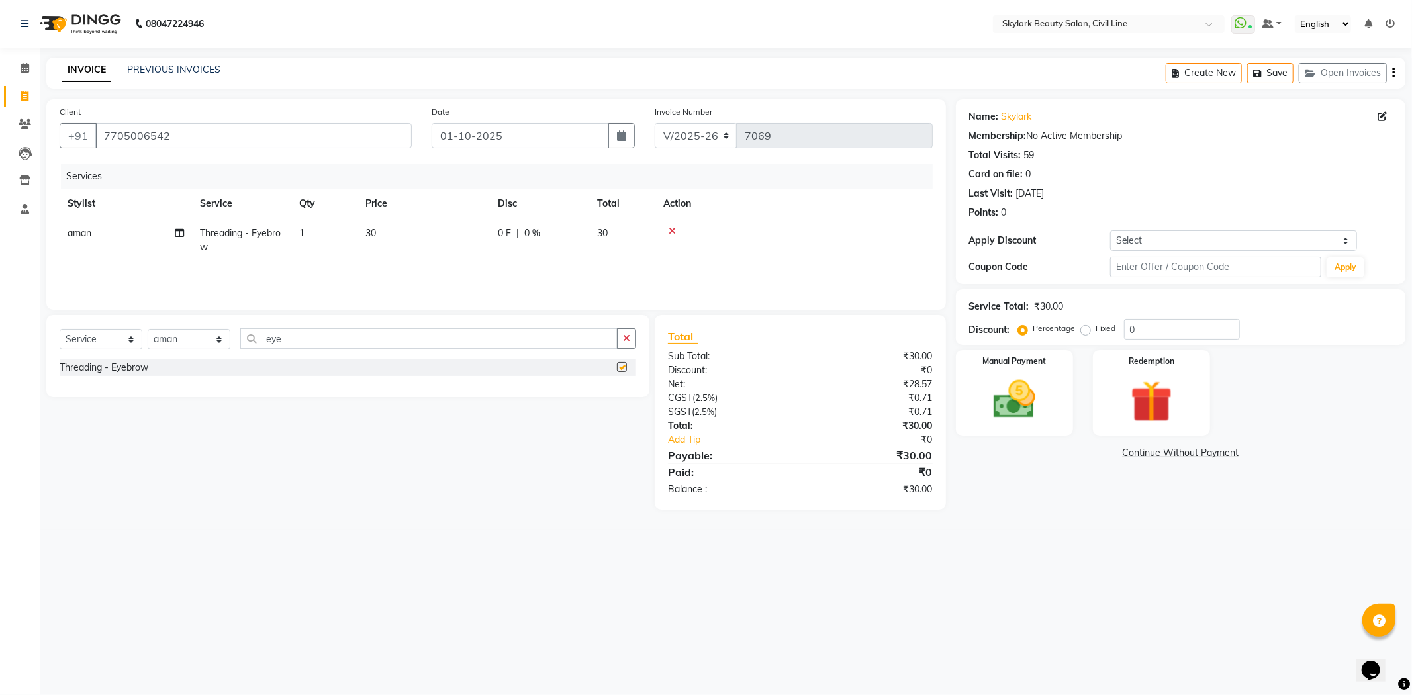
checkbox input "false"
click at [991, 386] on img at bounding box center [1014, 400] width 71 height 50
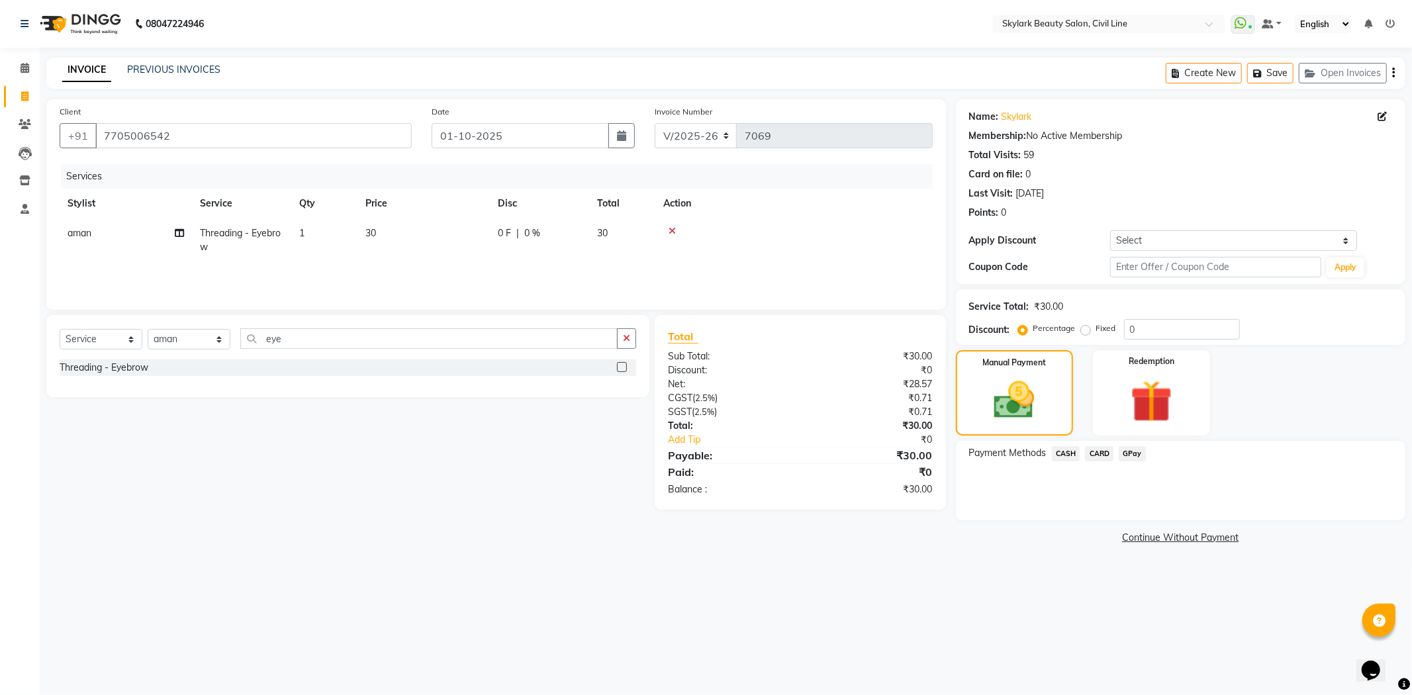
click at [1058, 458] on span "CASH" at bounding box center [1066, 453] width 28 height 15
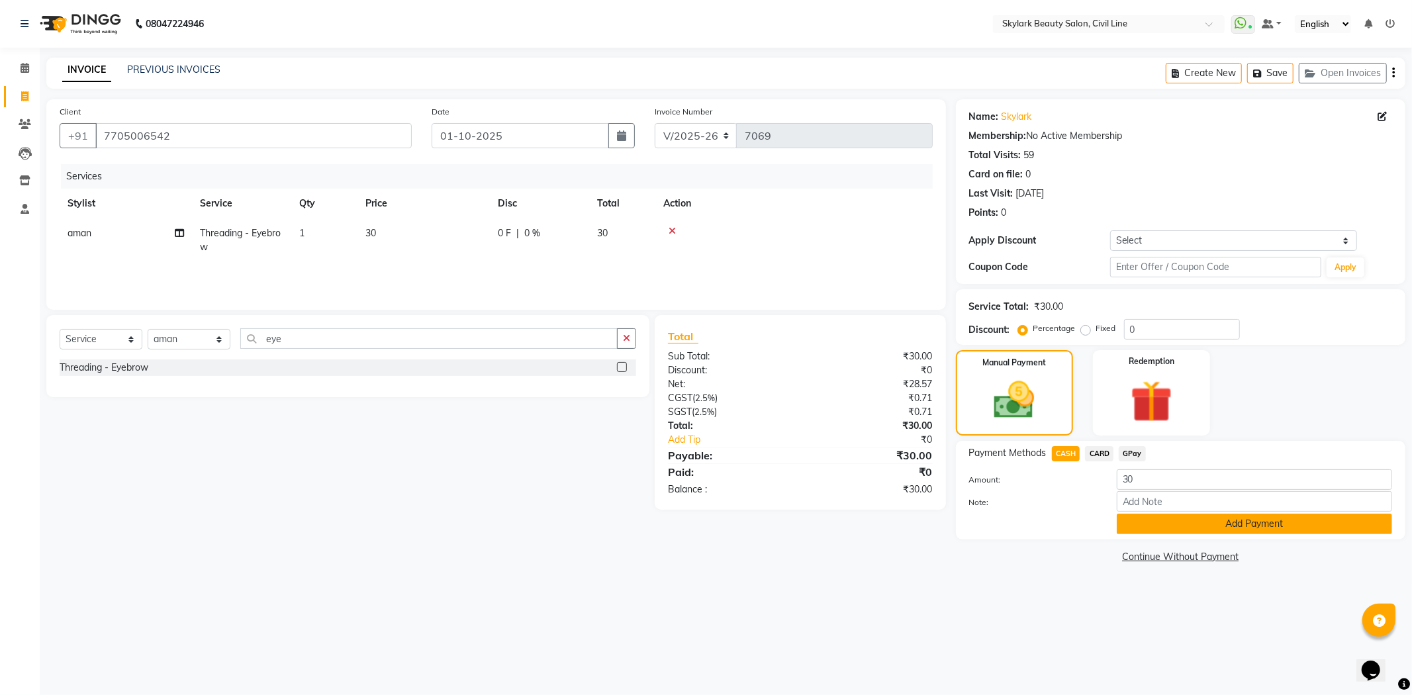
click at [1153, 518] on button "Add Payment" at bounding box center [1254, 524] width 275 height 21
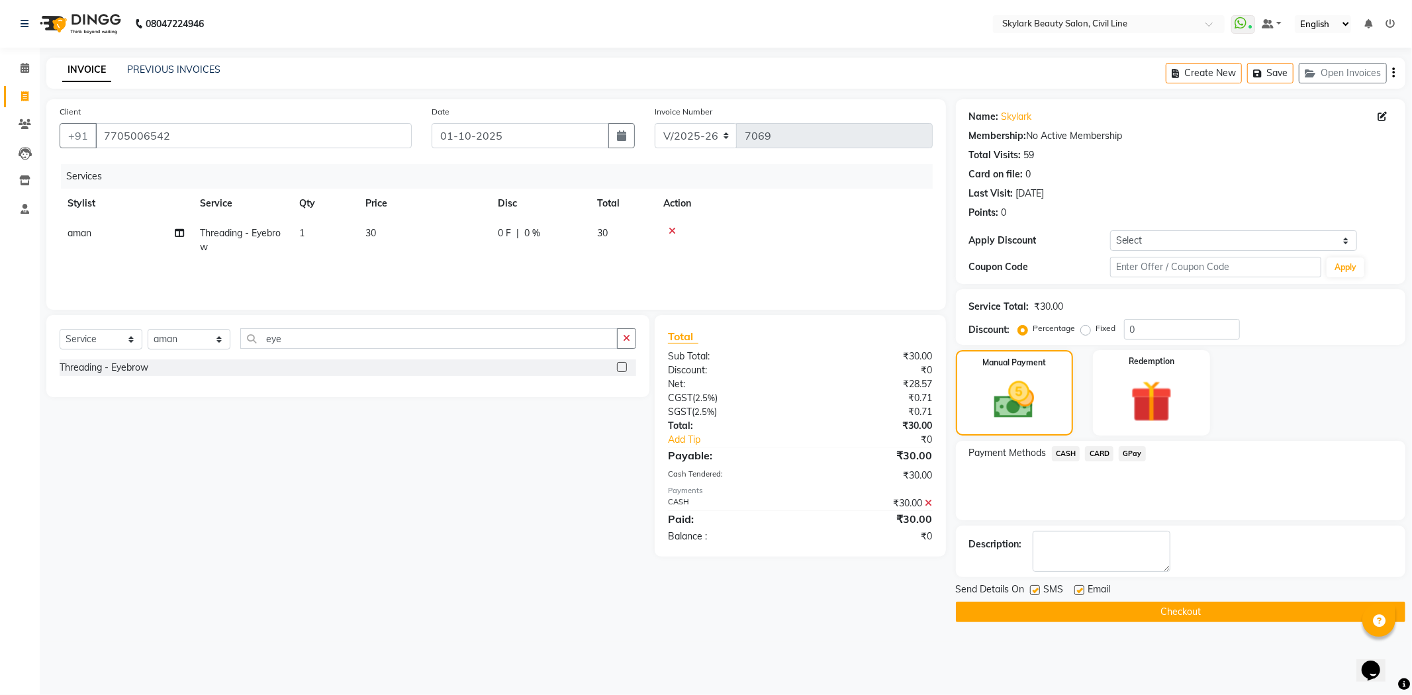
click at [1120, 604] on button "Checkout" at bounding box center [1181, 612] width 450 height 21
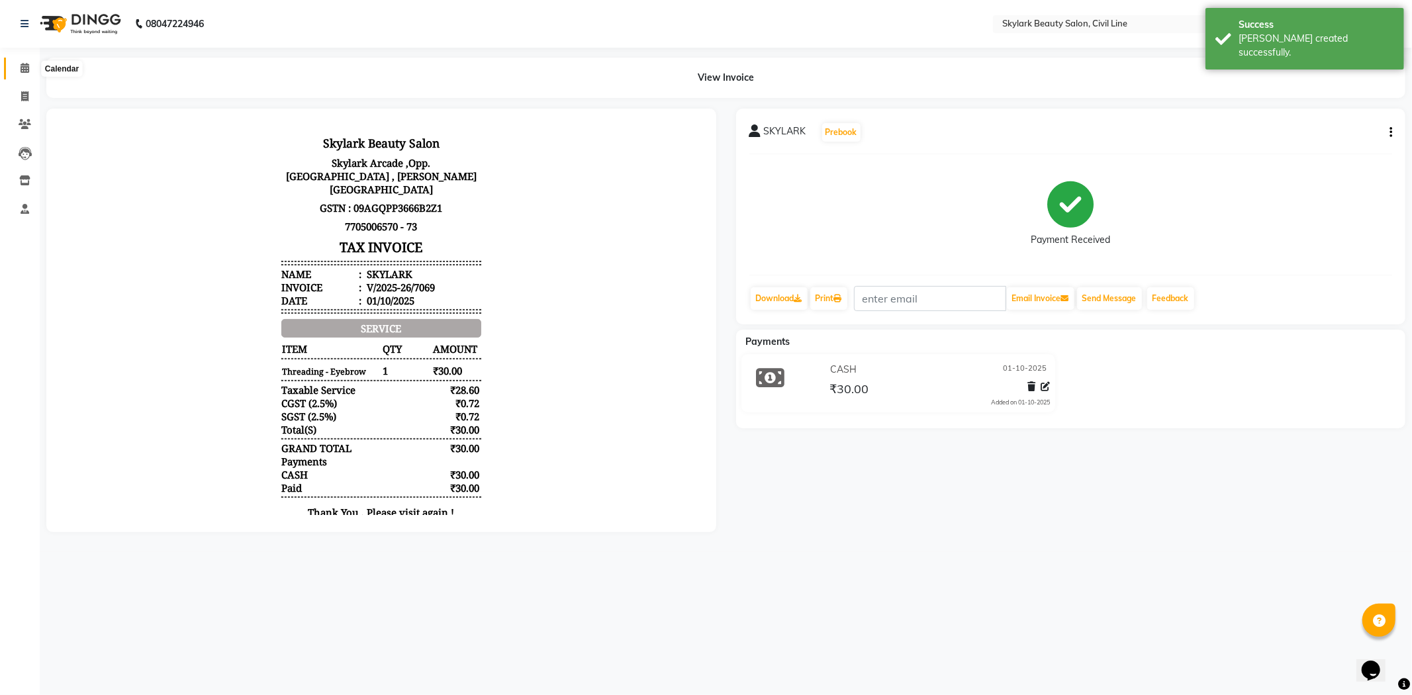
click at [24, 70] on icon at bounding box center [25, 68] width 9 height 10
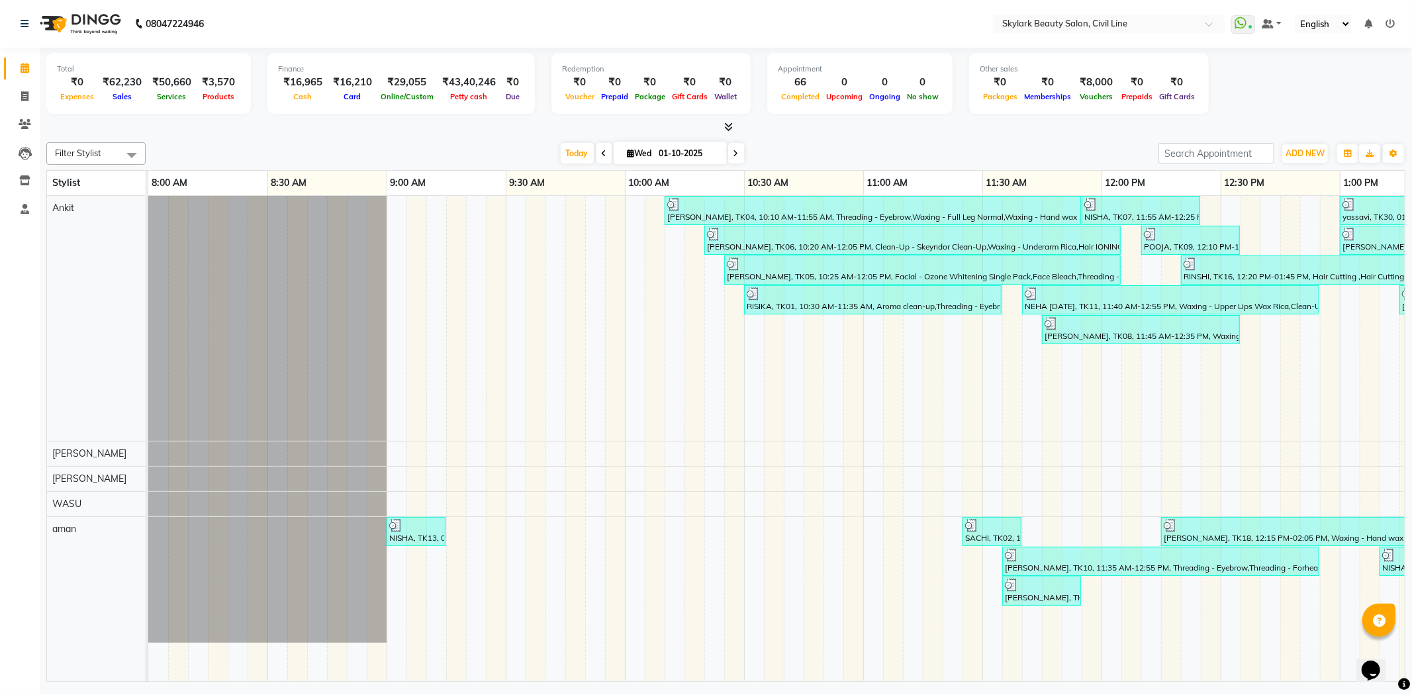
click at [367, 128] on div at bounding box center [725, 128] width 1359 height 14
click at [1387, 25] on icon at bounding box center [1390, 23] width 9 height 9
